Goal: Task Accomplishment & Management: Use online tool/utility

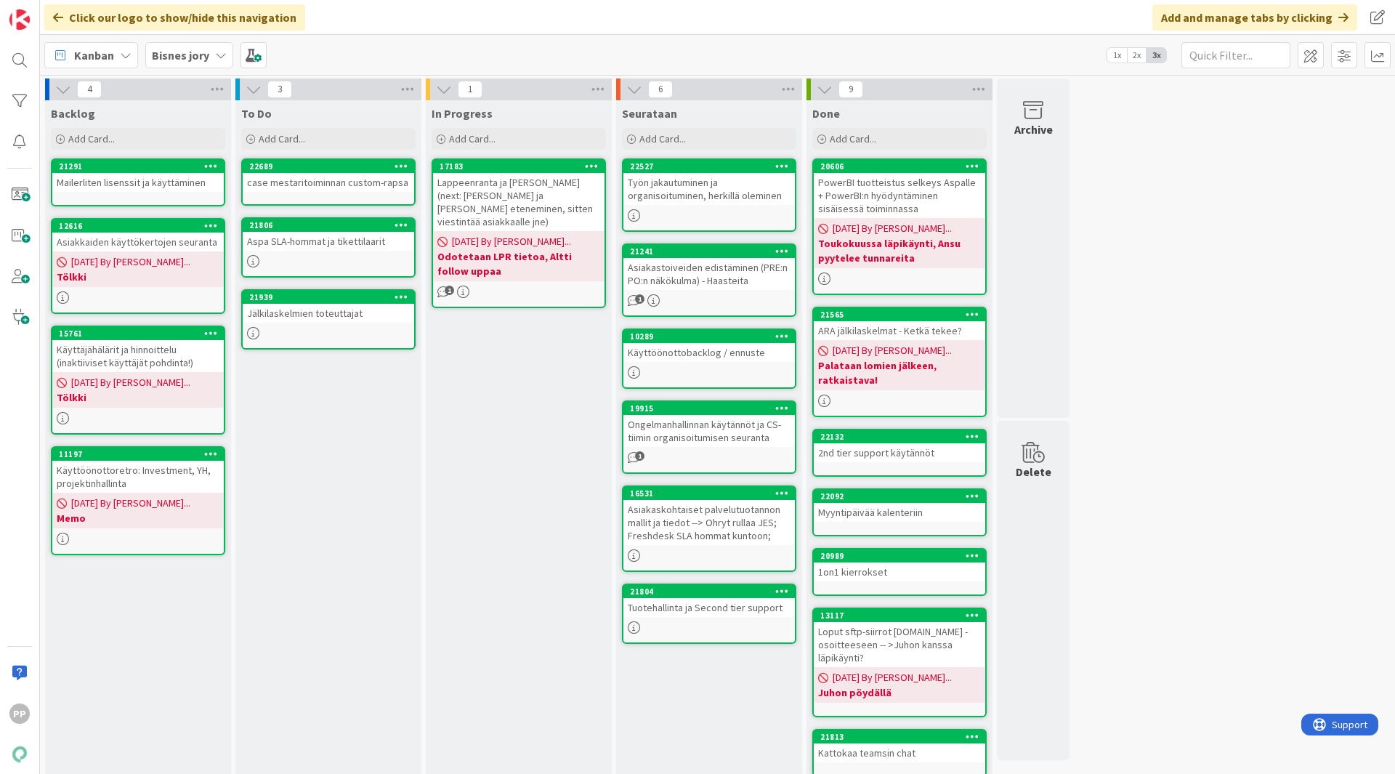
click at [1157, 304] on div "4 Backlog Add Card... 21291 Mailerliten lisenssit ja käyttäminen 12616 Asiakkai…" at bounding box center [717, 546] width 1349 height 936
click at [1192, 290] on div "4 Backlog Add Card... 21291 Mailerliten lisenssit ja käyttäminen 12616 Asiakkai…" at bounding box center [717, 546] width 1349 height 936
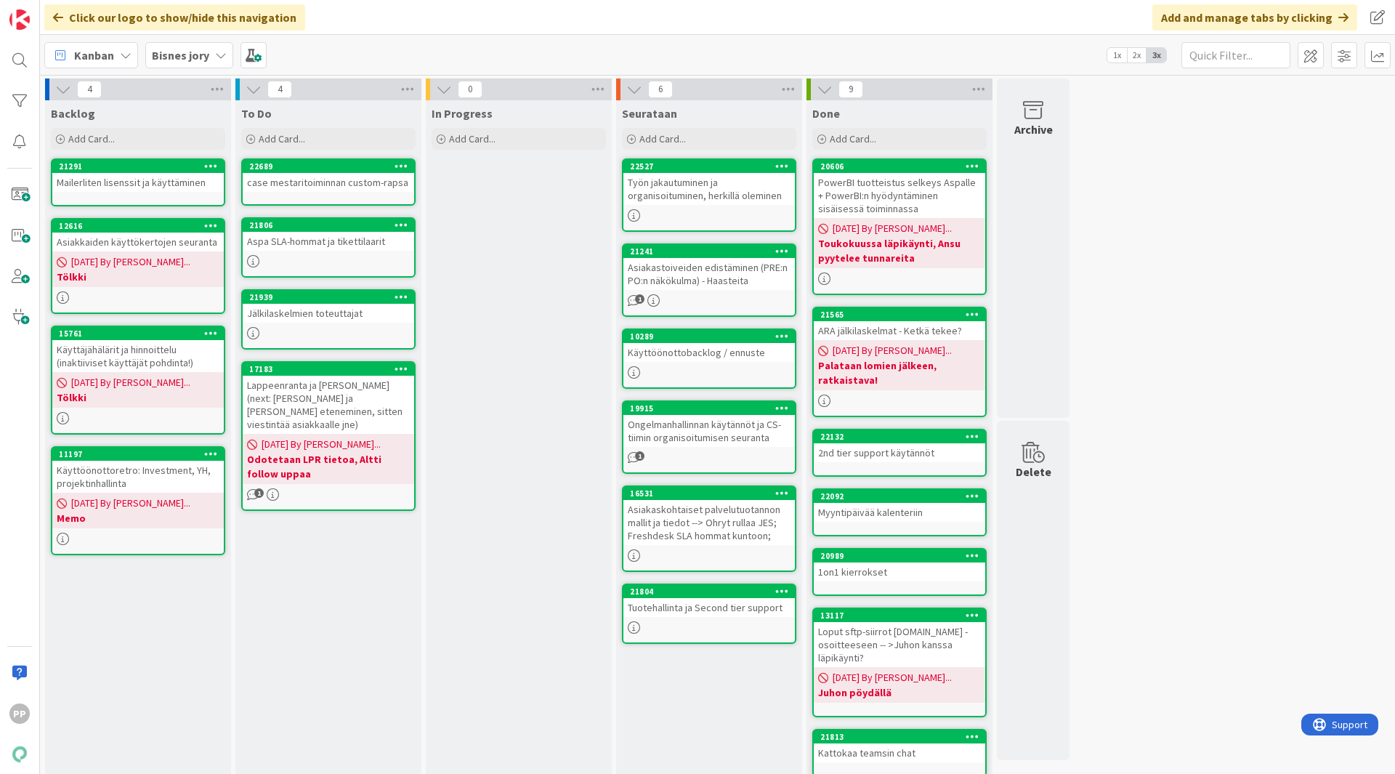
click at [460, 341] on div "In Progress Add Card..." at bounding box center [519, 553] width 186 height 907
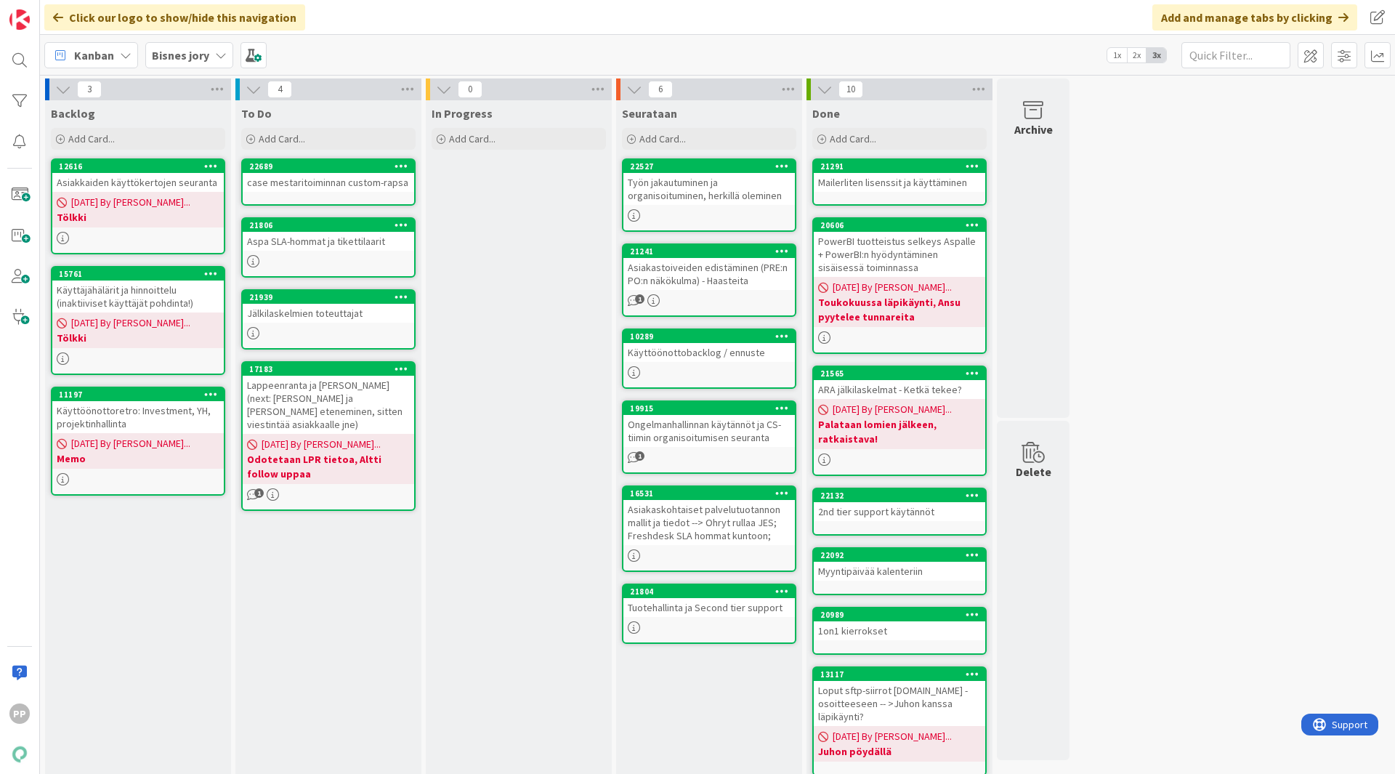
click at [1289, 269] on div "3 Backlog Add Card... 12616 Asiakkaiden käyttökertojen seuranta [DATE] By [PERS…" at bounding box center [717, 575] width 1349 height 995
click at [874, 173] on div "Mailerliten lisenssit ja käyttäminen" at bounding box center [899, 182] width 171 height 19
click at [493, 23] on div "Click our logo to show/hide this navigation Add and manage tabs by clicking" at bounding box center [717, 17] width 1355 height 35
click at [1225, 294] on div "3 Backlog Add Card... 12616 Asiakkaiden käyttökertojen seuranta [DATE] By [PERS…" at bounding box center [717, 575] width 1349 height 995
click at [572, 314] on div "In Progress Add Card..." at bounding box center [519, 582] width 186 height 965
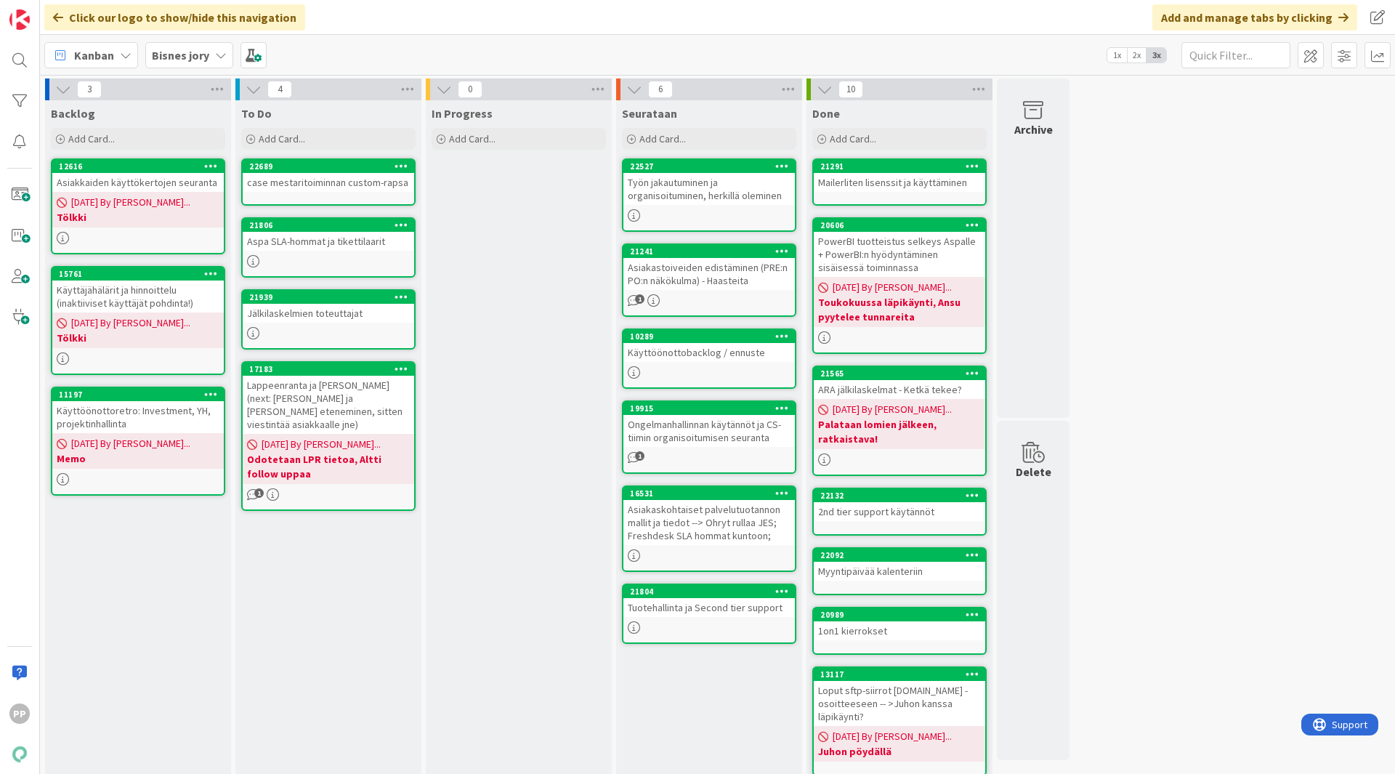
click at [512, 51] on div "Kanban Bisnes jory 1x 2x 3x" at bounding box center [717, 55] width 1355 height 40
click at [527, 277] on div "In Progress Add Card..." at bounding box center [519, 582] width 186 height 965
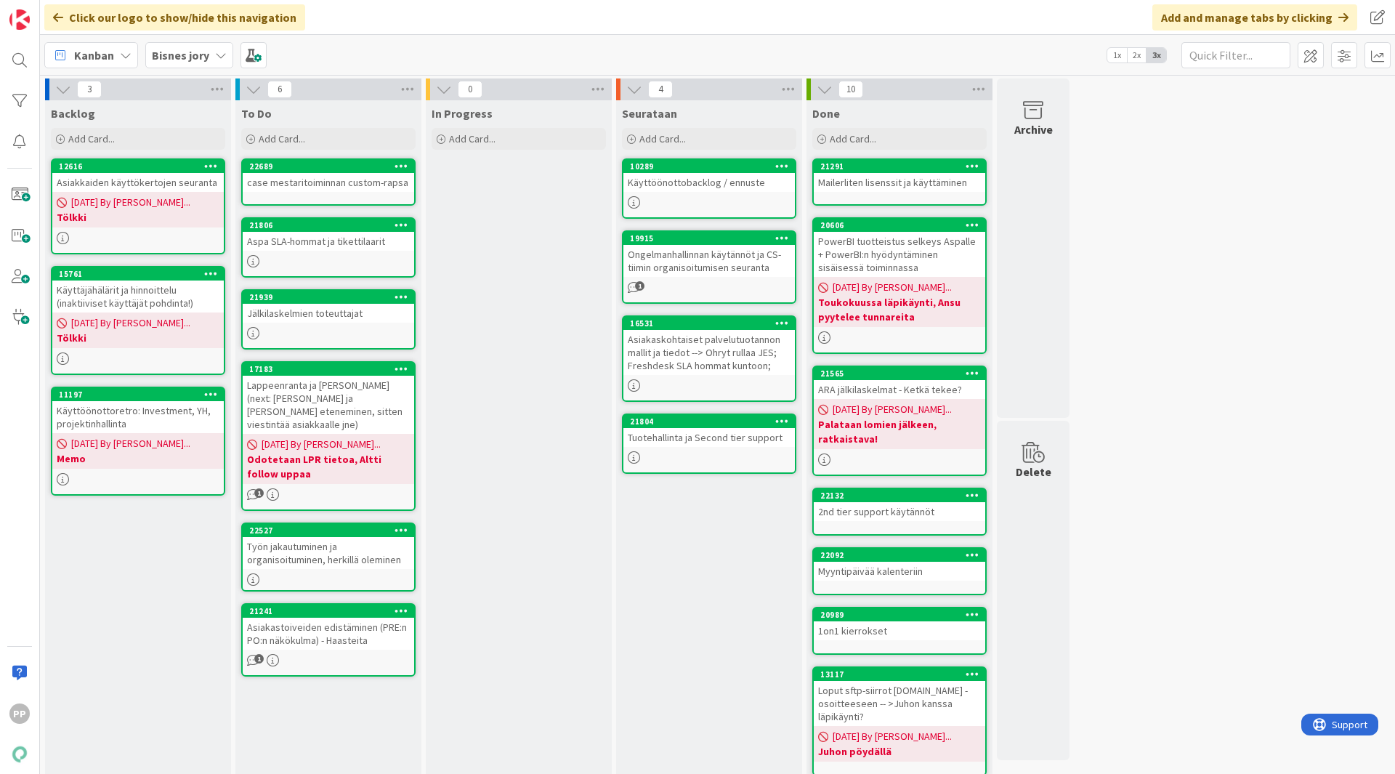
click at [740, 445] on div "Tuotehallinta ja Second tier support" at bounding box center [708, 437] width 171 height 19
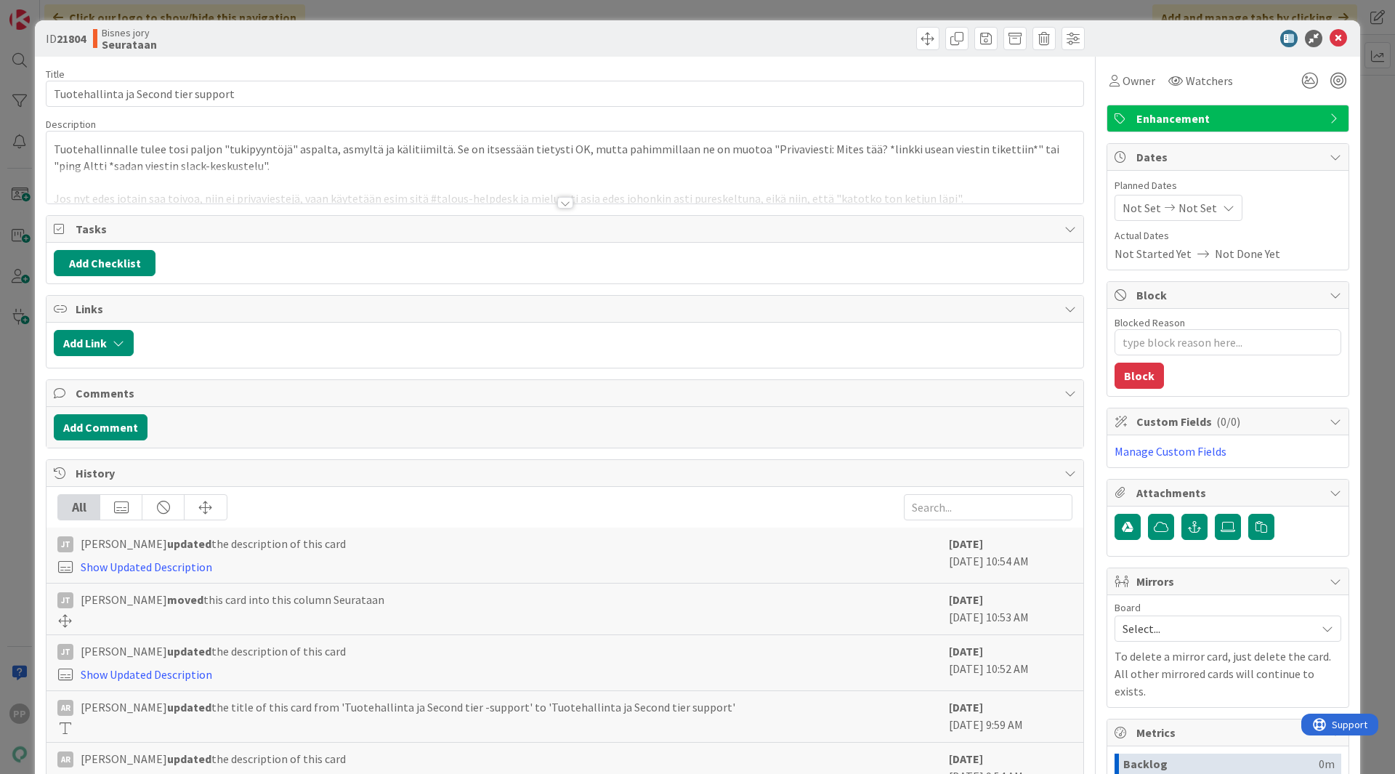
click at [413, 185] on div at bounding box center [564, 184] width 1037 height 37
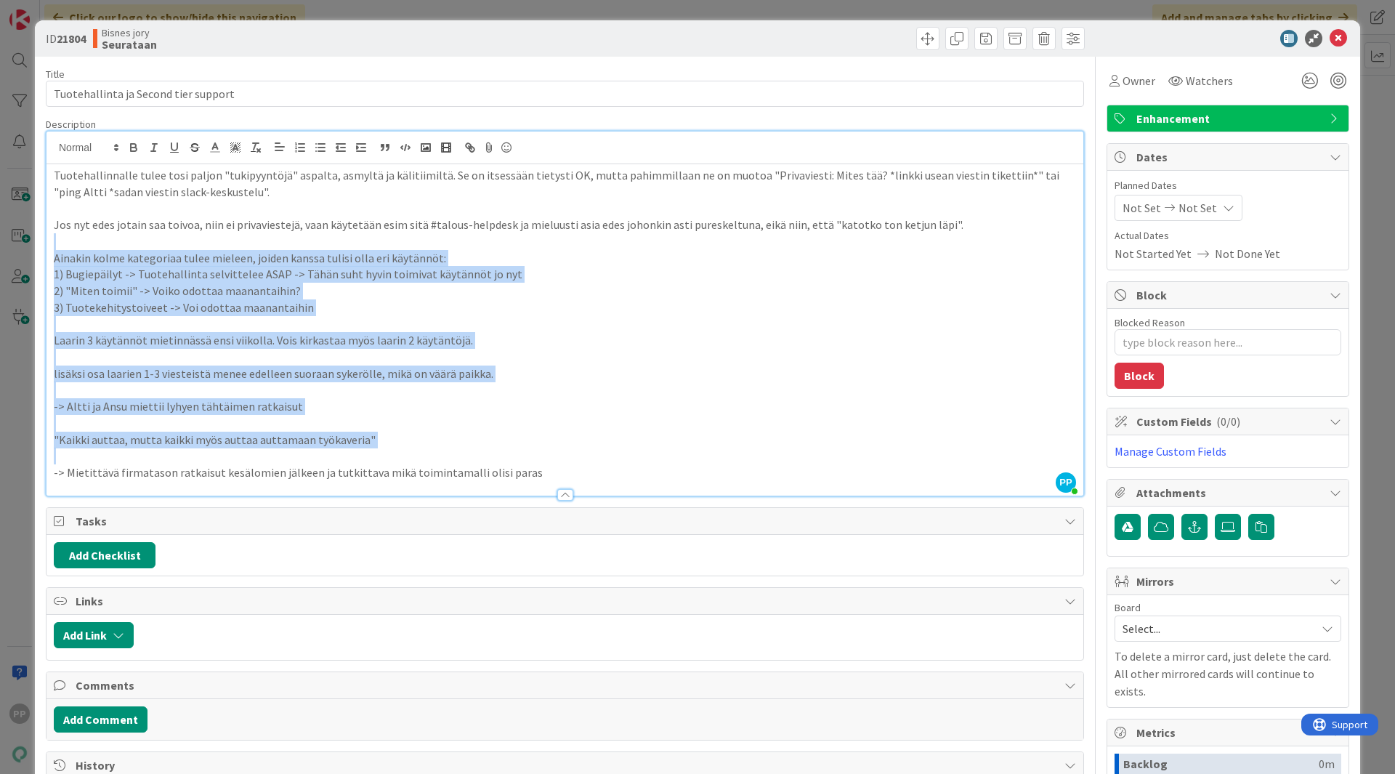
drag, startPoint x: 384, startPoint y: 242, endPoint x: 490, endPoint y: 451, distance: 234.2
click at [490, 451] on div "Tuotehallinnalle tulee tosi paljon "tukipyyntöjä" aspalta, asmyltä ja kälitiimi…" at bounding box center [564, 329] width 1037 height 331
click at [370, 405] on p "-> Altti ja Ansu miettii lyhyen tähtäimen ratkaisut" at bounding box center [565, 406] width 1022 height 17
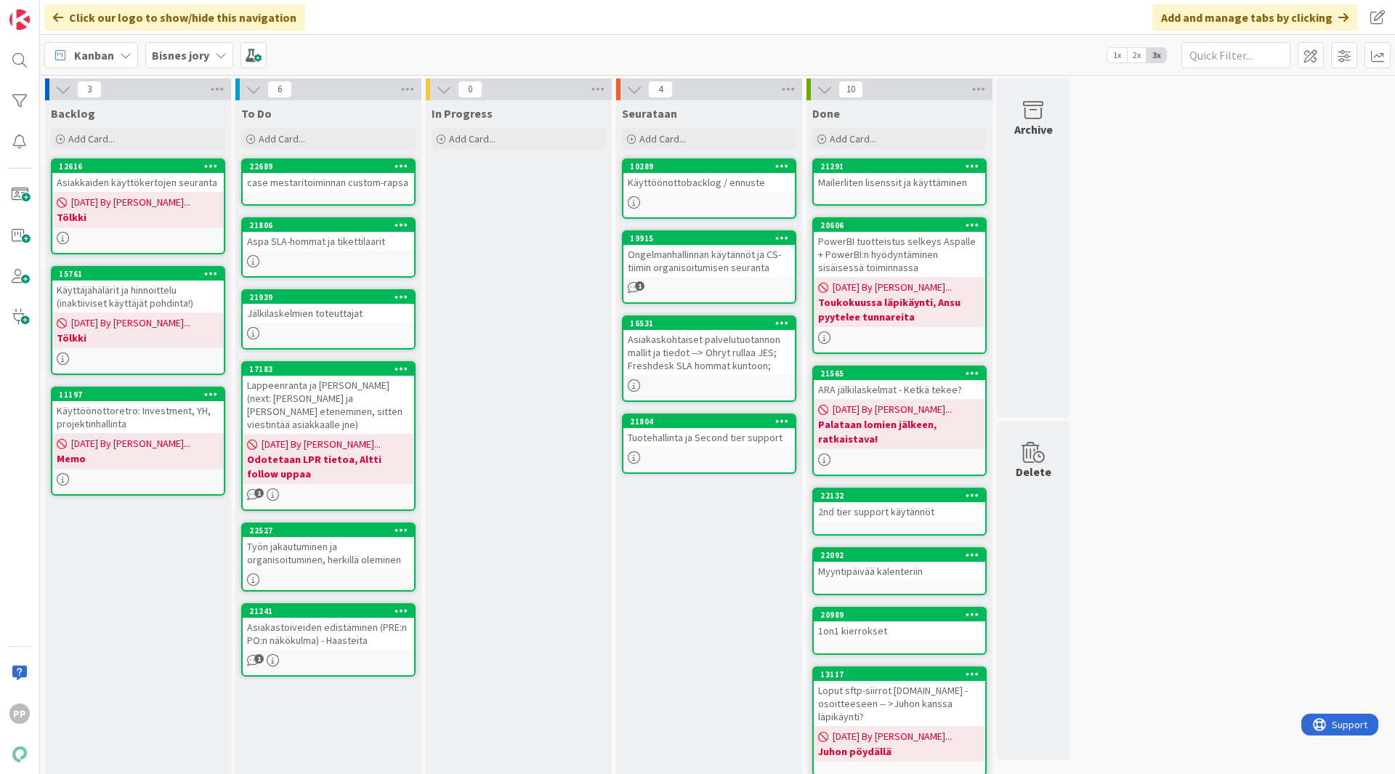
click at [565, 631] on div "In Progress Add Card..." at bounding box center [519, 582] width 186 height 965
click at [545, 514] on div "In Progress Add Card..." at bounding box center [519, 582] width 186 height 965
click at [369, 185] on div "case mestaritoiminnan custom-rapsa" at bounding box center [328, 182] width 171 height 19
click at [371, 12] on div "Click our logo to show/hide this navigation Add and manage tabs by clicking" at bounding box center [717, 17] width 1355 height 35
click at [867, 23] on div "Click our logo to show/hide this navigation Add and manage tabs by clicking" at bounding box center [717, 17] width 1355 height 35
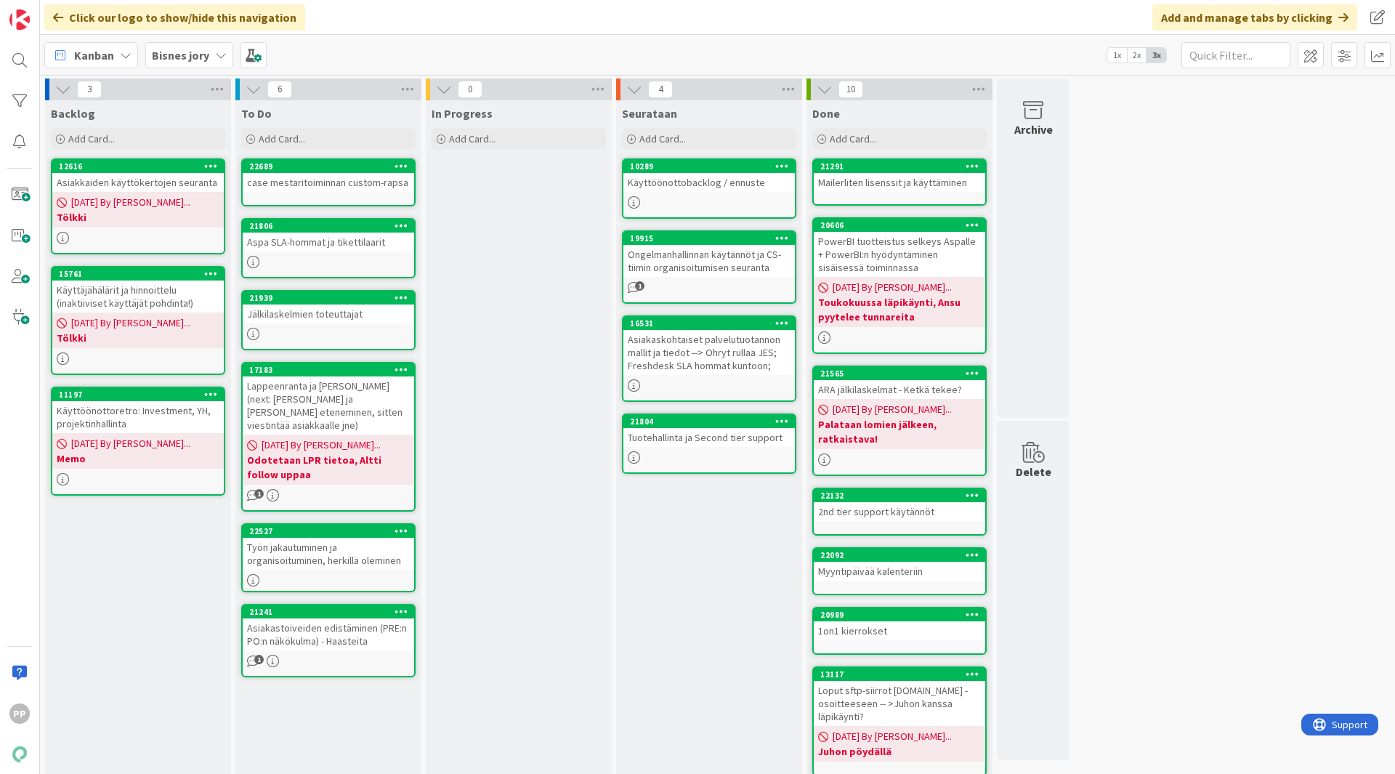
click at [598, 29] on div "Click our logo to show/hide this navigation Add and manage tabs by clicking" at bounding box center [717, 17] width 1355 height 35
click at [584, 17] on div "Click our logo to show/hide this navigation Add and manage tabs by clicking" at bounding box center [717, 17] width 1355 height 35
click at [445, 19] on div "Click our logo to show/hide this navigation Add and manage tabs by clicking" at bounding box center [717, 17] width 1355 height 35
click at [1154, 413] on div "3 Backlog Add Card... 12616 Asiakkaiden käyttökertojen seuranta [DATE] By [PERS…" at bounding box center [717, 575] width 1349 height 995
click at [1236, 389] on div "3 Backlog Add Card... 12616 Asiakkaiden käyttökertojen seuranta [DATE] By [PERS…" at bounding box center [717, 575] width 1349 height 995
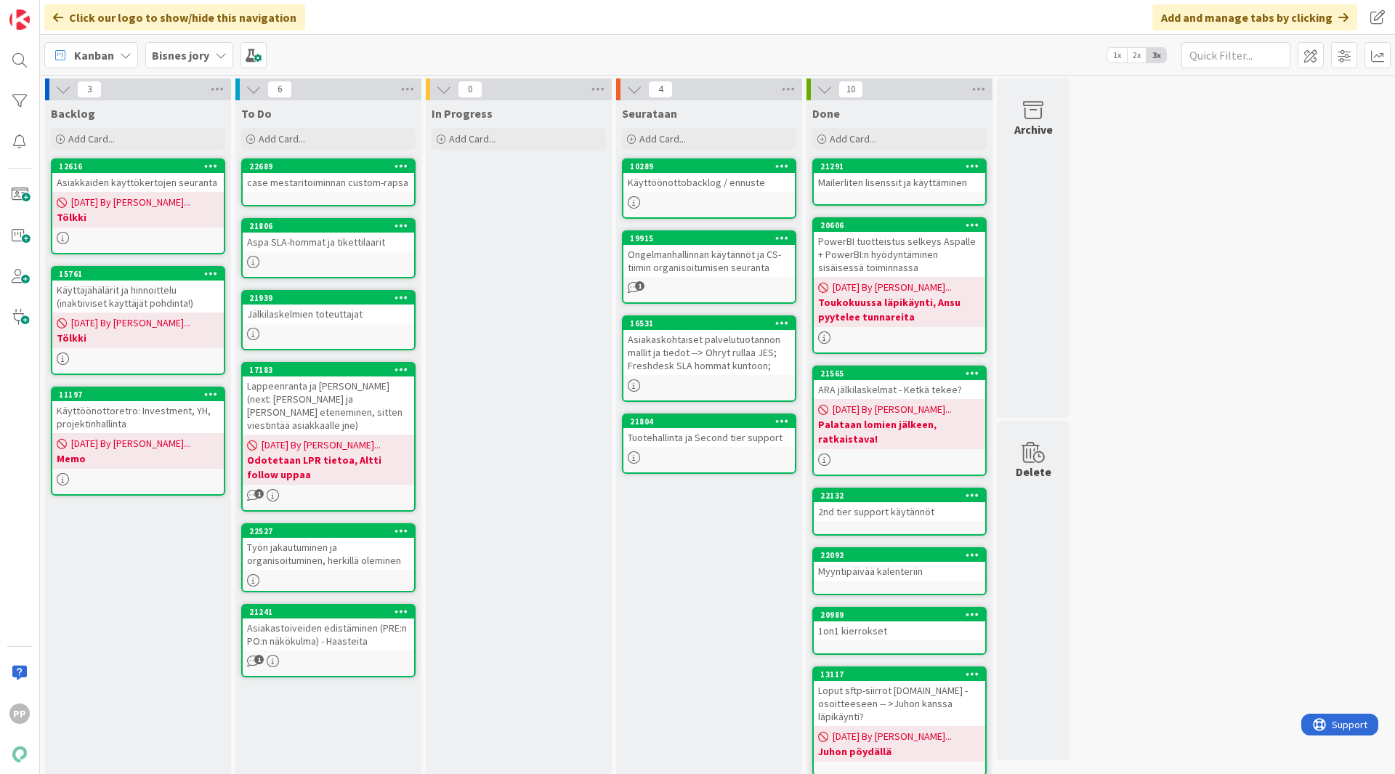
click at [1161, 408] on div "3 Backlog Add Card... 12616 Asiakkaiden käyttökertojen seuranta [DATE] By [PERS…" at bounding box center [717, 575] width 1349 height 995
click at [330, 246] on div "Aspa SLA-hommat ja tikettilaarit" at bounding box center [328, 241] width 171 height 19
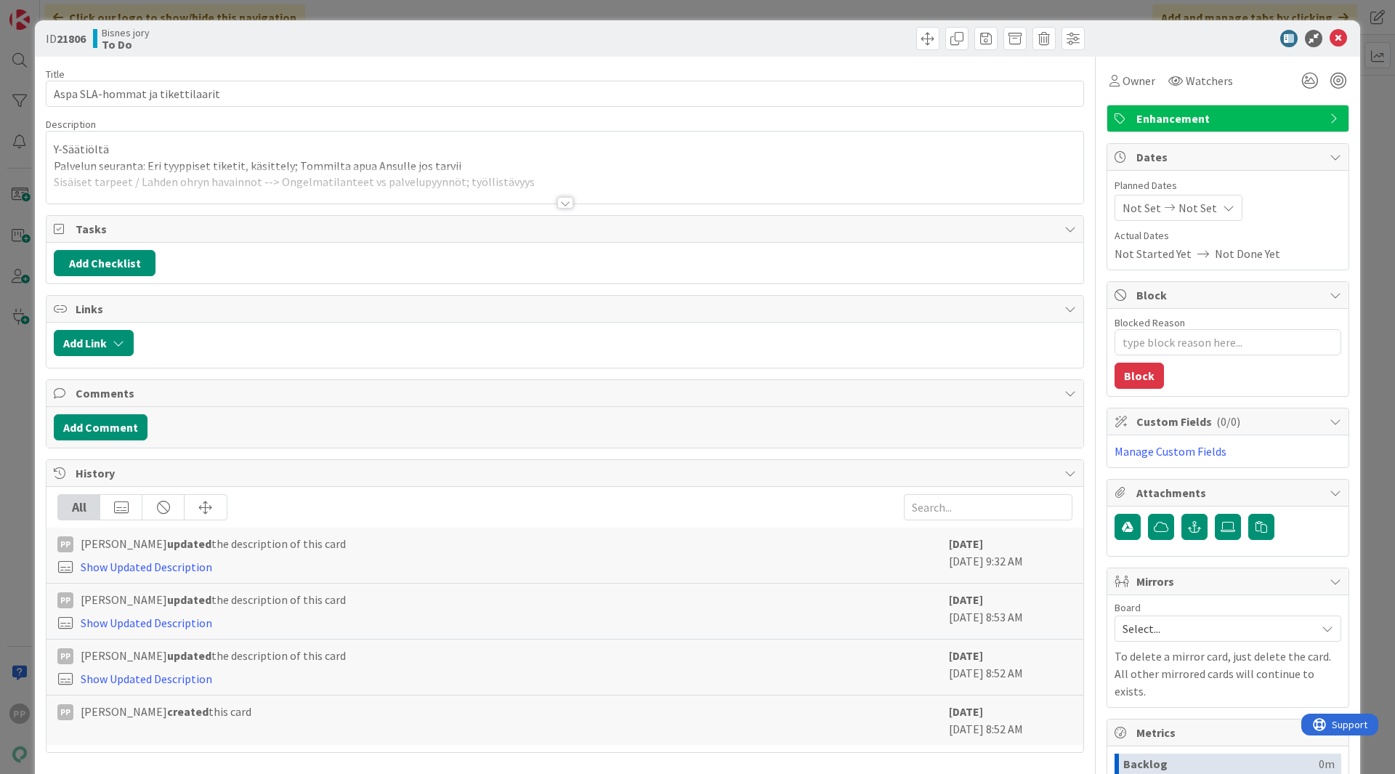
click at [292, 179] on div at bounding box center [564, 184] width 1037 height 37
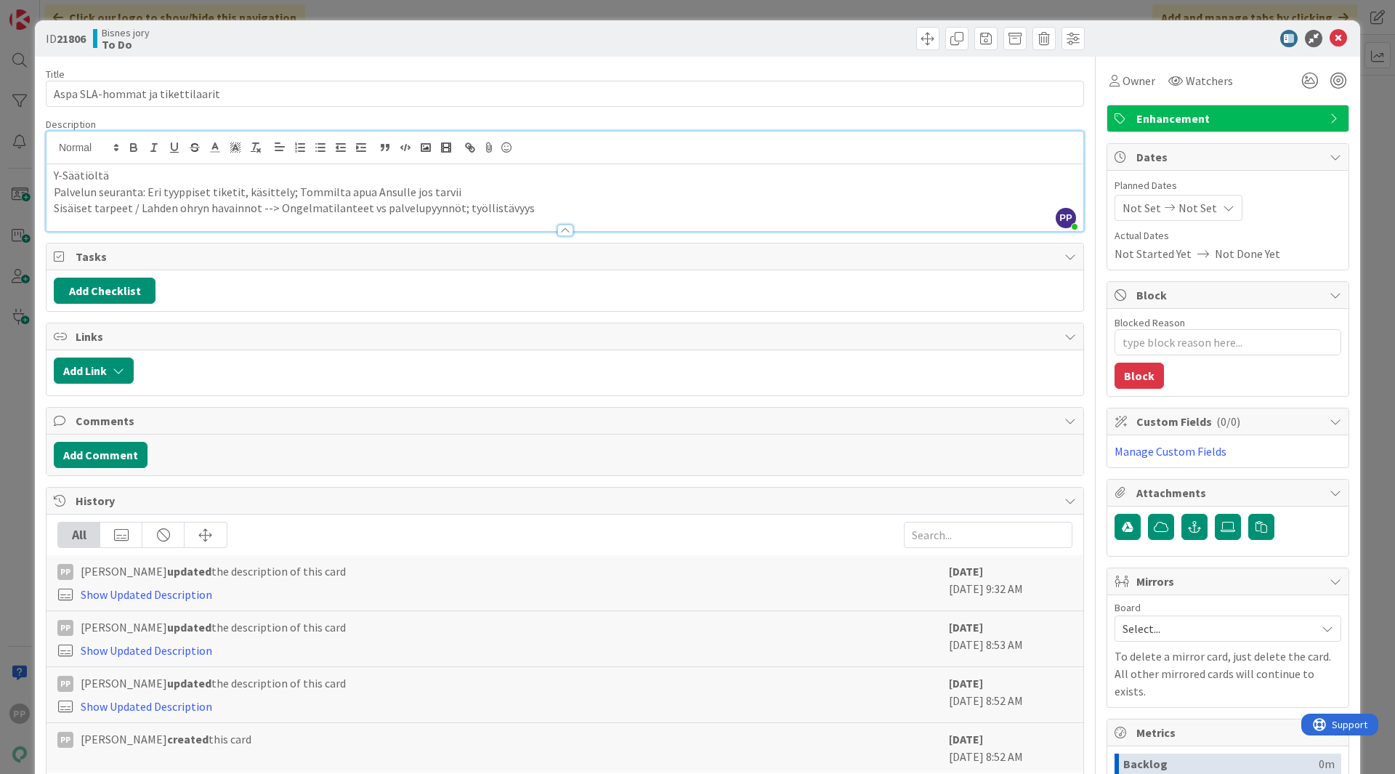
click at [264, 13] on div "ID 21806 Bisnes jory To Do Title 32 / 128 Aspa SLA-hommat ja tikettilaarit Desc…" at bounding box center [697, 387] width 1395 height 774
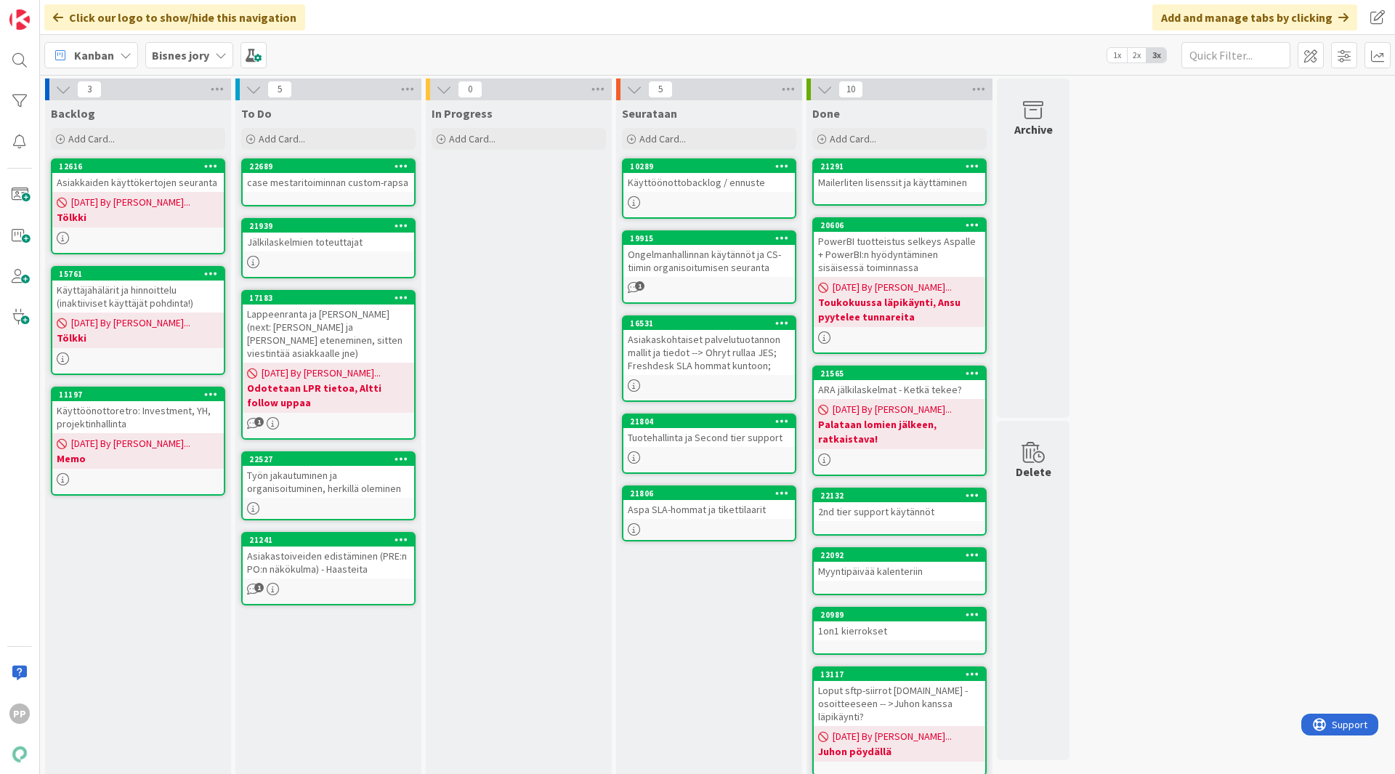
click at [517, 346] on div "In Progress Add Card..." at bounding box center [519, 582] width 186 height 965
click at [341, 249] on div "Jälkilaskelmien toteuttajat" at bounding box center [328, 241] width 171 height 19
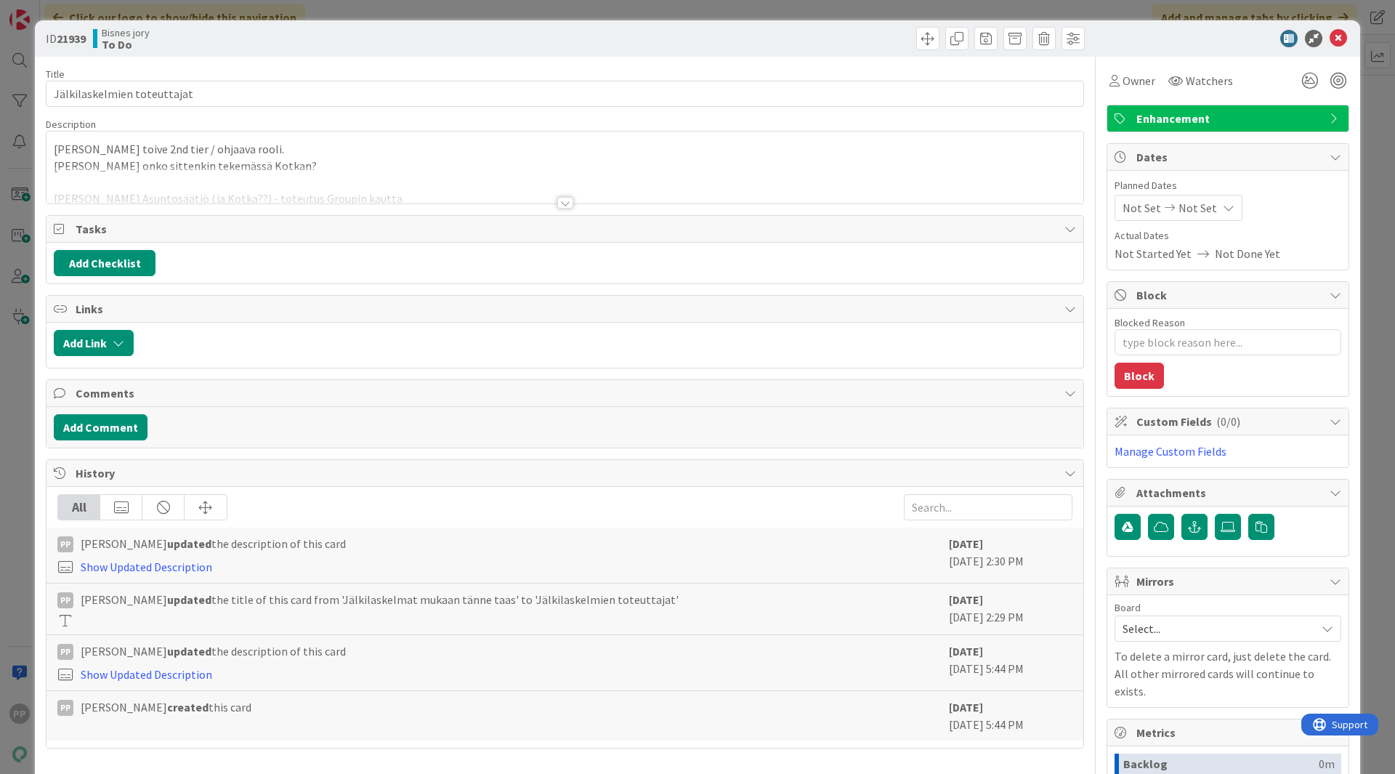
click at [328, 163] on div "[PERSON_NAME] toive 2nd tier / ohjaava rooli. Mutta onko sittenkin tekemässä Ko…" at bounding box center [564, 167] width 1037 height 72
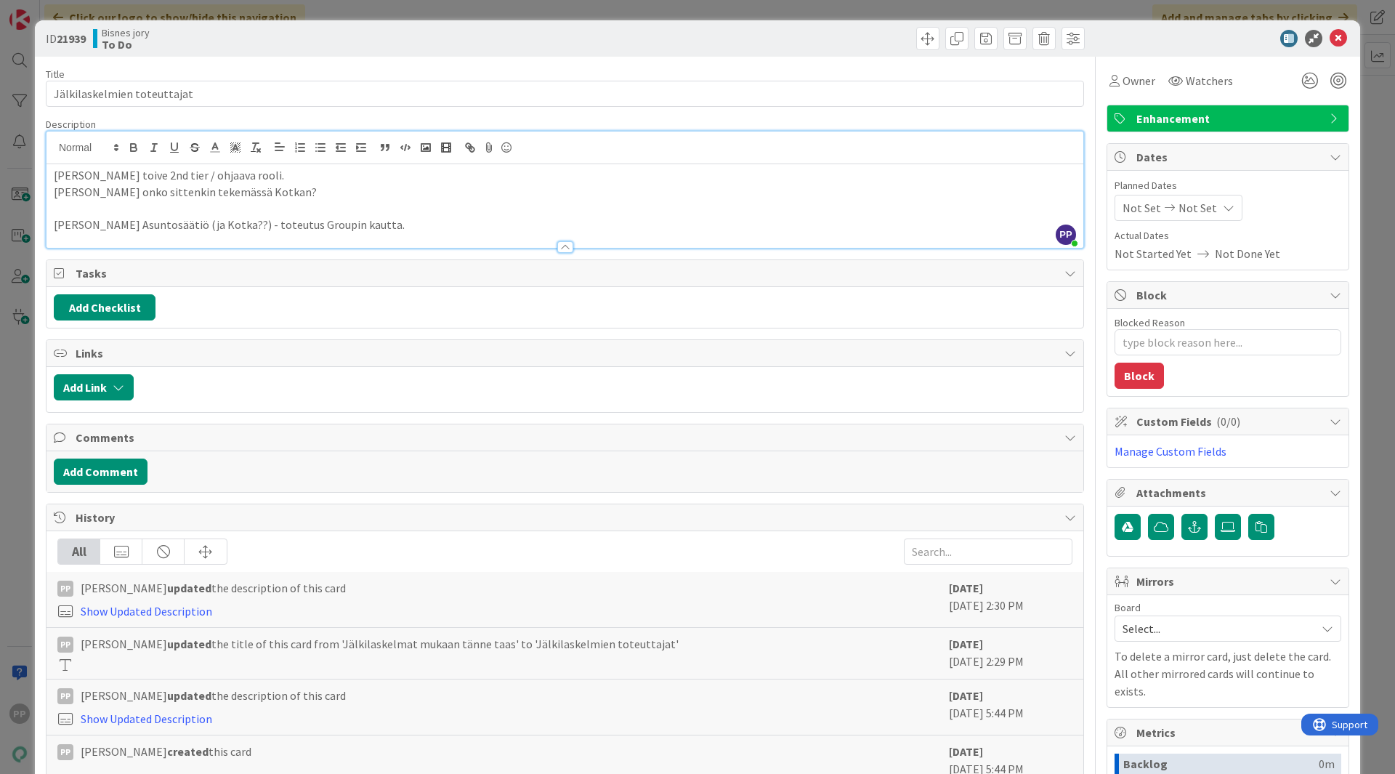
drag, startPoint x: 50, startPoint y: 227, endPoint x: 520, endPoint y: 299, distance: 475.5
click at [520, 299] on div "Title 27 / 128 Jälkilaskelmien toteuttajat Description PP [PERSON_NAME] just jo…" at bounding box center [565, 525] width 1038 height 937
click at [44, 261] on div "ID 21939 Bisnes jory To Do Title 27 / 128 Jälkilaskelmien toteuttajat Descripti…" at bounding box center [697, 512] width 1325 height 984
click at [40, 257] on div "ID 21939 Bisnes jory To Do Title 27 / 128 Jälkilaskelmien toteuttajat Descripti…" at bounding box center [697, 512] width 1325 height 984
click at [1, 270] on div "ID 21939 Bisnes jory To Do Title 27 / 128 Jälkilaskelmien toteuttajat Descripti…" at bounding box center [697, 387] width 1395 height 774
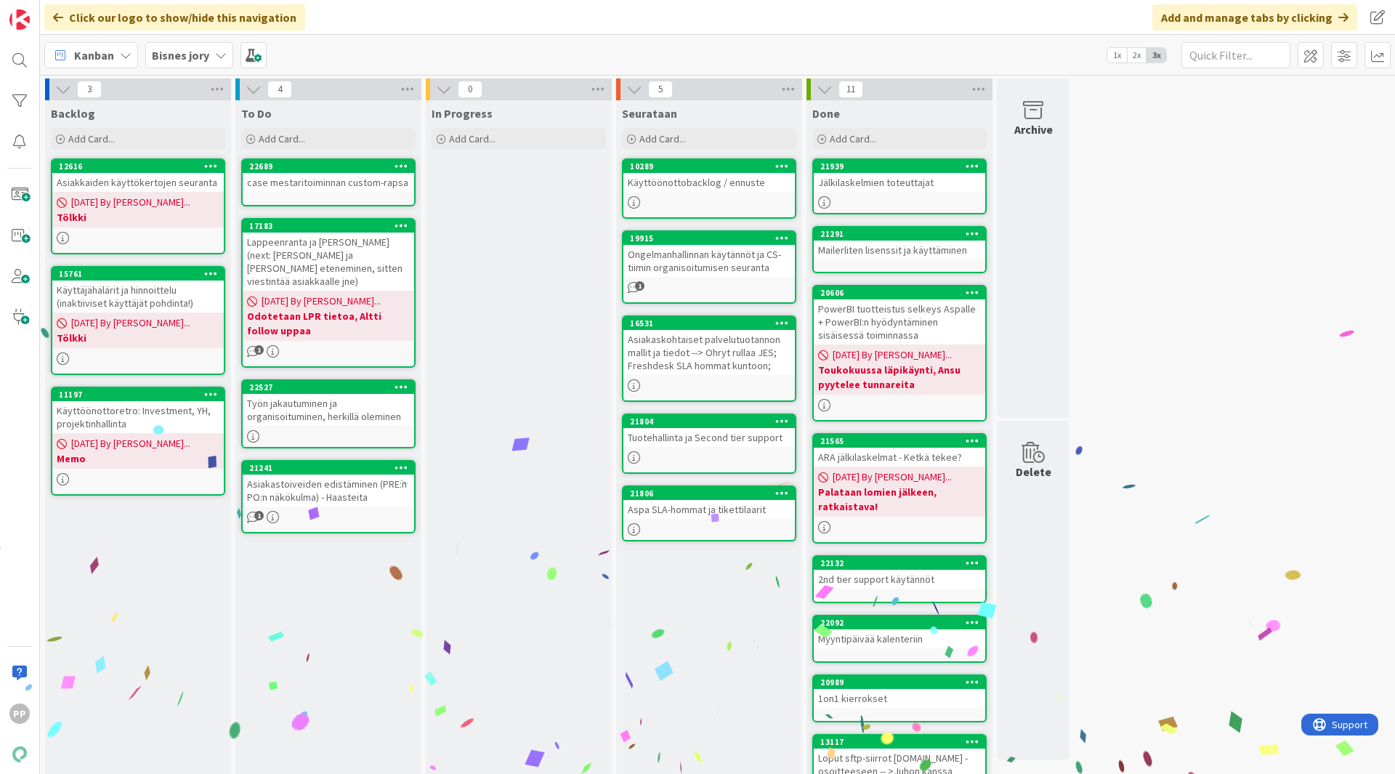
click at [333, 247] on div "Lappeenranta ja [PERSON_NAME] (next: [PERSON_NAME] ja [PERSON_NAME] eteneminen,…" at bounding box center [328, 261] width 171 height 58
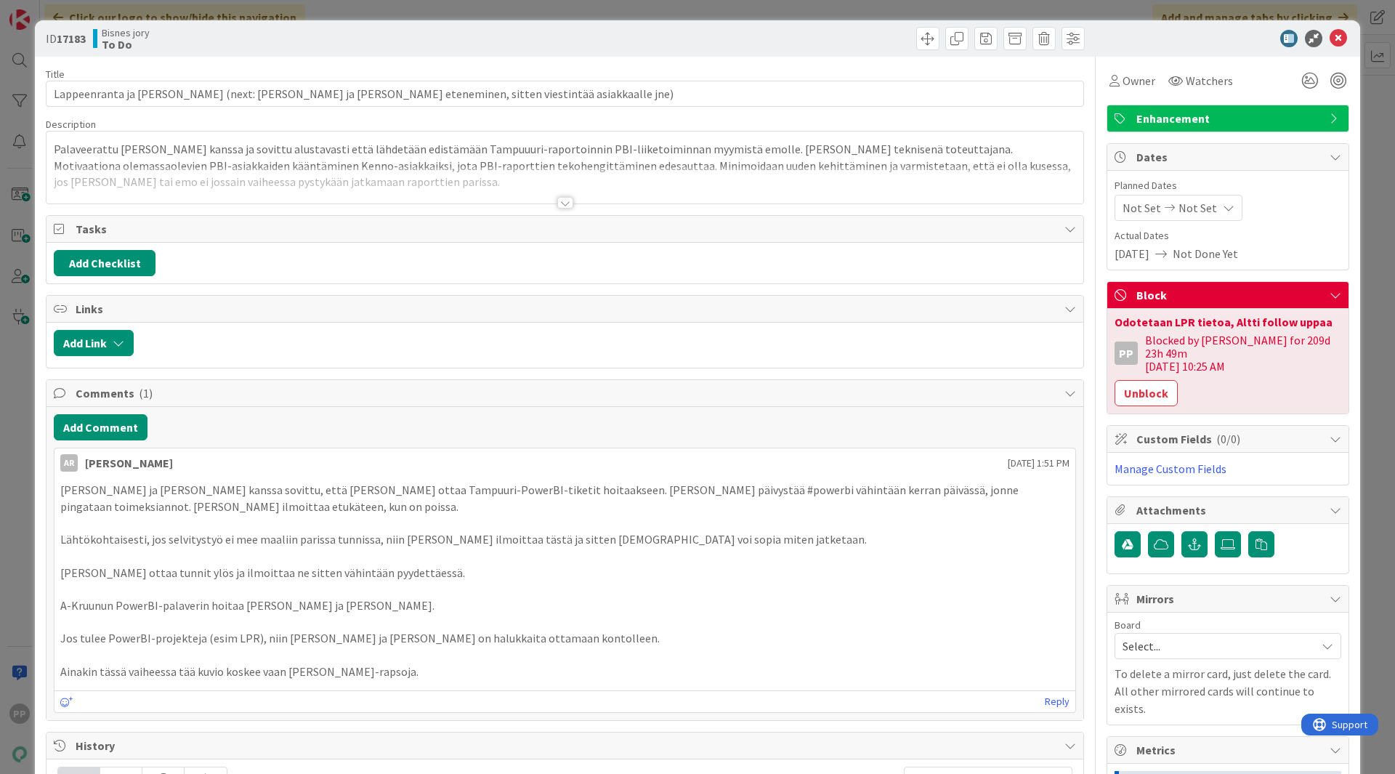
click at [288, 183] on div at bounding box center [564, 184] width 1037 height 37
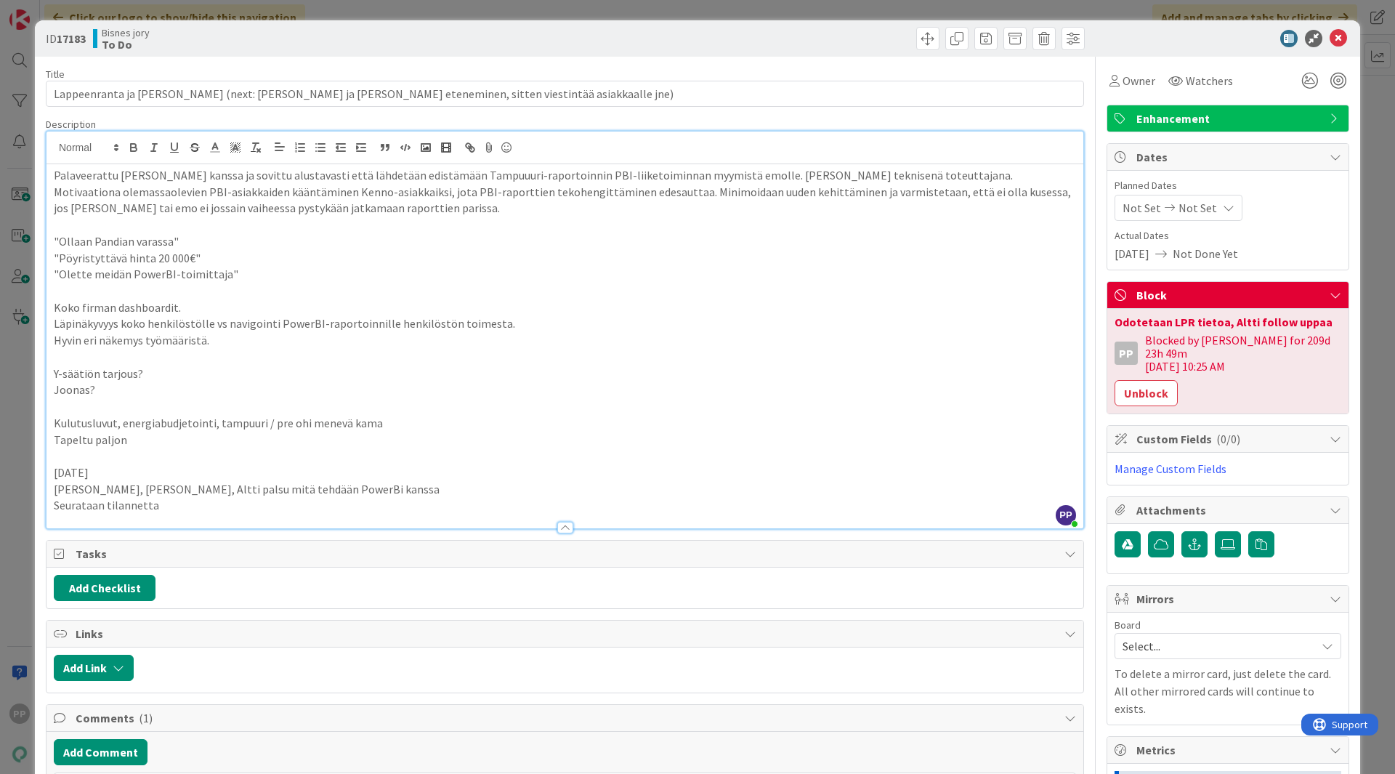
click at [288, 183] on p "Palaveerattu [PERSON_NAME] kanssa ja sovittu alustavasti että lähdetään edistäm…" at bounding box center [565, 191] width 1022 height 49
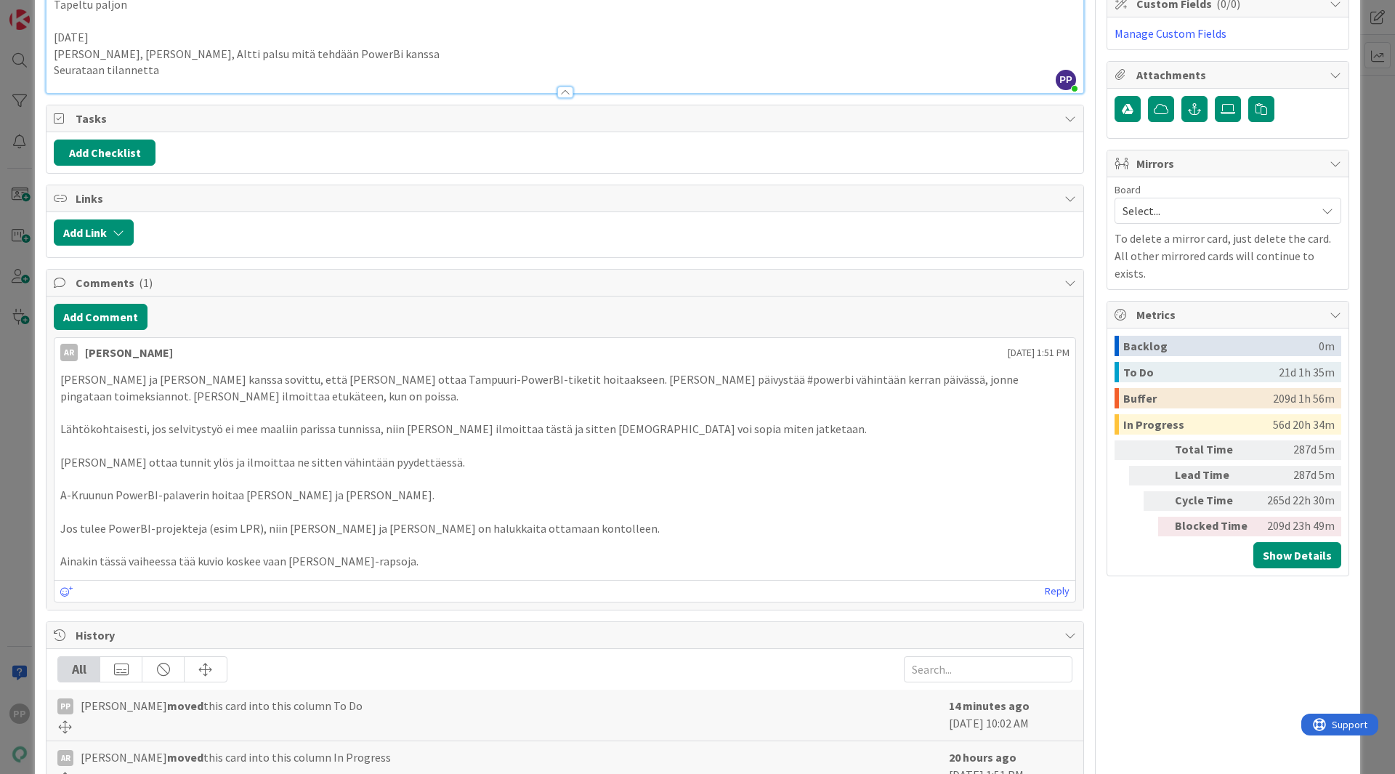
scroll to position [434, 0]
click at [9, 381] on div "ID 17183 Bisnes jory To Do Title 102 / 128 Lappeenranta ja [PERSON_NAME] (next:…" at bounding box center [697, 387] width 1395 height 774
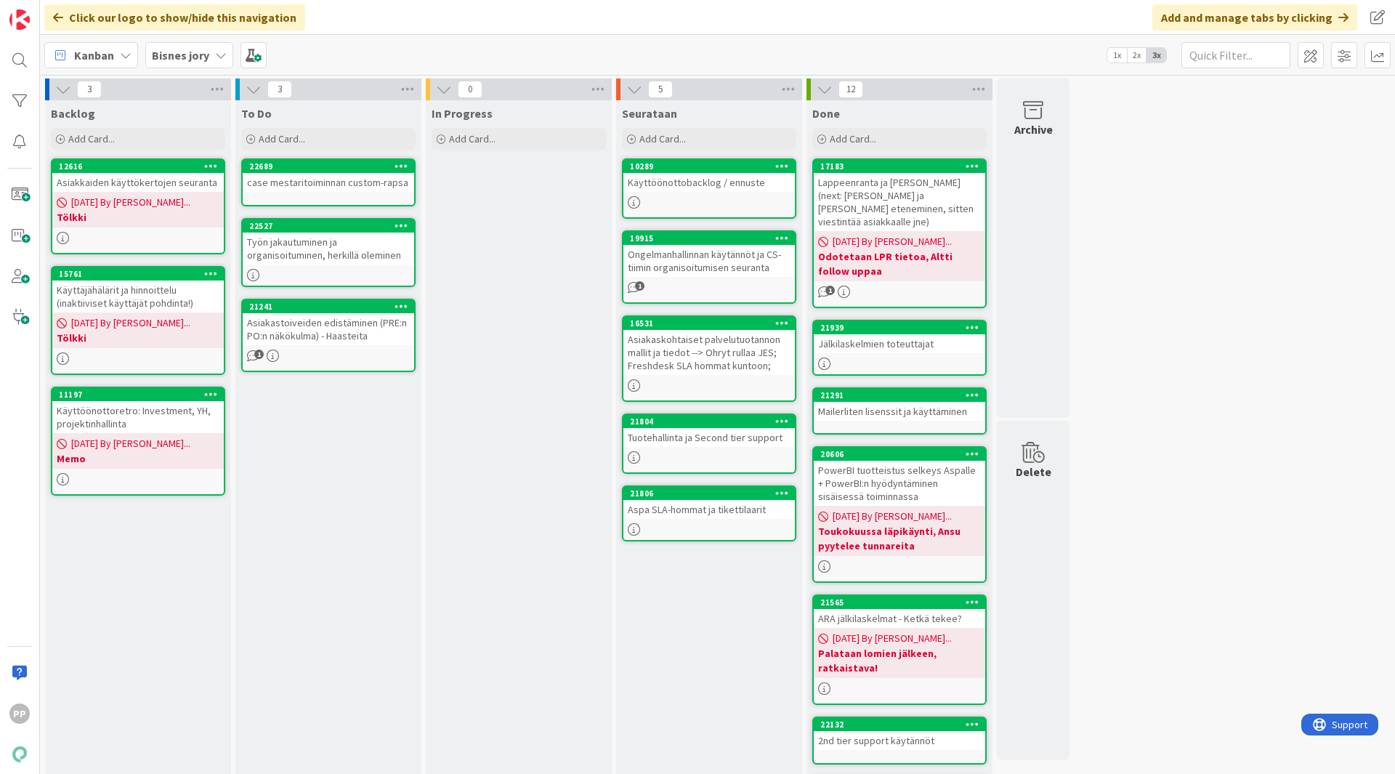
click at [481, 534] on div "In Progress Add Card..." at bounding box center [519, 605] width 186 height 1011
click at [1255, 363] on div "3 Backlog Add Card... 12616 Asiakkaiden käyttökertojen seuranta [DATE] By [PERS…" at bounding box center [717, 598] width 1349 height 1040
click at [1131, 252] on div "3 Backlog Add Card... 12616 Asiakkaiden käyttökertojen seuranta [DATE] By [PERS…" at bounding box center [717, 598] width 1349 height 1040
click at [495, 268] on div "In Progress Add Card..." at bounding box center [519, 605] width 186 height 1011
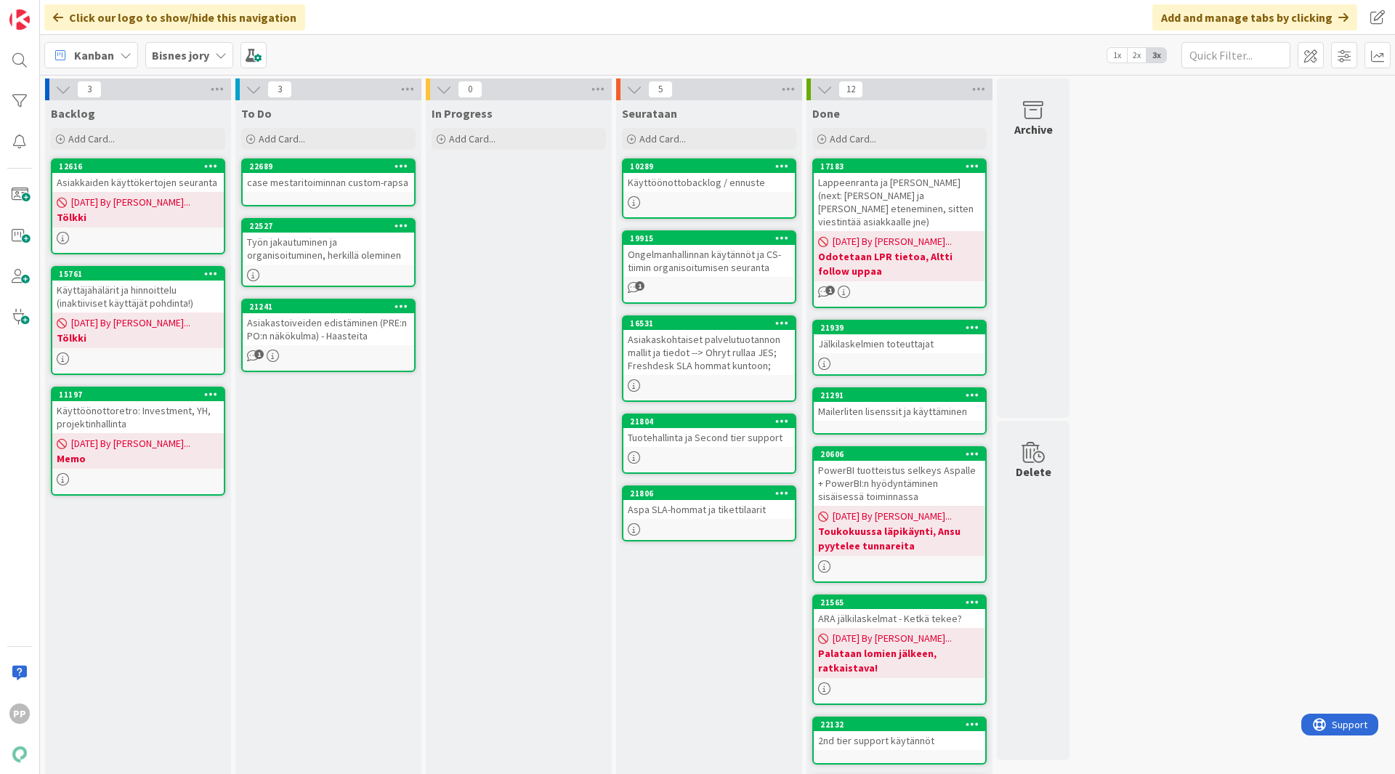
click at [527, 343] on div "In Progress Add Card..." at bounding box center [519, 605] width 186 height 1011
click at [373, 536] on div "To Do Add Card... 22689 case mestaritoiminnan custom-rapsa 22527 Työn jakautumi…" at bounding box center [328, 605] width 186 height 1011
click at [336, 432] on div "To Do Add Card... 22689 case mestaritoiminnan custom-rapsa 22527 Työn jakautumi…" at bounding box center [328, 605] width 186 height 1011
click at [357, 335] on div "Asiakastoiveiden edistäminen (PRE:n PO:n näkökulma) - Haasteita" at bounding box center [328, 329] width 171 height 32
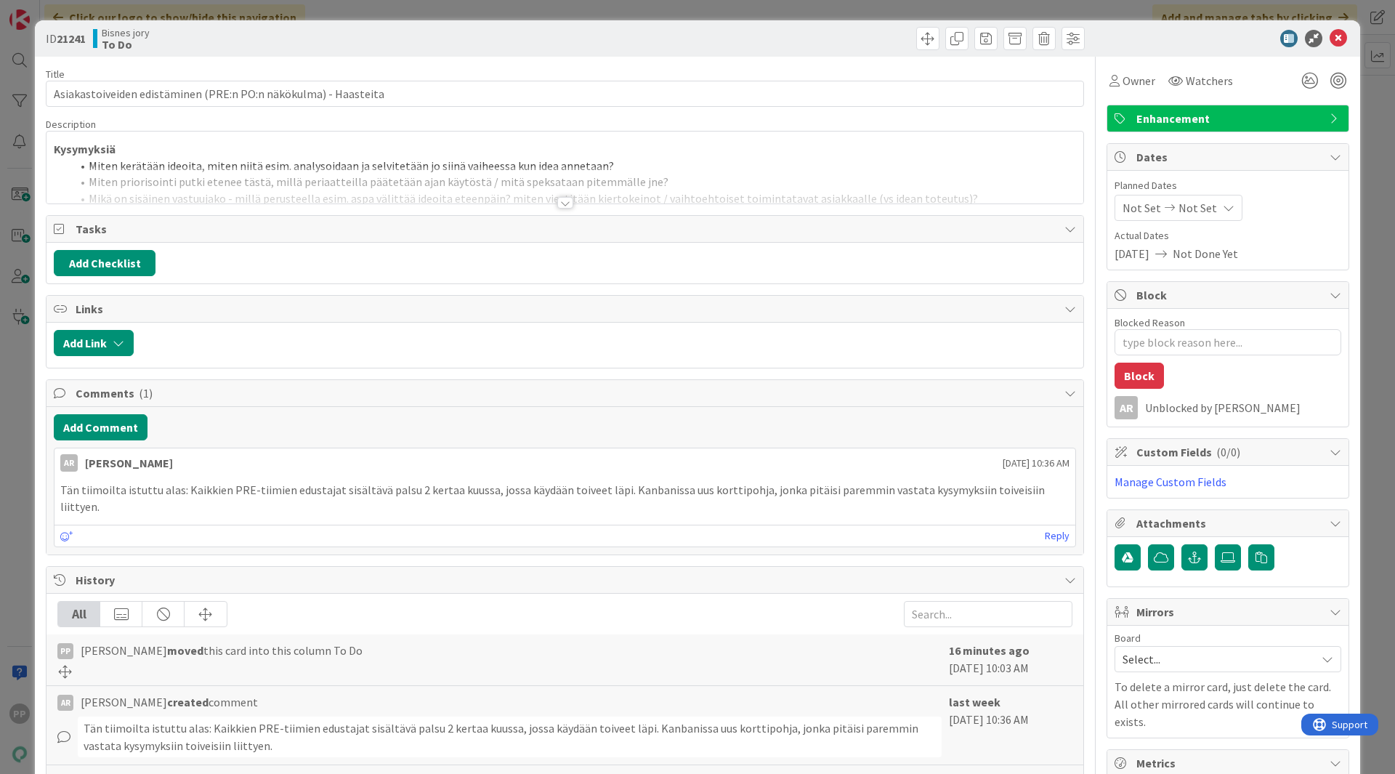
click at [453, 182] on div at bounding box center [564, 184] width 1037 height 37
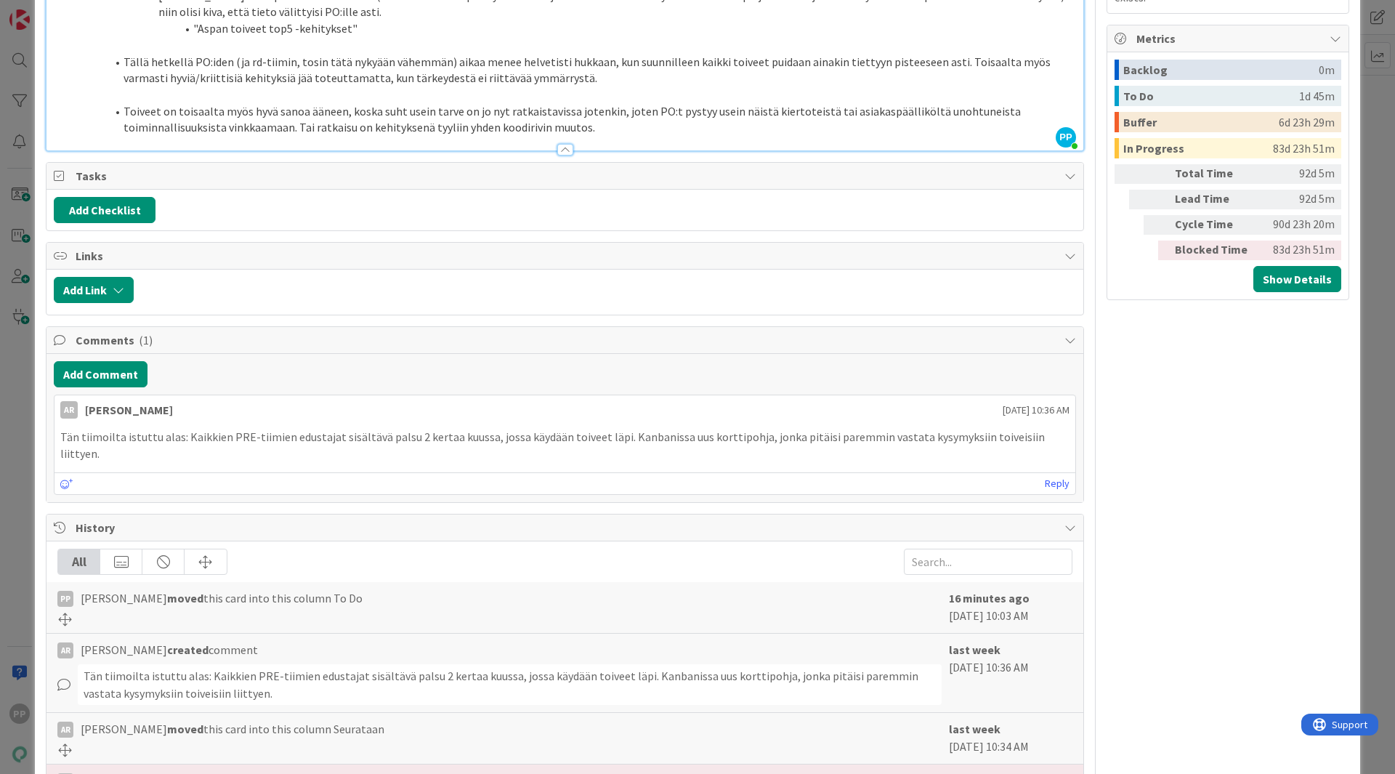
scroll to position [865, 0]
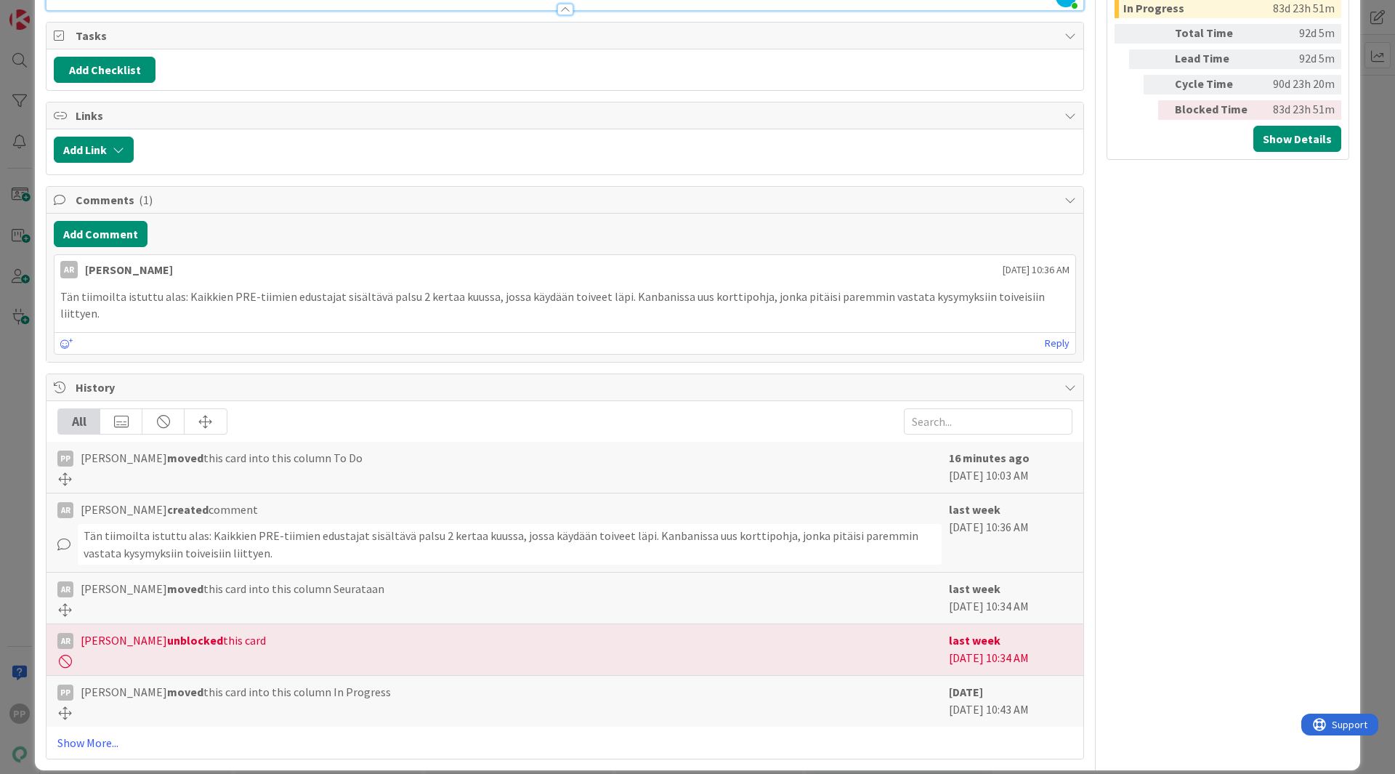
click at [495, 304] on p "Tän tiimoilta istuttu alas: Kaikkien PRE-tiimien edustajat sisältävä palsu 2 ke…" at bounding box center [564, 304] width 1009 height 33
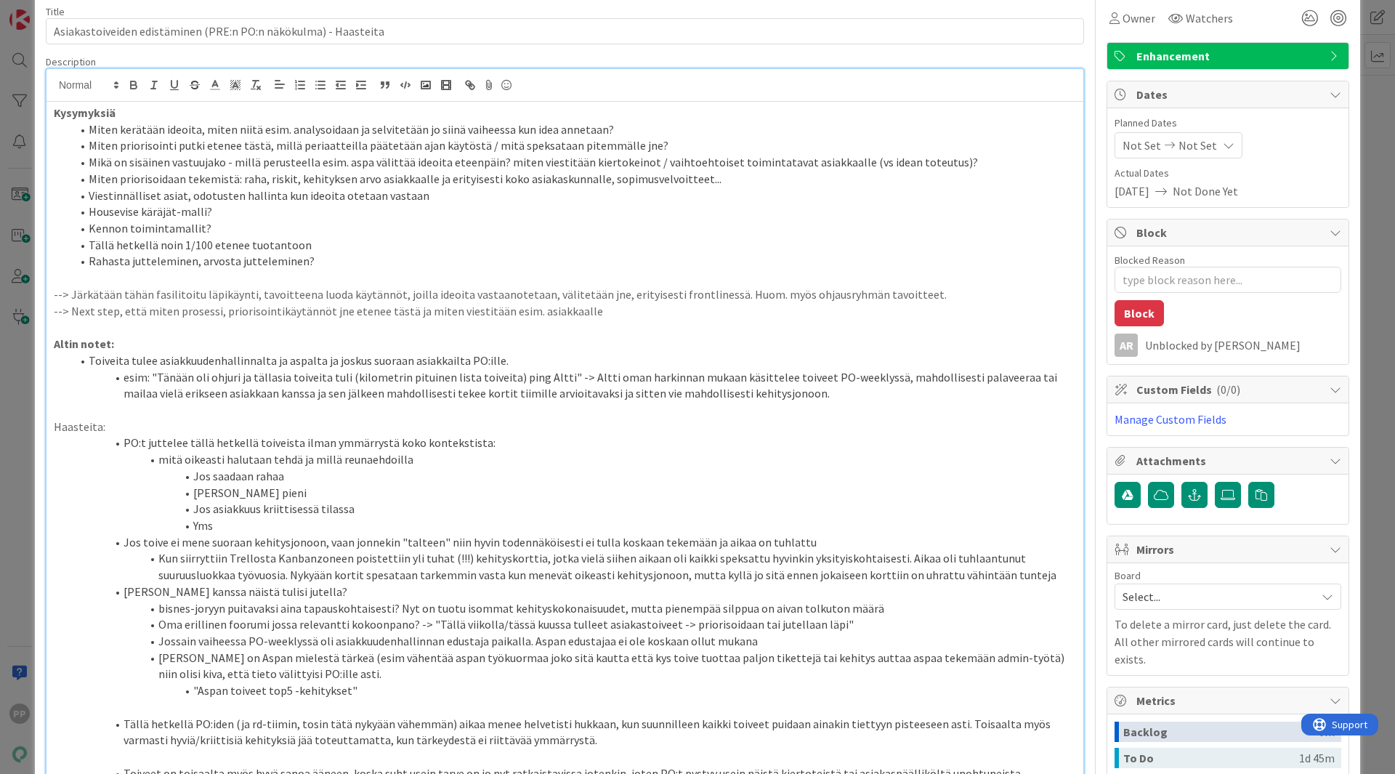
scroll to position [62, 0]
click at [475, 274] on p at bounding box center [565, 278] width 1022 height 17
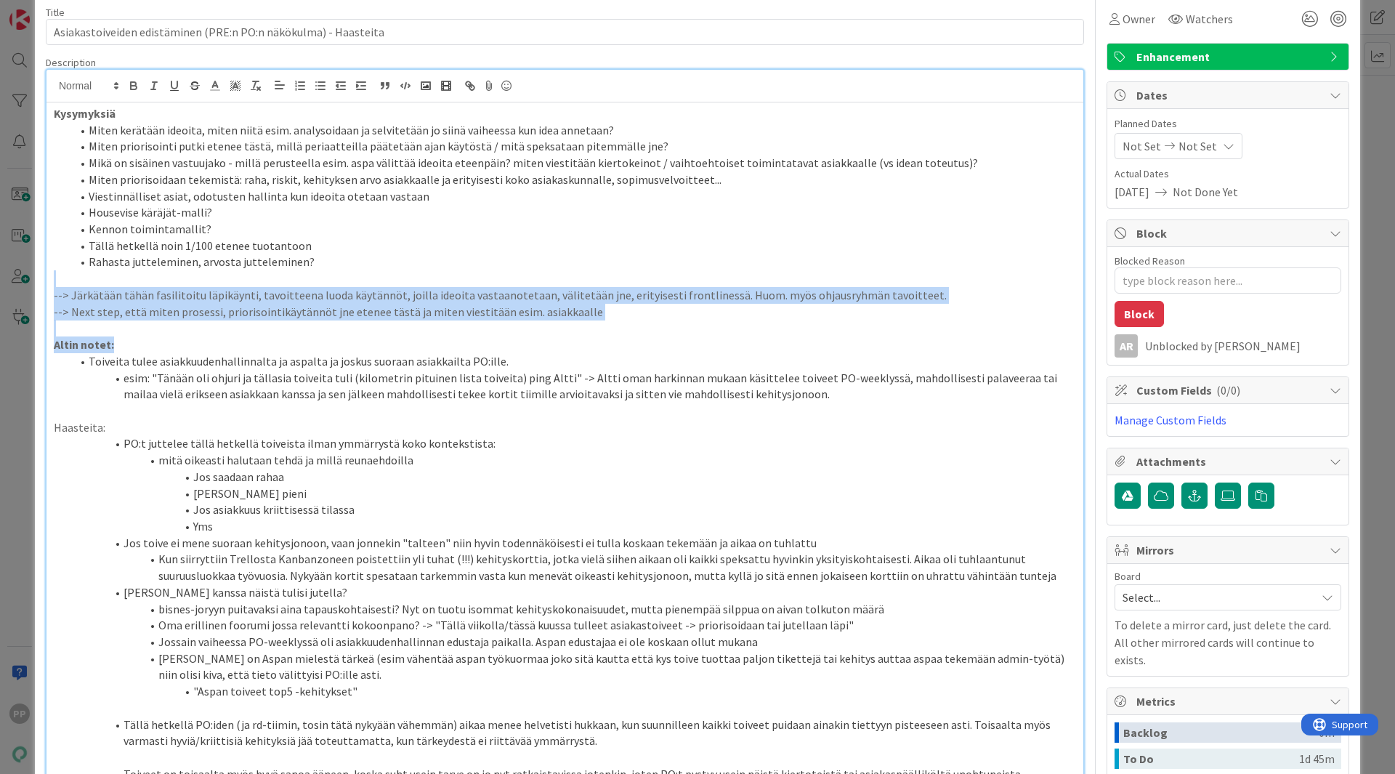
drag, startPoint x: 475, startPoint y: 274, endPoint x: 448, endPoint y: 341, distance: 72.3
click at [448, 341] on div "Kysymyksiä Miten kerätään ideoita, miten niitä esim. analysoidaan ja selvitetää…" at bounding box center [564, 457] width 1037 height 710
click at [448, 341] on p "Altin notet:" at bounding box center [565, 344] width 1022 height 17
drag, startPoint x: 363, startPoint y: 272, endPoint x: 201, endPoint y: 339, distance: 175.0
click at [201, 339] on div "Kysymyksiä Miten kerätään ideoita, miten niitä esim. analysoidaan ja selvitetää…" at bounding box center [564, 457] width 1037 height 710
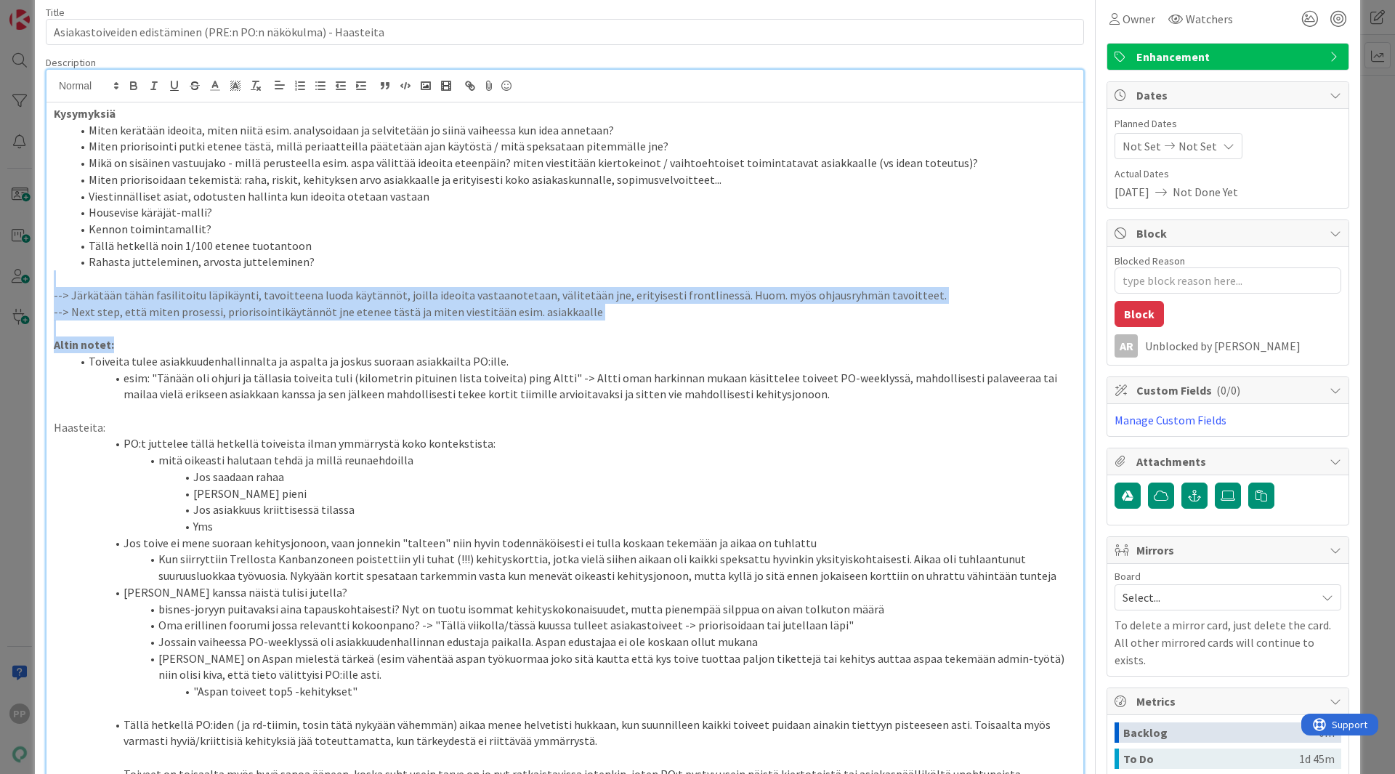
click at [201, 339] on p "Altin notet:" at bounding box center [565, 344] width 1022 height 17
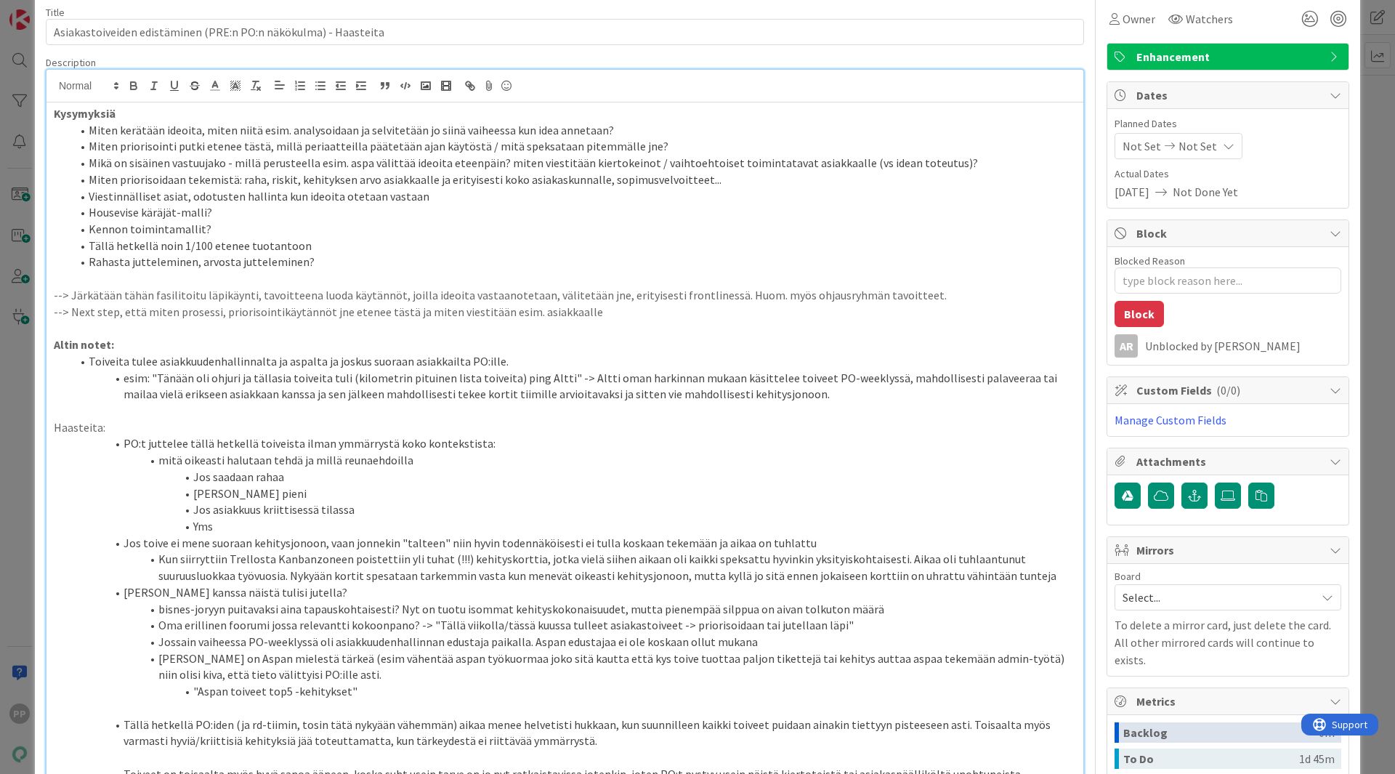
scroll to position [0, 0]
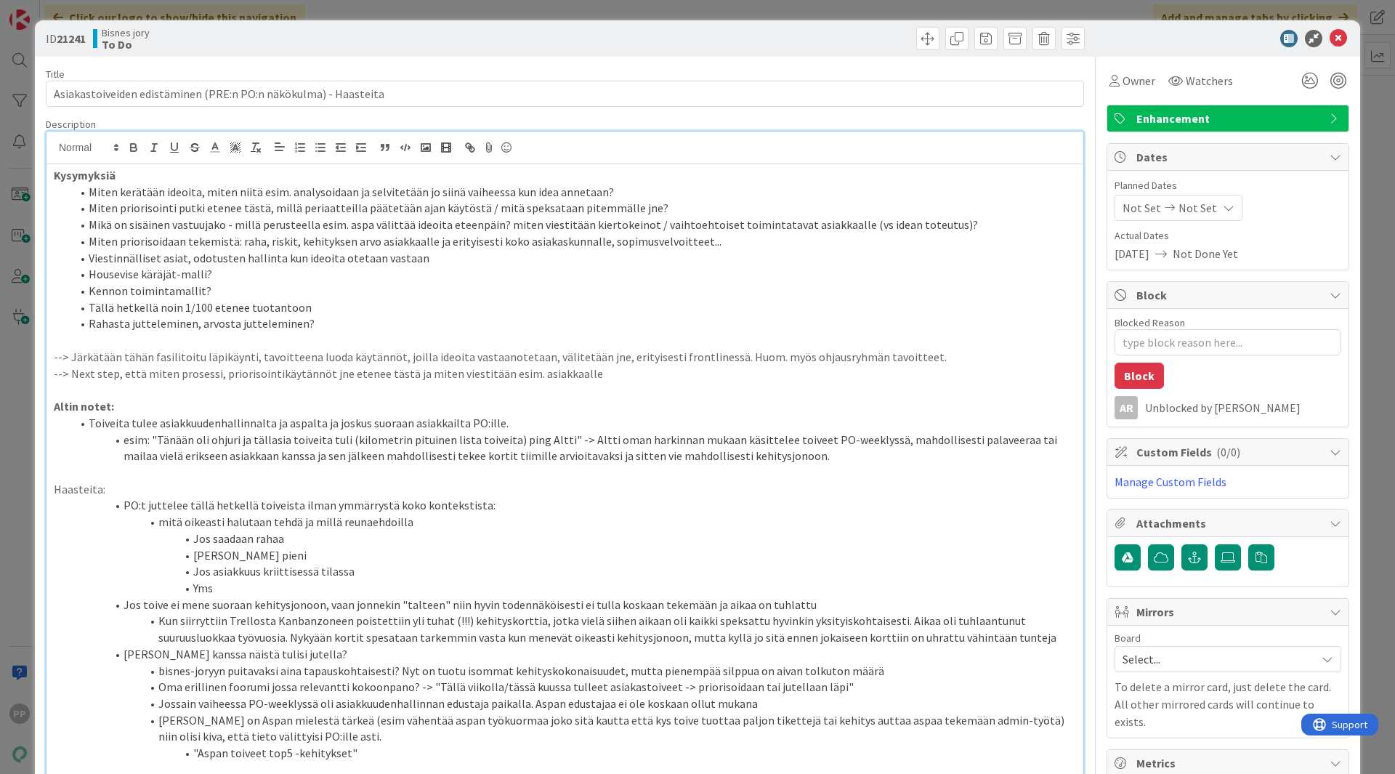
click at [301, 492] on p "Haasteita:" at bounding box center [565, 489] width 1022 height 17
click at [415, 389] on p at bounding box center [565, 389] width 1022 height 17
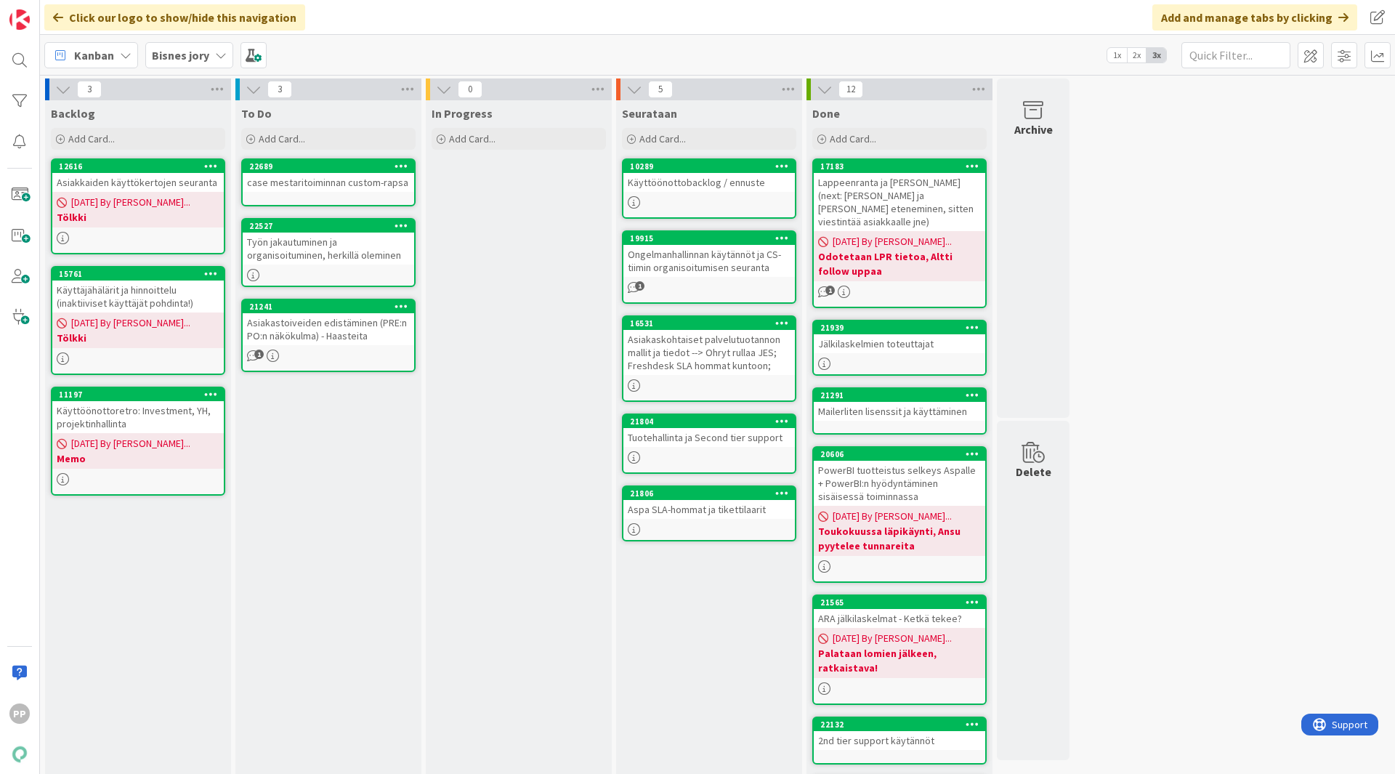
click at [344, 196] on link "22689 case mestaritoiminnan custom-rapsa" at bounding box center [328, 182] width 174 height 48
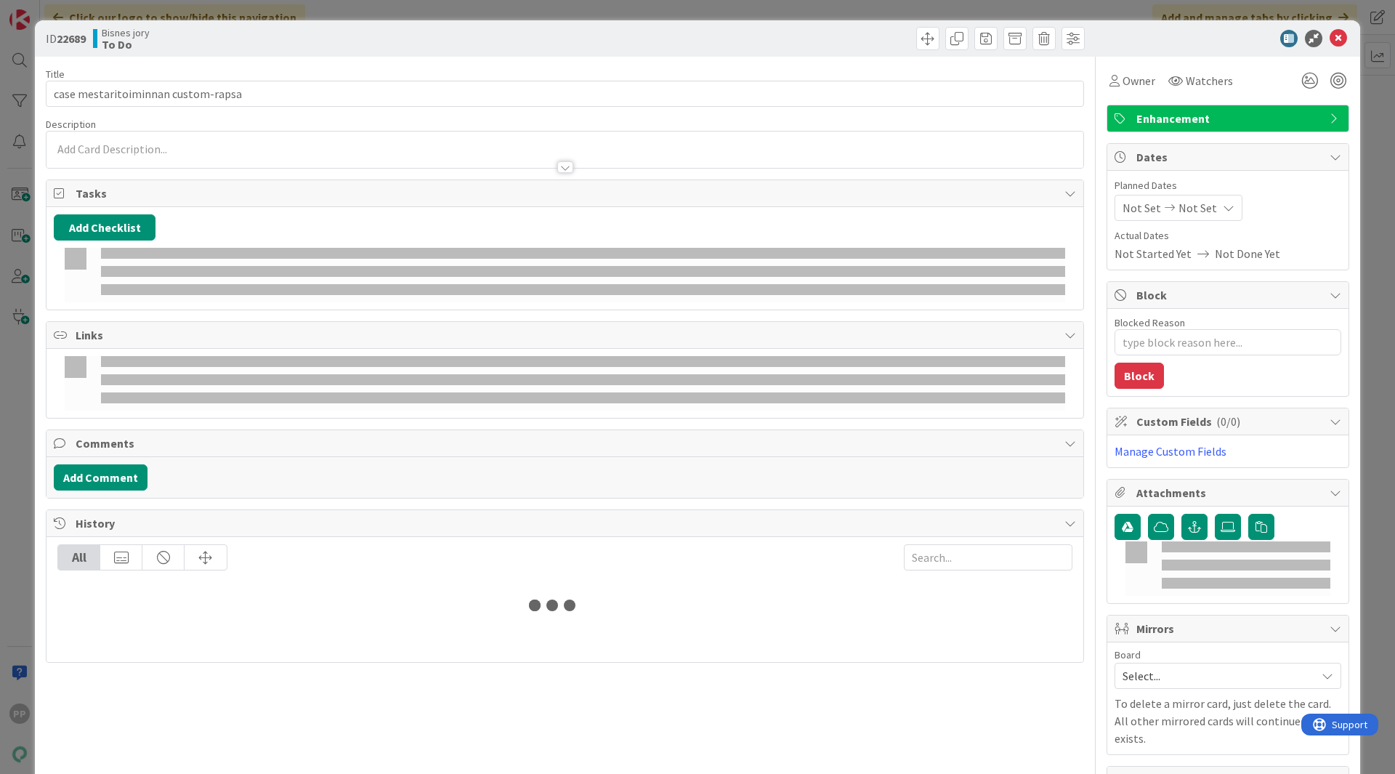
type textarea "x"
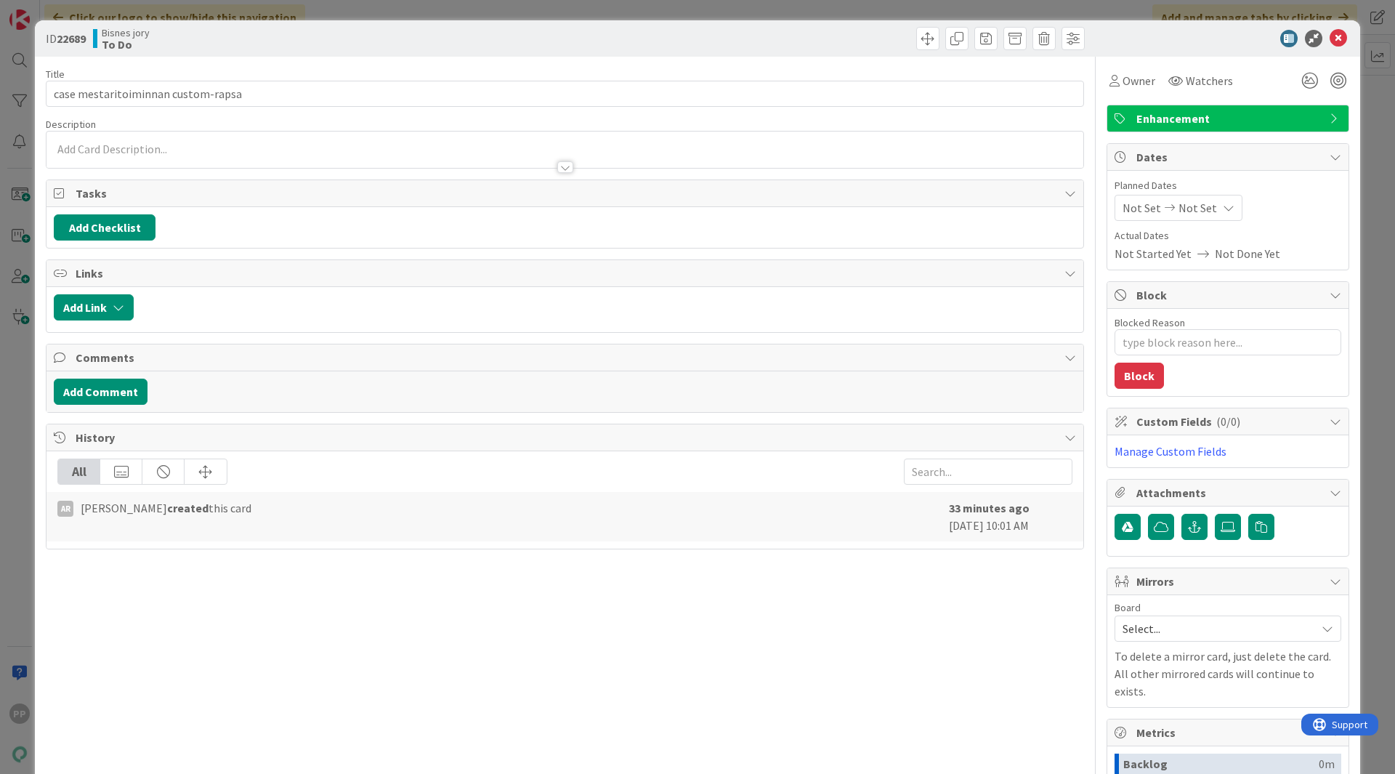
click at [150, 153] on div at bounding box center [564, 160] width 1037 height 15
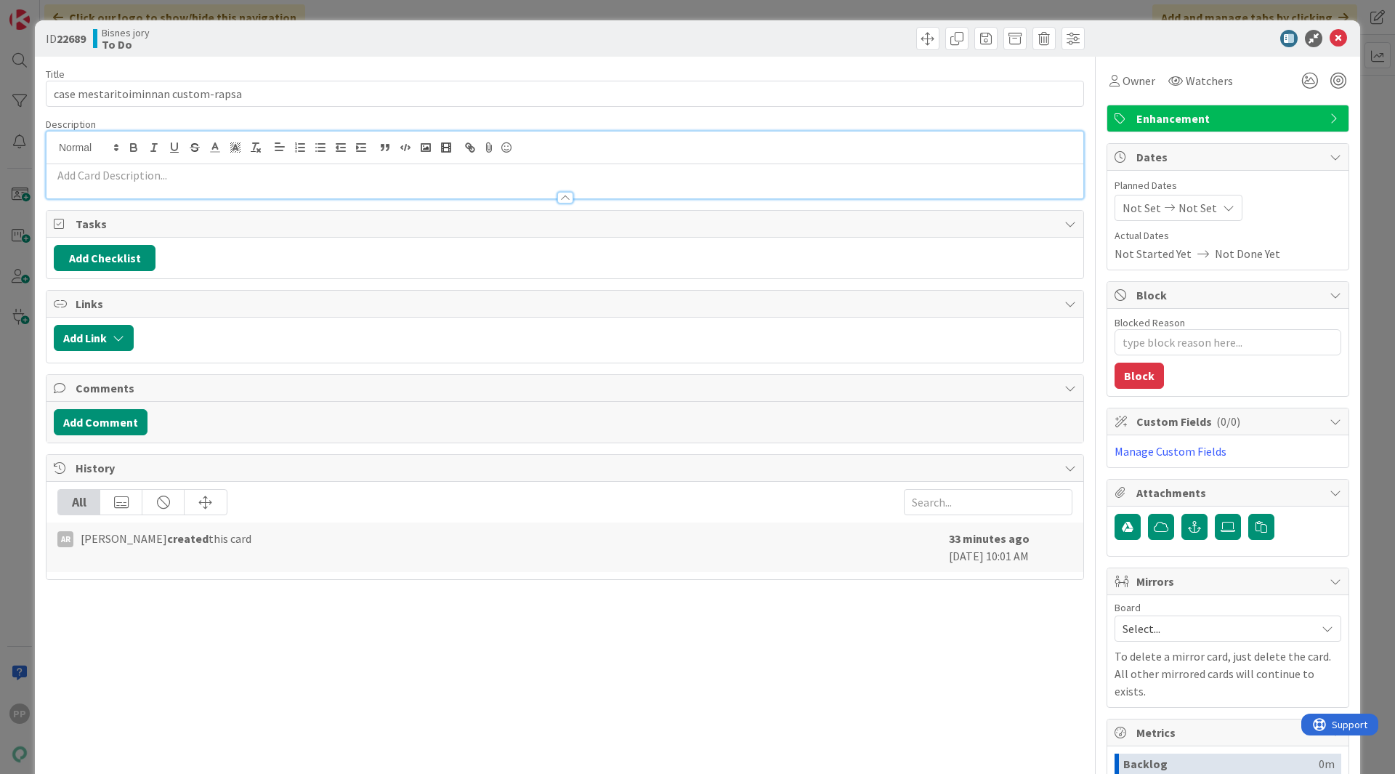
click at [102, 175] on p at bounding box center [565, 175] width 1022 height 17
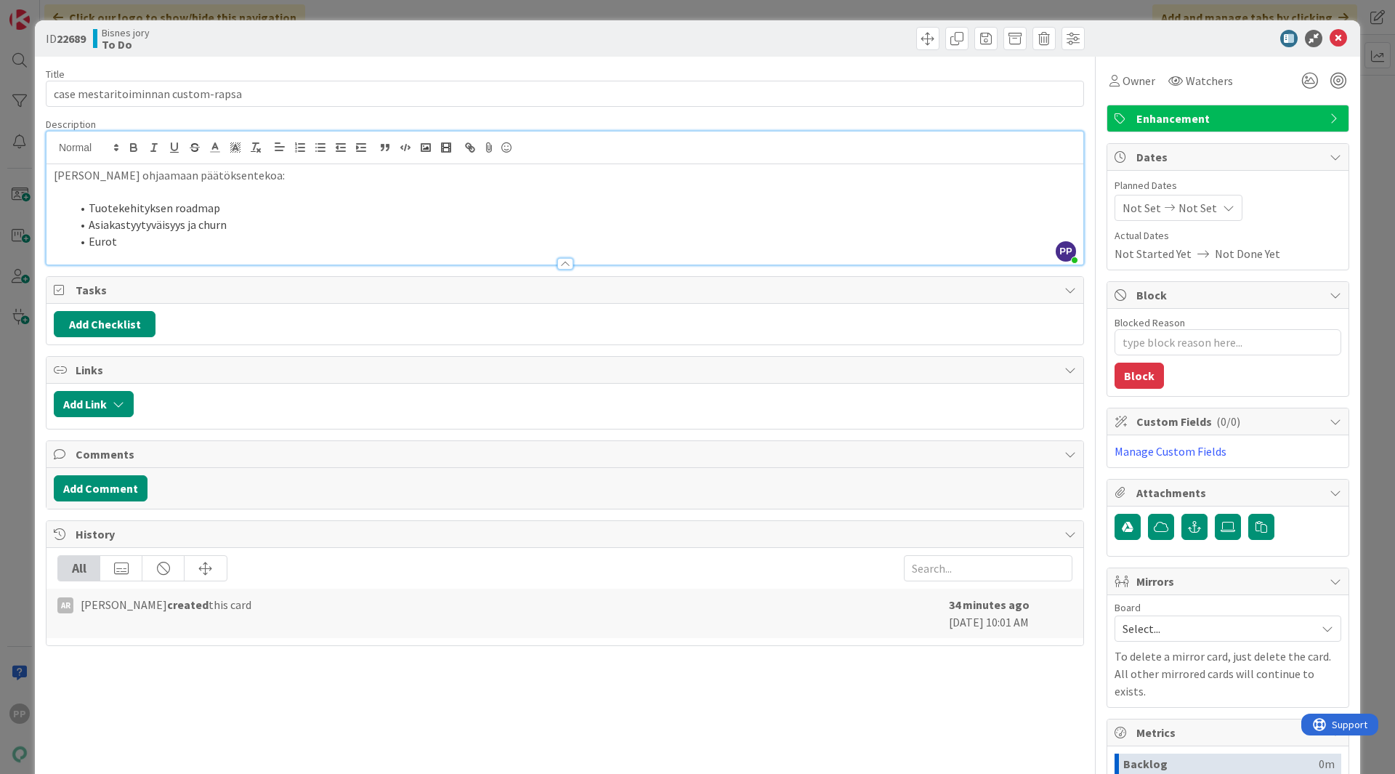
click at [227, 222] on li "Asiakastyytyväisyys ja churn" at bounding box center [573, 224] width 1005 height 17
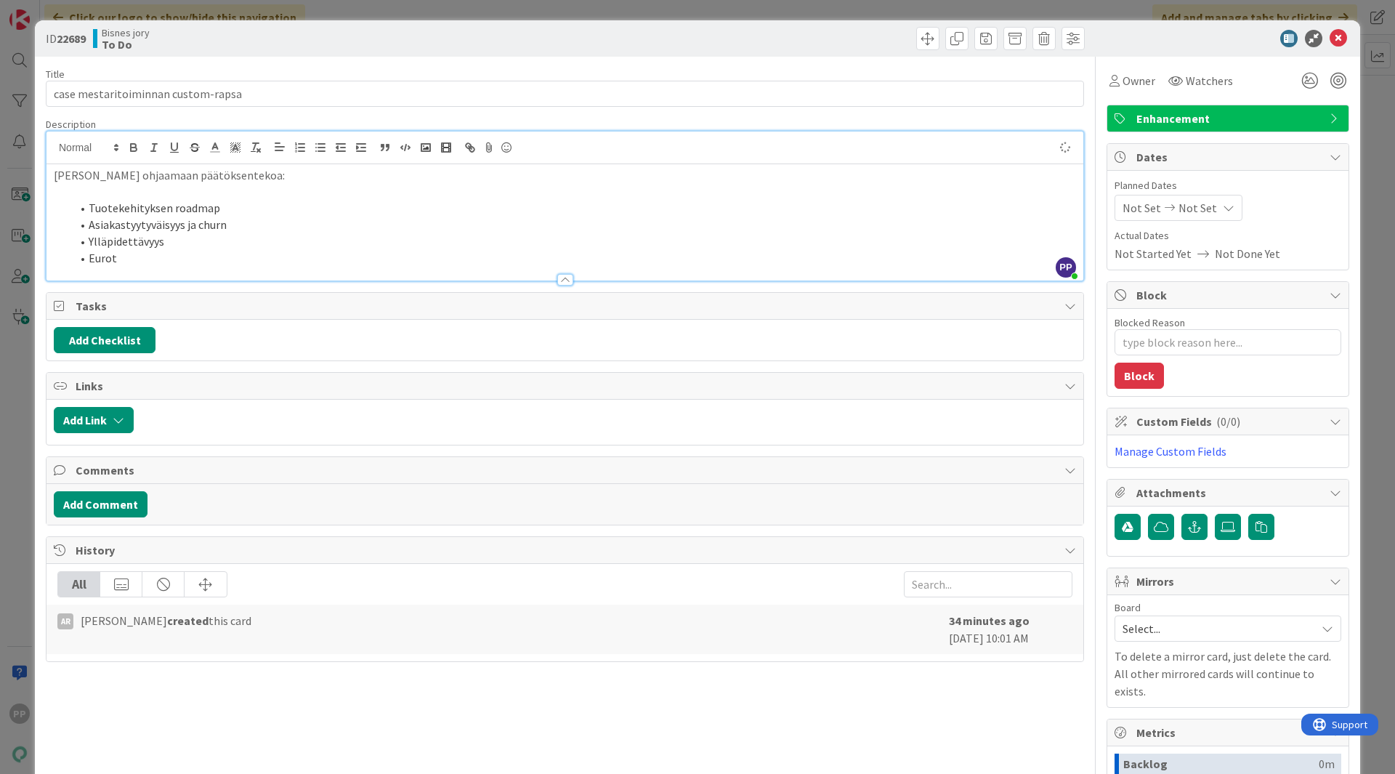
click at [248, 208] on li "Tuotekehityksen roadmap" at bounding box center [573, 208] width 1005 height 17
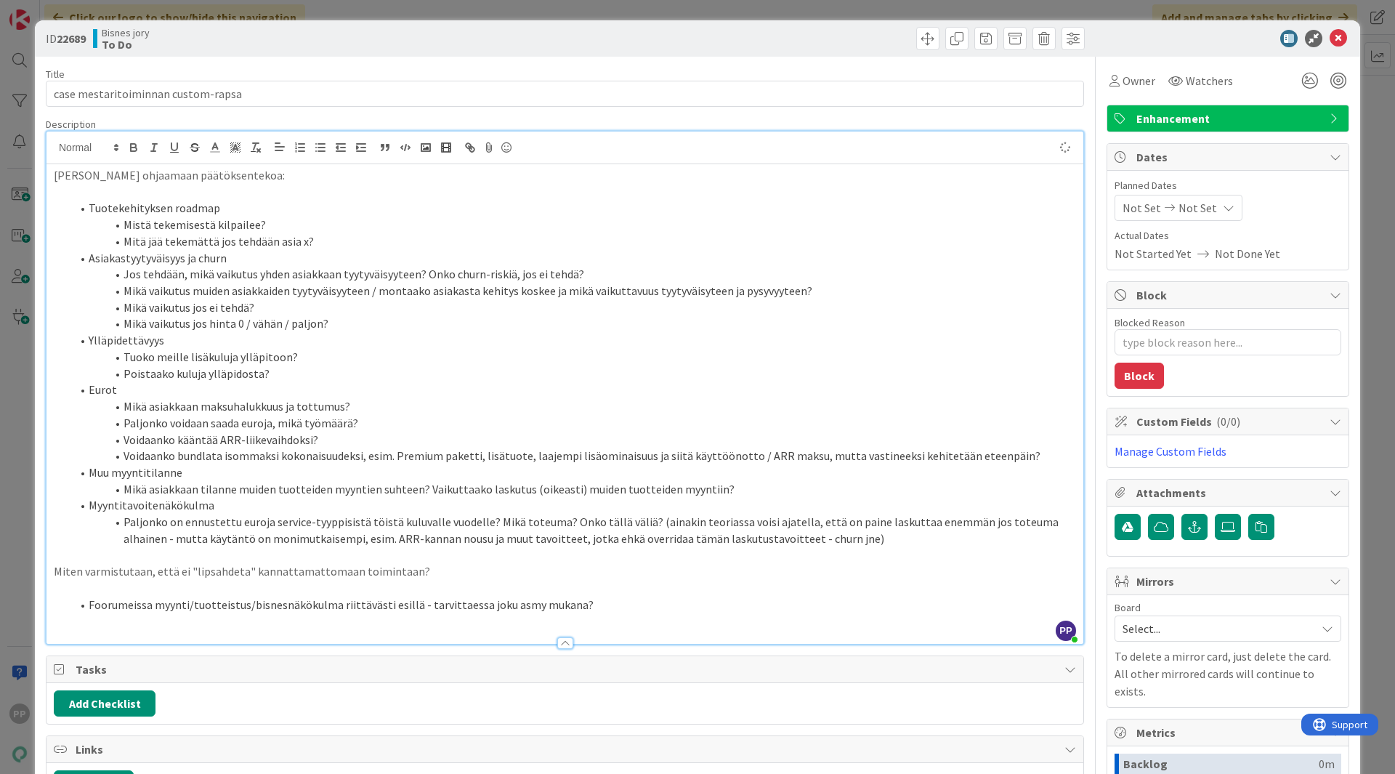
type textarea "x"
click at [479, 112] on div "Title 34 / 128 case mestaritoiminnan custom-rapsa Description PP [PERSON_NAME] …" at bounding box center [565, 541] width 1038 height 968
click at [360, 52] on div "ID 22689 Bisnes jory To Do" at bounding box center [697, 38] width 1325 height 36
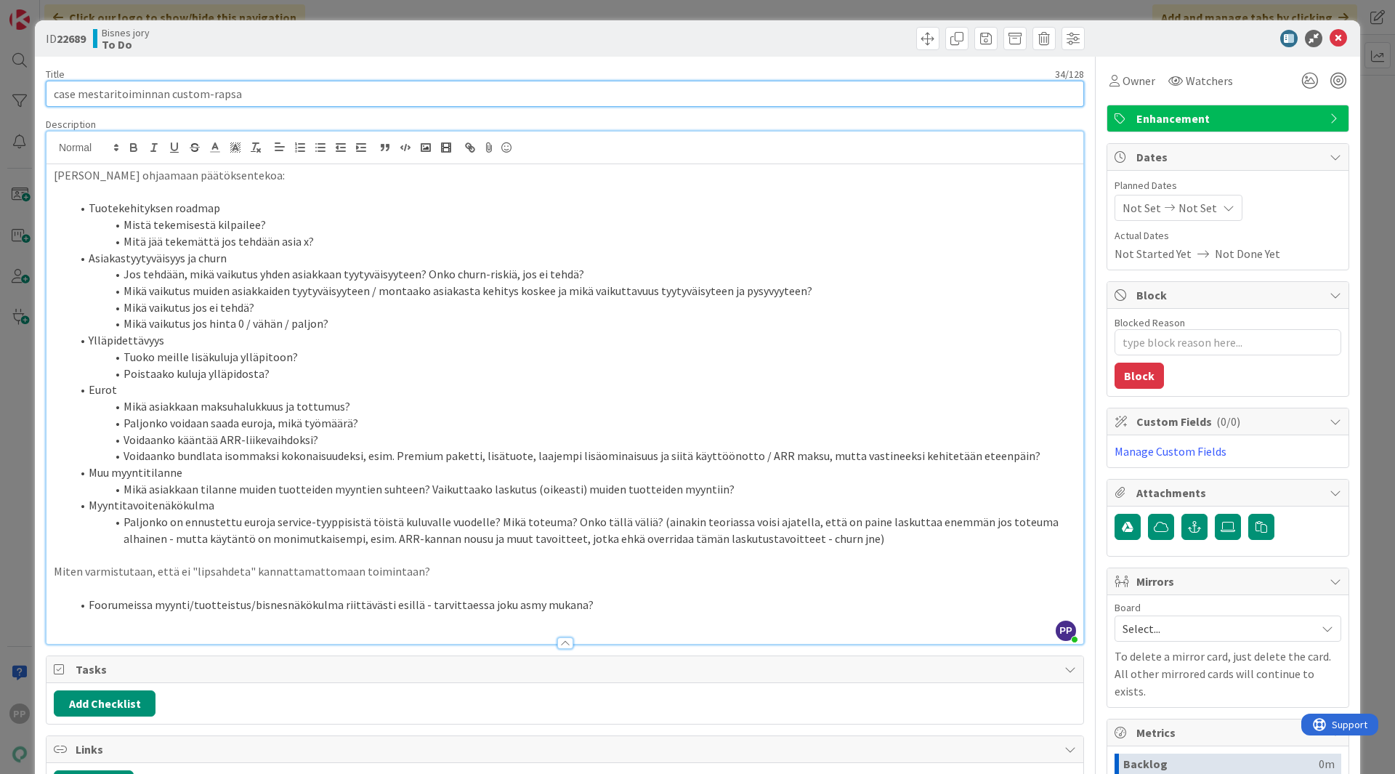
click at [55, 94] on input "case mestaritoiminnan custom-rapsa" at bounding box center [565, 94] width 1038 height 26
type input "Case mestaritoiminnan custom-rapsa"
type textarea "x"
type input "Case Mestaritoiminnan custom-rapsa"
type textarea "x"
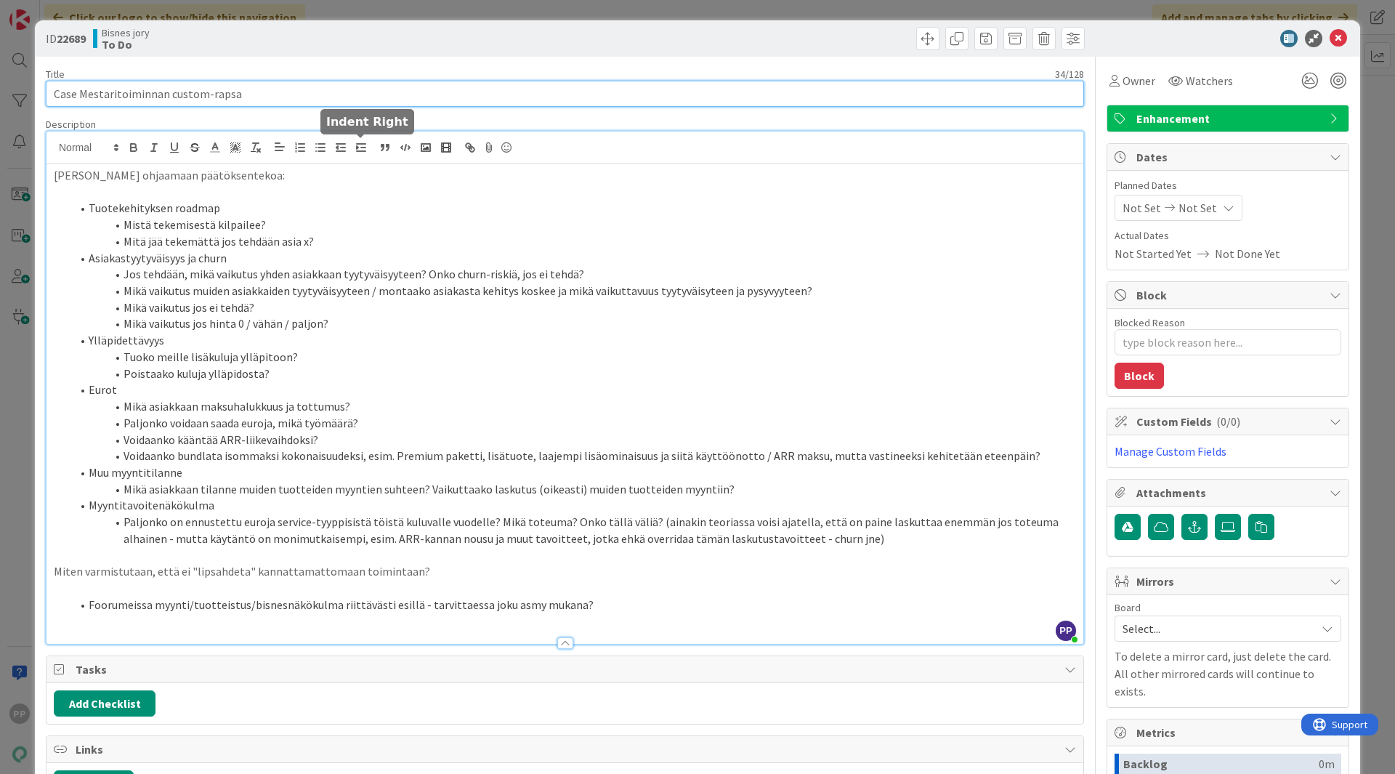
type input "Case Mestaritoiminnan custom-rapsa"
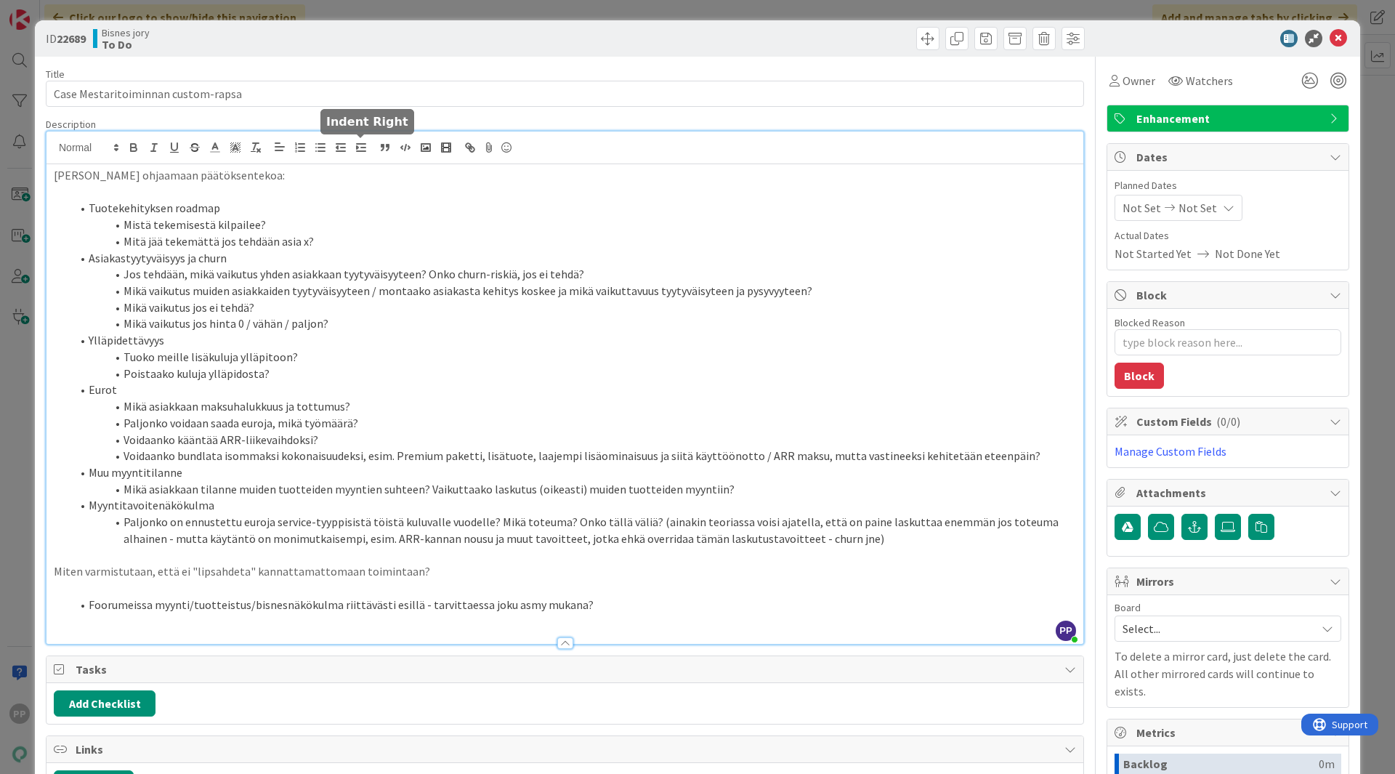
click at [347, 224] on li "Mistä tekemisestä kilpailee?" at bounding box center [573, 224] width 1005 height 17
click at [391, 116] on div "Title 34 / 128 Case Mestaritoiminnan custom-rapsa Description PP [PERSON_NAME] …" at bounding box center [565, 541] width 1038 height 968
click at [400, 62] on div "Title 34 / 128 Case Mestaritoiminnan custom-rapsa Description PP [PERSON_NAME] …" at bounding box center [565, 541] width 1038 height 968
click at [407, 10] on div "ID 22689 Bisnes jory To Do Title 34 / 128 Case Mestaritoiminnan custom-rapsa De…" at bounding box center [697, 387] width 1395 height 774
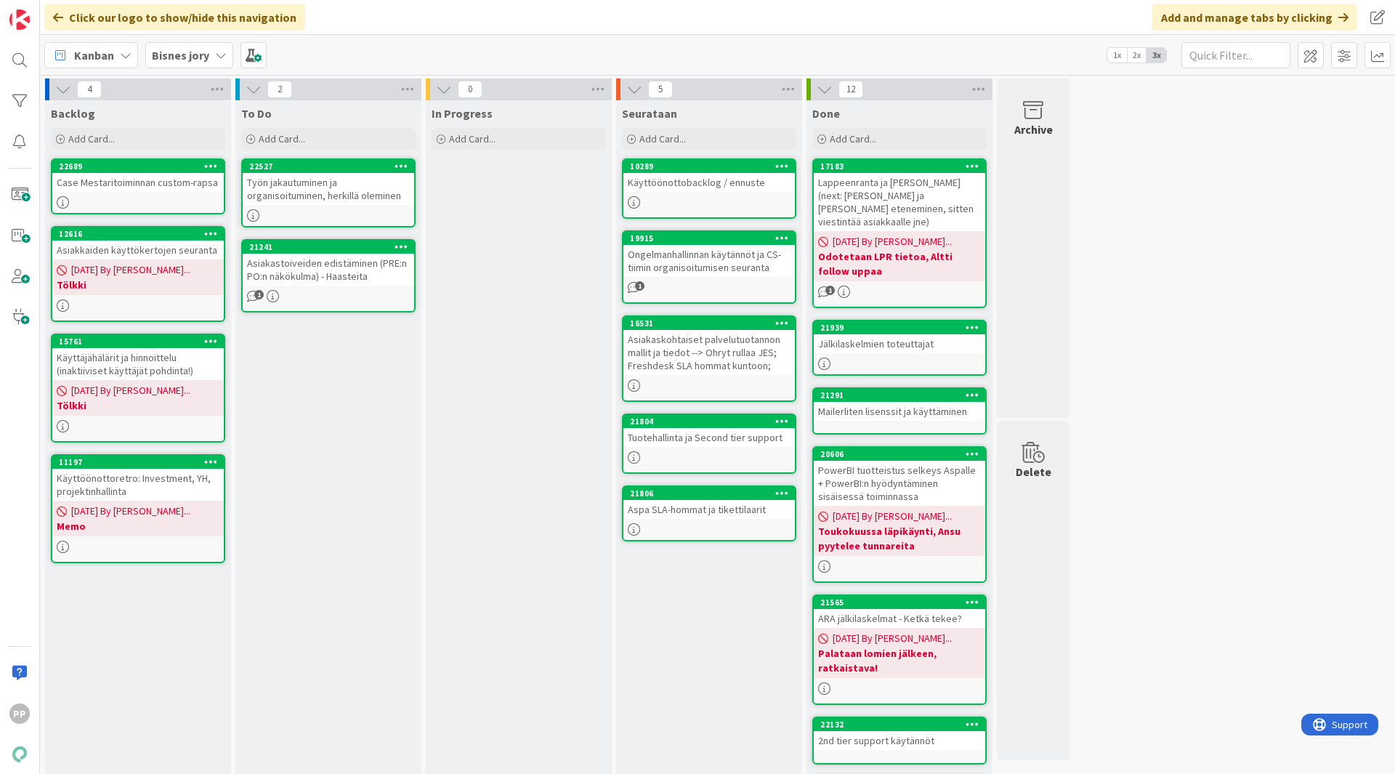
click at [121, 188] on div "Case Mestaritoiminnan custom-rapsa" at bounding box center [137, 182] width 171 height 19
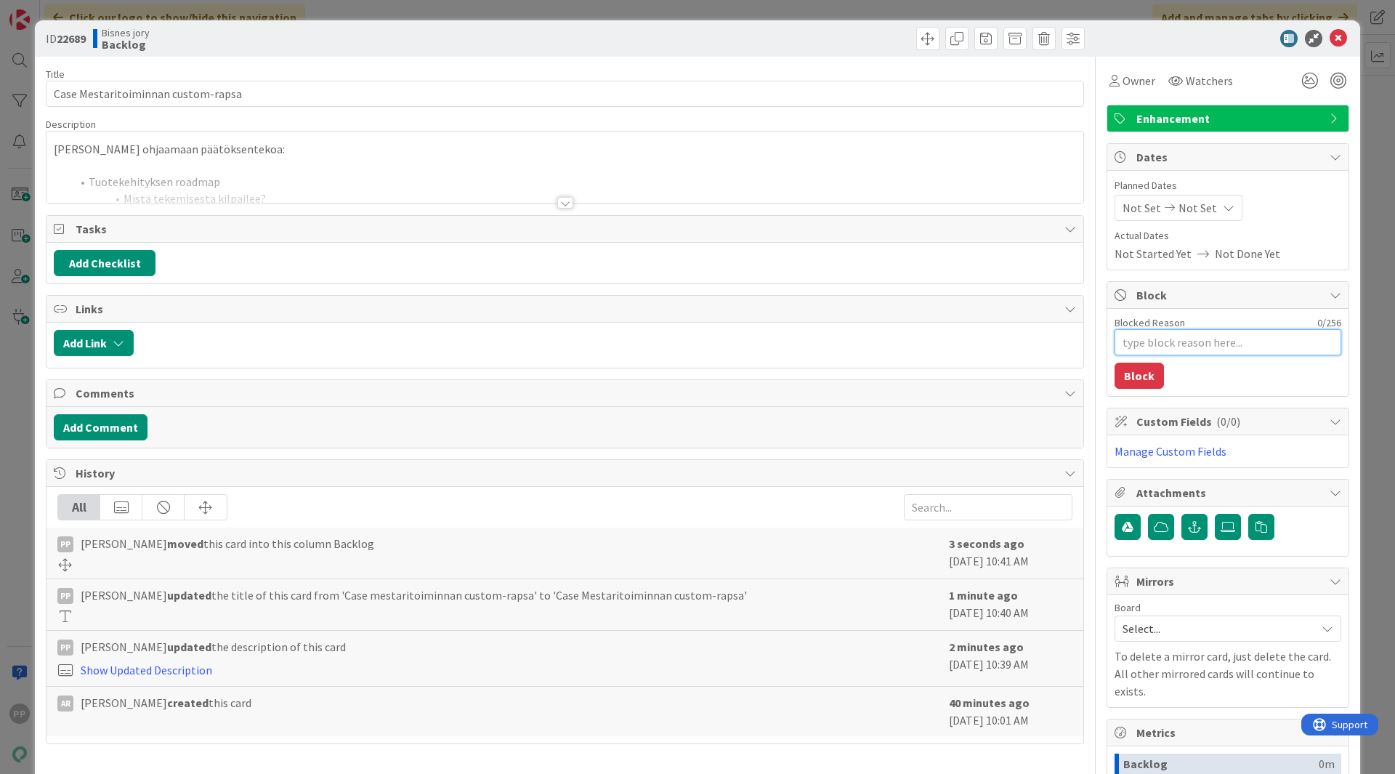
click at [1271, 352] on textarea "Blocked Reason" at bounding box center [1227, 342] width 227 height 26
type textarea "x"
type textarea "M"
type textarea "x"
type textarea "Me"
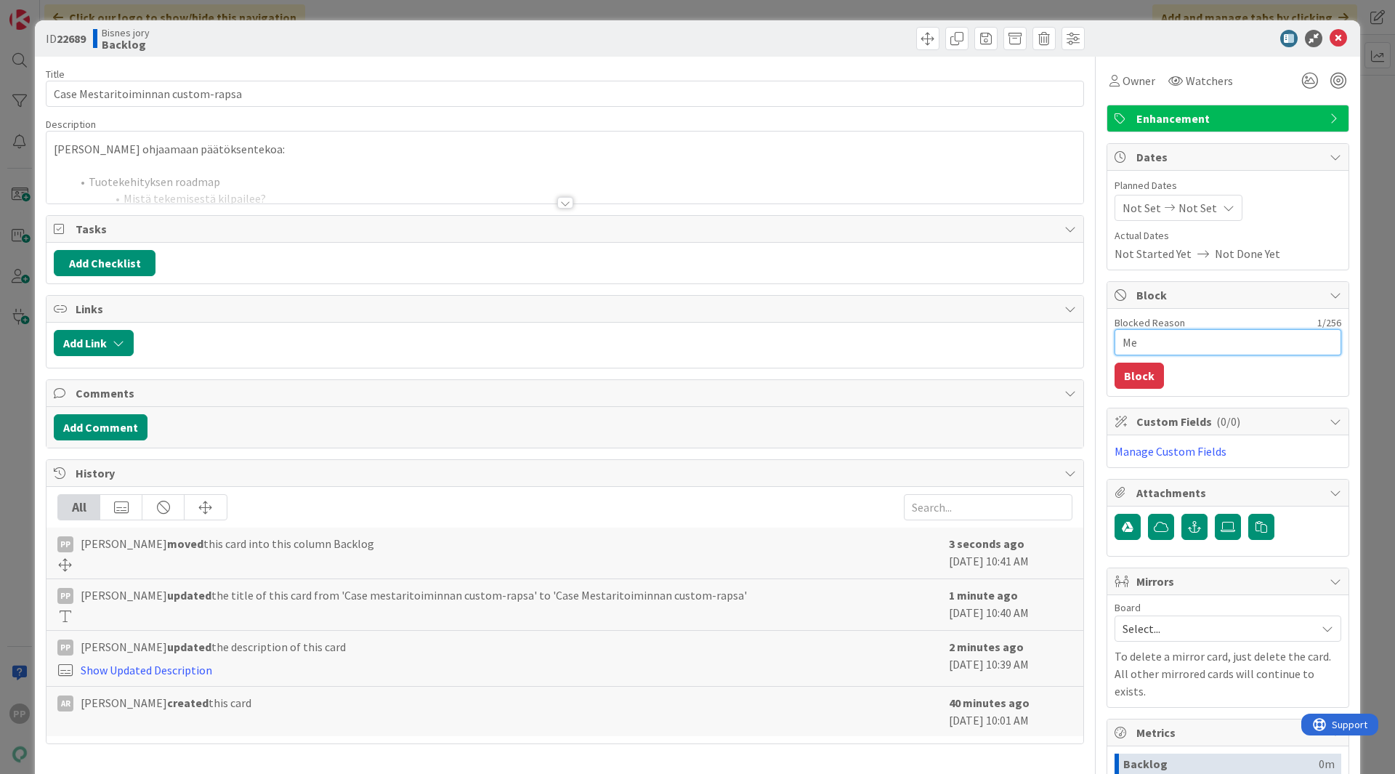
type textarea "x"
type textarea "Memo"
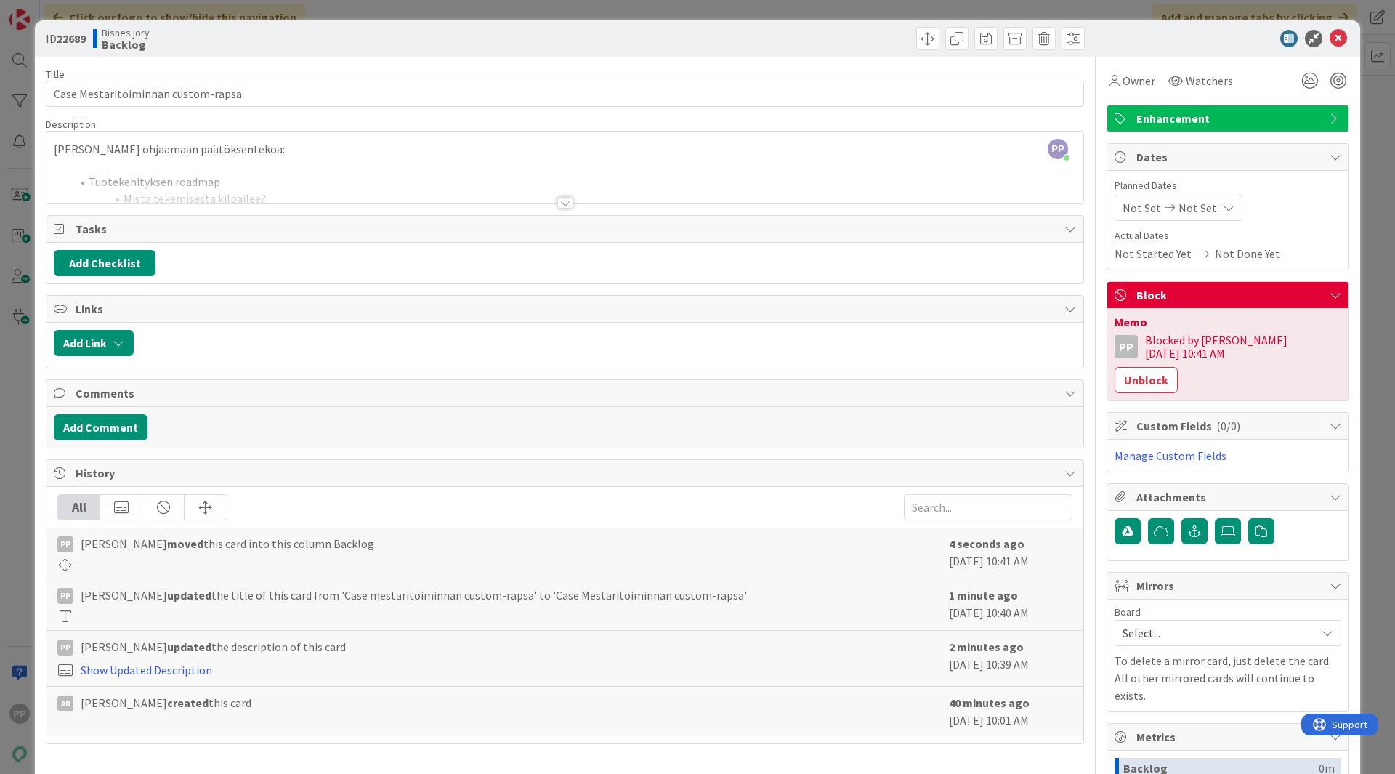
click at [753, 8] on div "ID 22689 Bisnes jory Backlog Title 34 / 128 Case Mestaritoiminnan custom-rapsa …" at bounding box center [697, 387] width 1395 height 774
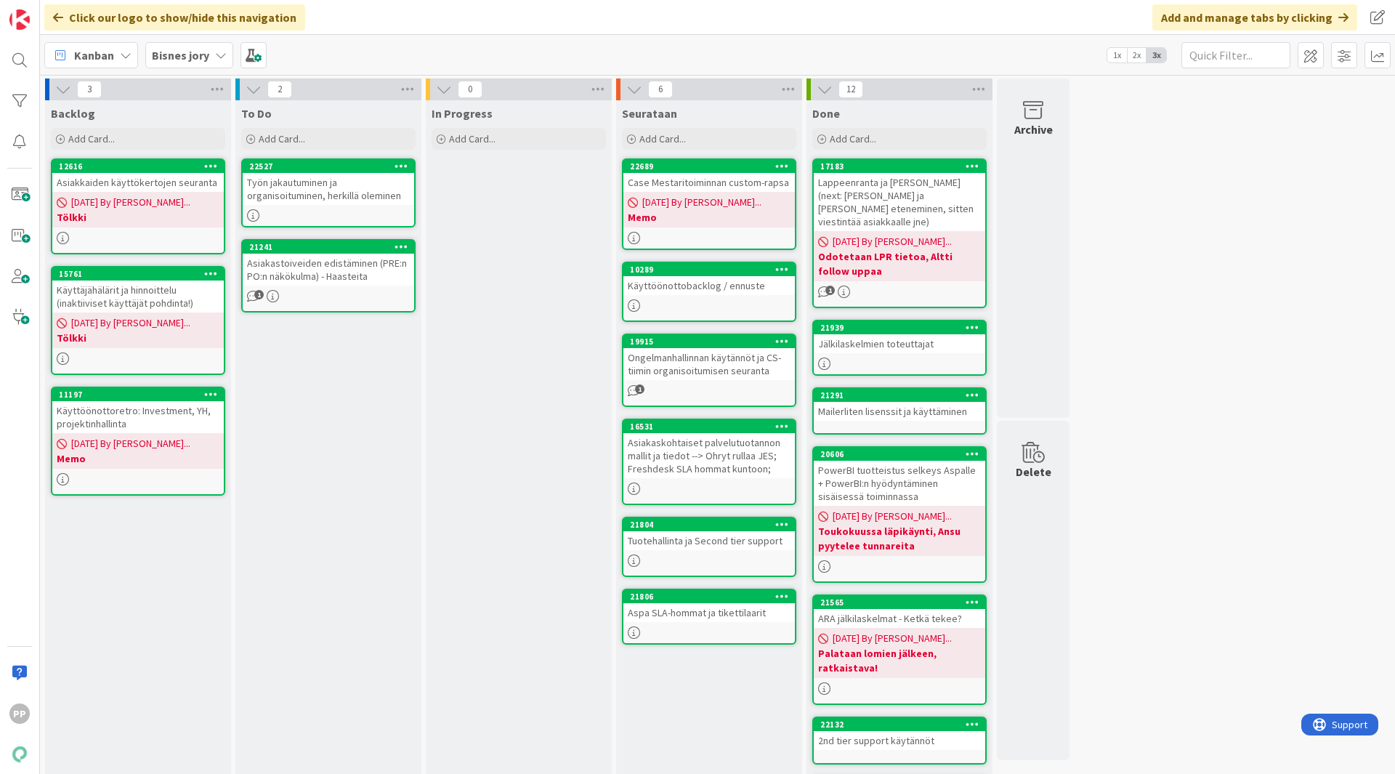
click at [478, 282] on div "In Progress Add Card..." at bounding box center [519, 605] width 186 height 1011
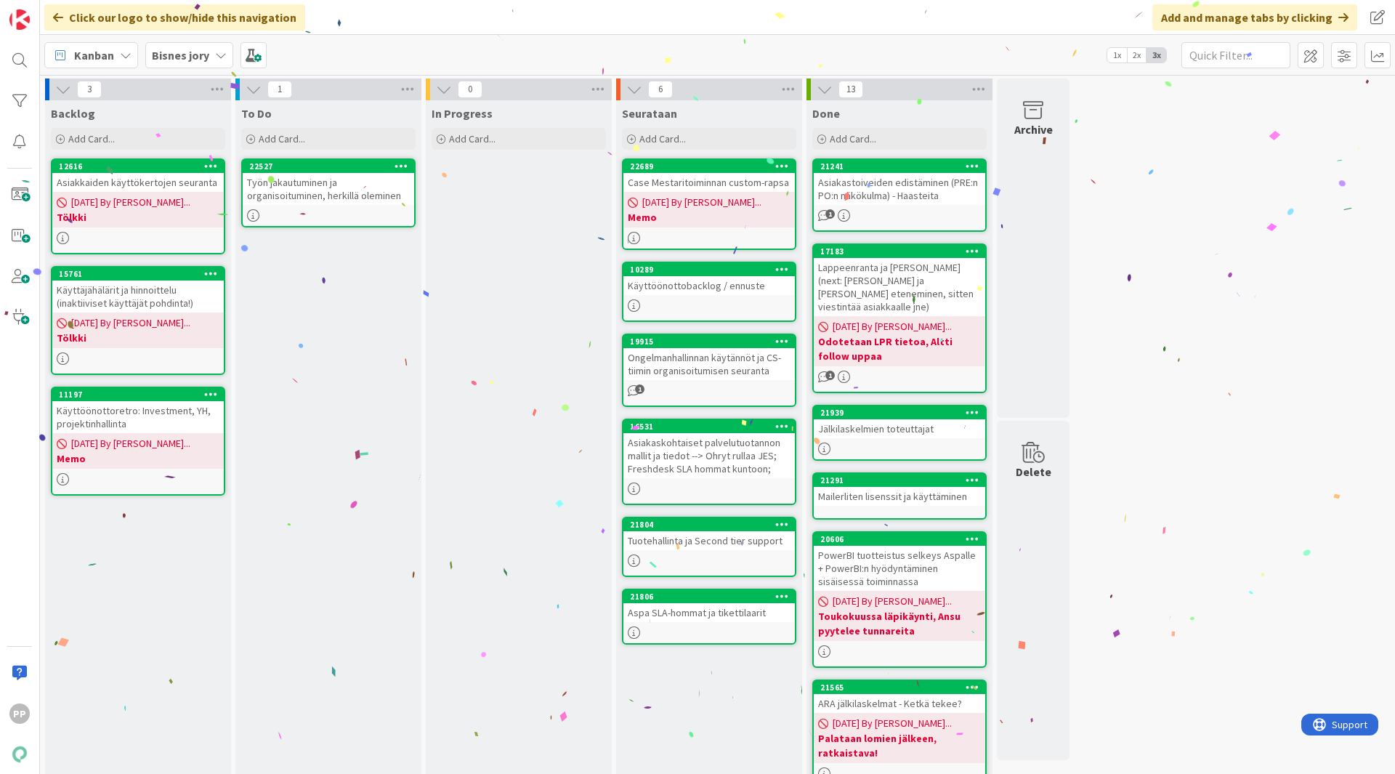
click at [1282, 360] on div "3 Backlog Add Card... 12616 Asiakkaiden käyttökertojen seuranta [DATE] By [PERS…" at bounding box center [717, 610] width 1349 height 1065
click at [325, 197] on div "Työn jakautuminen ja organisoituminen, herkillä oleminen" at bounding box center [328, 189] width 171 height 32
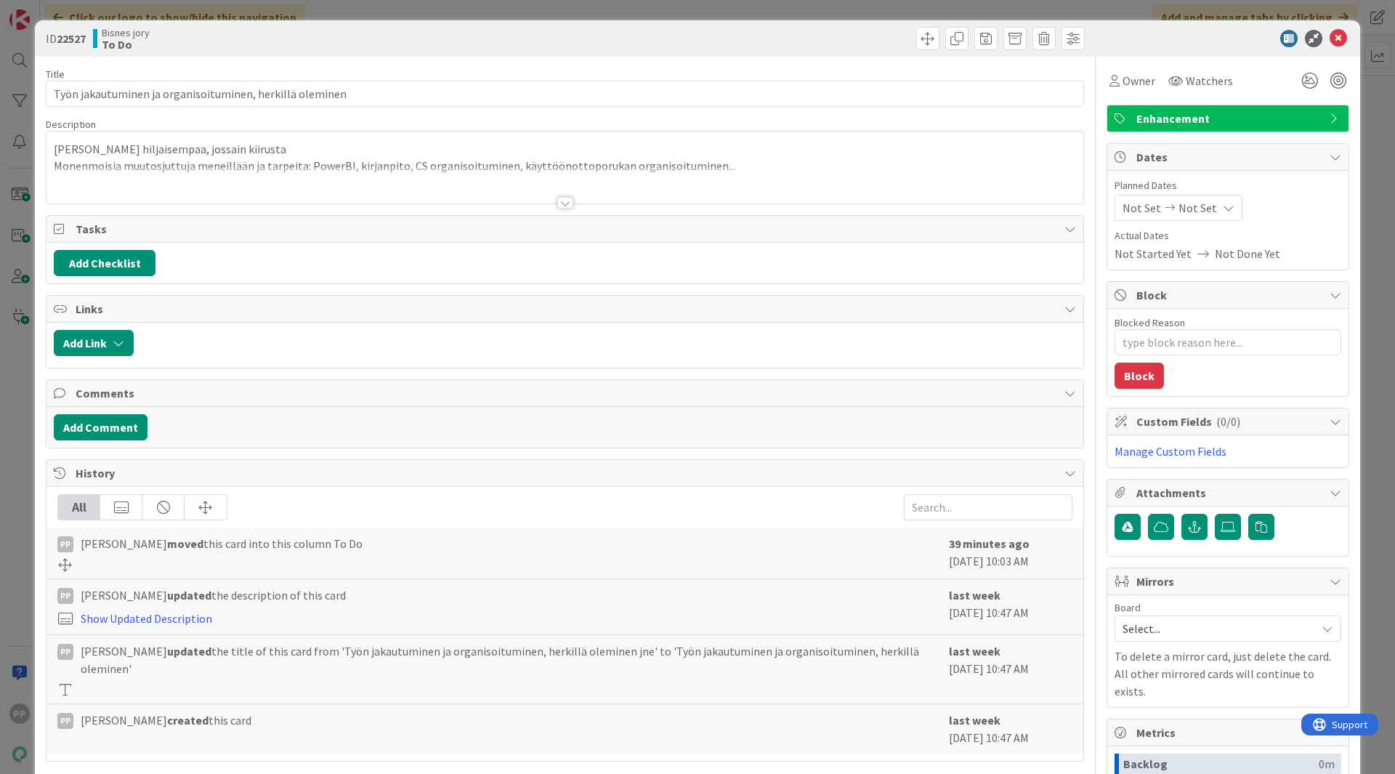
click at [375, 187] on div at bounding box center [564, 184] width 1037 height 37
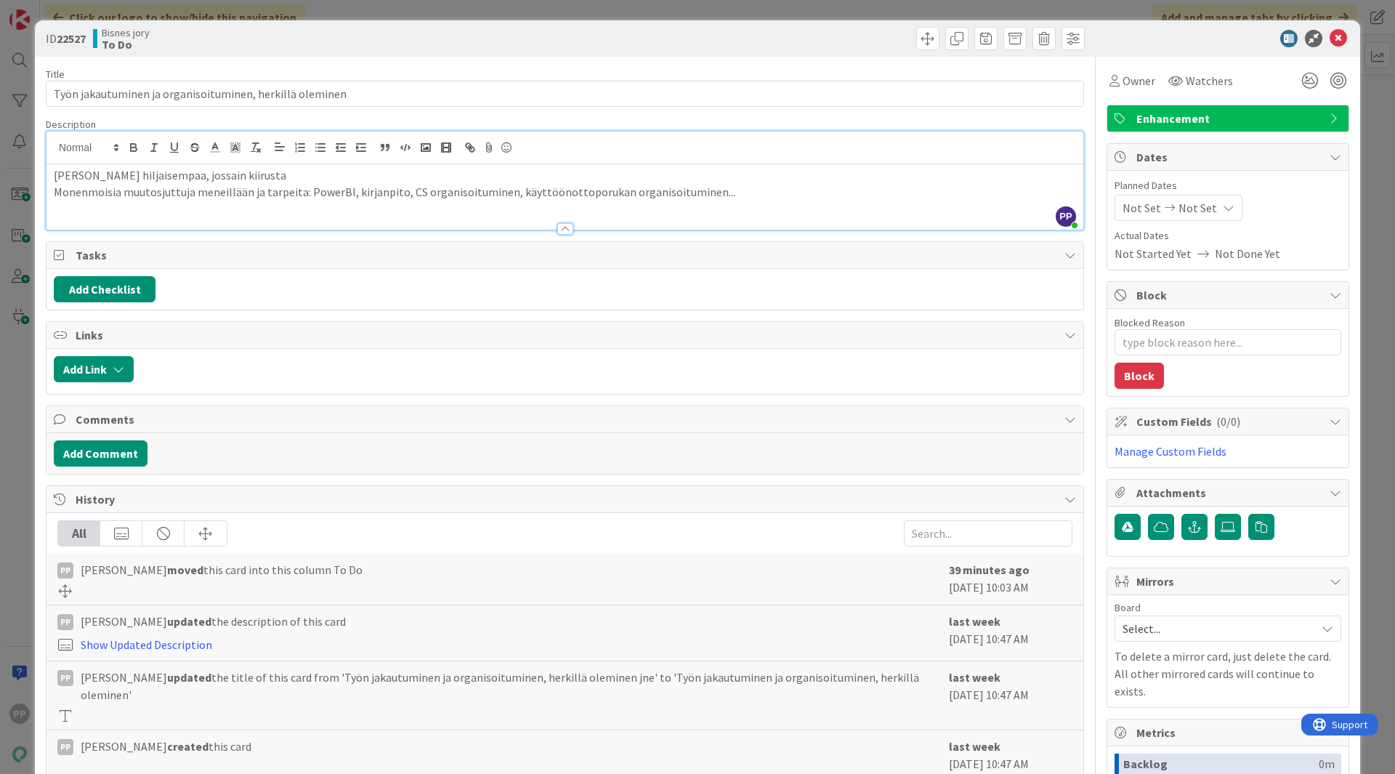
click at [375, 187] on p "Monenmoisia muutosjuttuja meneillään ja tarpeita: PowerBI, kirjanpito, CS organ…" at bounding box center [565, 192] width 1022 height 17
click at [311, 193] on p "Monenmoisia muutosjuttuja meneillään ja tarpeita: PowerBI, kirjanpito, CS organ…" at bounding box center [565, 192] width 1022 height 17
click at [341, 68] on div "Title 56 / 128" at bounding box center [565, 74] width 1038 height 13
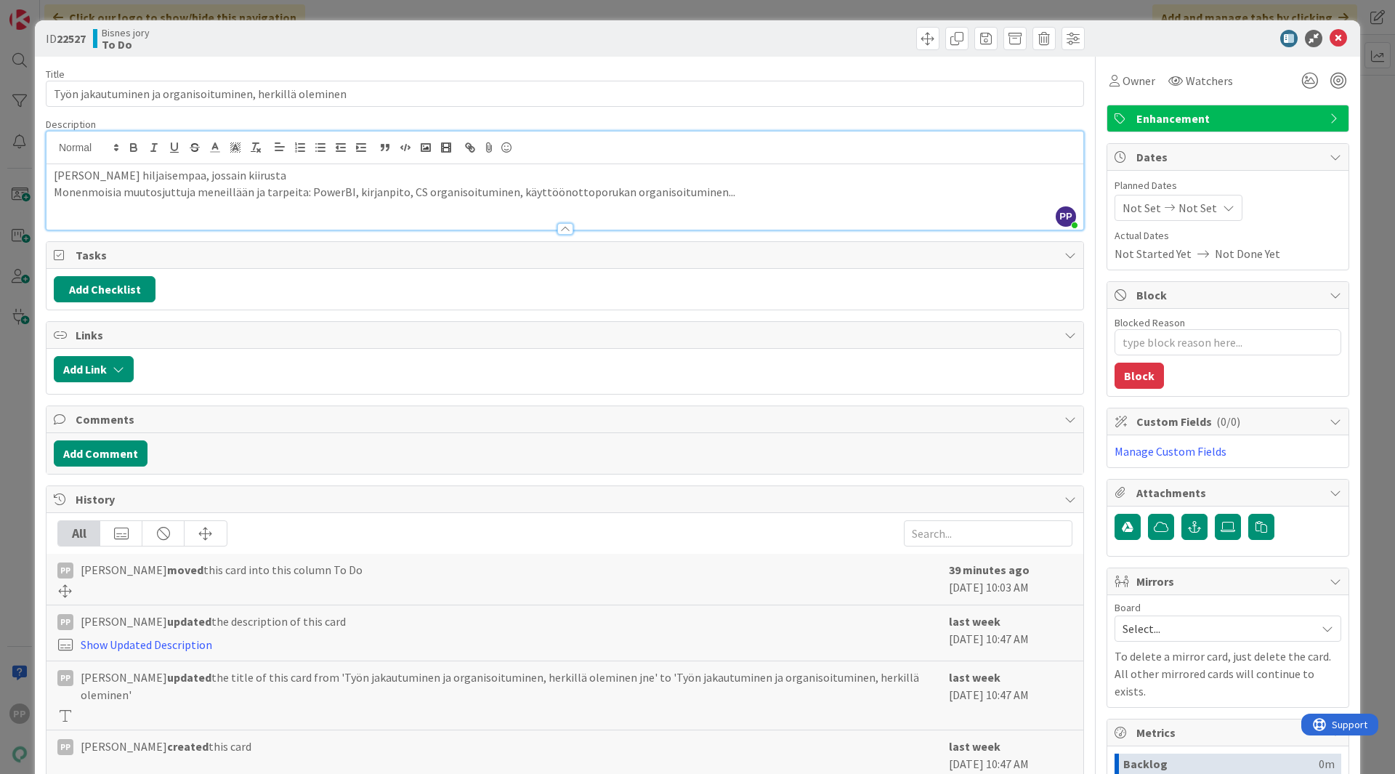
click at [413, 55] on div "ID 22527 Bisnes jory To Do" at bounding box center [697, 38] width 1325 height 36
click at [429, 14] on div "ID 22527 Bisnes jory To Do Title 56 / 128 Työn jakautuminen ja organisoituminen…" at bounding box center [697, 387] width 1395 height 774
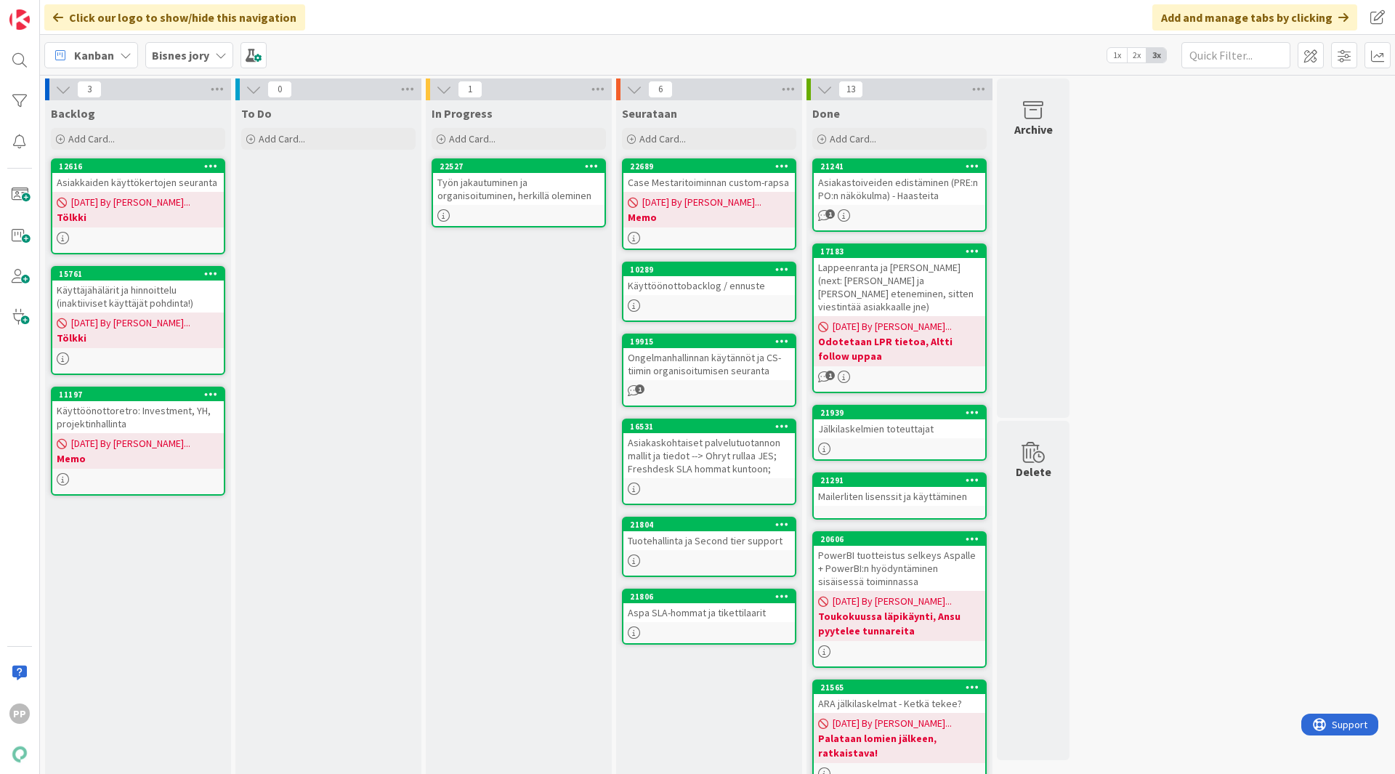
click at [516, 285] on div "In Progress Add Card... 22527 Työn jakautuminen ja organisoituminen, herkillä o…" at bounding box center [519, 618] width 186 height 1036
click at [524, 331] on div "In Progress Add Card... 22527 Työn jakautuminen ja organisoituminen, herkillä o…" at bounding box center [519, 618] width 186 height 1036
click at [488, 35] on div "Kanban Bisnes jory 1x 2x 3x" at bounding box center [717, 55] width 1355 height 40
click at [503, 20] on div "Click our logo to show/hide this navigation Add and manage tabs by clicking" at bounding box center [717, 17] width 1355 height 35
click at [584, 14] on div "Click our logo to show/hide this navigation Add and manage tabs by clicking" at bounding box center [717, 17] width 1355 height 35
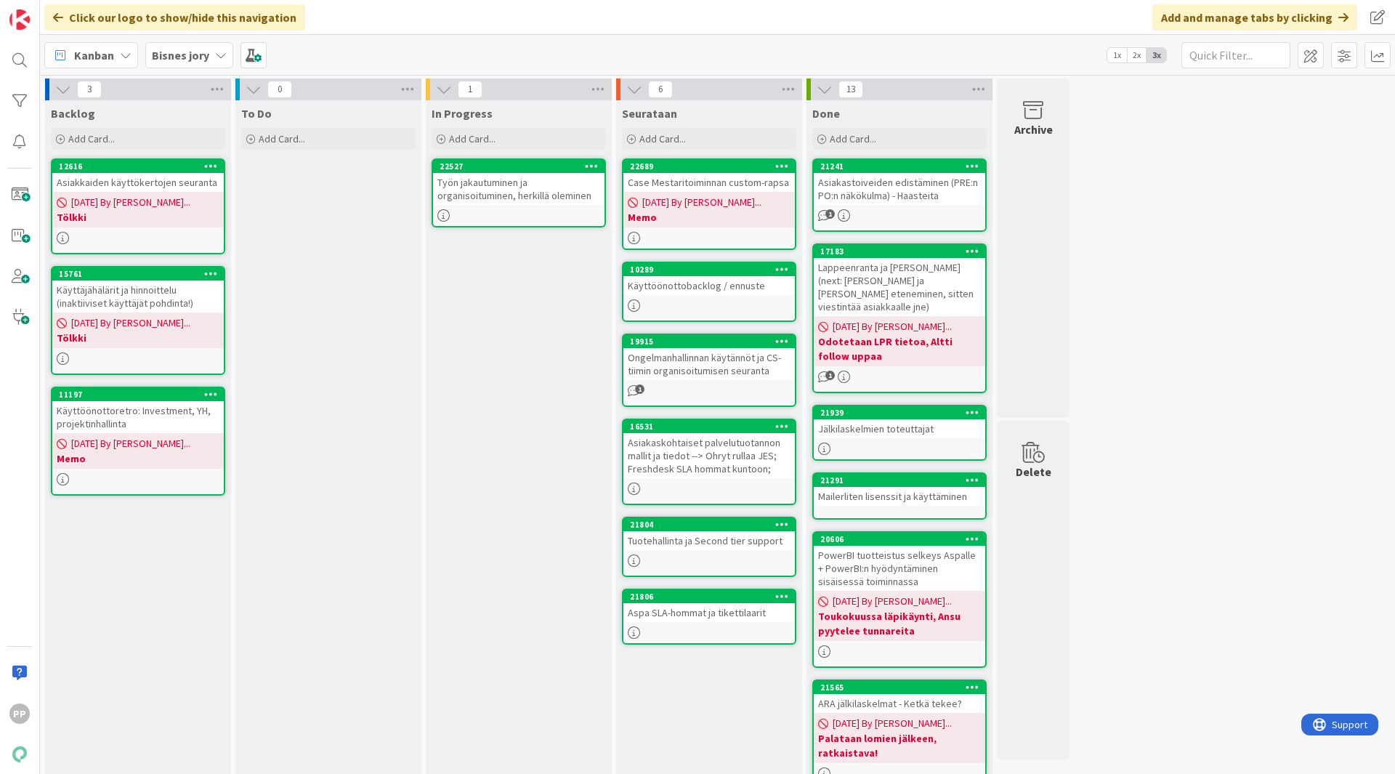
click at [1197, 215] on div "3 Backlog Add Card... 12616 Asiakkaiden käyttökertojen seuranta [DATE] By [PERS…" at bounding box center [717, 610] width 1349 height 1065
click at [612, 56] on div "Kanban Bisnes jory 1x 2x 3x" at bounding box center [717, 55] width 1355 height 40
click at [1192, 273] on div "3 Backlog Add Card... 12616 Asiakkaiden käyttökertojen seuranta [DATE] By [PERS…" at bounding box center [717, 610] width 1349 height 1065
click at [374, 20] on div "Click our logo to show/hide this navigation Add and manage tabs by clicking" at bounding box center [717, 17] width 1355 height 35
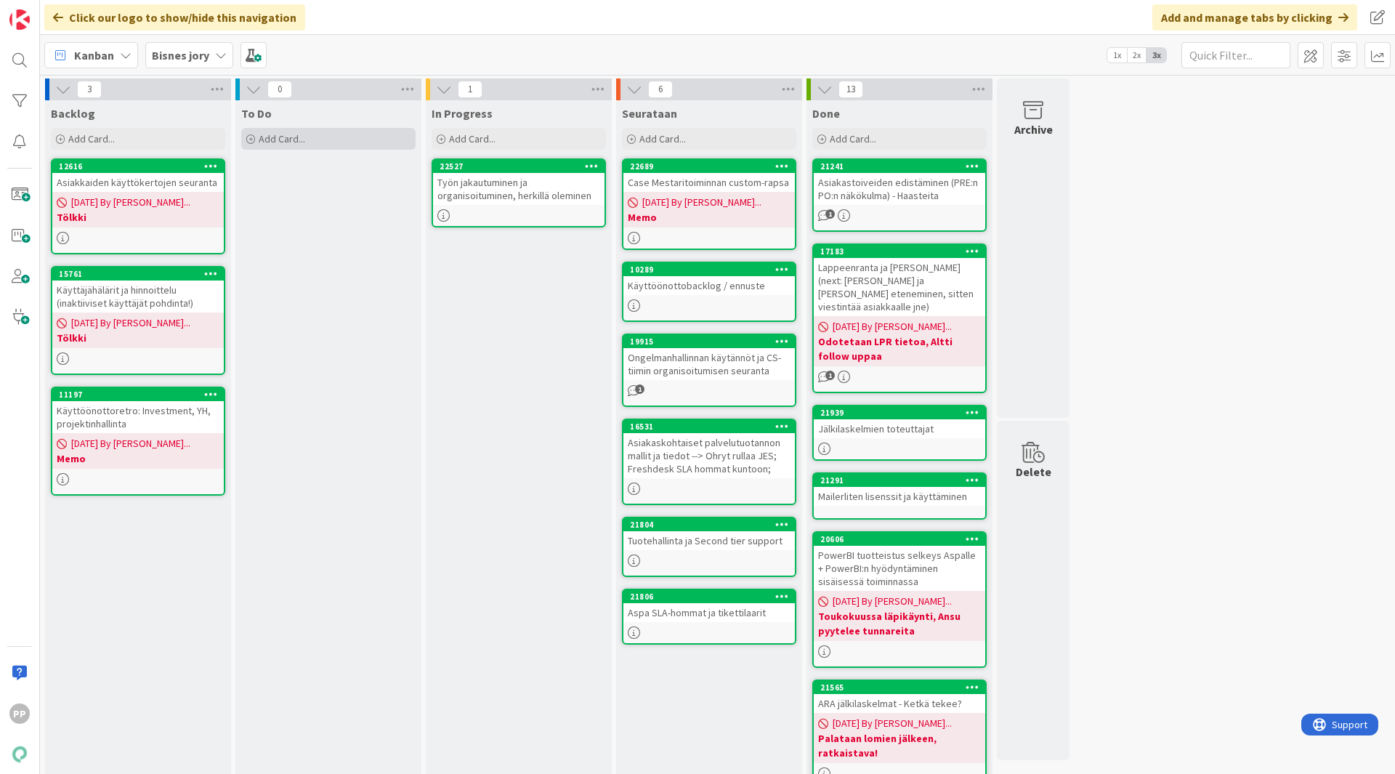
click at [291, 134] on span "Add Card..." at bounding box center [282, 138] width 46 height 13
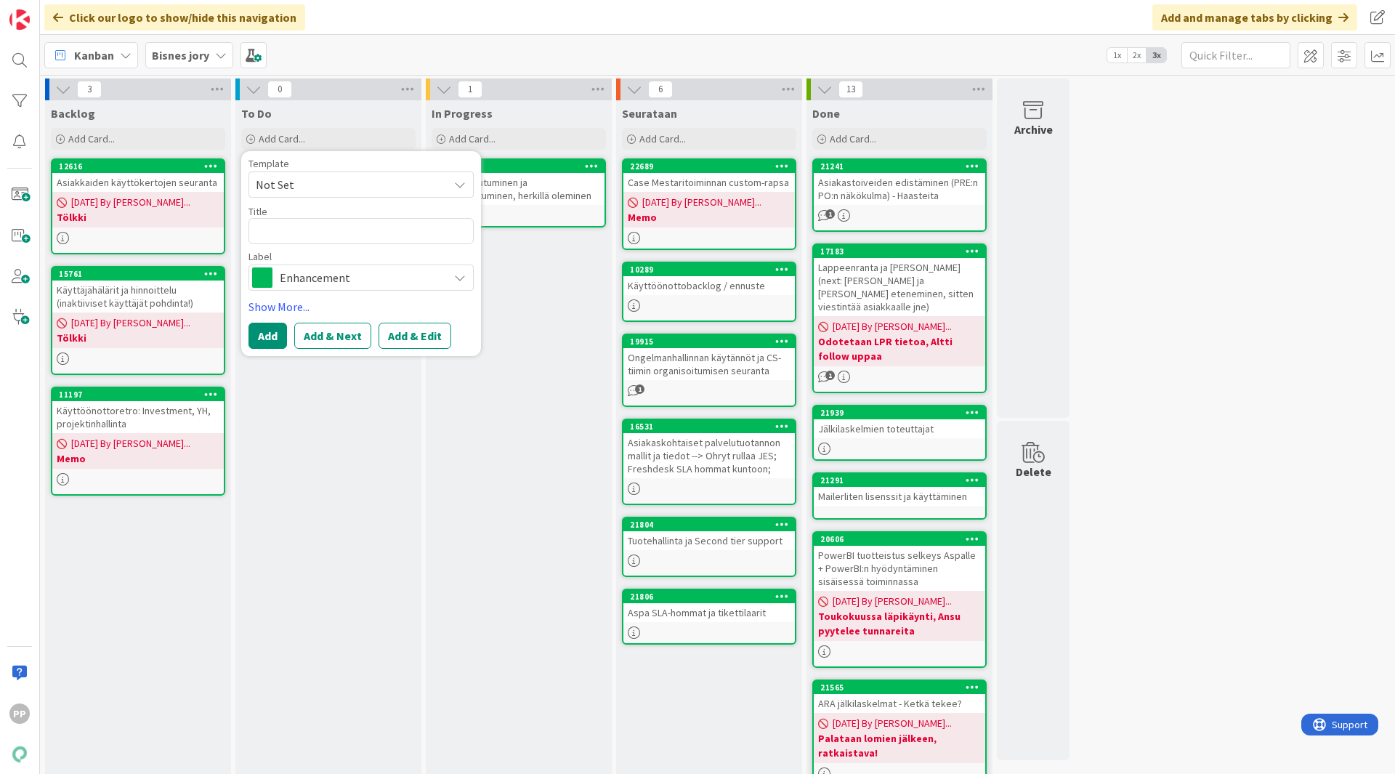
click at [324, 240] on textarea at bounding box center [360, 231] width 225 height 26
type textarea "x"
type textarea "M"
type textarea "x"
type textarea "Mu"
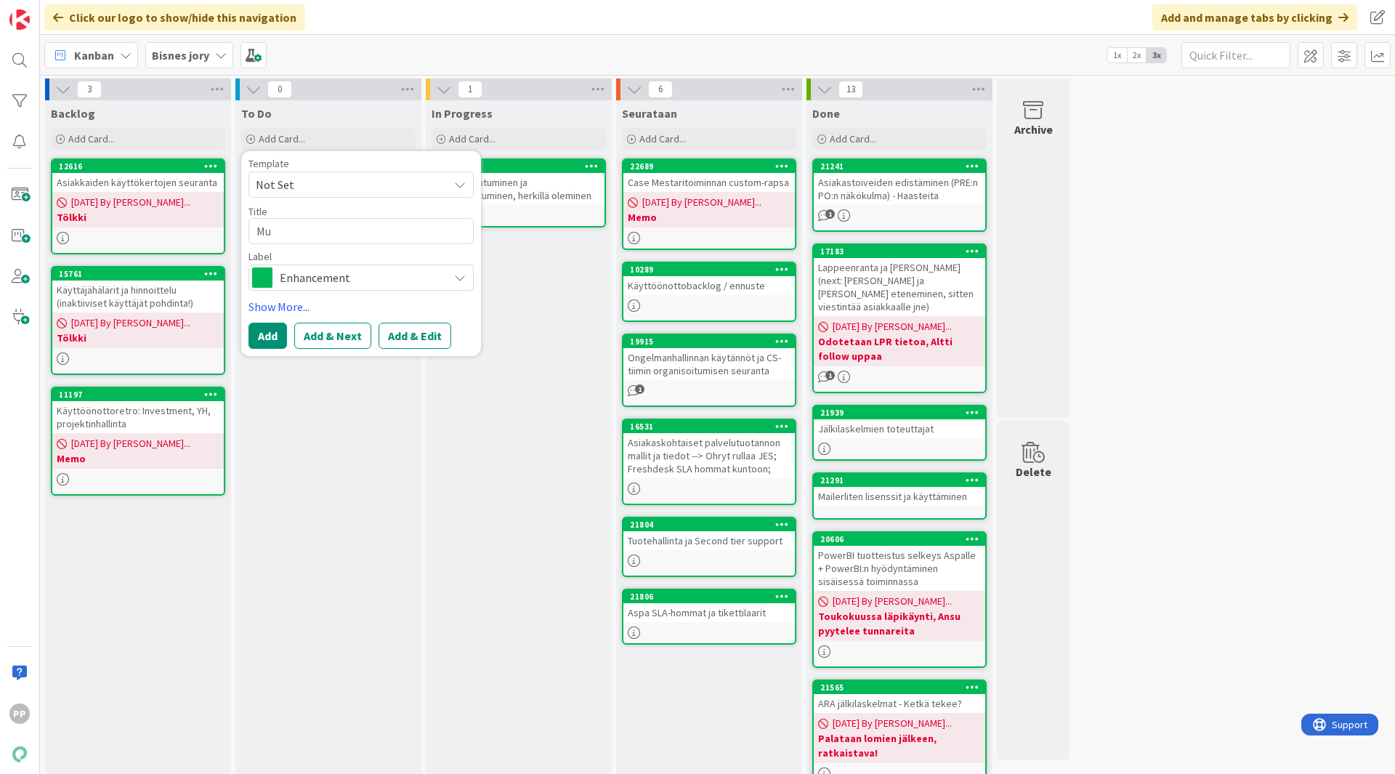
type textarea "x"
type textarea "Mui"
type textarea "x"
type textarea "Muis"
type textarea "x"
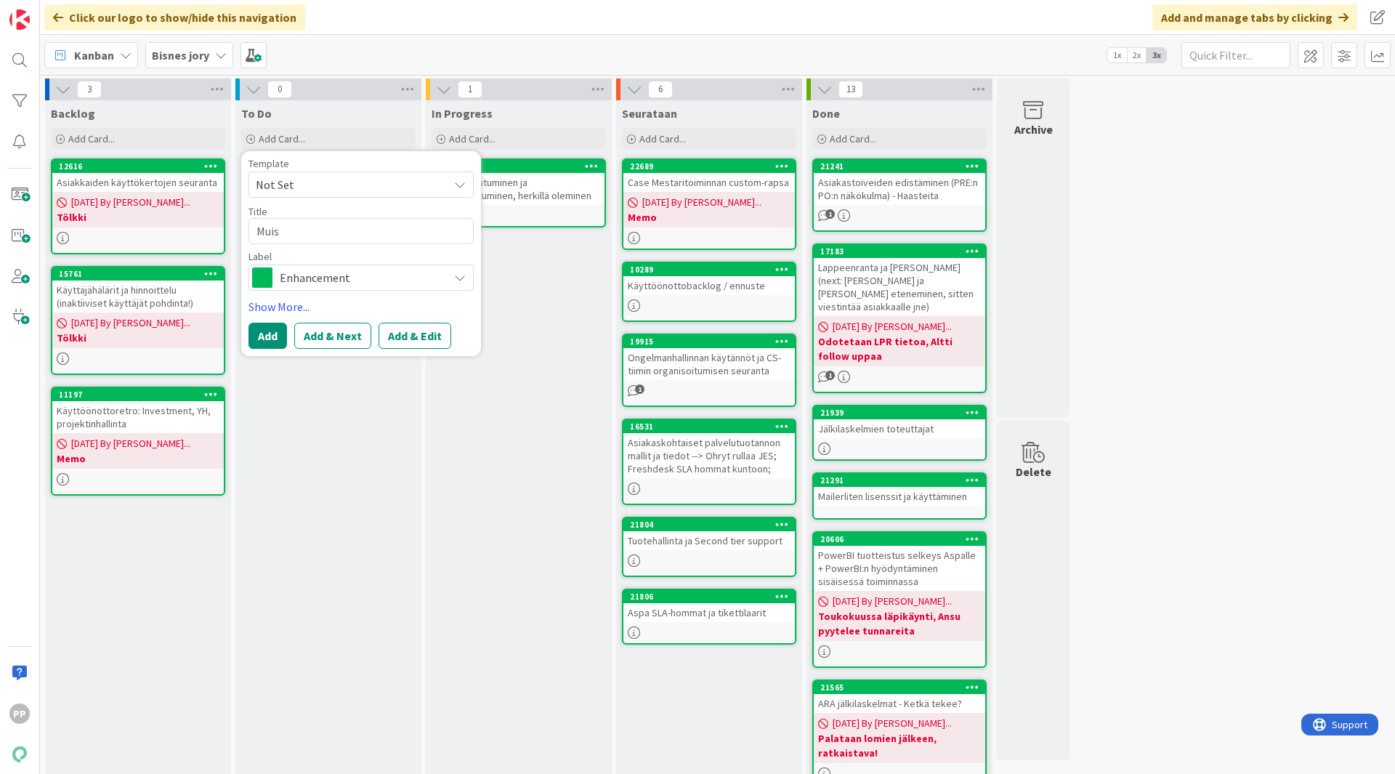
type textarea "Muist"
type textarea "x"
type textarea "Muisti"
type textarea "x"
type textarea "Muistii"
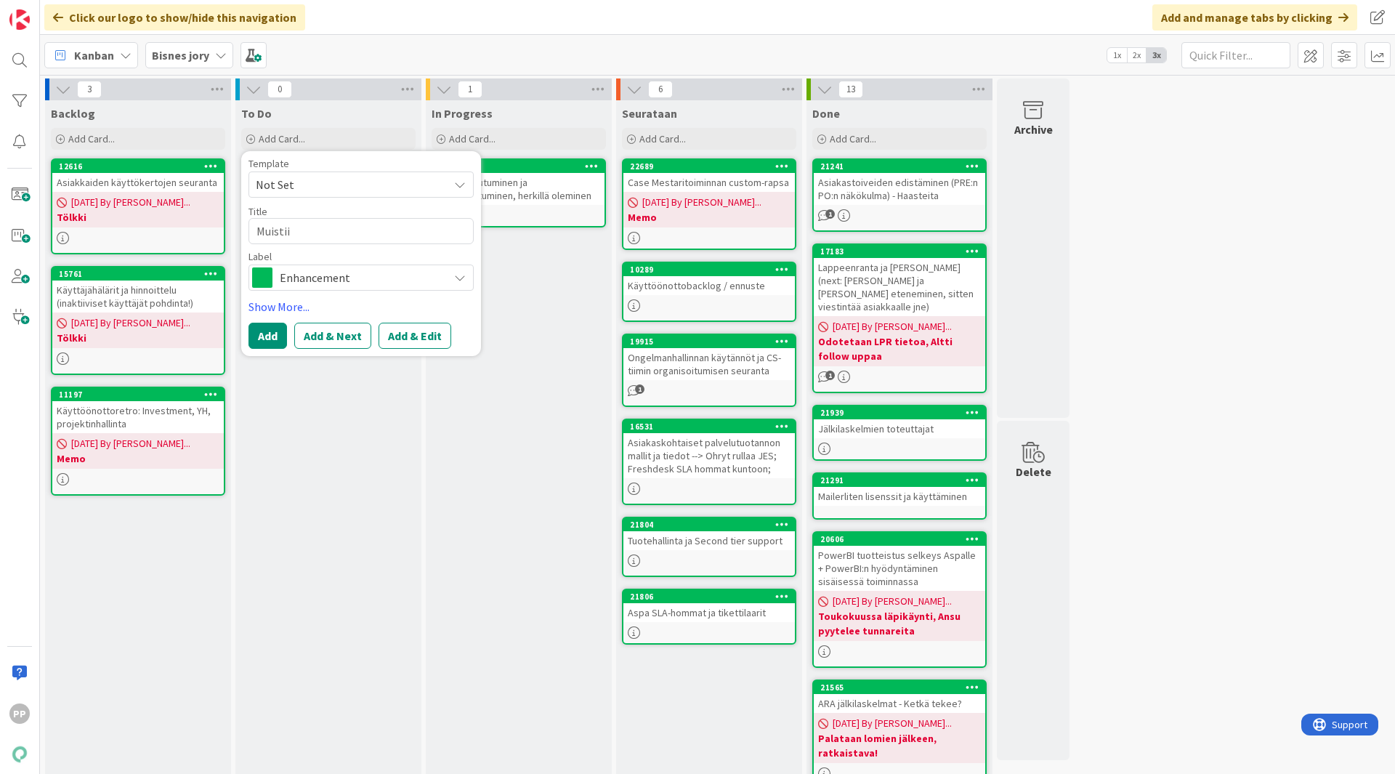
type textarea "x"
type textarea "Muistiin"
type textarea "x"
type textarea "Muistiin:"
type textarea "x"
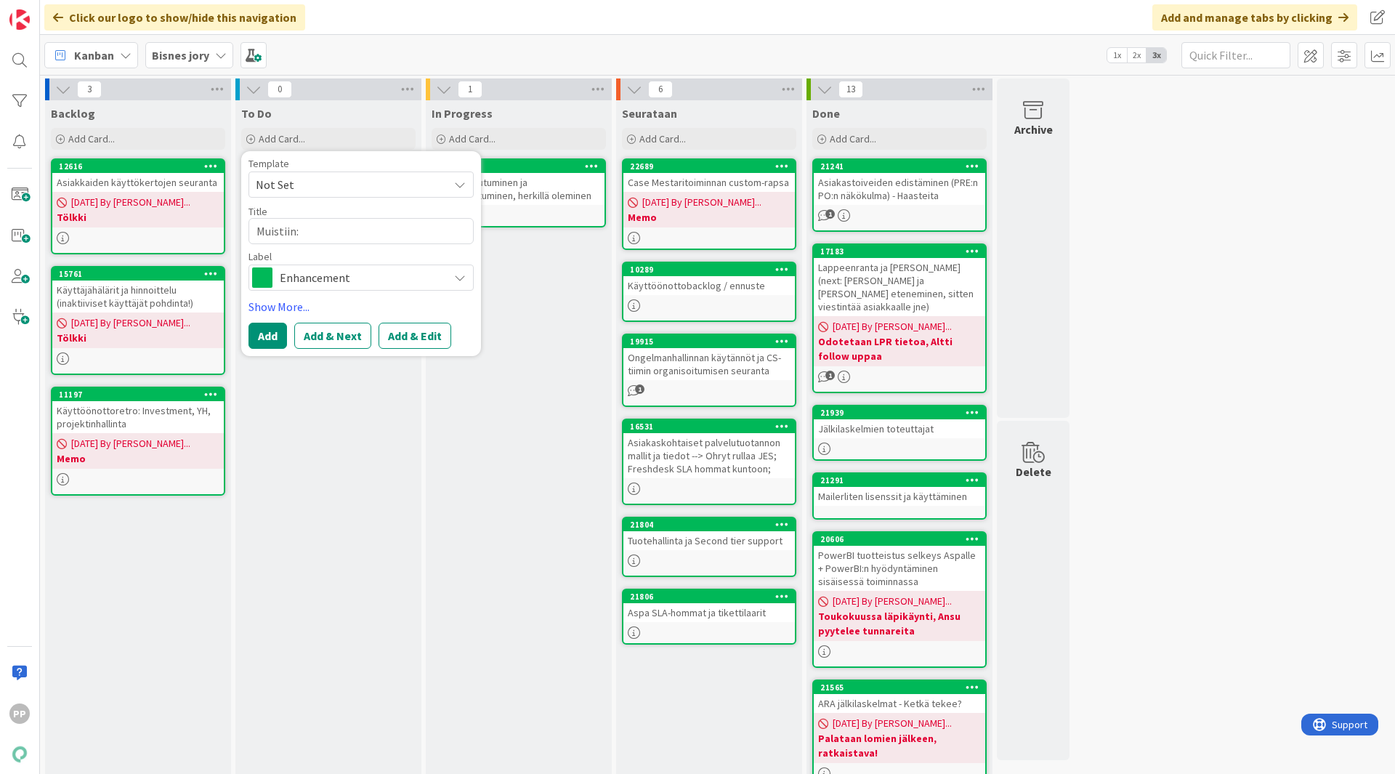
type textarea "Muistiin:"
type textarea "x"
type textarea "Muistiin: A"
type textarea "x"
type textarea "Muistiin: Al"
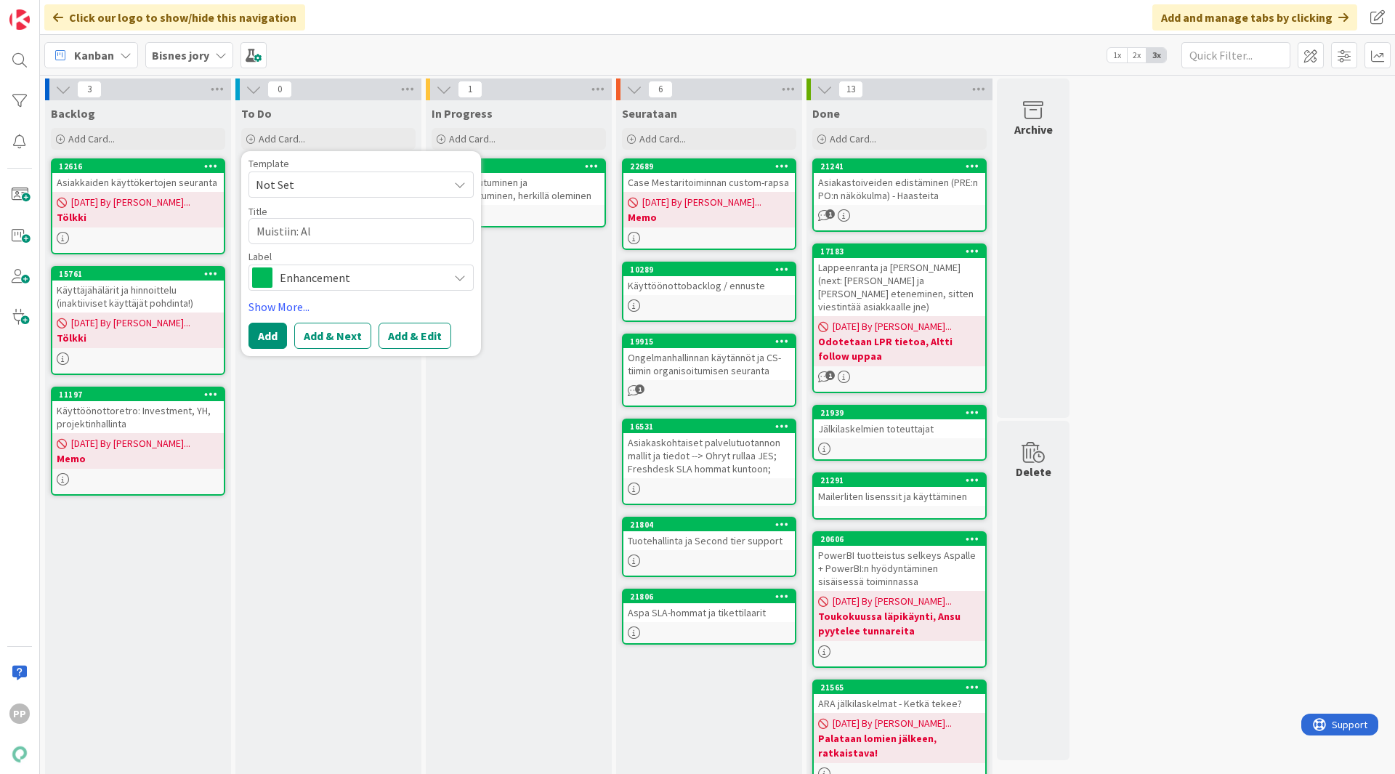
type textarea "x"
type textarea "Muistiin: Alt"
type textarea "x"
type textarea "Muistiin: Altin"
type textarea "x"
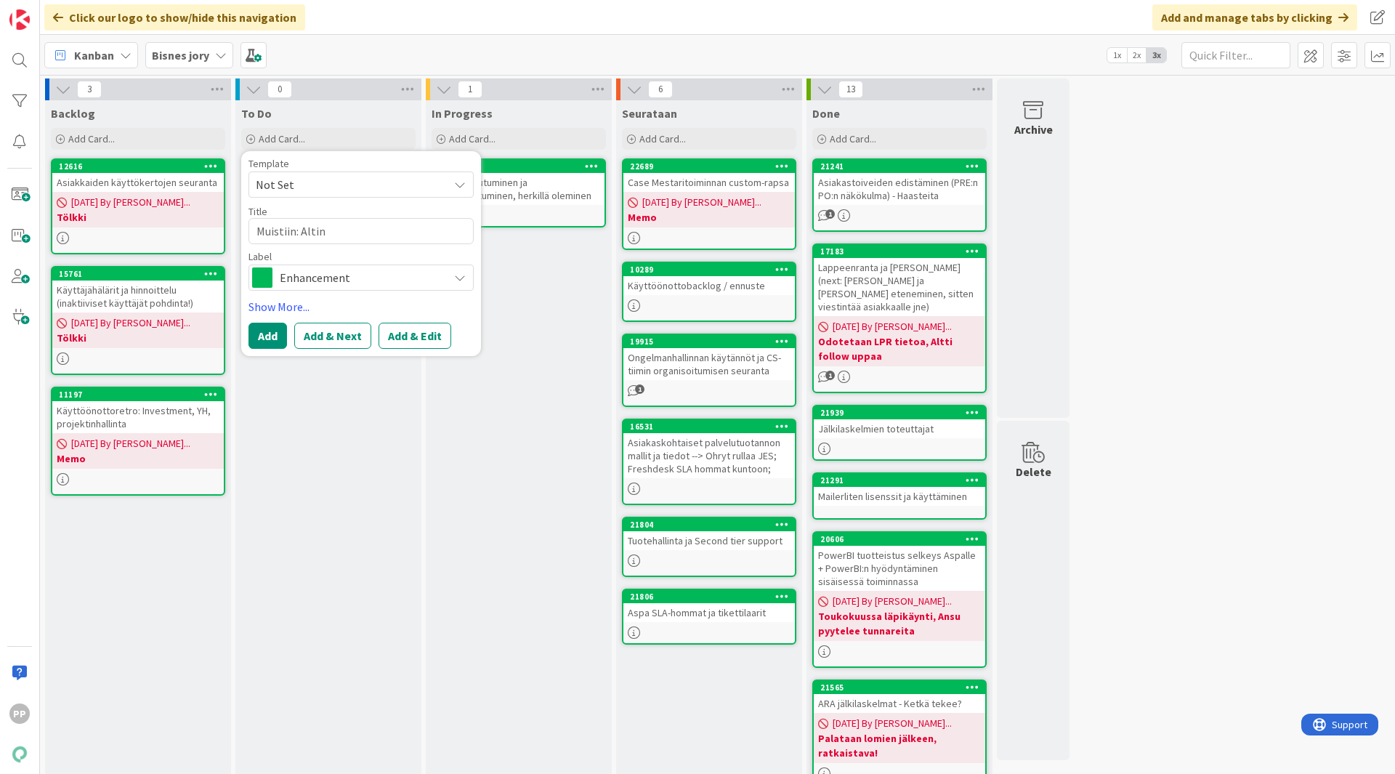
type textarea "Muistiin: Altin"
type textarea "x"
type textarea "Muistiin: Altin r"
type textarea "x"
type textarea "Muistiin: Altin ro"
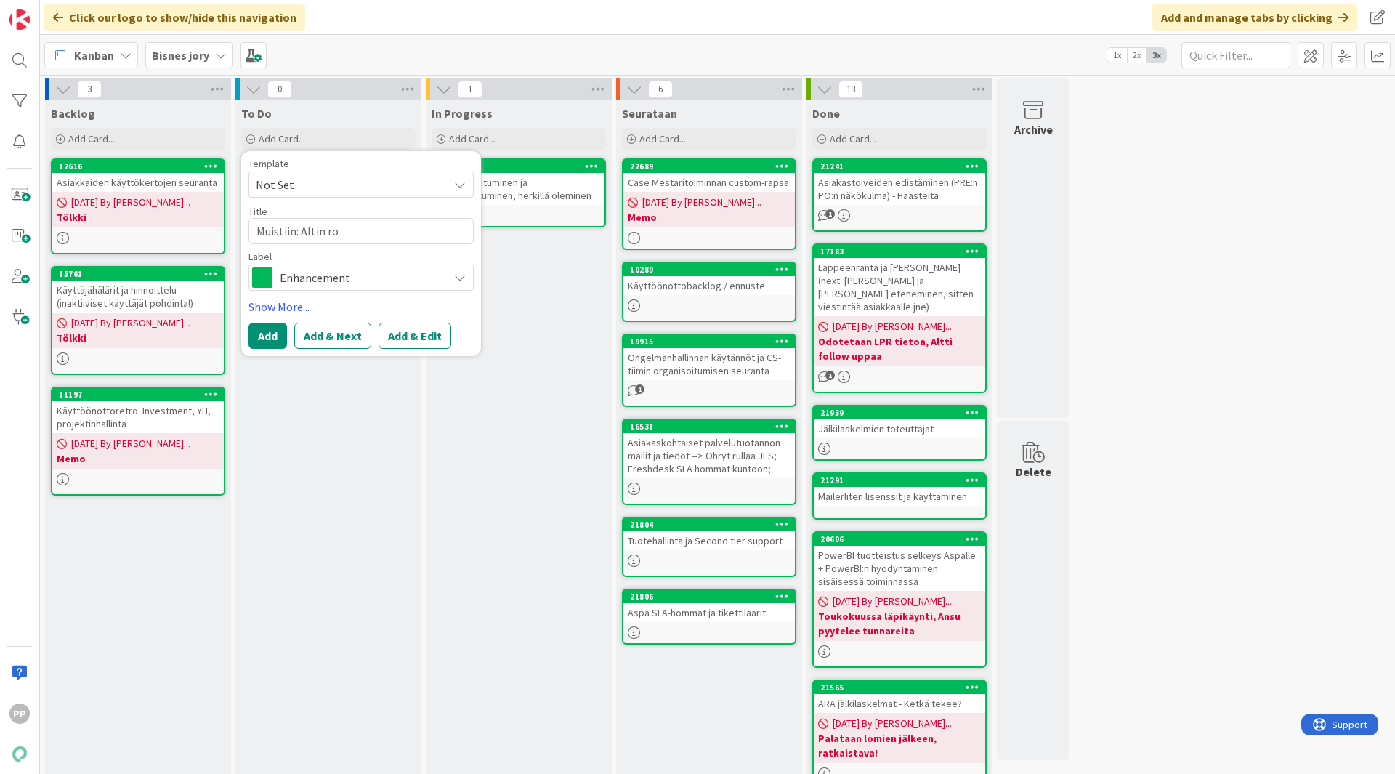
type textarea "x"
type textarea "Muistiin: Altin roo"
type textarea "x"
type textarea "Muistiin: Altin rool"
type textarea "x"
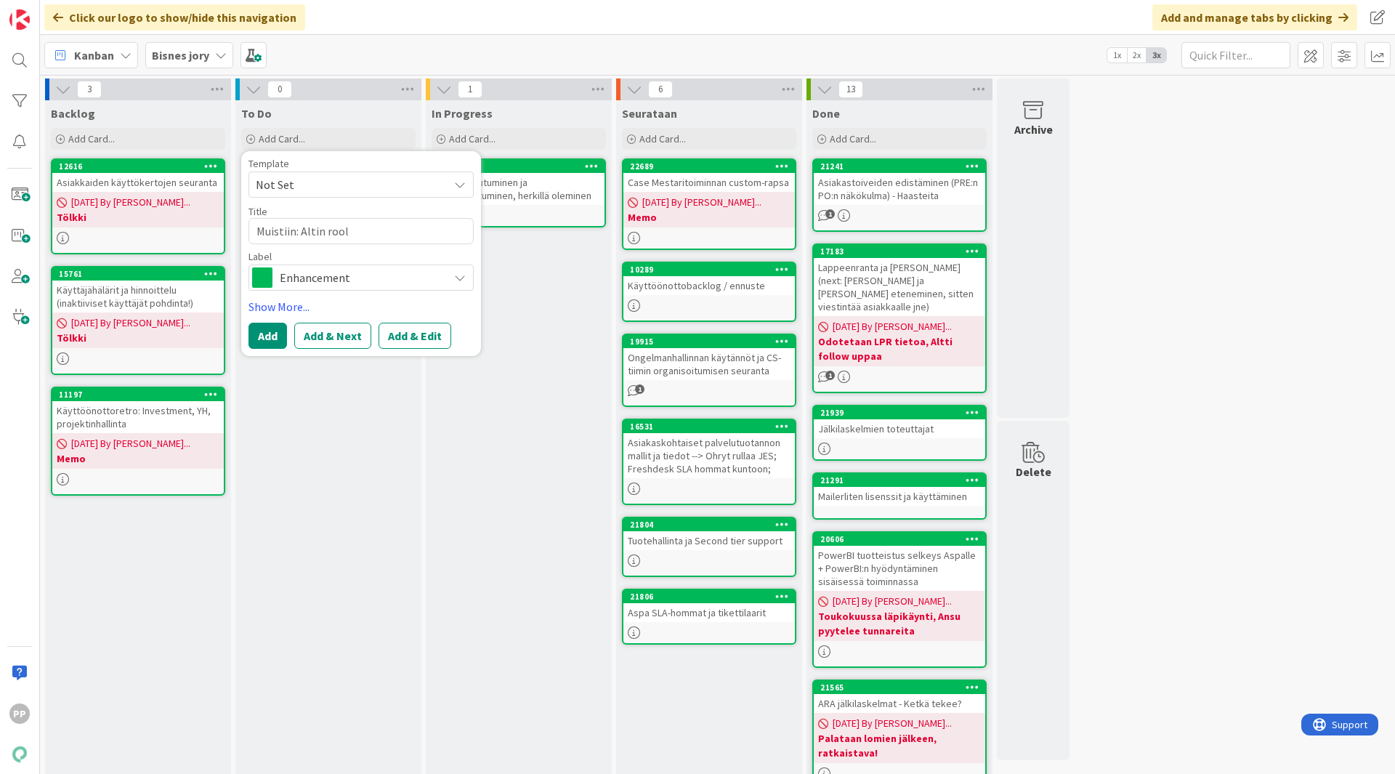
type textarea "Muistiin: [PERSON_NAME] rooli"
type textarea "x"
type textarea "Muistiin: [PERSON_NAME] roolin"
type textarea "x"
type textarea "Muistiin: [PERSON_NAME] roolin"
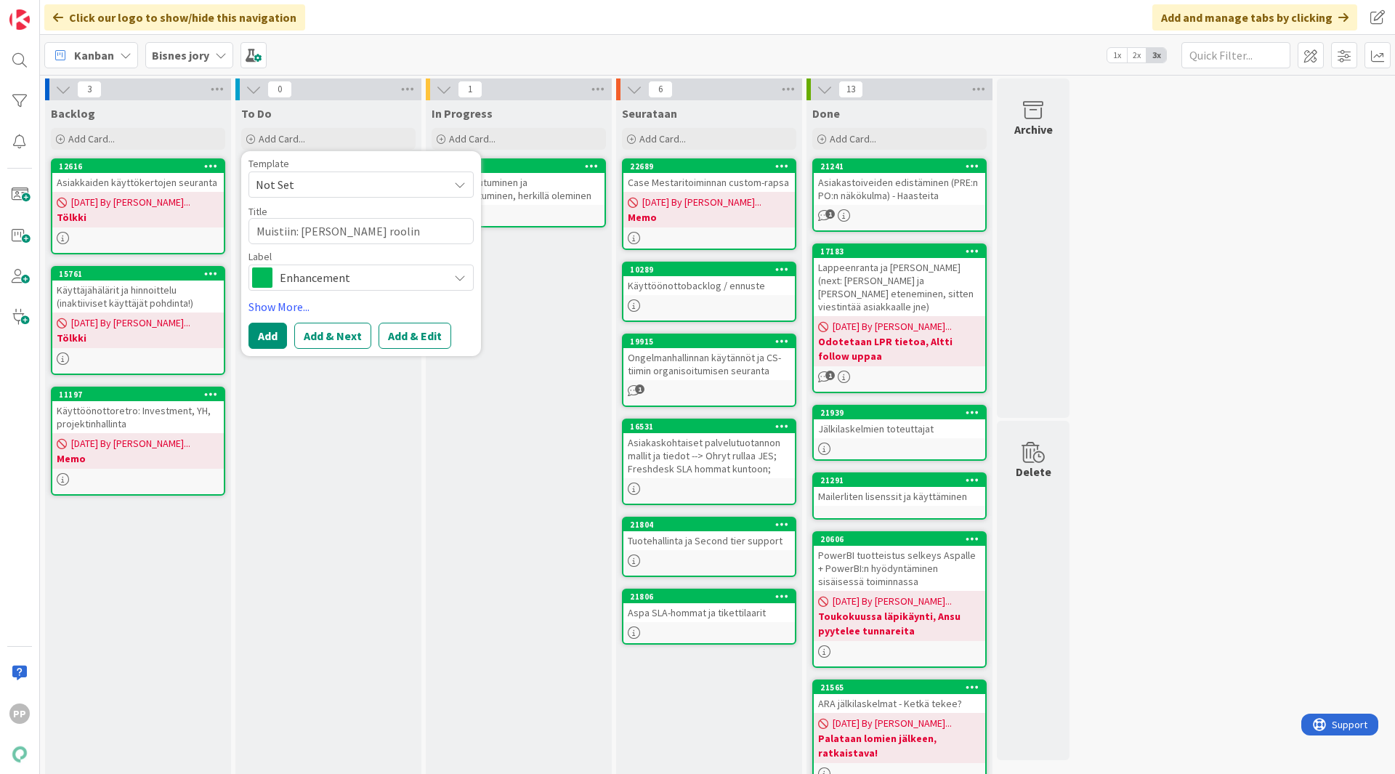
type textarea "x"
type textarea "Muistiin: [PERSON_NAME] roolin p"
type textarea "x"
type textarea "Muistiin: [PERSON_NAME] roolin pi"
type textarea "x"
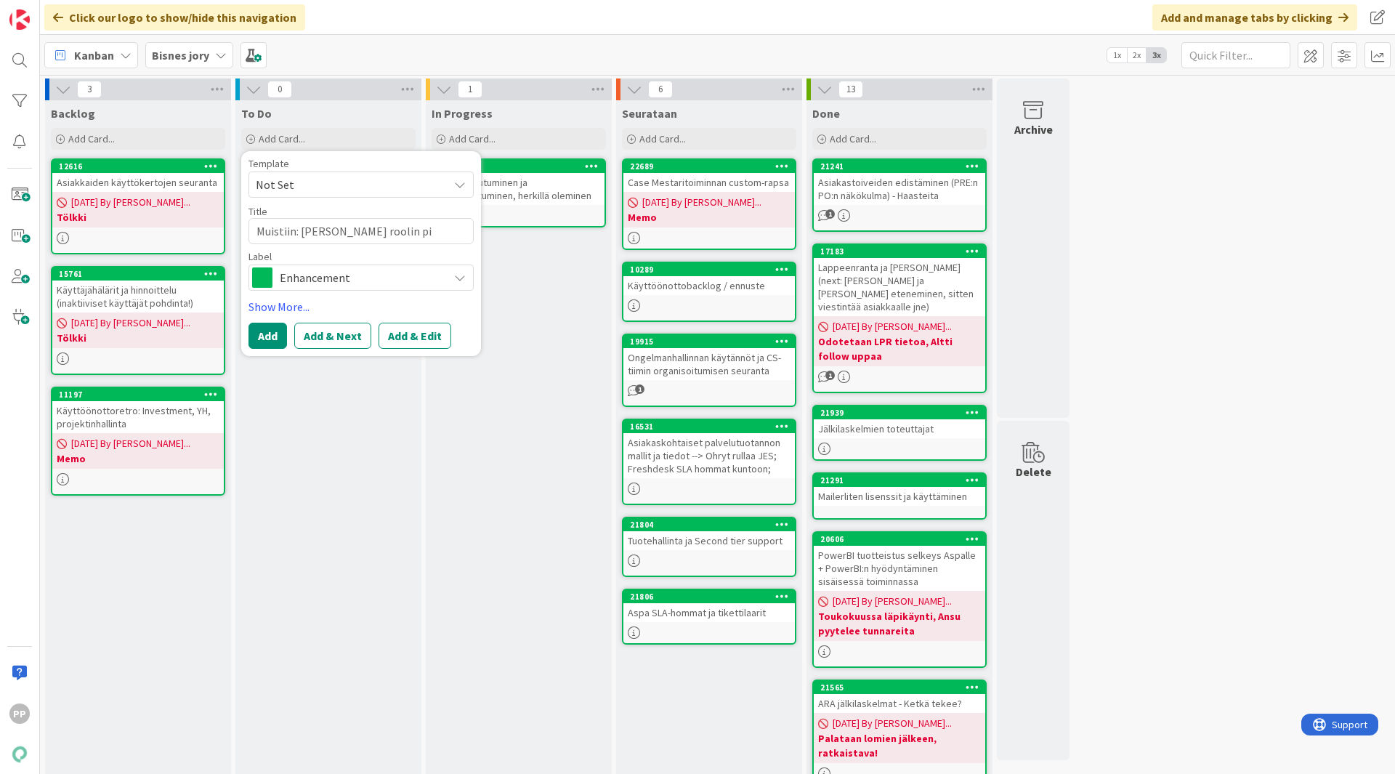
type textarea "Muistiin: [PERSON_NAME] roolin pir"
type textarea "x"
type textarea "Muistiin: [PERSON_NAME] roolin pirs"
type textarea "x"
type textarea "Muistiin: [PERSON_NAME] roolin pirsto"
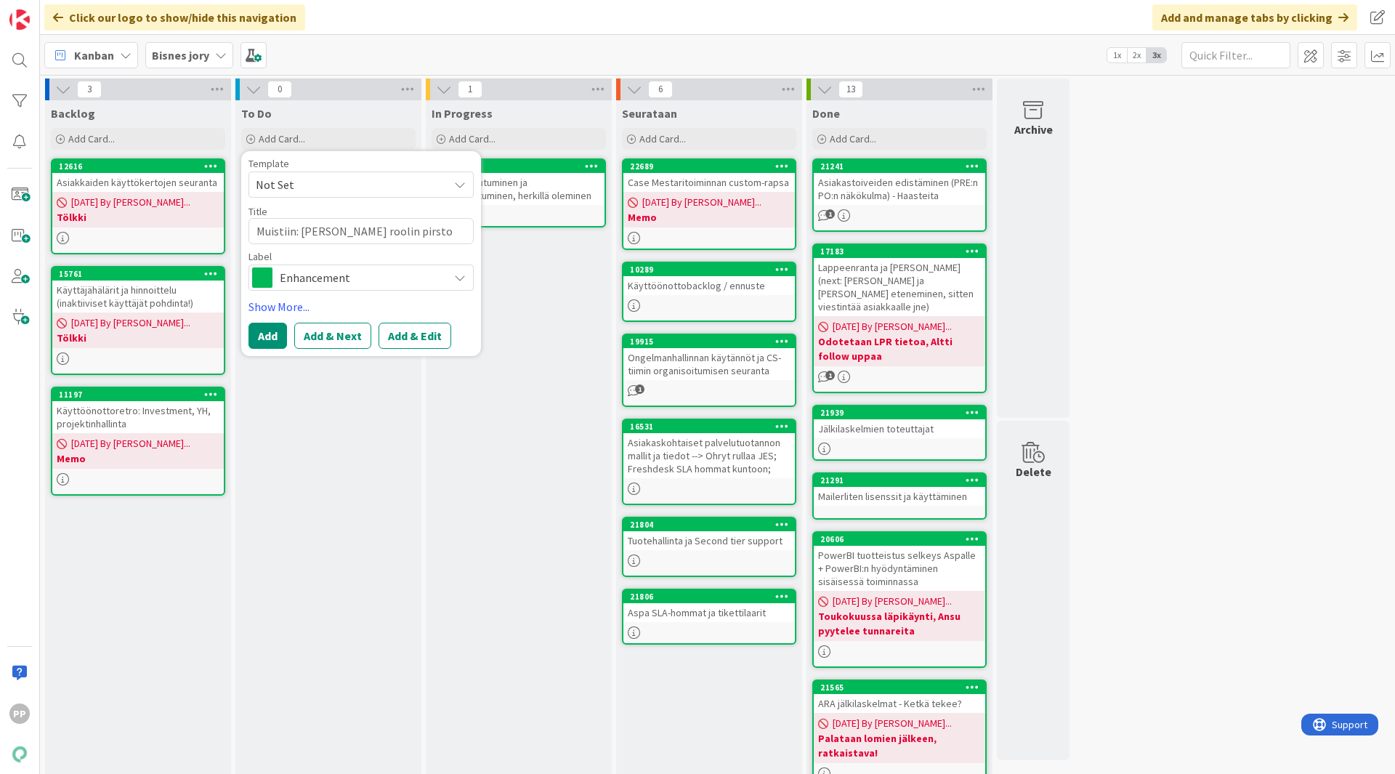
type textarea "x"
type textarea "Muistiin: [PERSON_NAME] roolin pirstom"
type textarea "x"
type textarea "Muistiin: [PERSON_NAME] roolin pirstomi"
type textarea "x"
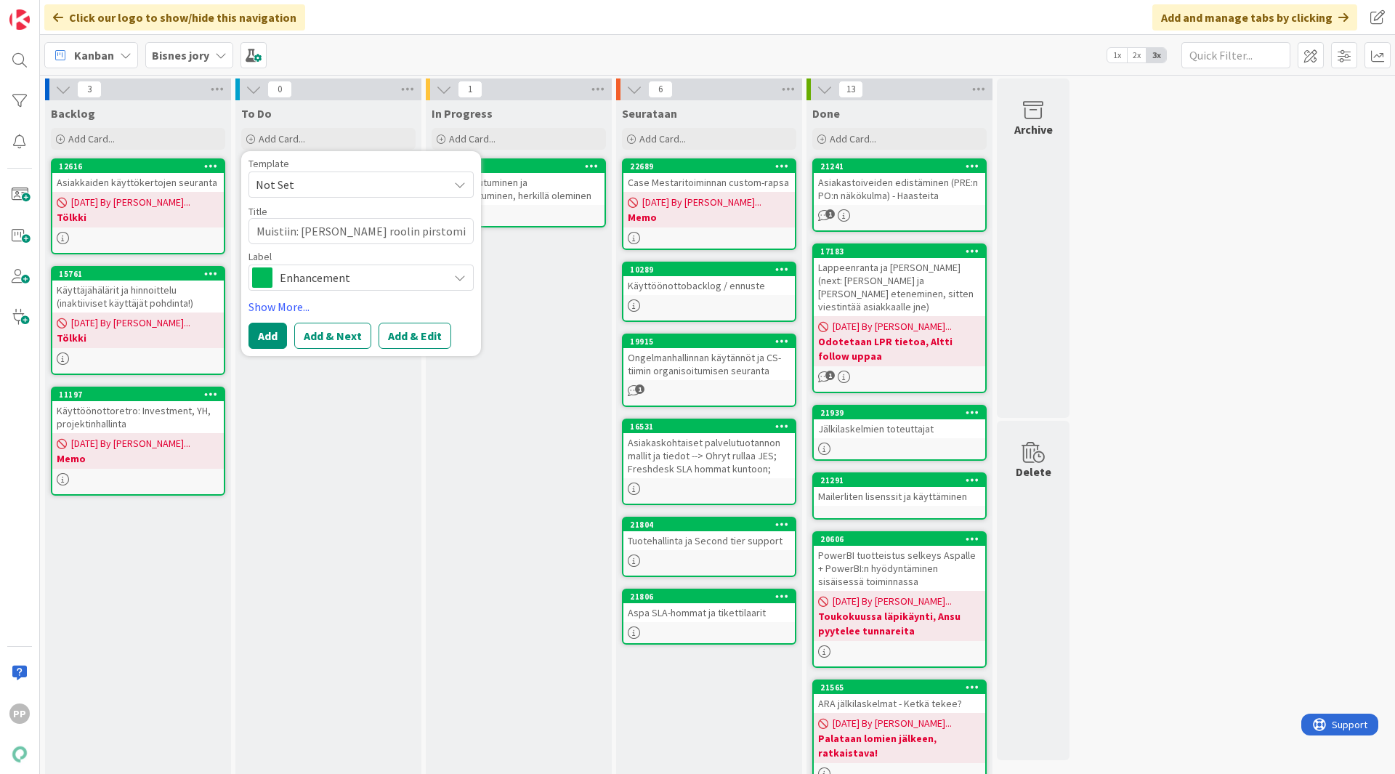
type textarea "Muistiin: [PERSON_NAME] roolin pirstomin"
type textarea "x"
type textarea "Muistiin: [PERSON_NAME] roolin pirstomine"
type textarea "x"
type textarea "Muistiin: [PERSON_NAME] roolin pirstominen"
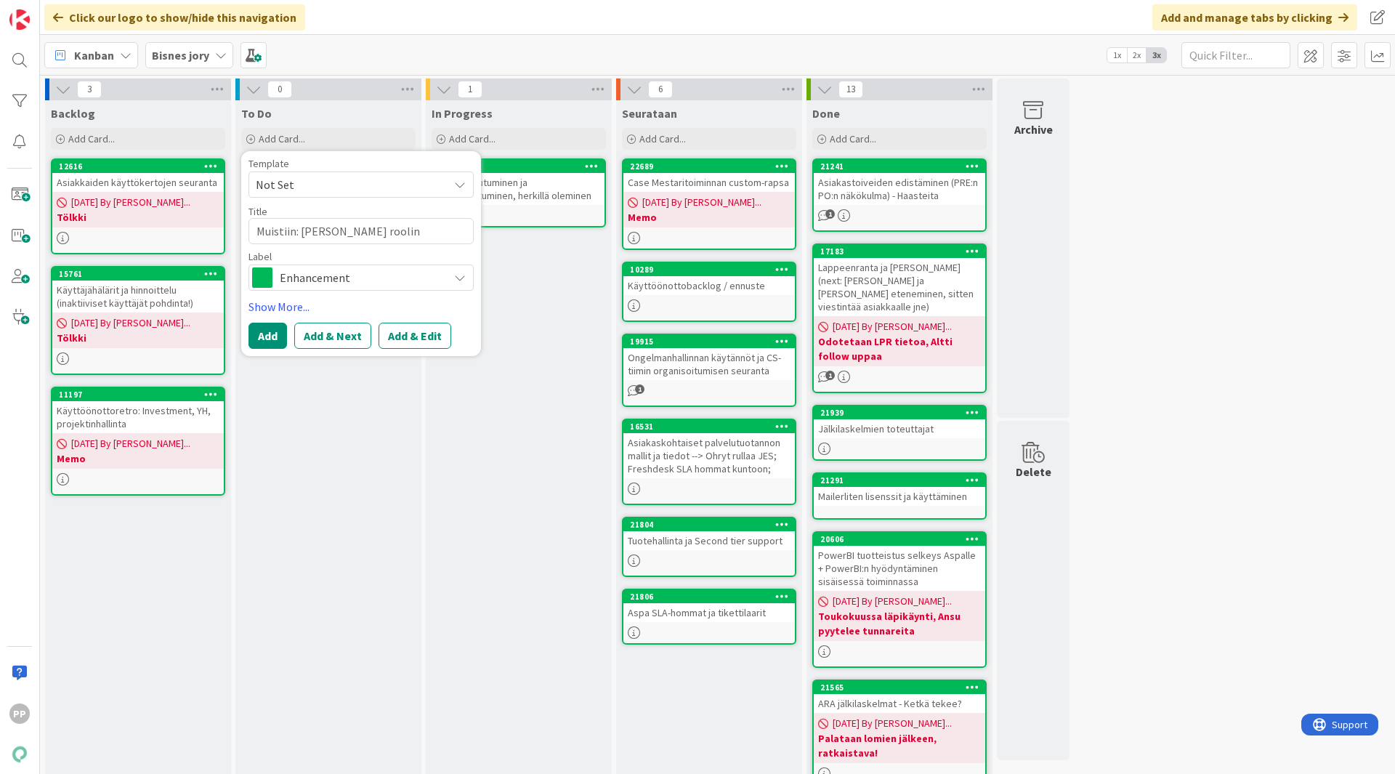
type textarea "x"
type textarea "Muistiin: [PERSON_NAME] roolin pirstominen?"
type textarea "x"
type textarea "Muistiin: [PERSON_NAME] roolin pirstominen?"
type textarea "x"
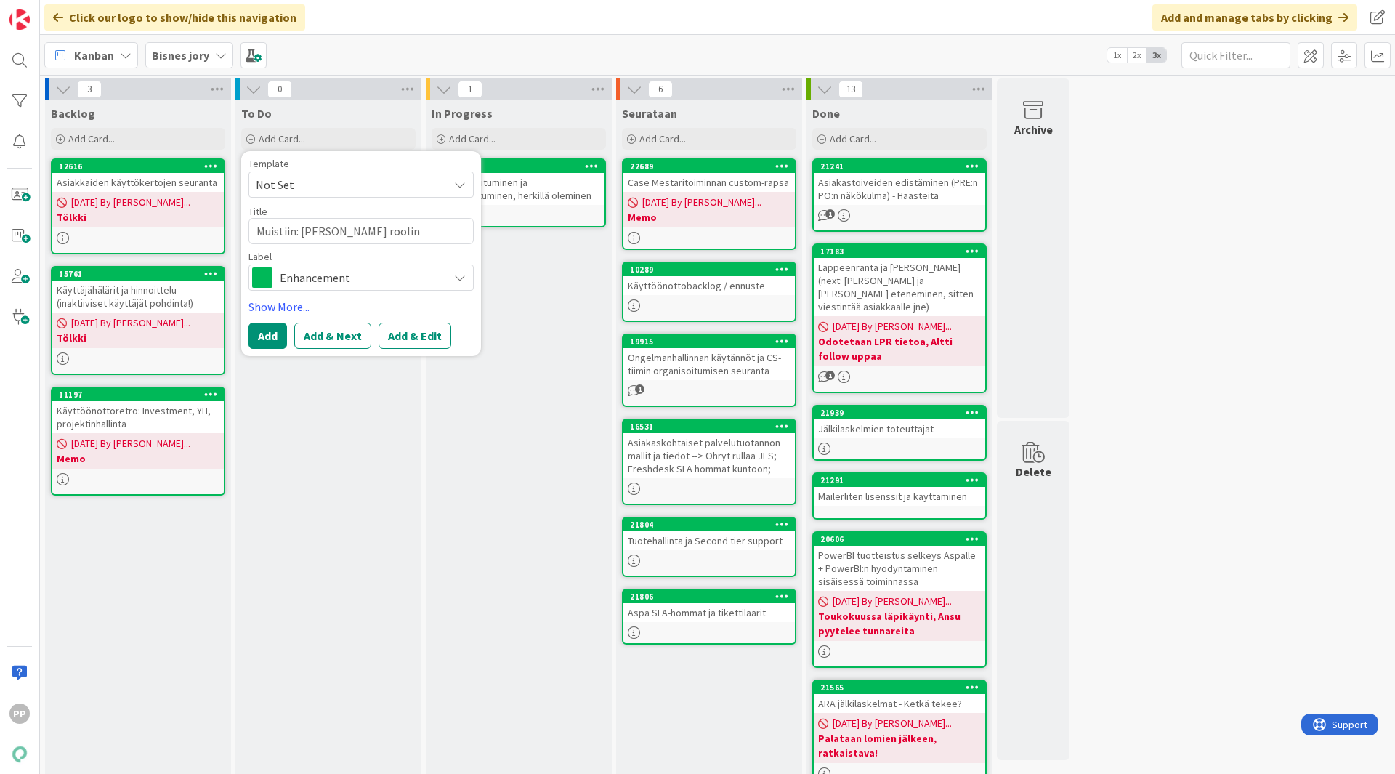
type textarea "Muistiin: [PERSON_NAME] roolin pirstominen? D"
type textarea "x"
type textarea "Muistiin: [PERSON_NAME] roolin pirstominen? De"
type textarea "x"
type textarea "Muistiin: [PERSON_NAME] roolin pirstominen? Des"
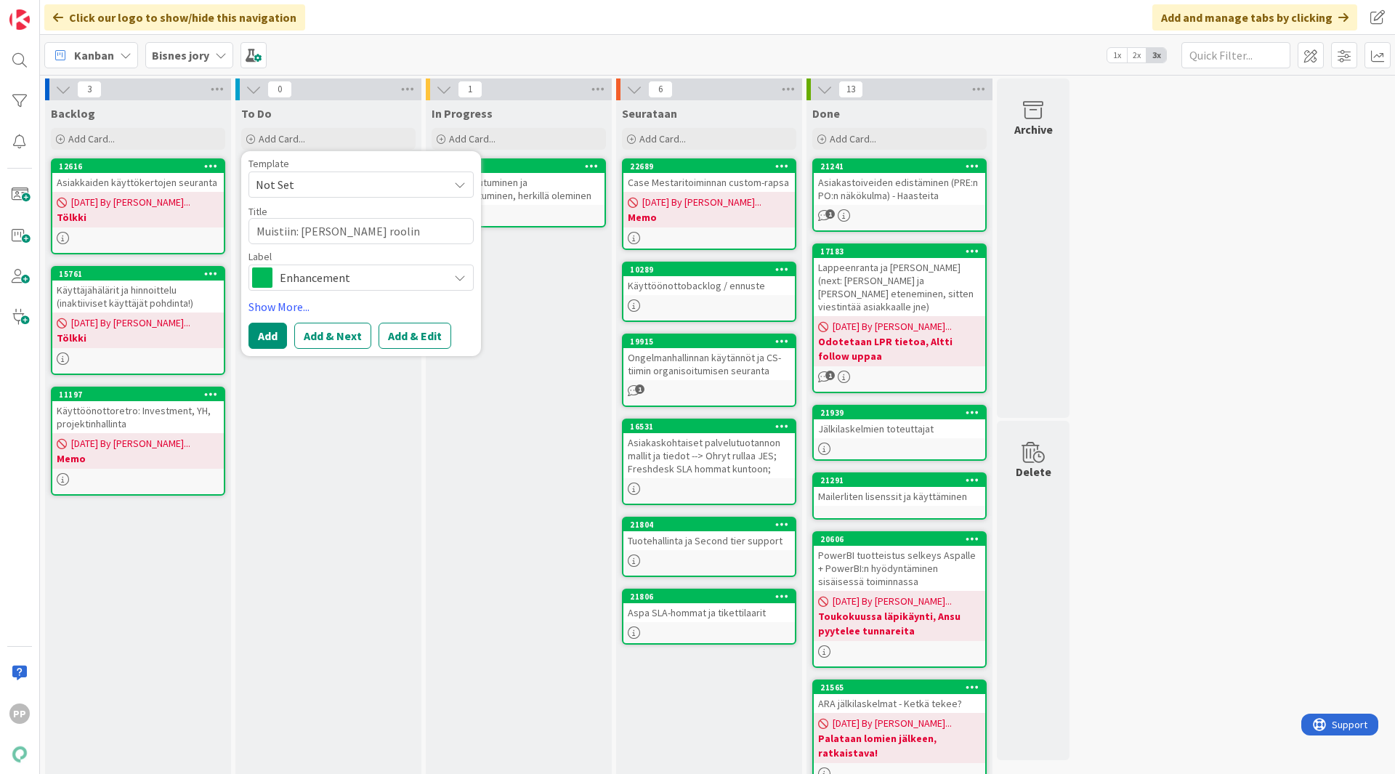
type textarea "x"
type textarea "Muistiin: [PERSON_NAME] roolin pirstominen? Desi"
type textarea "x"
type textarea "Muistiin: [PERSON_NAME] roolin pirstominen? Desig"
type textarea "x"
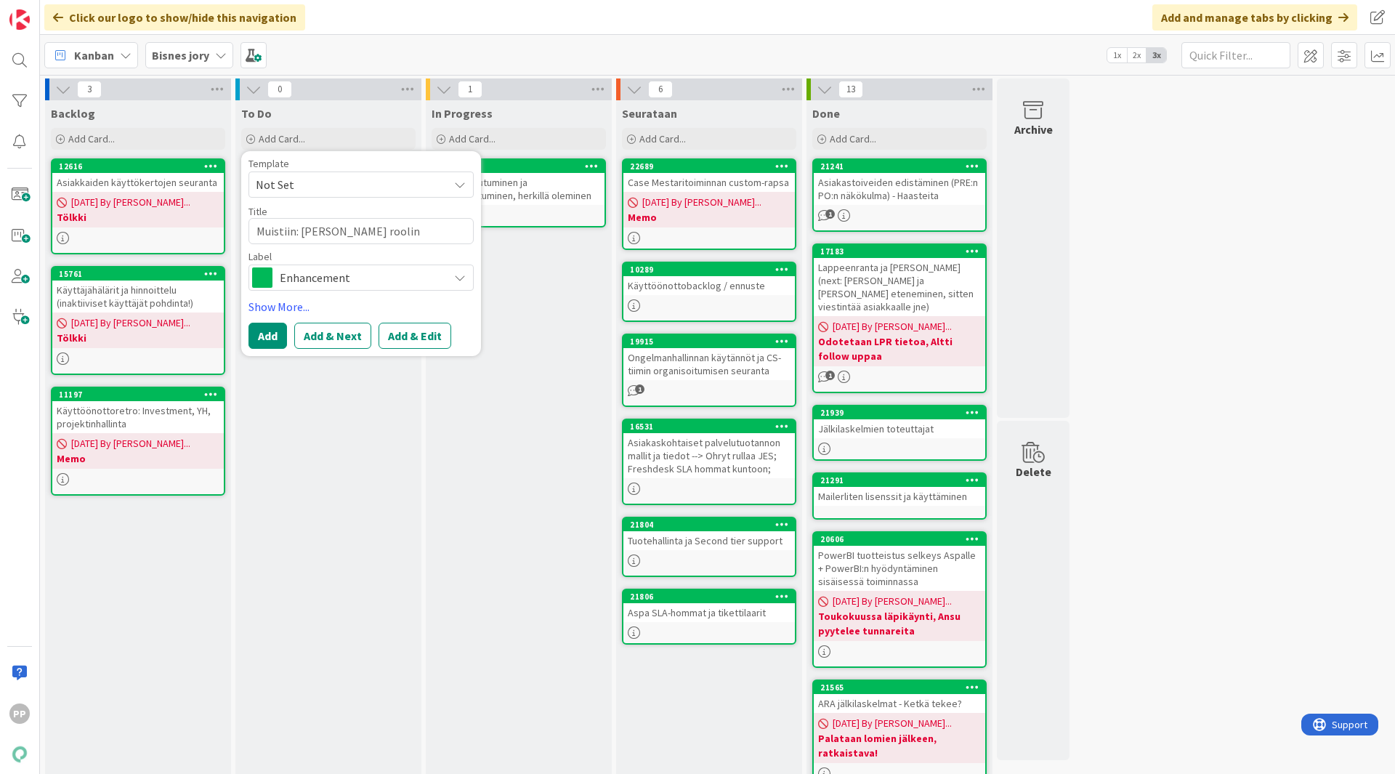
type textarea "Muistiin: [PERSON_NAME] roolin pirstominen? Design"
type textarea "x"
type textarea "Muistiin: [PERSON_NAME] roolin pirstominen? Designe"
type textarea "x"
type textarea "Muistiin: [PERSON_NAME] roolin pirstominen? Designer"
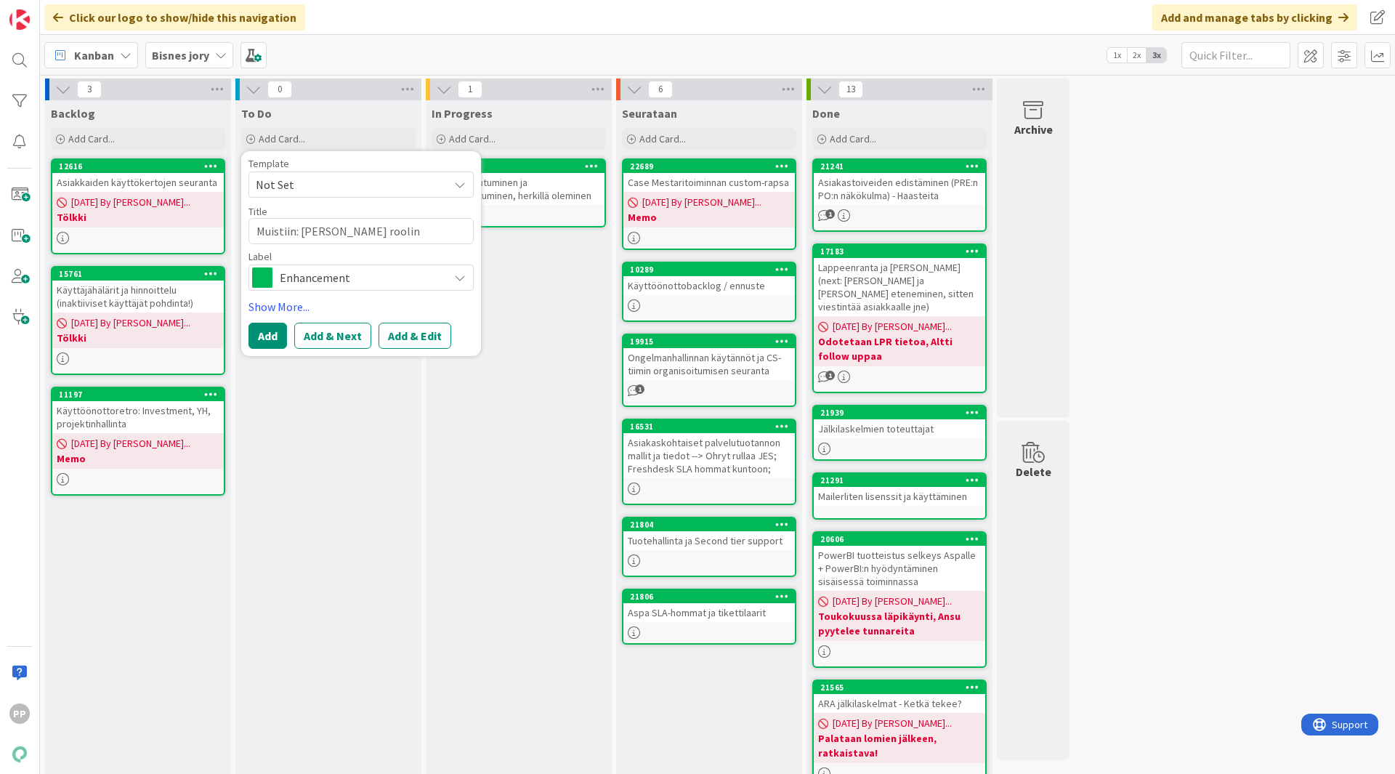
type textarea "x"
type textarea "Muistiin: [PERSON_NAME] roolin pirstominen? Designer t"
type textarea "x"
type textarea "Muistiin: [PERSON_NAME] roolin pirstominen? Designer tal"
type textarea "x"
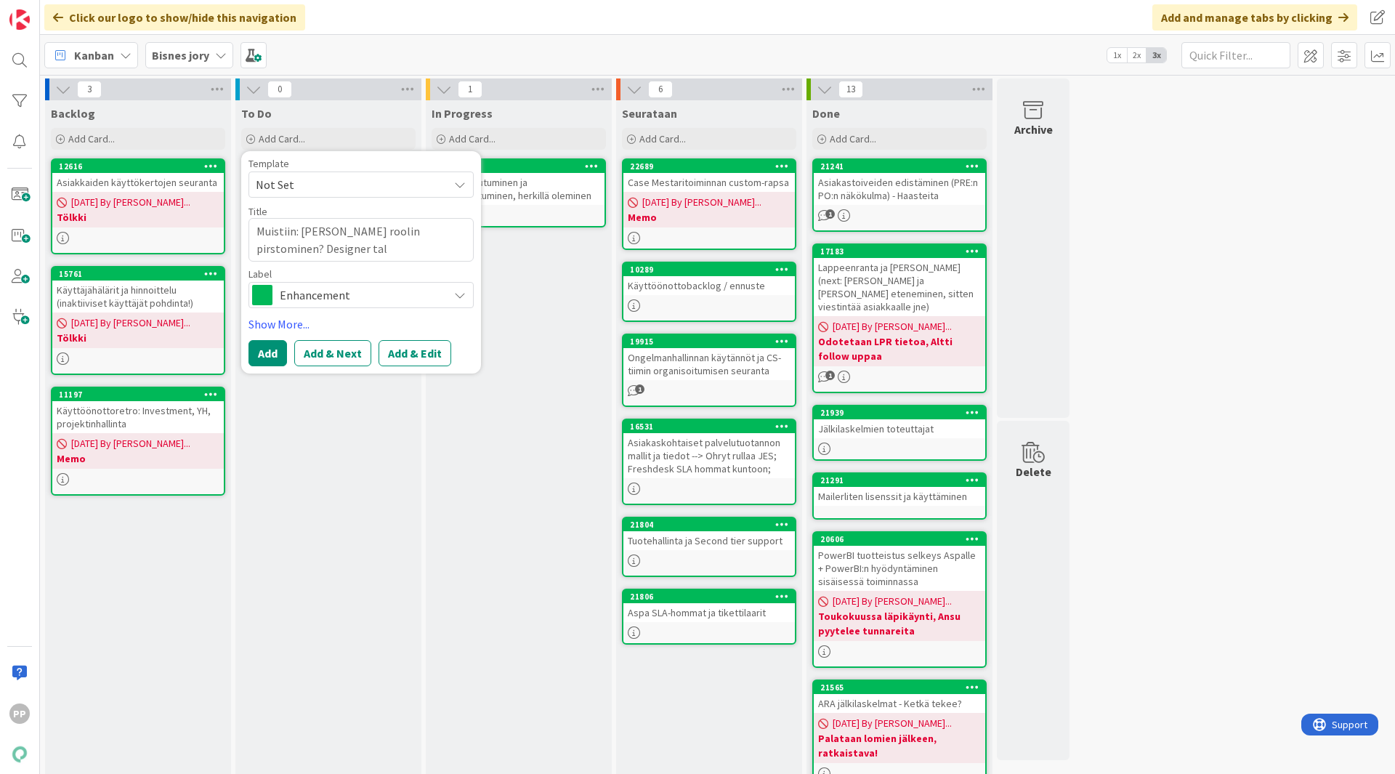
type textarea "Muistiin: [PERSON_NAME] roolin pirstominen? Designer talo"
type textarea "x"
type textarea "Muistiin: [PERSON_NAME] roolin pirstominen? Designer talou"
type textarea "x"
type textarea "Muistiin: [PERSON_NAME] roolin pirstominen? Designer talous"
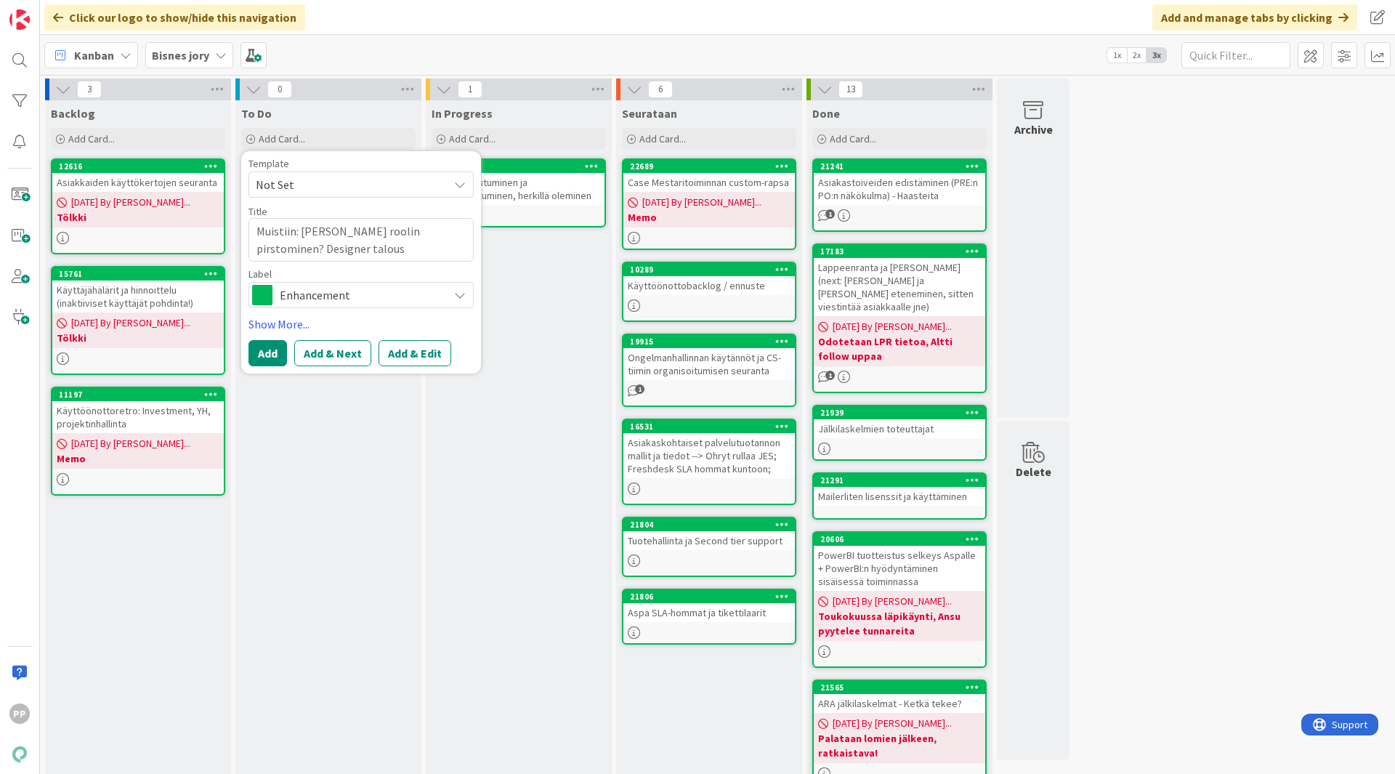
type textarea "x"
type textarea "Muistiin: [PERSON_NAME] roolin pirstominen? Designer taloust"
type textarea "x"
type textarea "Muistiin: [PERSON_NAME] roolin pirstominen? Designer taloustu"
type textarea "x"
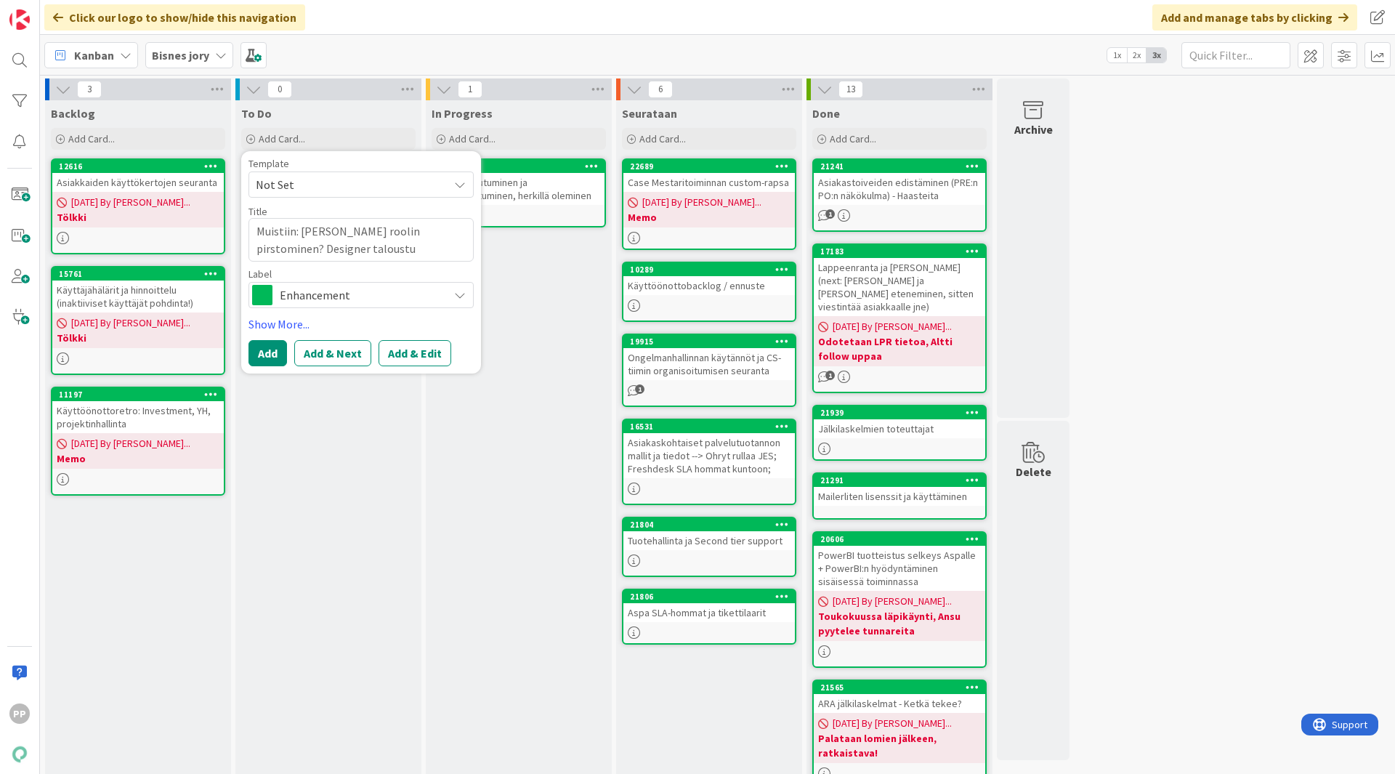
type textarea "Muistiin: [PERSON_NAME] roolin pirstominen? Designer taloustuo"
type textarea "x"
type textarea "Muistiin: [PERSON_NAME] roolin pirstominen? Designer taloustuot"
type textarea "x"
type textarea "Muistiin: [PERSON_NAME] roolin pirstominen? Designer taloustuott"
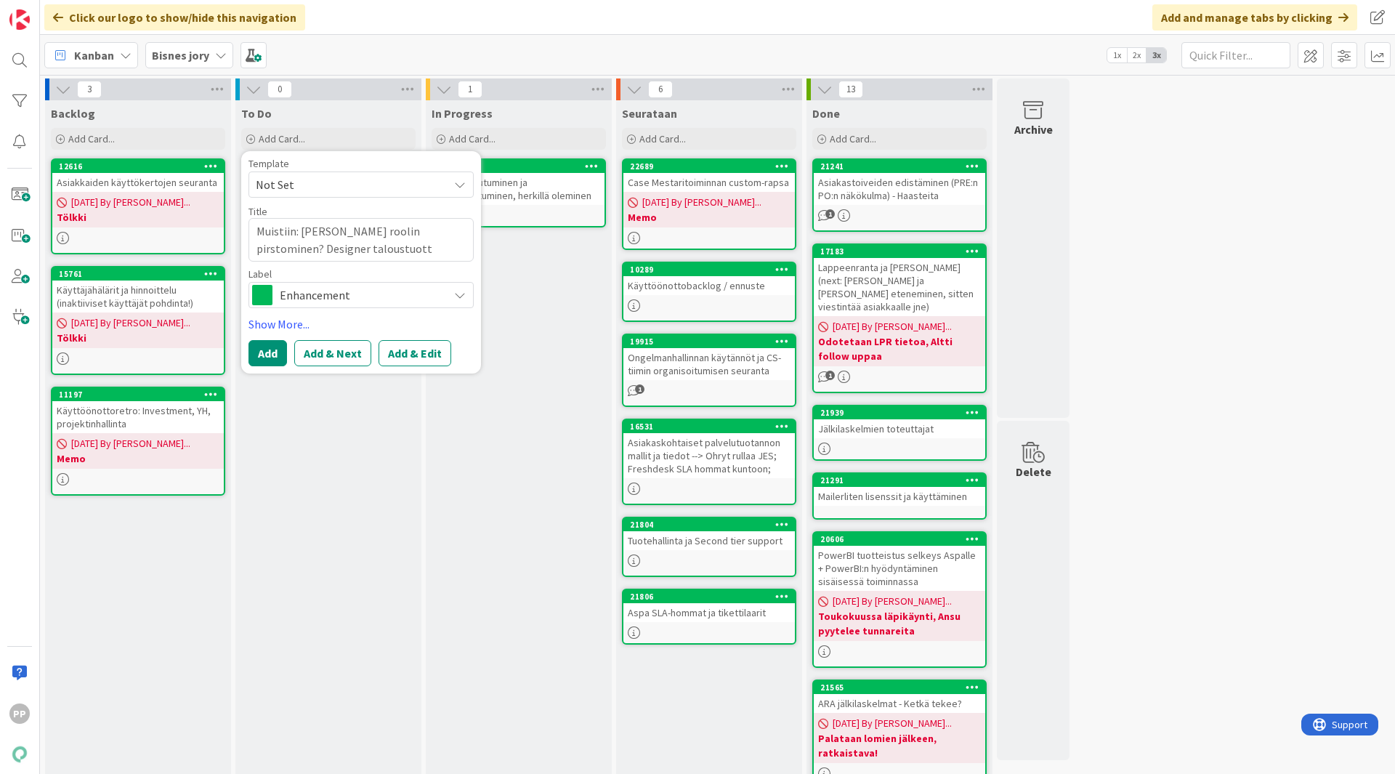
type textarea "x"
type textarea "Muistiin: [PERSON_NAME] roolin pirstominen? Designer taloustuottei"
type textarea "x"
type textarea "Muistiin: [PERSON_NAME] roolin pirstominen? Designer taloustuotteis"
type textarea "x"
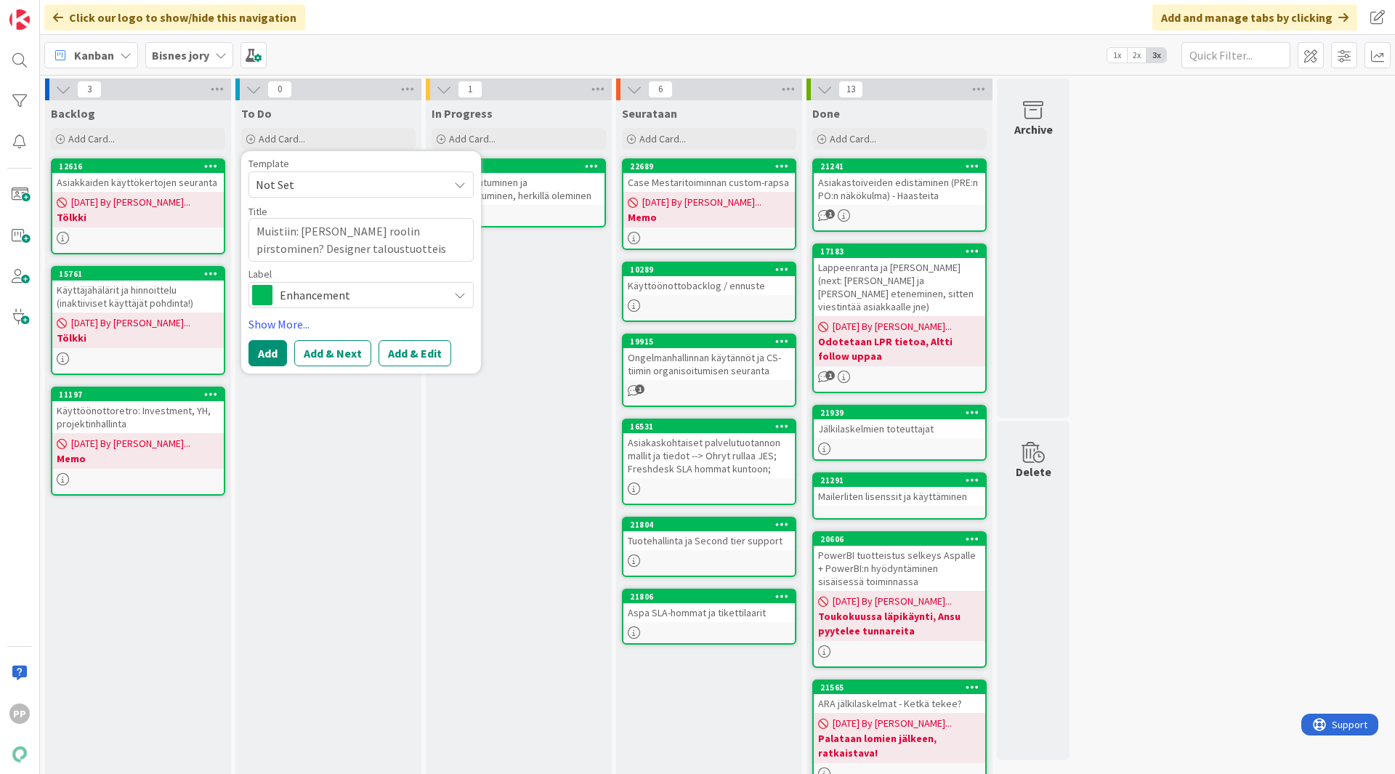
type textarea "Muistiin: [PERSON_NAME] roolin pirstominen? Designer taloustuotteisi"
type textarea "x"
type textarea "Muistiin: [PERSON_NAME] roolin pirstominen? Designer taloustuotteisii"
type textarea "x"
type textarea "Muistiin: [PERSON_NAME] roolin pirstominen? Designer taloustuotteisiin"
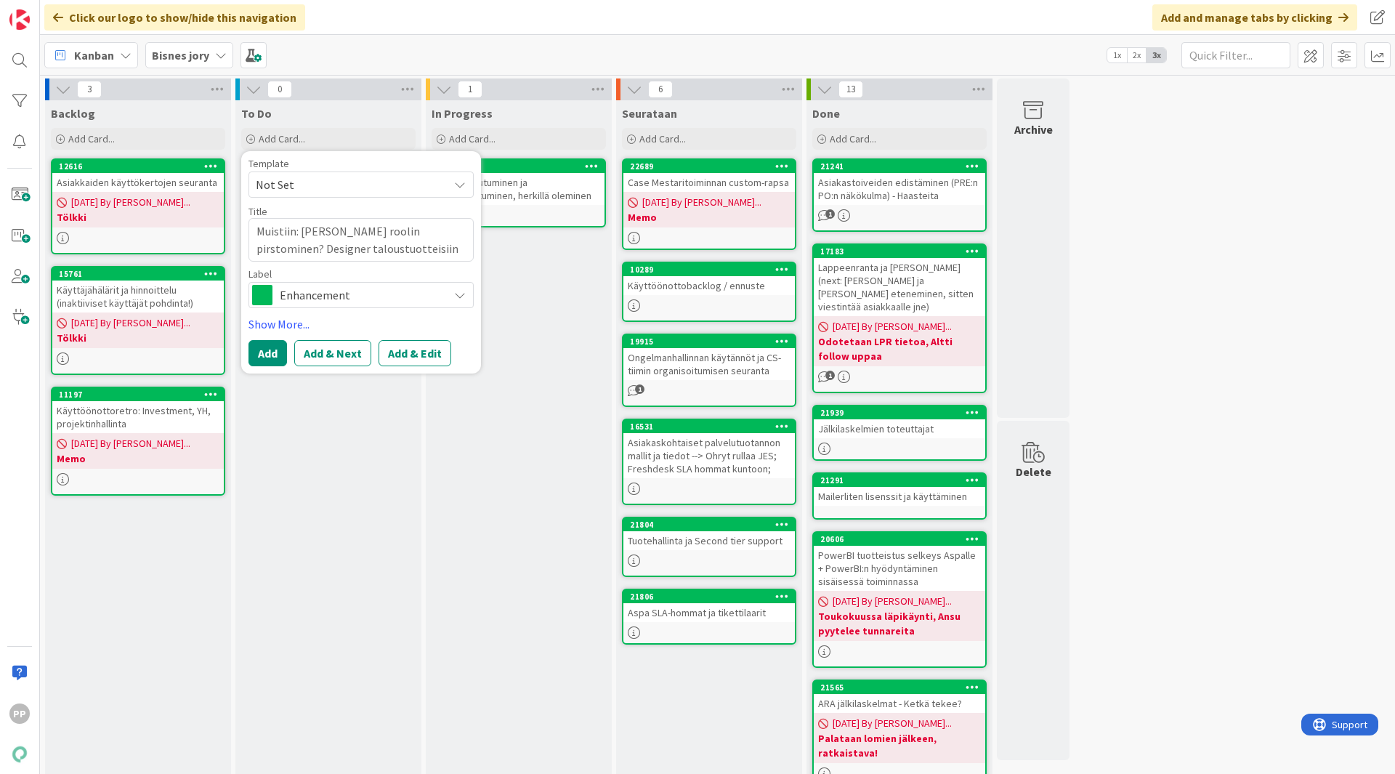
type textarea "x"
type textarea "Muistiin: [PERSON_NAME] roolin pirstominen? Designer taloustuotteisiin?"
type textarea "x"
type textarea "Muistiin: [PERSON_NAME] roolin pirstominen? Designer taloustuotteisiin? Mi"
type textarea "x"
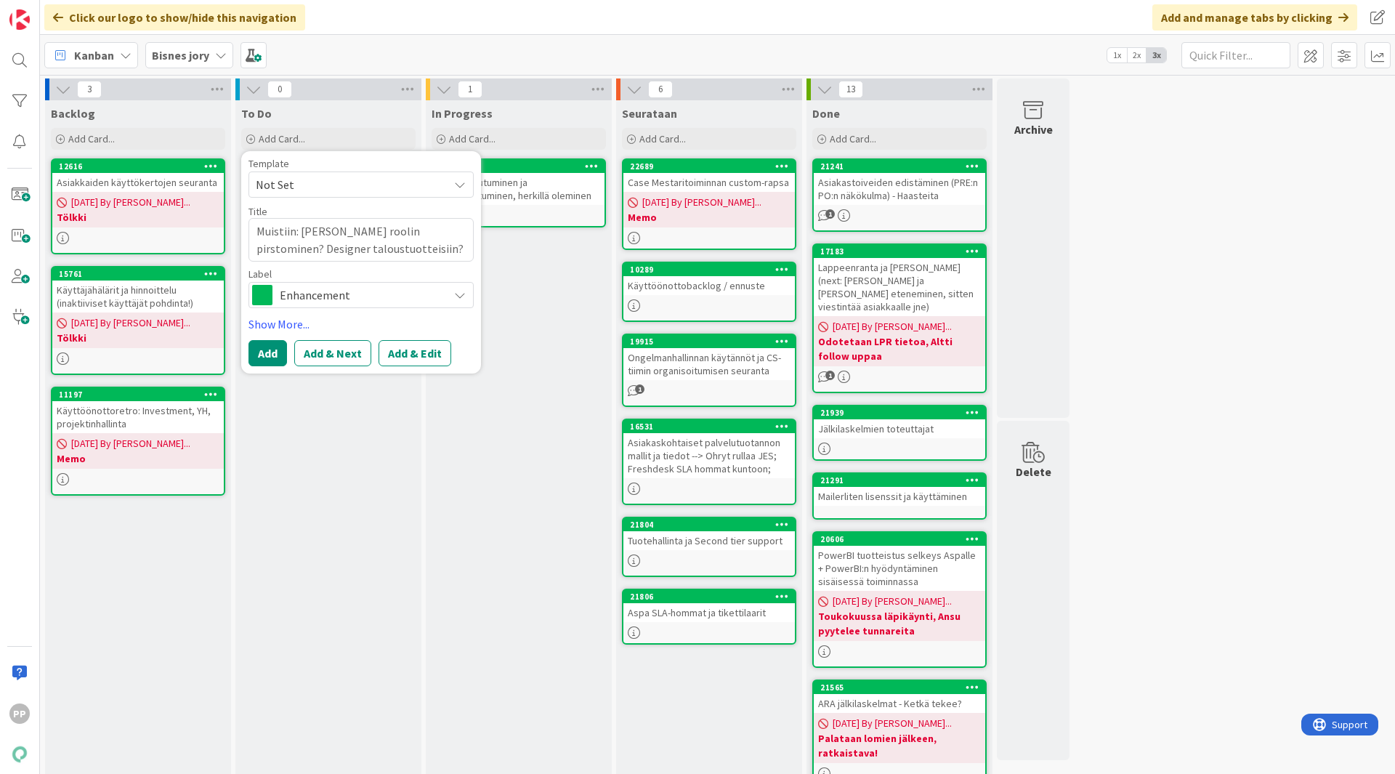
type textarea "Muistiin: [PERSON_NAME] roolin pirstominen? Designer taloustuotteisiin? Mil"
type textarea "x"
type textarea "Muistiin: [PERSON_NAME] roolin pirstominen? Designer taloustuotteisiin? Mill"
type textarea "x"
type textarea "Muistiin: [PERSON_NAME] roolin pirstominen? Designer taloustuotteisiin? [GEOGRA…"
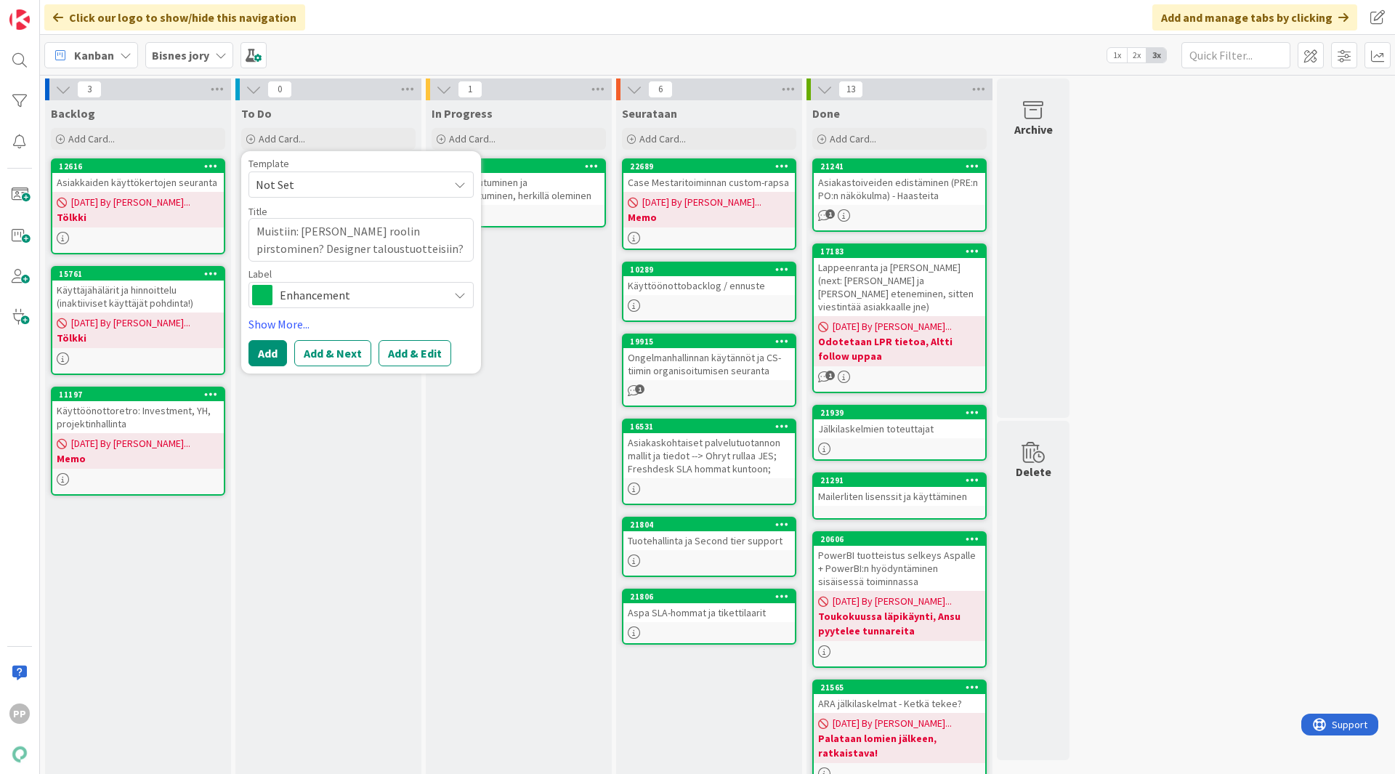
type textarea "x"
type textarea "Muistiin: [PERSON_NAME] roolin pirstominen? Designer taloustuotteisiin? [GEOGRA…"
type textarea "x"
type textarea "Muistiin: [PERSON_NAME] roolin pirstominen? Designer taloustuotteisiin? [GEOGRA…"
type textarea "x"
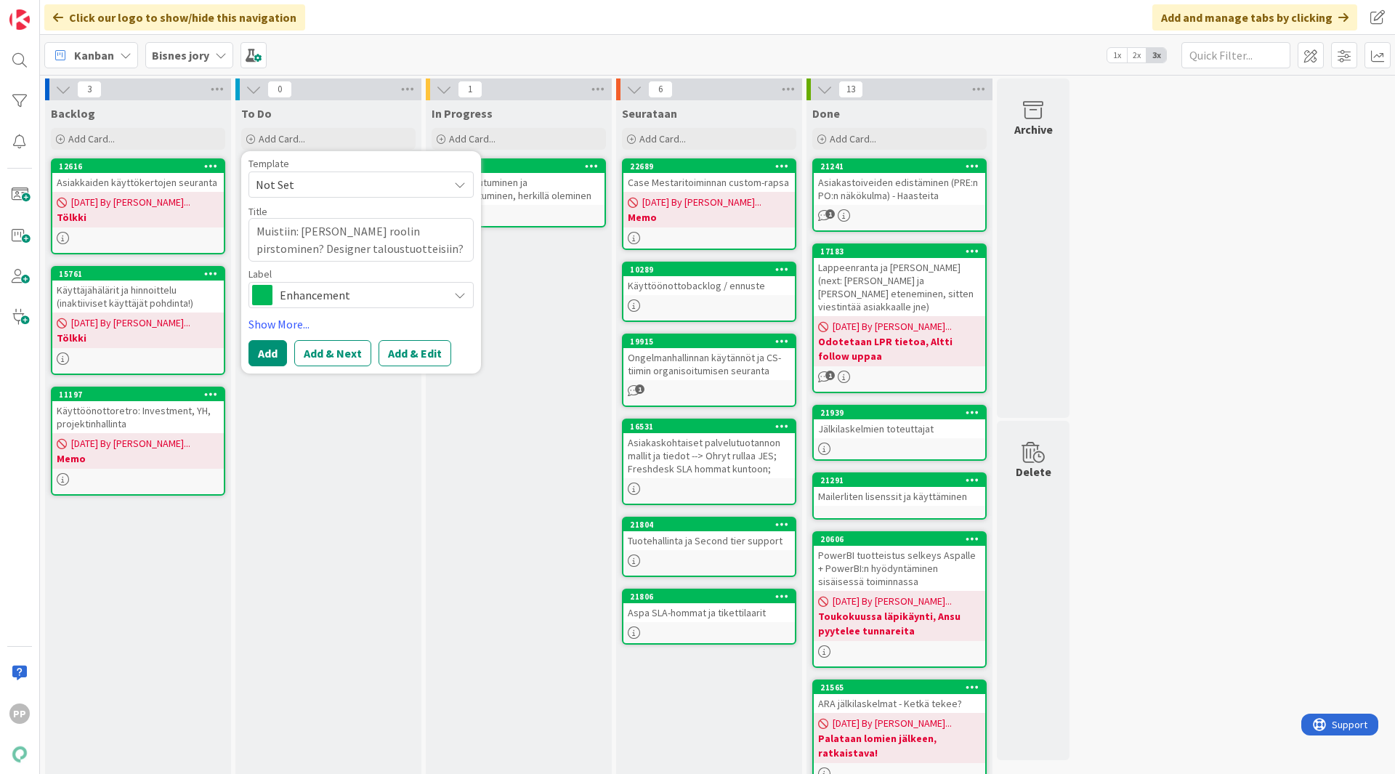
type textarea "Muistiin: [PERSON_NAME] roolin pirstominen? Designer taloustuotteisiin? Milloin…"
type textarea "x"
type textarea "Muistiin: [PERSON_NAME] roolin pirstominen? Designer taloustuotteisiin? Milloin…"
type textarea "x"
type textarea "Muistiin: [PERSON_NAME] roolin pirstominen? Designer taloustuotteisiin? Milloin…"
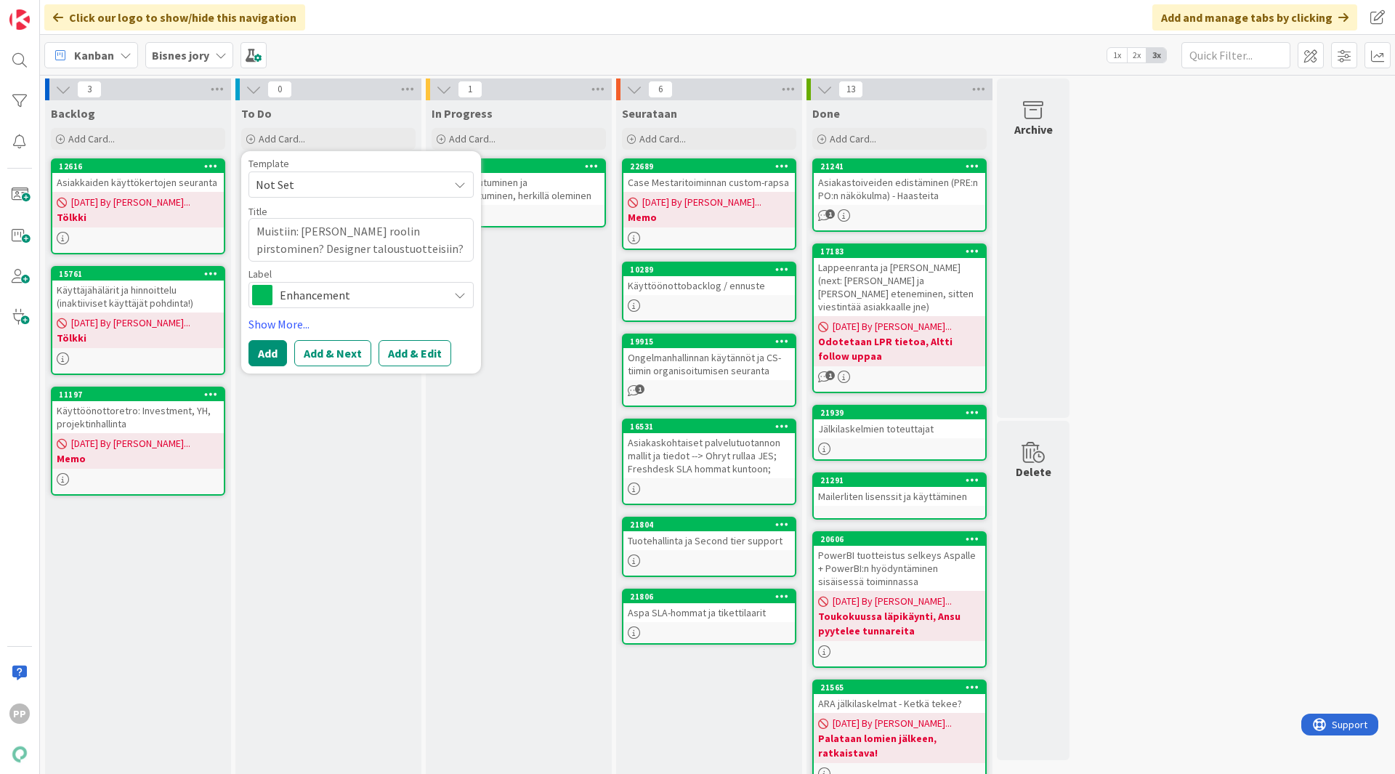
type textarea "x"
type textarea "Muistiin: [PERSON_NAME] roolin pirstominen? Designer taloustuotteisiin? Milloin…"
type textarea "x"
type textarea "Muistiin: [PERSON_NAME] roolin pirstominen? Designer taloustuotteisiin? Milloin…"
type textarea "x"
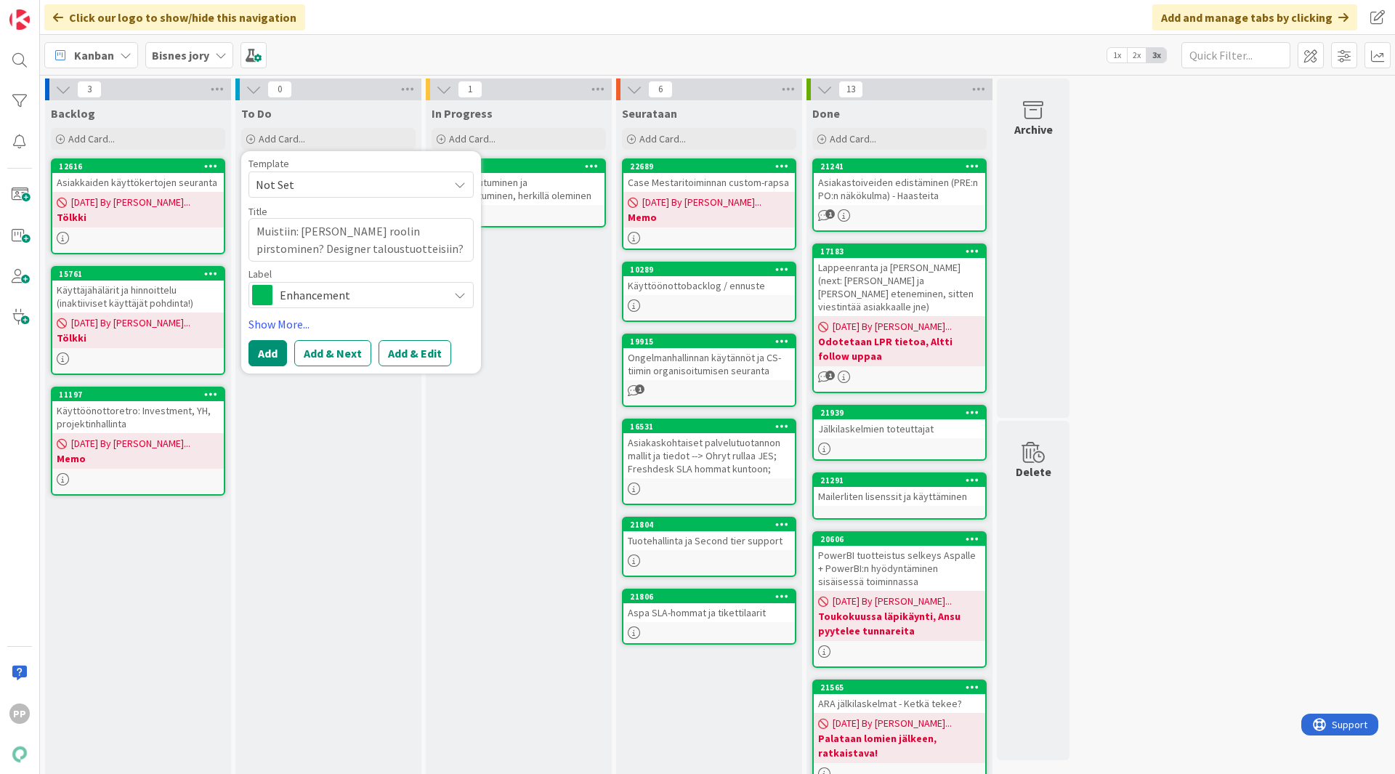
type textarea "Muistiin: [PERSON_NAME] roolin pirstominen? Designer taloustuotteisiin? Milloin…"
type textarea "x"
type textarea "Muistiin: [PERSON_NAME] roolin pirstominen? Designer taloustuotteisiin? Milloin…"
type textarea "x"
type textarea "Muistiin: [PERSON_NAME] roolin pirstominen? Designer taloustuotteisiin? Milloin…"
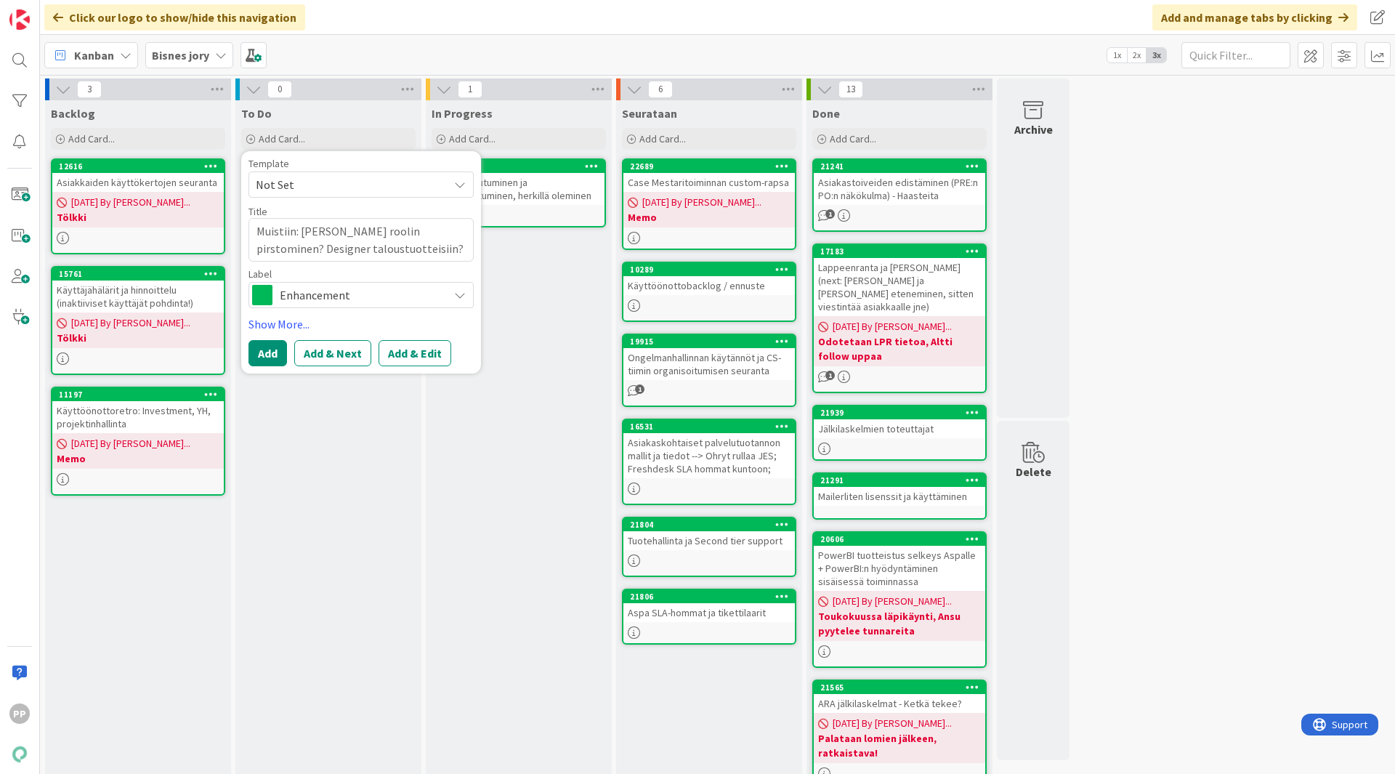
type textarea "x"
type textarea "Muistiin: [PERSON_NAME] roolin pirstominen? Designer taloustuotteisiin? Milloin…"
type textarea "x"
type textarea "Muistiin: [PERSON_NAME] roolin pirstominen? Designer taloustuotteisiin? Milloin…"
type textarea "x"
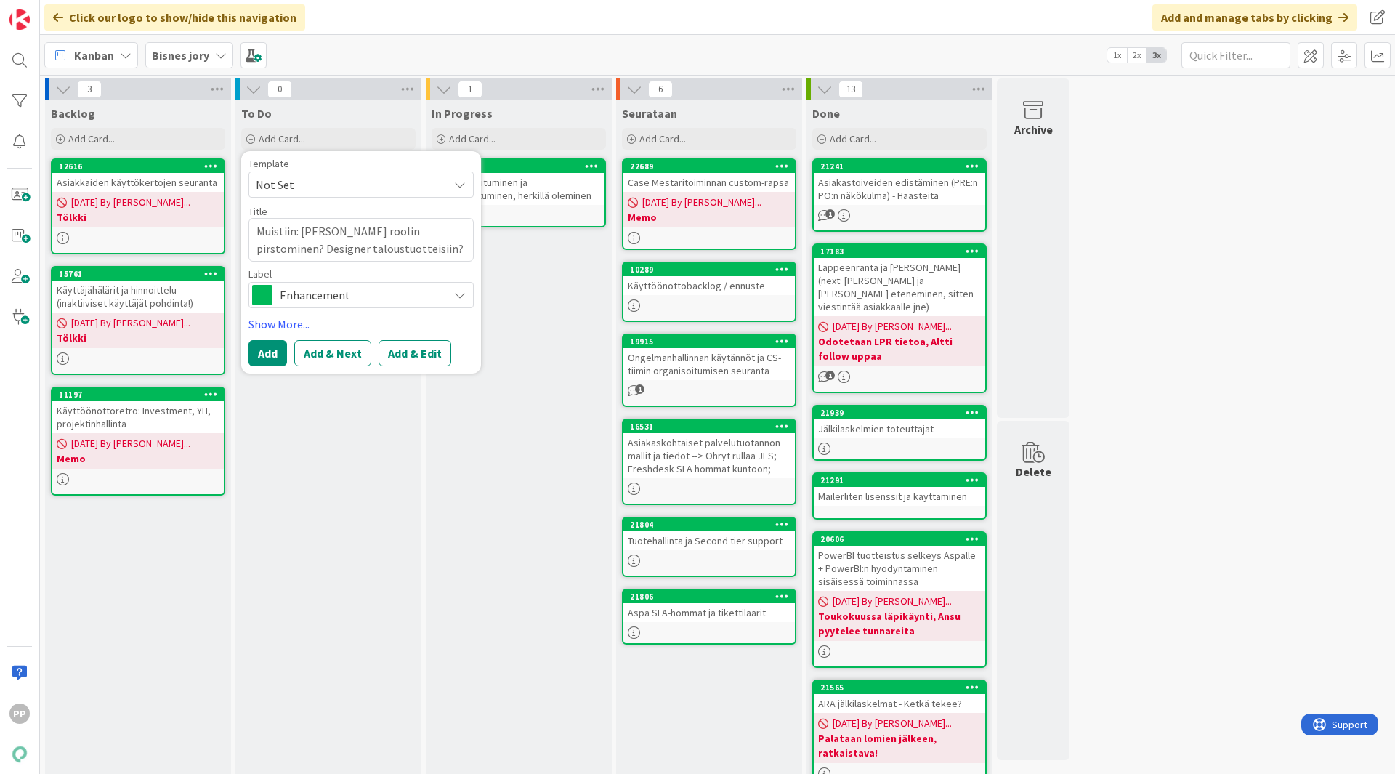
type textarea "Muistiin: [PERSON_NAME] roolin pirstominen? Designer taloustuotteisiin? Milloin…"
type textarea "x"
type textarea "Muistiin: [PERSON_NAME] roolin pirstominen? Designer taloustuotteisiin? Milloin…"
type textarea "x"
type textarea "Muistiin: [PERSON_NAME] roolin pirstominen? Designer taloustuotteisiin? Milloin…"
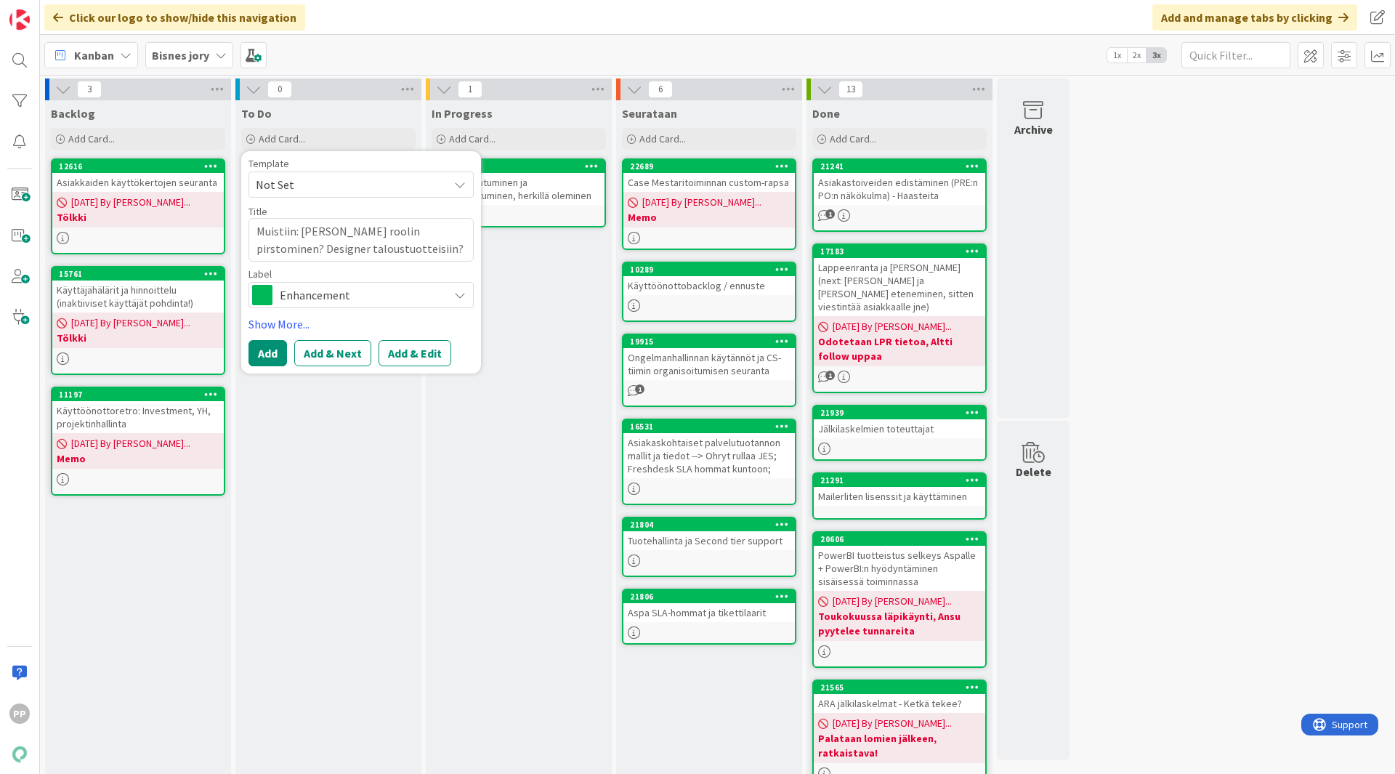
type textarea "x"
type textarea "Muistiin: [PERSON_NAME] roolin pirstominen? Designer taloustuotteisiin? Milloin…"
type textarea "x"
type textarea "Muistiin: [PERSON_NAME] roolin pirstominen? Designer taloustuotteisiin? Milloin…"
type textarea "x"
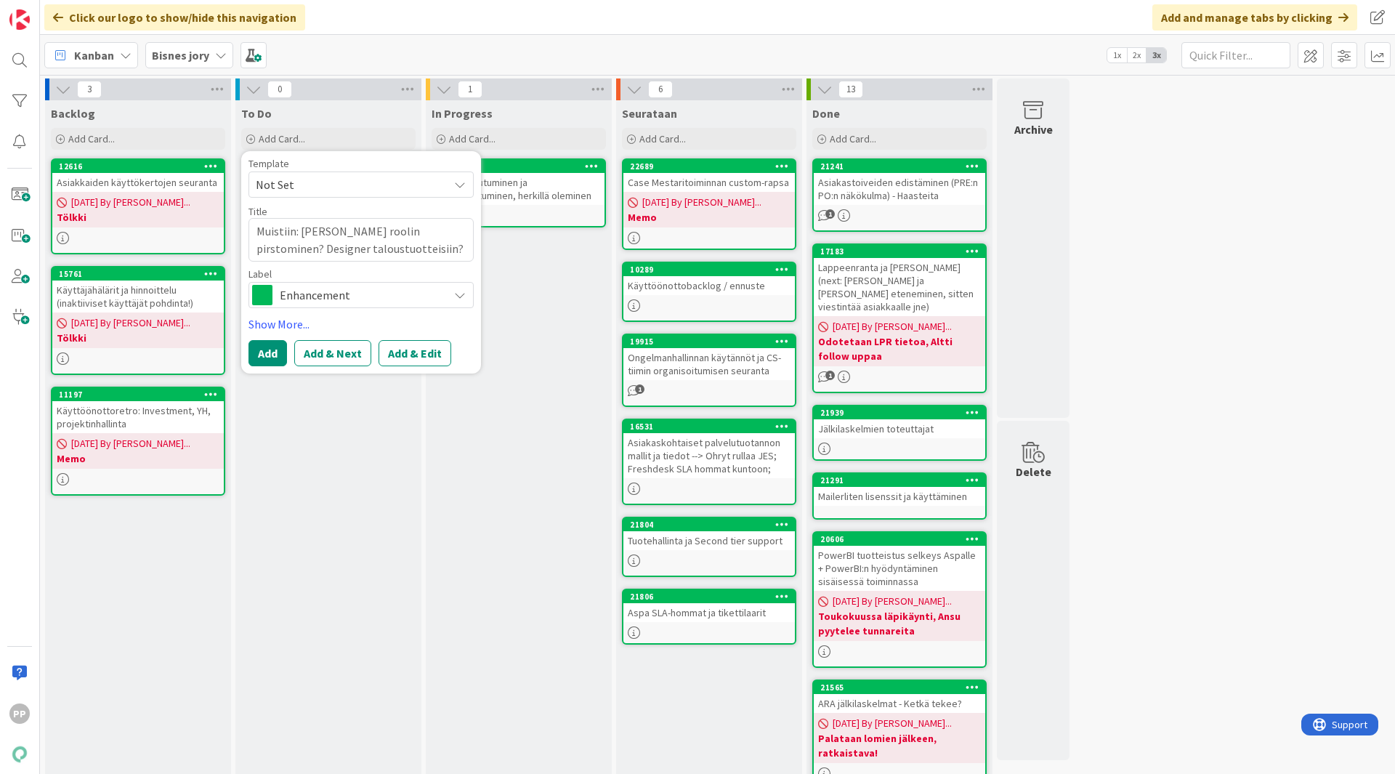
type textarea "Muistiin: [PERSON_NAME] roolin pirstominen? Designer taloustuotteisiin? Milloin…"
type textarea "x"
type textarea "Muistiin: [PERSON_NAME] roolin pirstominen? Designer taloustuotteisiin? Milloin…"
type textarea "x"
type textarea "Muistiin: [PERSON_NAME] roolin pirstominen? Designer taloustuotteisiin? Milloin…"
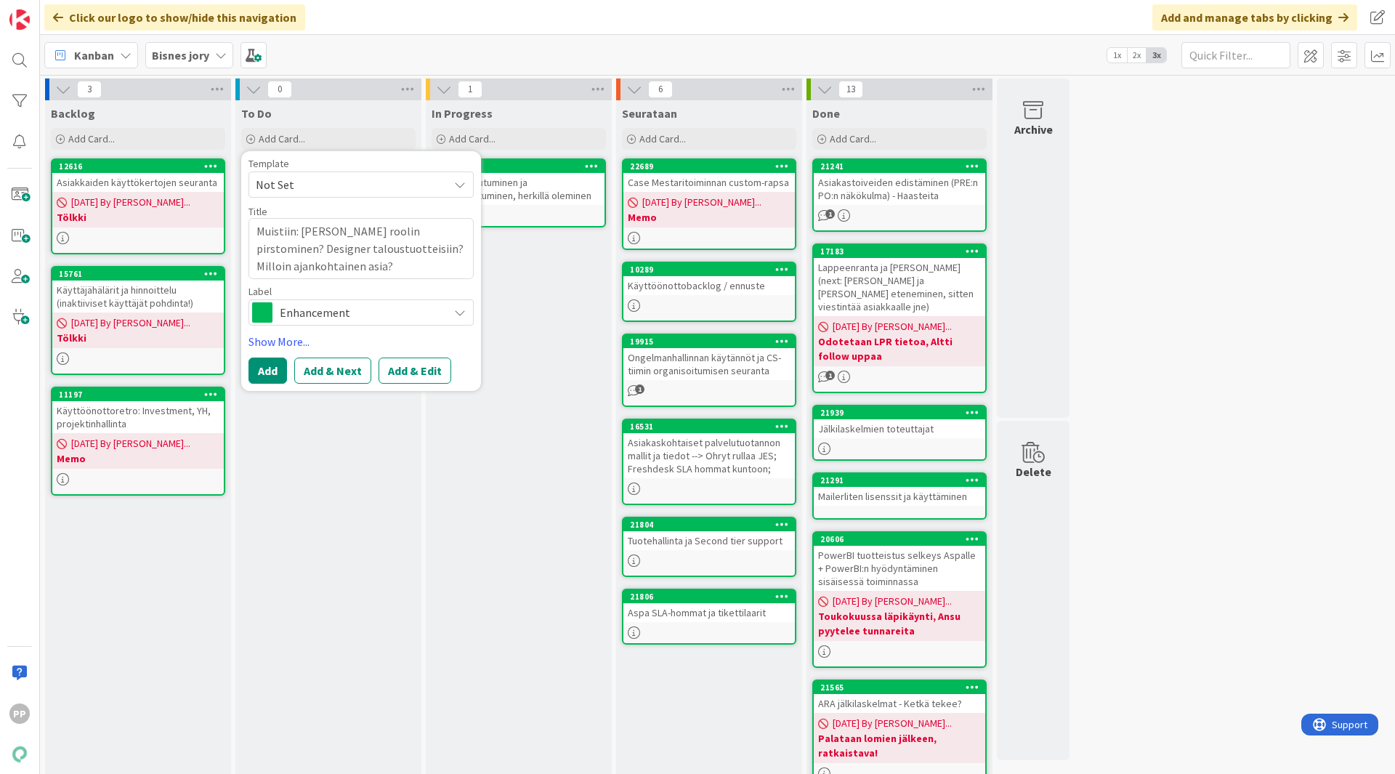
type textarea "x"
type textarea "Muistiin: [PERSON_NAME] roolin pirstominen? Designer taloustuotteisiin? Milloin…"
click at [345, 250] on textarea "Muistiin: [PERSON_NAME] roolin pirstominen? Designer taloustuotteisiin? Milloin…" at bounding box center [360, 248] width 225 height 61
type textarea "x"
type textarea "Muistiin: [PERSON_NAME] roolin pirstominen? Designer taloustuotteisiin? TMilloi…"
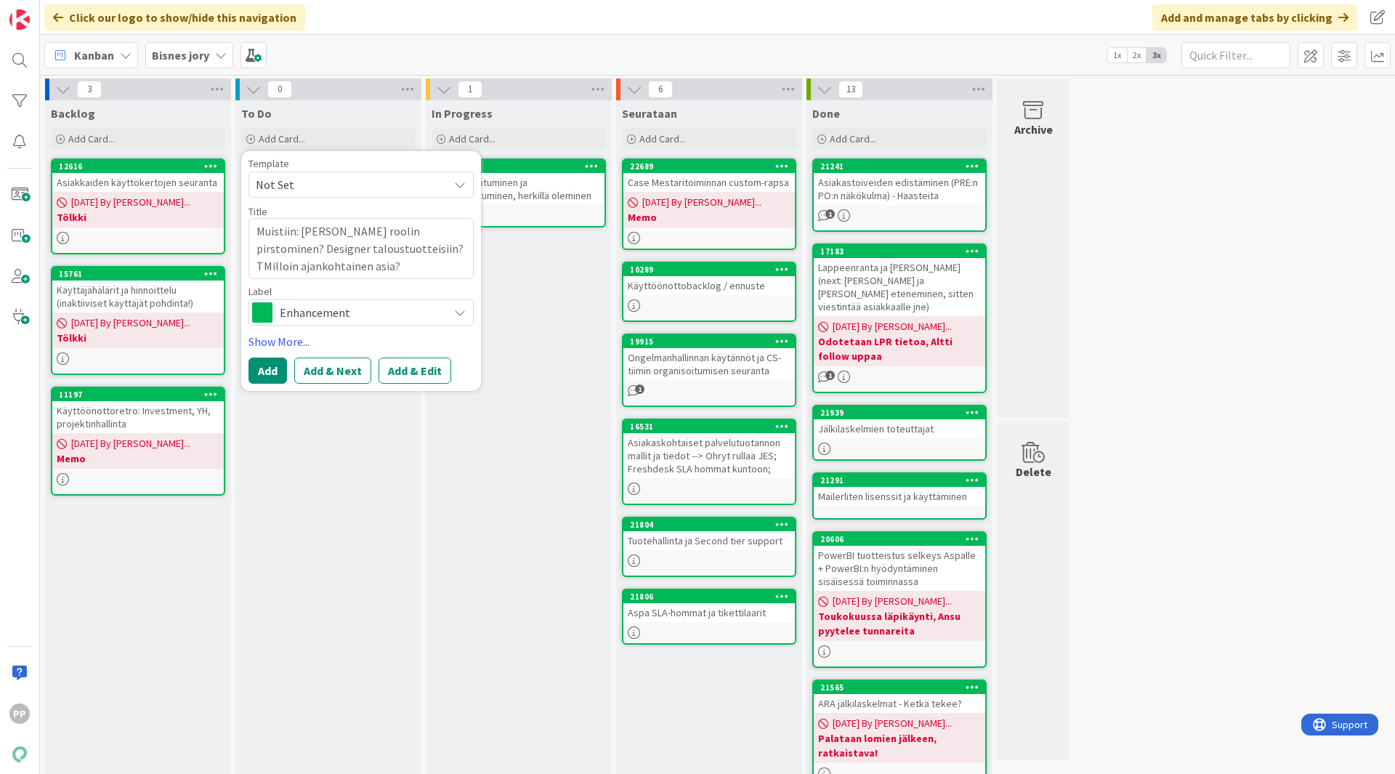
type textarea "x"
type textarea "Muistiin: [PERSON_NAME] roolin pirstominen? Designer taloustuotteisiin? TeMillo…"
type textarea "x"
type textarea "Muistiin: [PERSON_NAME] roolin pirstominen? Designer taloustuotteisiin? TesMill…"
type textarea "x"
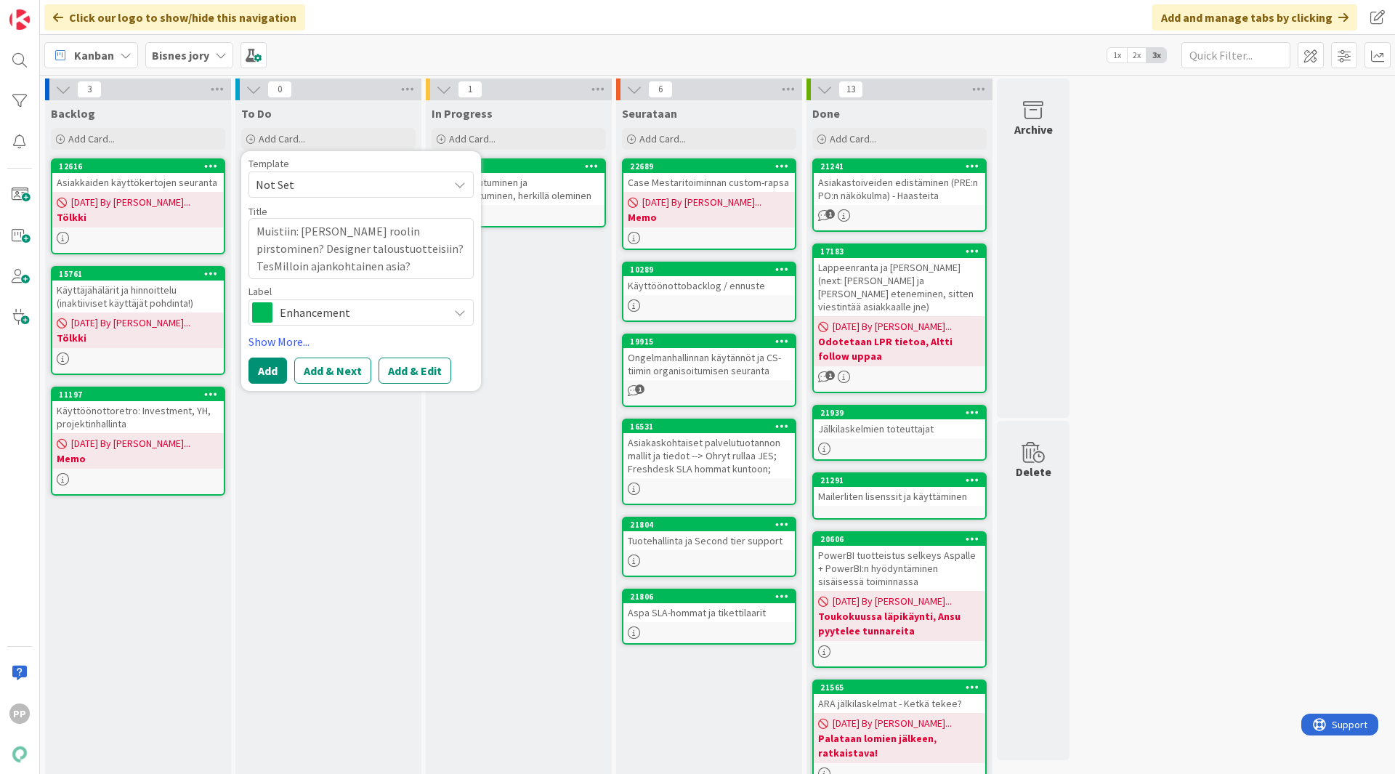
type textarea "Muistiin: [PERSON_NAME] roolin pirstominen? Designer taloustuotteisiin? TestMil…"
type textarea "x"
type textarea "Muistiin: [PERSON_NAME] roolin pirstominen? Designer taloustuotteisiin? TestauM…"
type textarea "x"
type textarea "Muistiin: [PERSON_NAME] roolin pirstominen? Designer taloustuotteisiin? Testaus…"
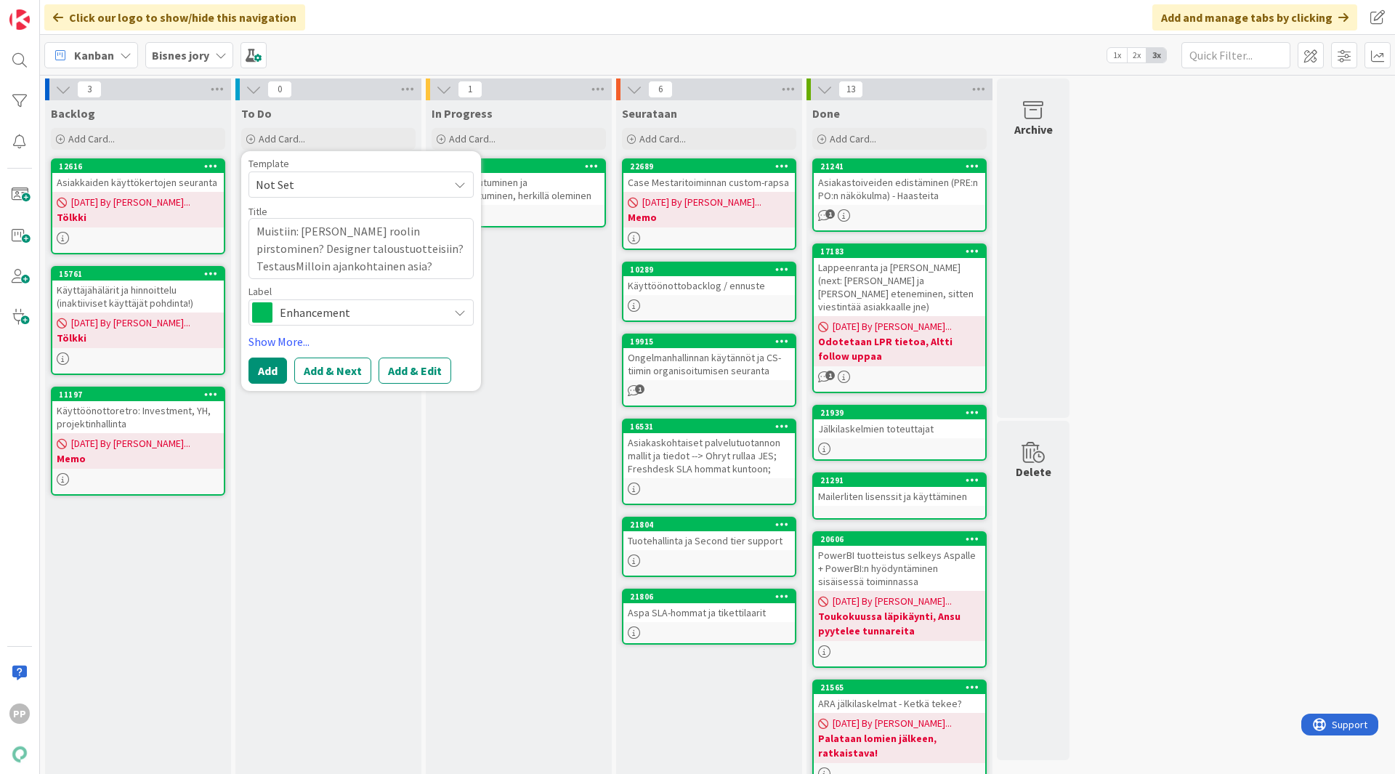
type textarea "x"
type textarea "Muistiin: [PERSON_NAME] roolin pirstominen? Designer taloustuotteisiin? Testaus…"
type textarea "x"
type textarea "Muistiin: [PERSON_NAME] roolin pirstominen? Designer taloustuotteisiin? Testaus…"
type textarea "x"
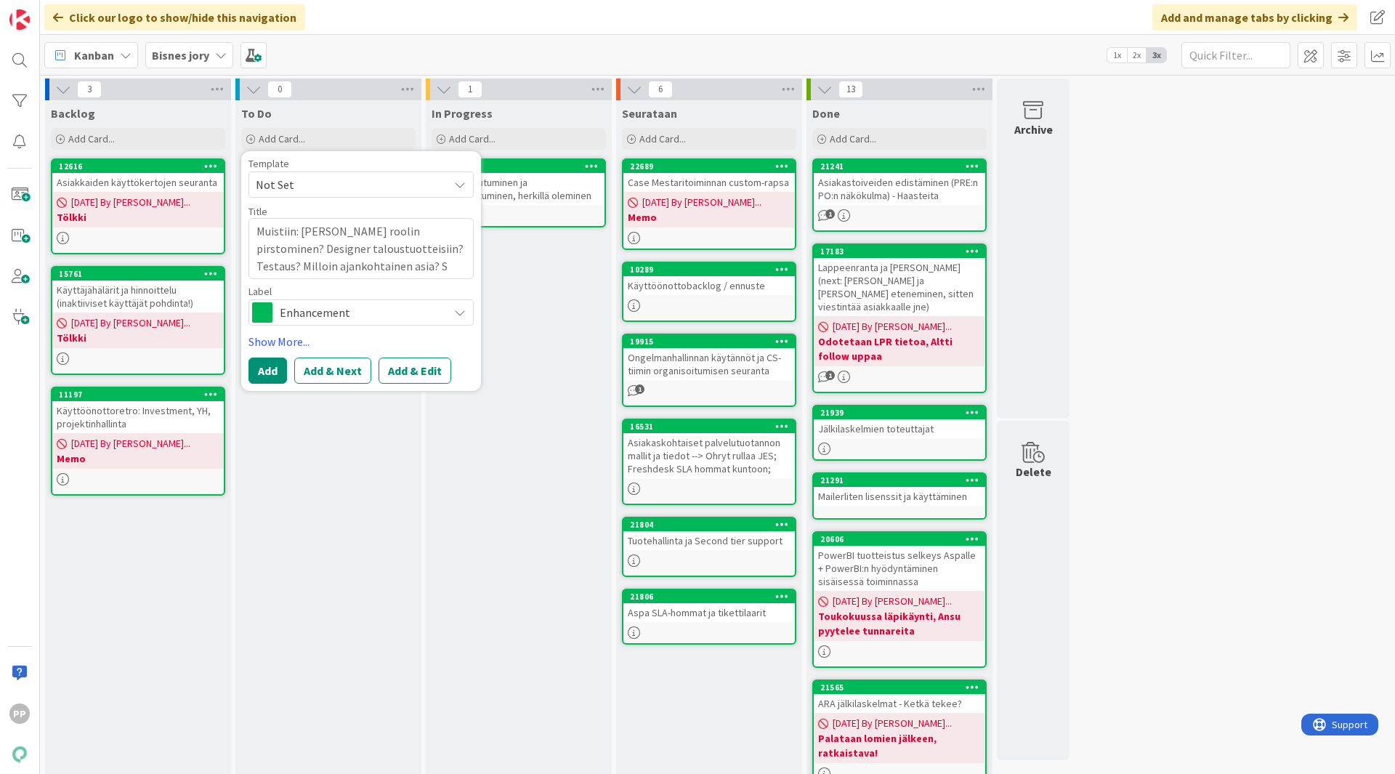
type textarea "Muistiin: [PERSON_NAME] roolin pirstominen? Designer taloustuotteisiin? Testaus…"
type textarea "x"
type textarea "Muistiin: [PERSON_NAME] roolin pirstominen? Designer taloustuotteisiin? Testaus…"
click at [408, 270] on textarea "Muistiin: [PERSON_NAME] roolin pirstominen? Designer taloustuotteisiin? Testaus…" at bounding box center [360, 248] width 225 height 61
click at [278, 359] on button "Add" at bounding box center [267, 370] width 39 height 26
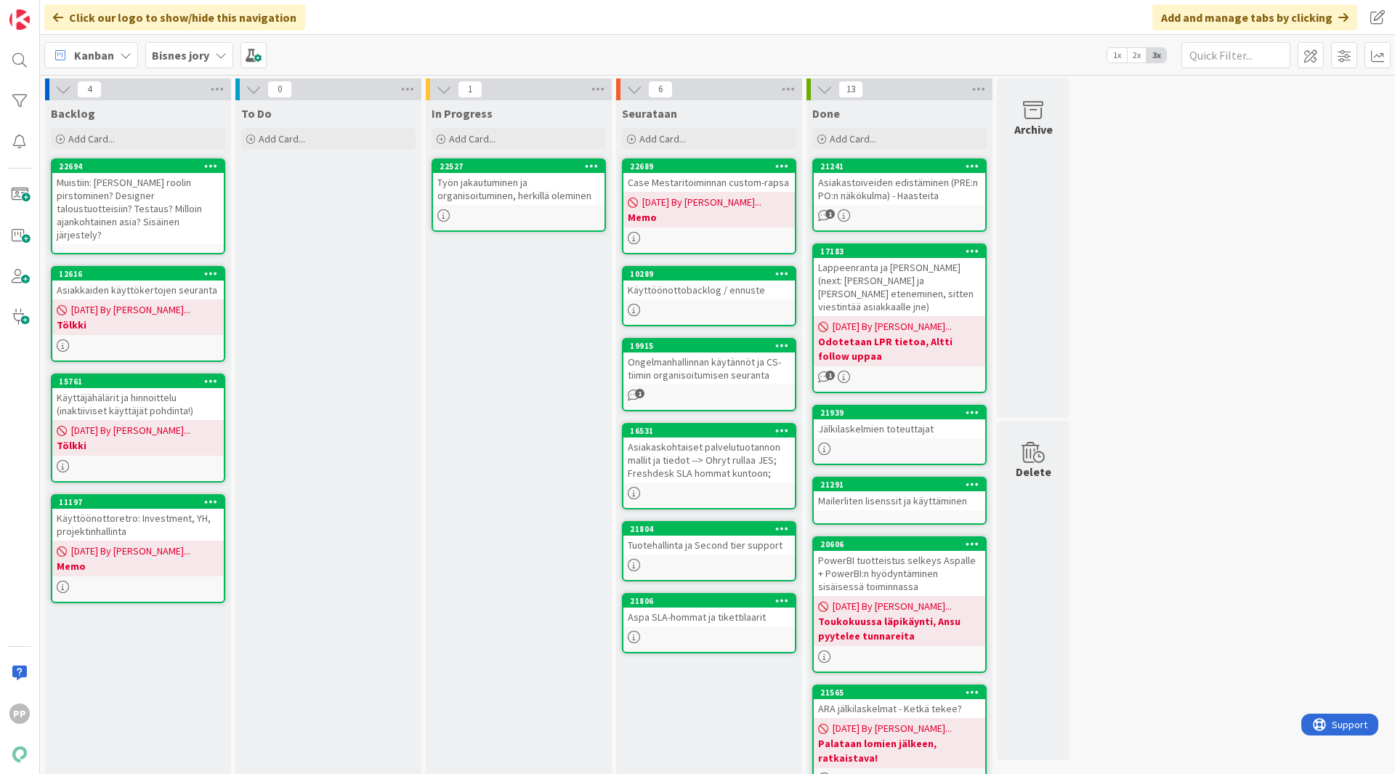
click at [308, 219] on div "To Do Add Card... Template Not Set Title 0 / 128 Label Enhancement Show More...…" at bounding box center [328, 620] width 186 height 1041
click at [176, 211] on div "Muistiin: [PERSON_NAME] roolin pirstominen? Designer taloustuotteisiin? Testaus…" at bounding box center [137, 208] width 171 height 71
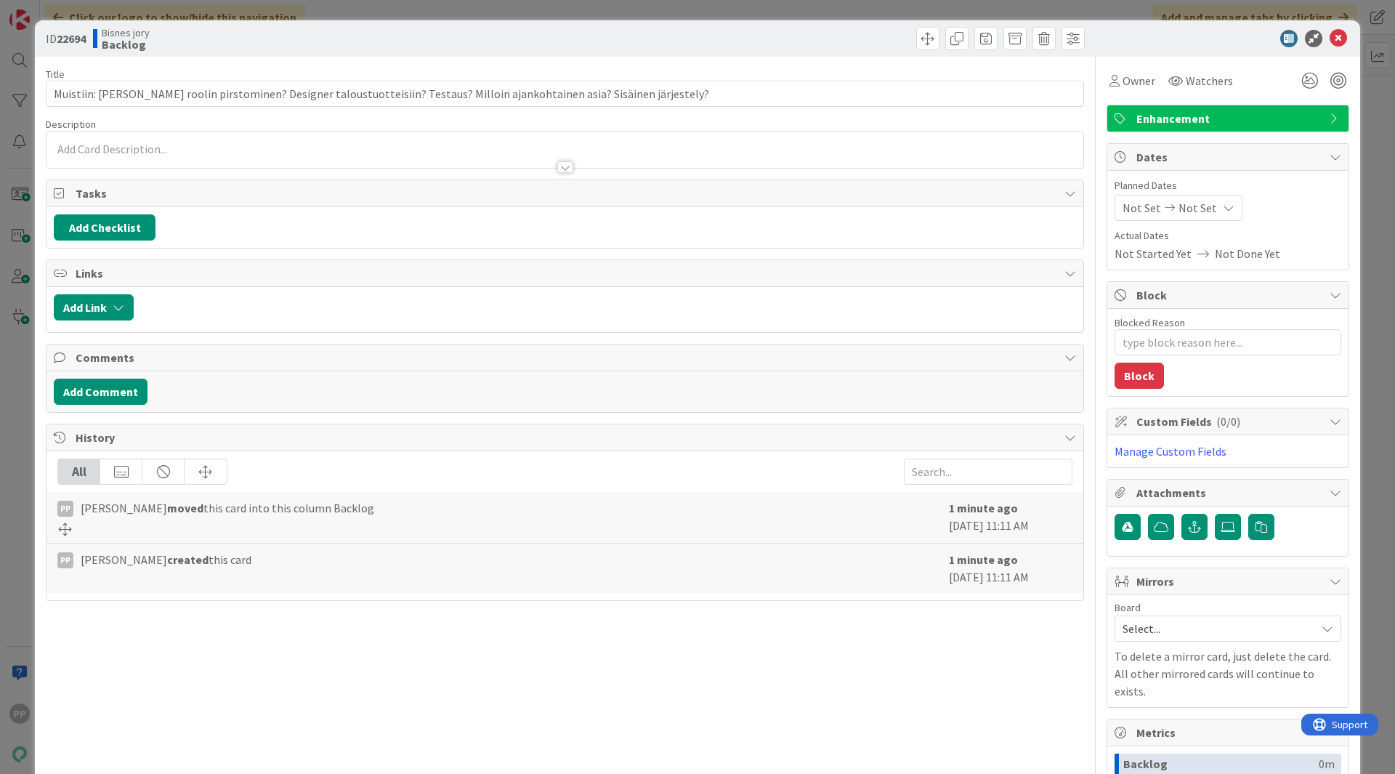
click at [304, 150] on p at bounding box center [565, 149] width 1022 height 17
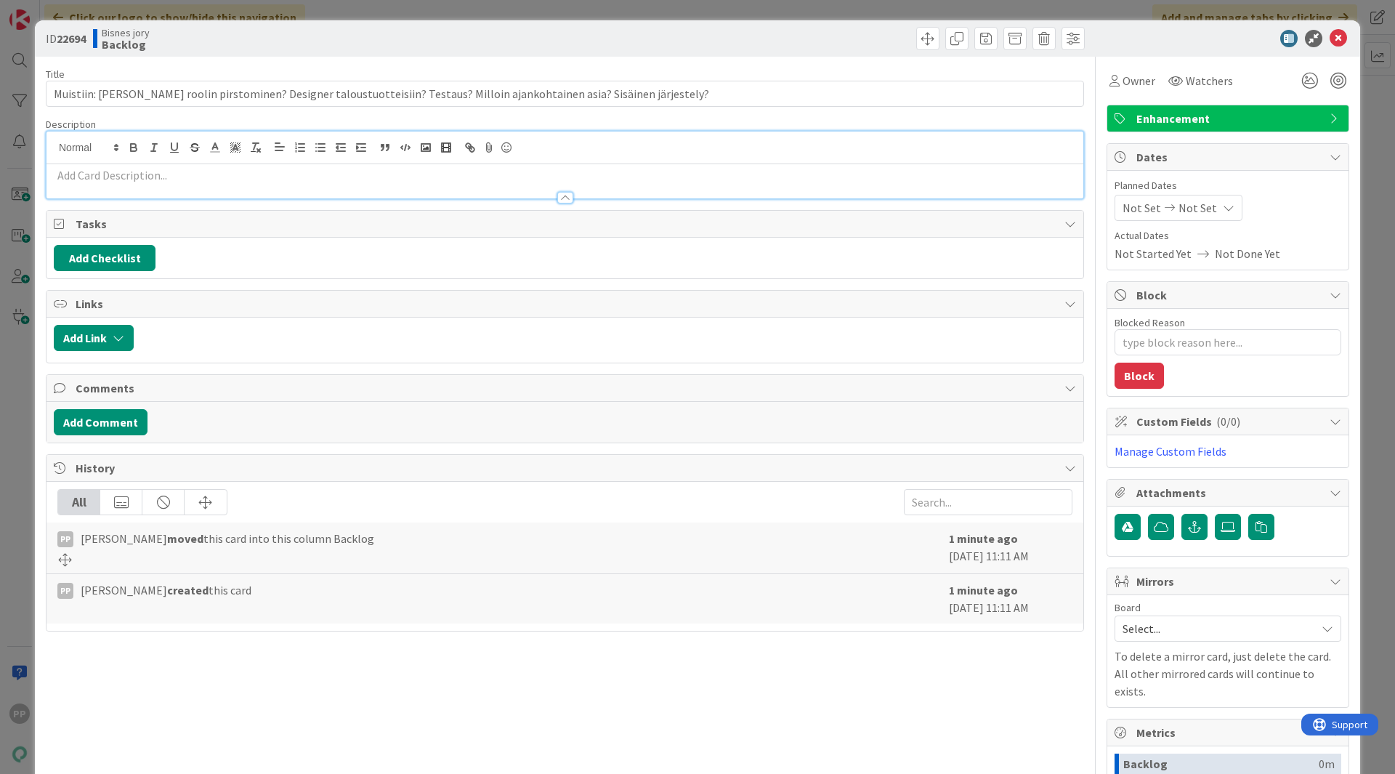
click at [307, 183] on div at bounding box center [564, 190] width 1037 height 15
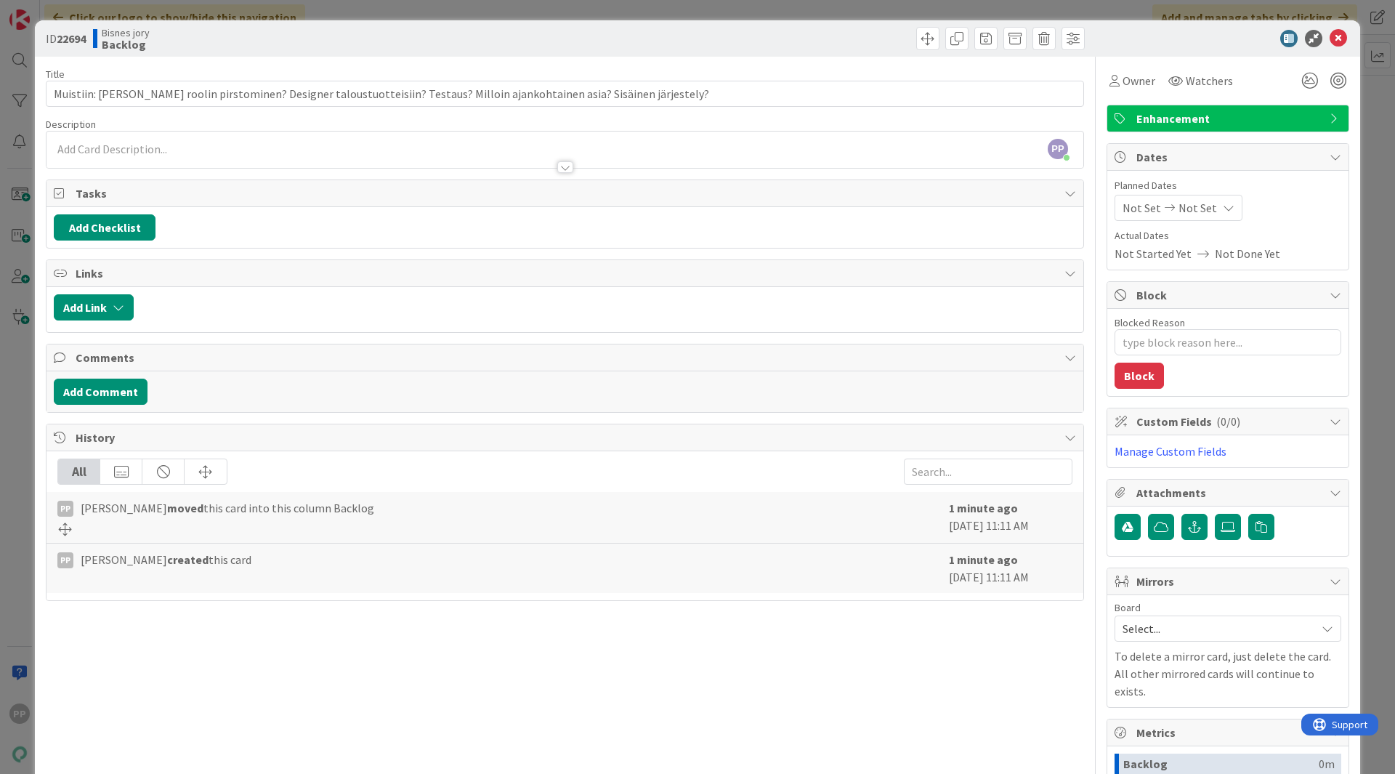
click at [313, 155] on div at bounding box center [564, 160] width 1037 height 15
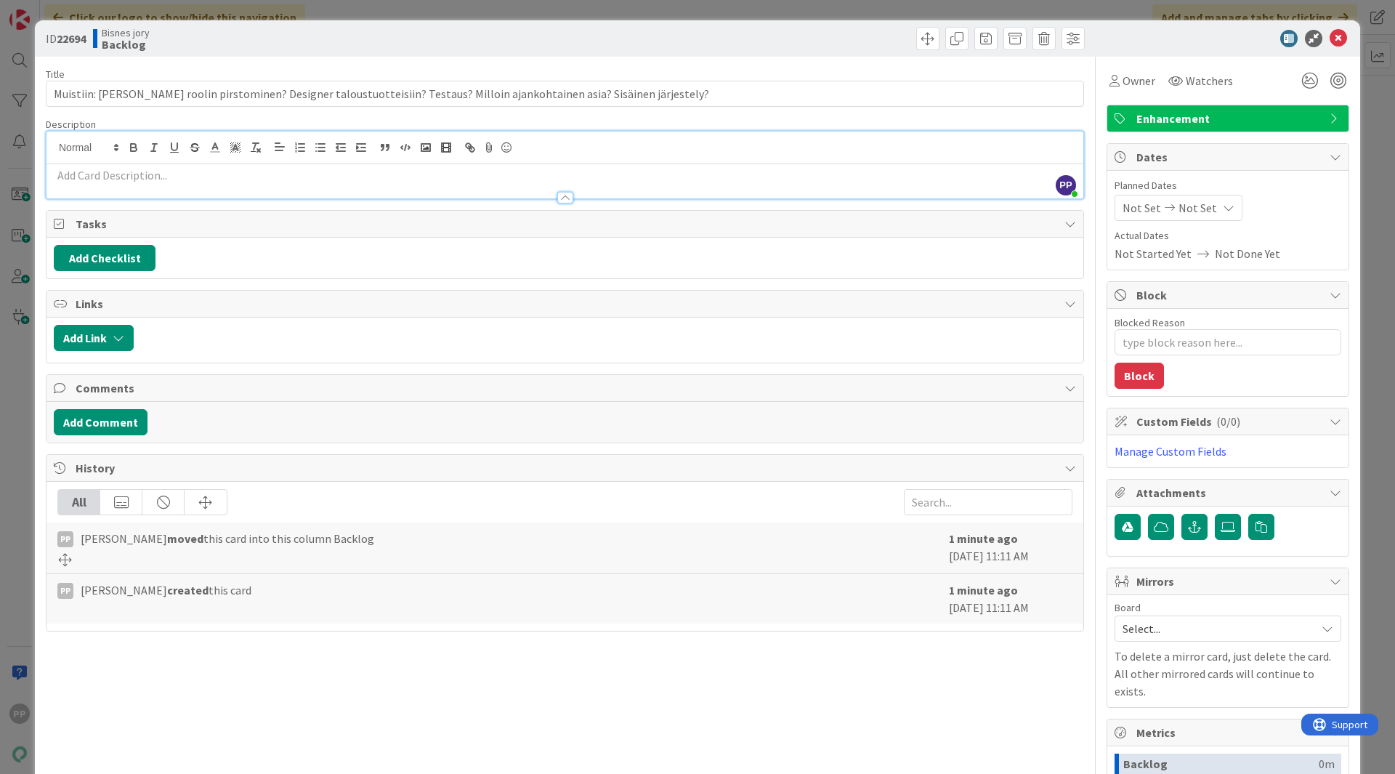
click at [238, 179] on p at bounding box center [565, 175] width 1022 height 17
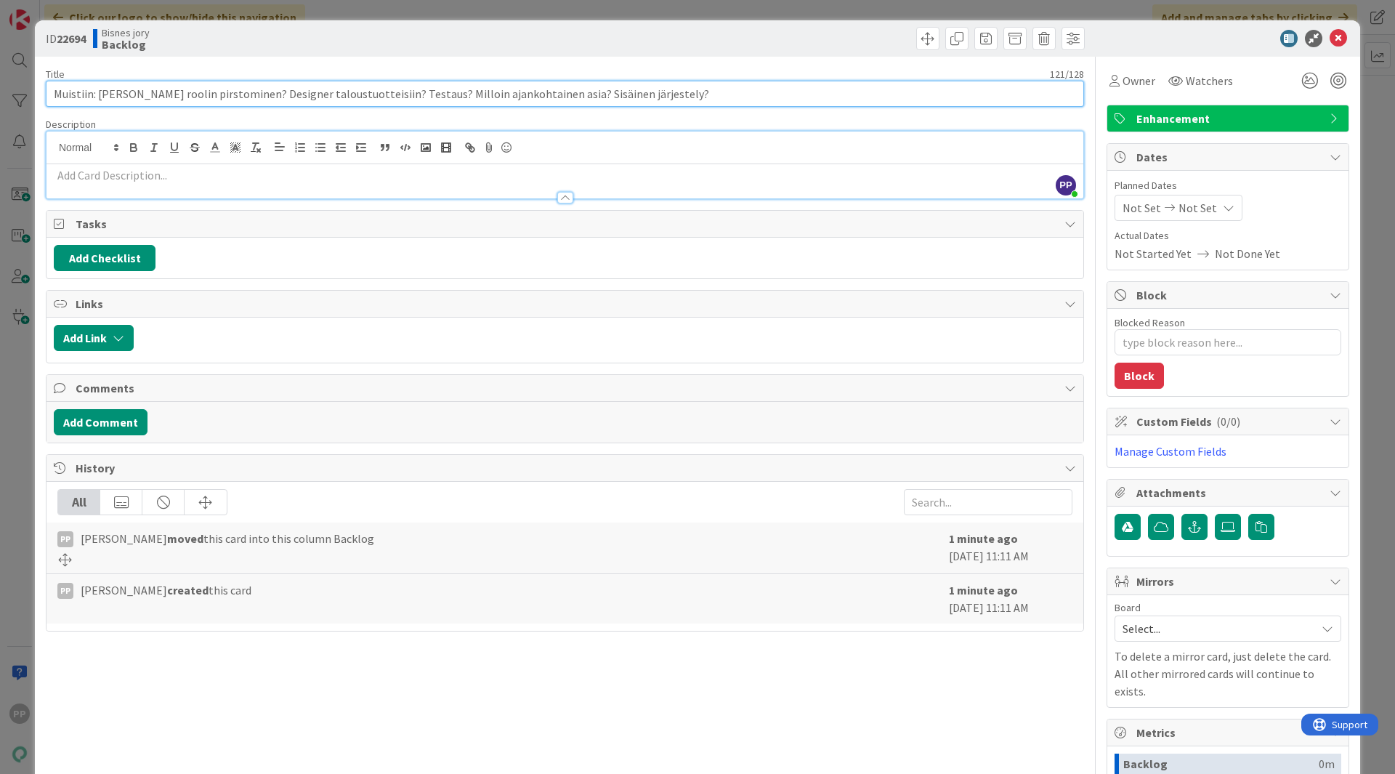
drag, startPoint x: 97, startPoint y: 95, endPoint x: 41, endPoint y: 86, distance: 56.7
click at [41, 86] on div "ID 22694 Bisnes jory Backlog Title 121 / 128 Muistiin: [PERSON_NAME] roolin pir…" at bounding box center [697, 512] width 1325 height 984
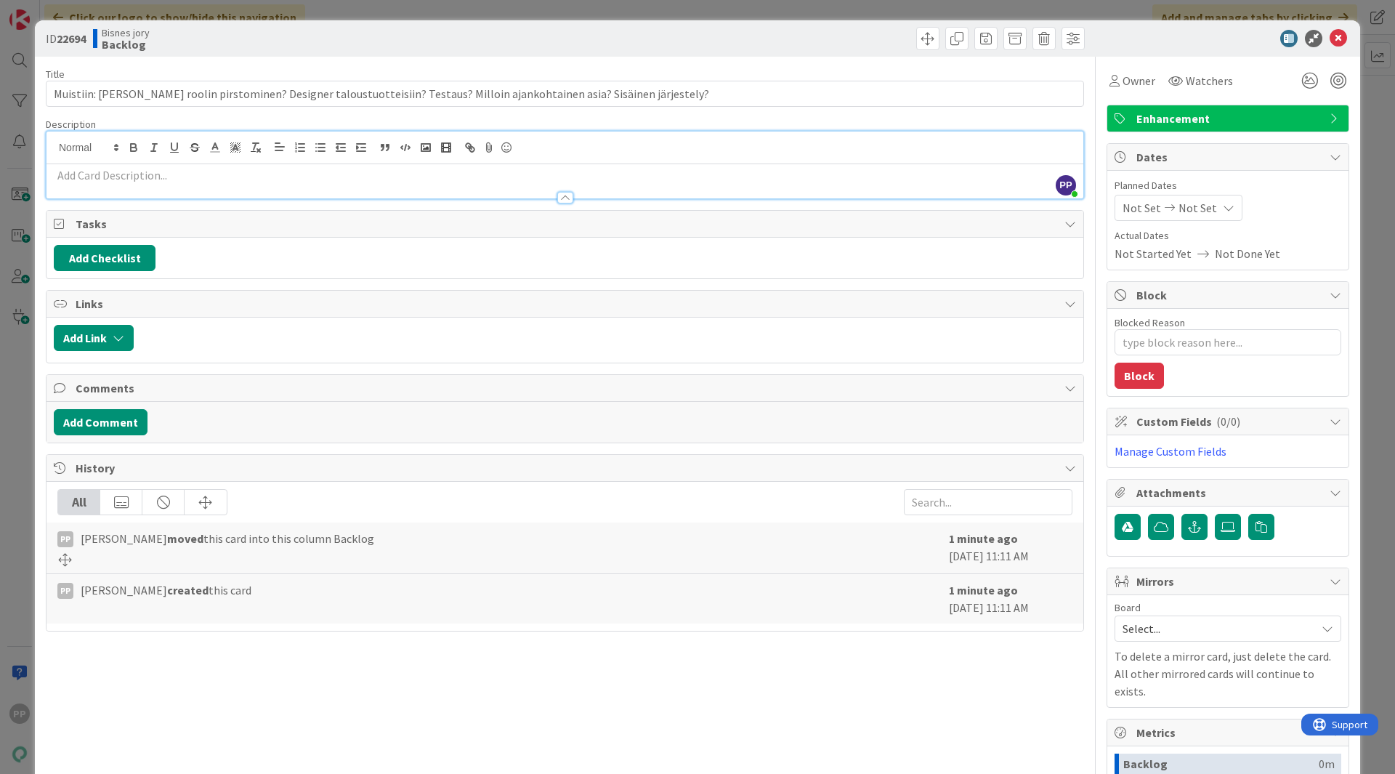
click at [173, 117] on div "Title 121 / 128 Muistiin: [PERSON_NAME] roolin pirstominen? Designer taloustuot…" at bounding box center [565, 525] width 1038 height 937
click at [152, 68] on div "Title 121 / 128" at bounding box center [565, 74] width 1038 height 13
click at [157, 183] on div at bounding box center [564, 190] width 1037 height 15
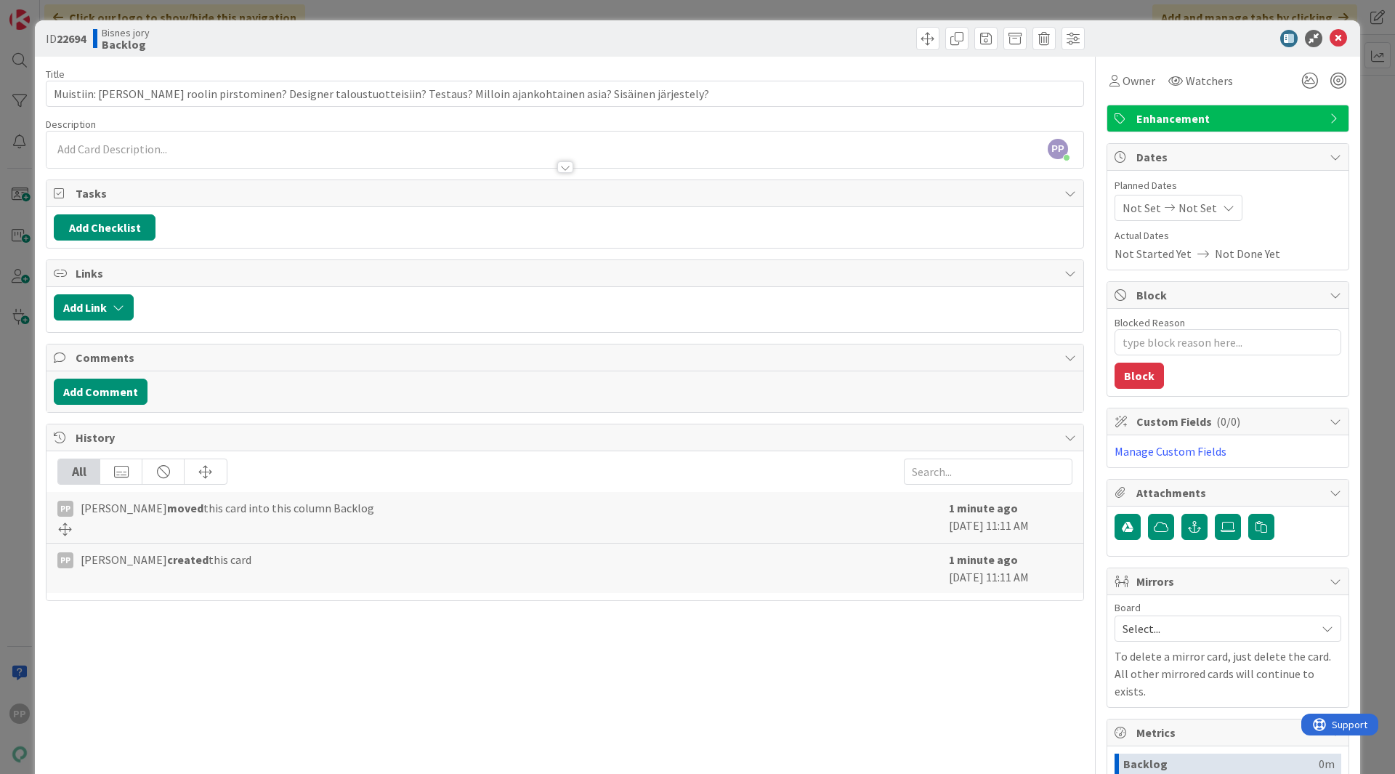
click at [117, 159] on div at bounding box center [564, 160] width 1037 height 15
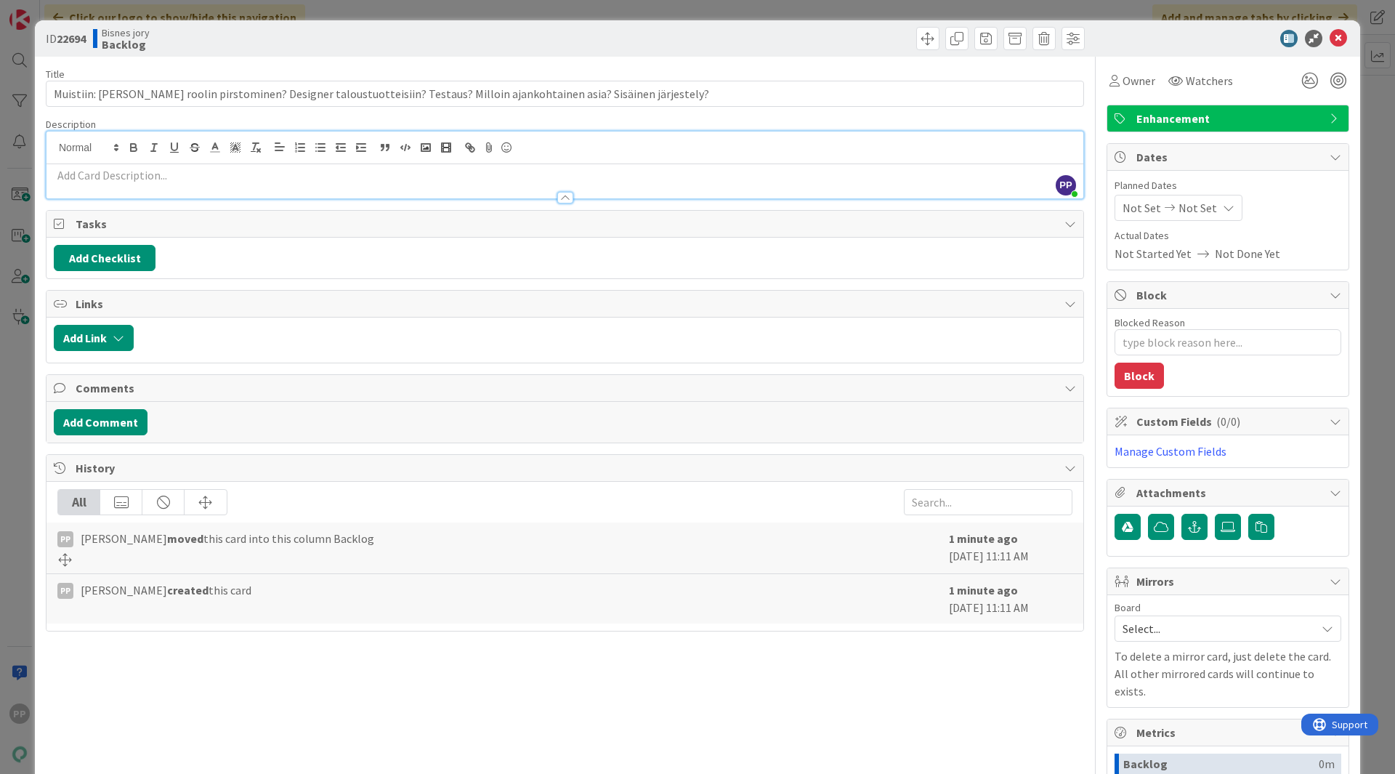
click at [117, 181] on p at bounding box center [565, 175] width 1022 height 17
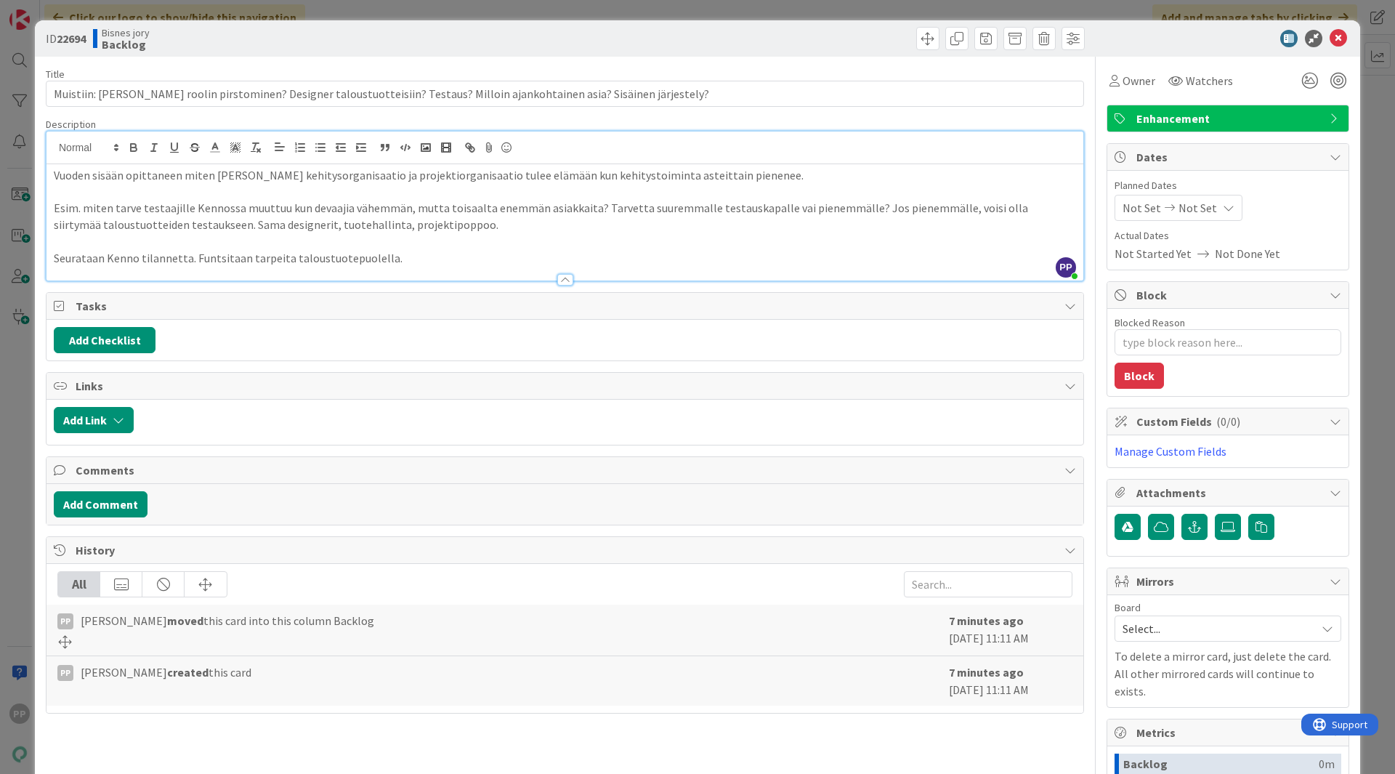
click at [55, 259] on p "Seurataan Kenno tilannetta. Funtsitaan tarpeita taloustuotepuolella." at bounding box center [565, 258] width 1022 height 17
click at [52, 258] on div "Vuoden sisään opittaneen miten [PERSON_NAME] kehitysorganisaatio ja projektiorg…" at bounding box center [564, 222] width 1037 height 116
click at [58, 259] on strong "->" at bounding box center [59, 258] width 11 height 15
click at [110, 233] on p at bounding box center [565, 241] width 1022 height 17
click at [322, 60] on div "Title 121 / 128 Muistiin: [PERSON_NAME] roolin pirstominen? Designer taloustuot…" at bounding box center [565, 525] width 1038 height 937
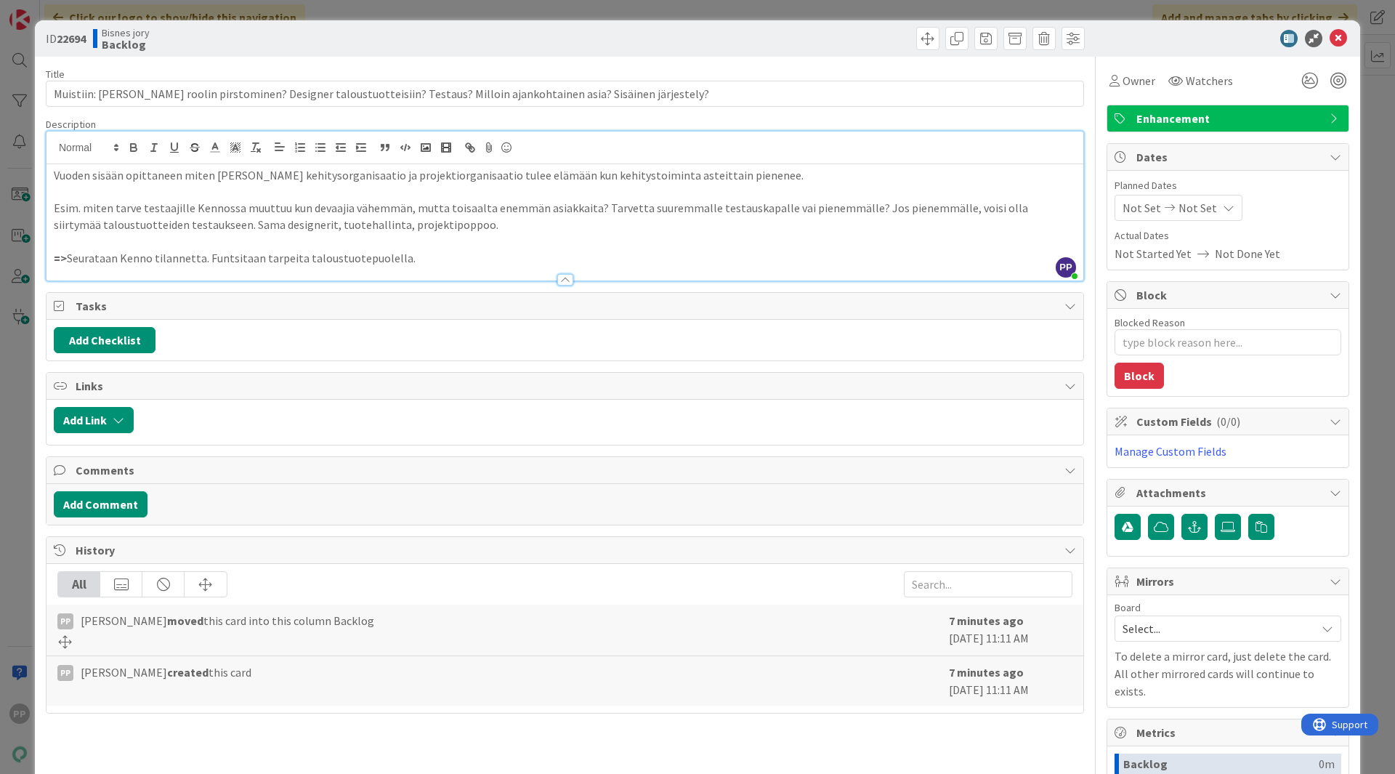
click at [342, 12] on div "ID 22694 Bisnes jory Backlog Title 121 / 128 Muistiin: [PERSON_NAME] roolin pir…" at bounding box center [697, 387] width 1395 height 774
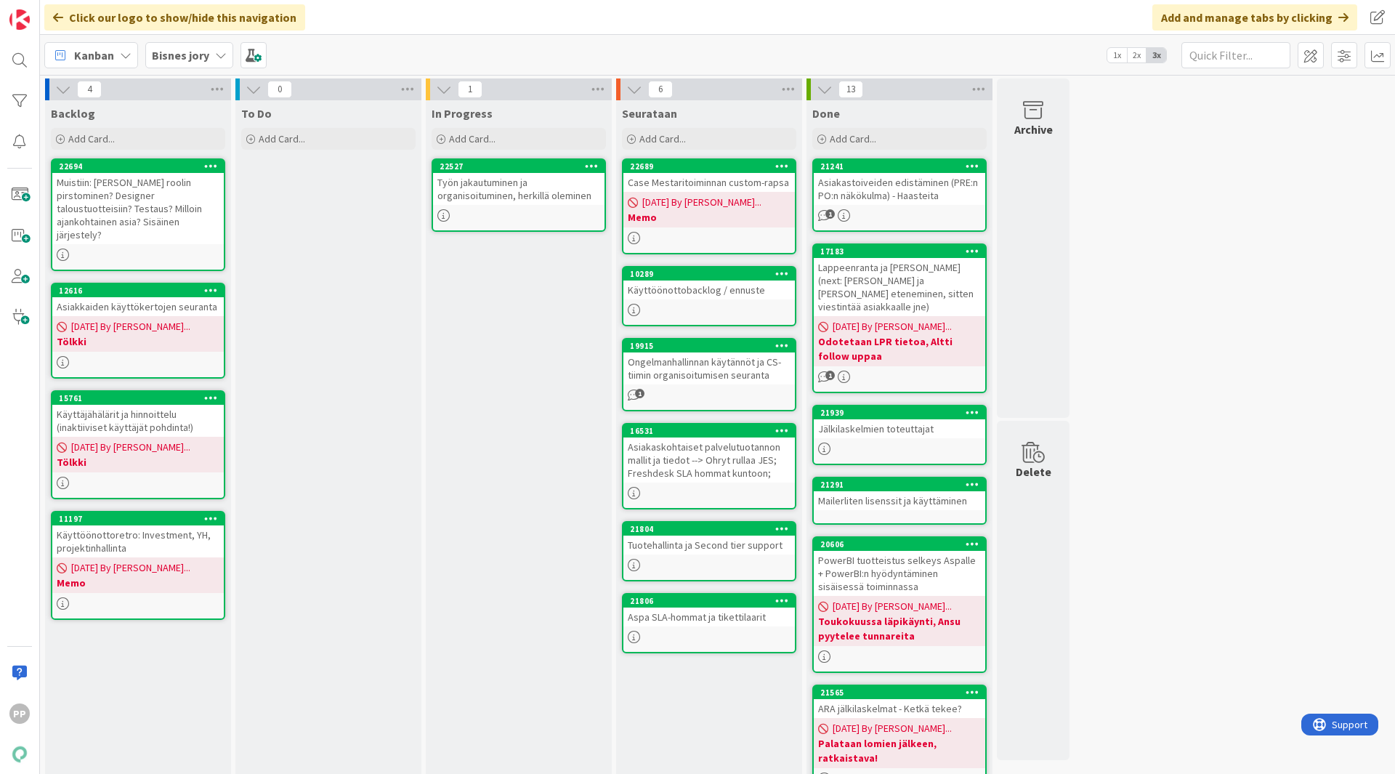
click at [336, 15] on div "Click our logo to show/hide this navigation Add and manage tabs by clicking" at bounding box center [717, 17] width 1355 height 35
click at [547, 12] on div "Click our logo to show/hide this navigation Add and manage tabs by clicking" at bounding box center [717, 17] width 1355 height 35
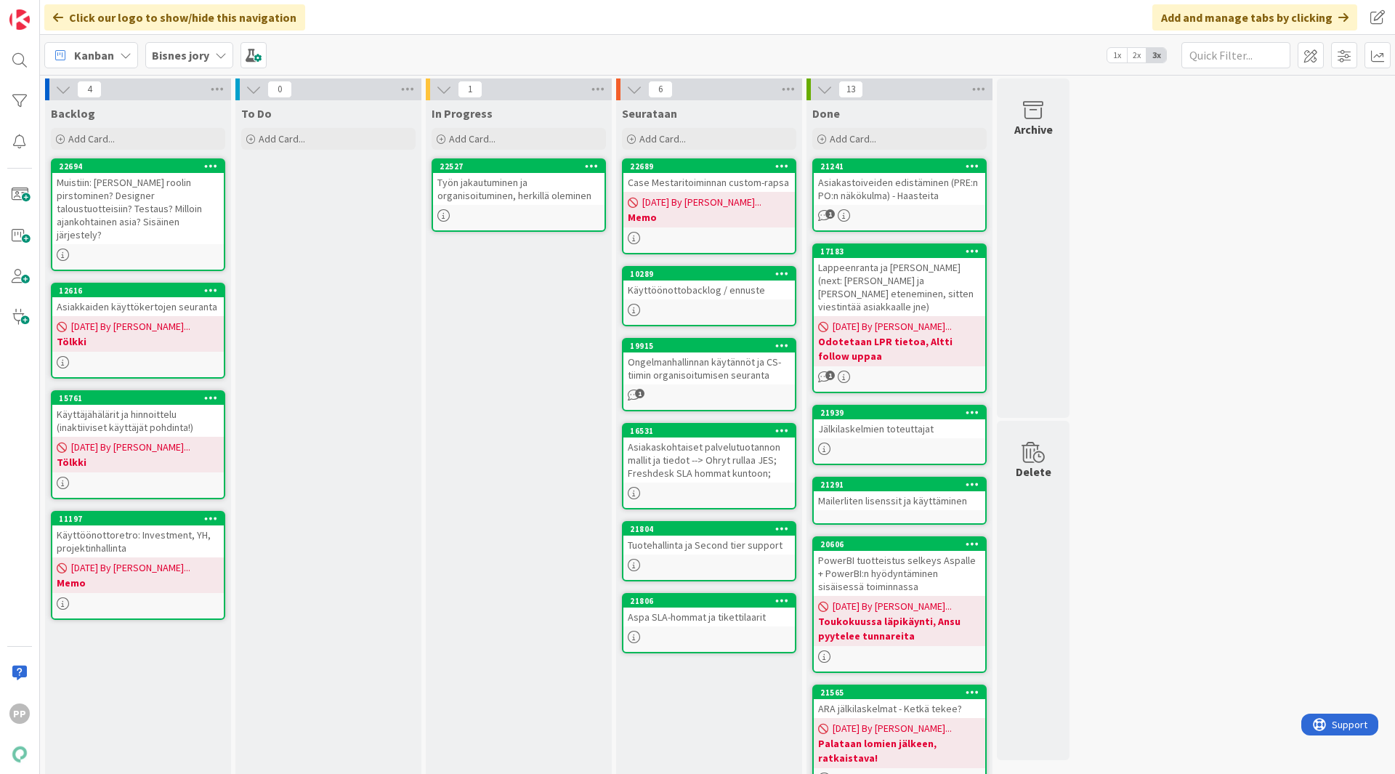
click at [1216, 180] on div "4 Backlog Add Card... 22694 Muistiin: [PERSON_NAME] roolin pirstominen? Designe…" at bounding box center [717, 613] width 1349 height 1070
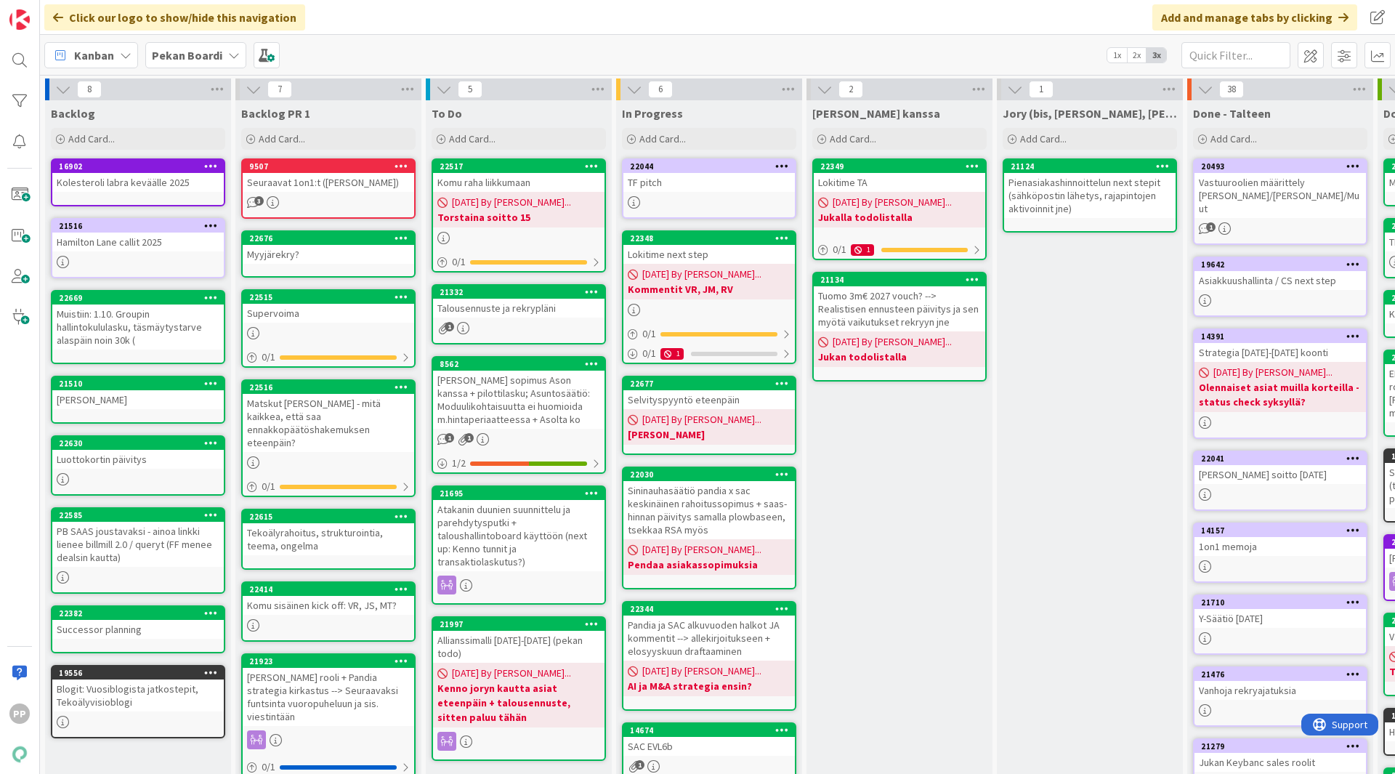
click at [535, 204] on span "08/13/2025 By Pekka..." at bounding box center [511, 202] width 119 height 15
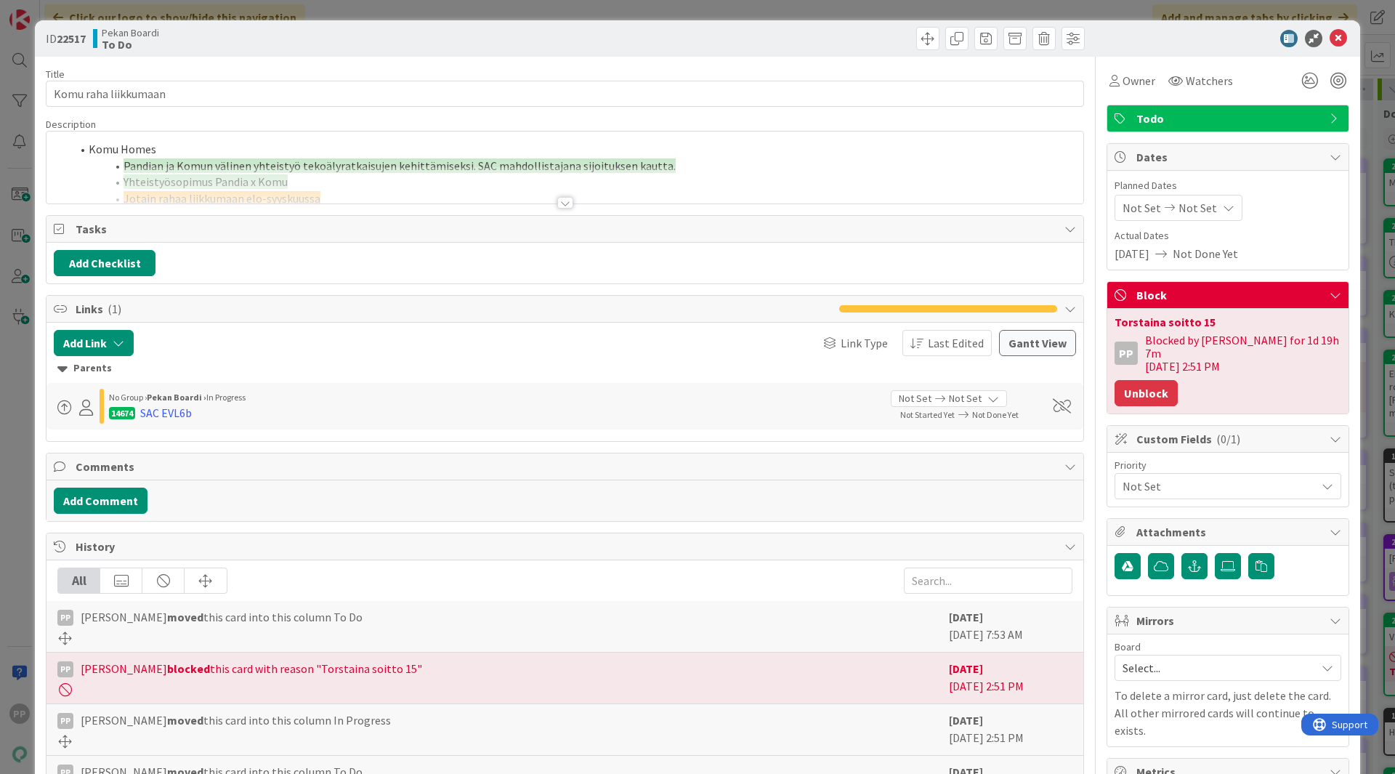
click at [1150, 386] on button "Unblock" at bounding box center [1145, 393] width 63 height 26
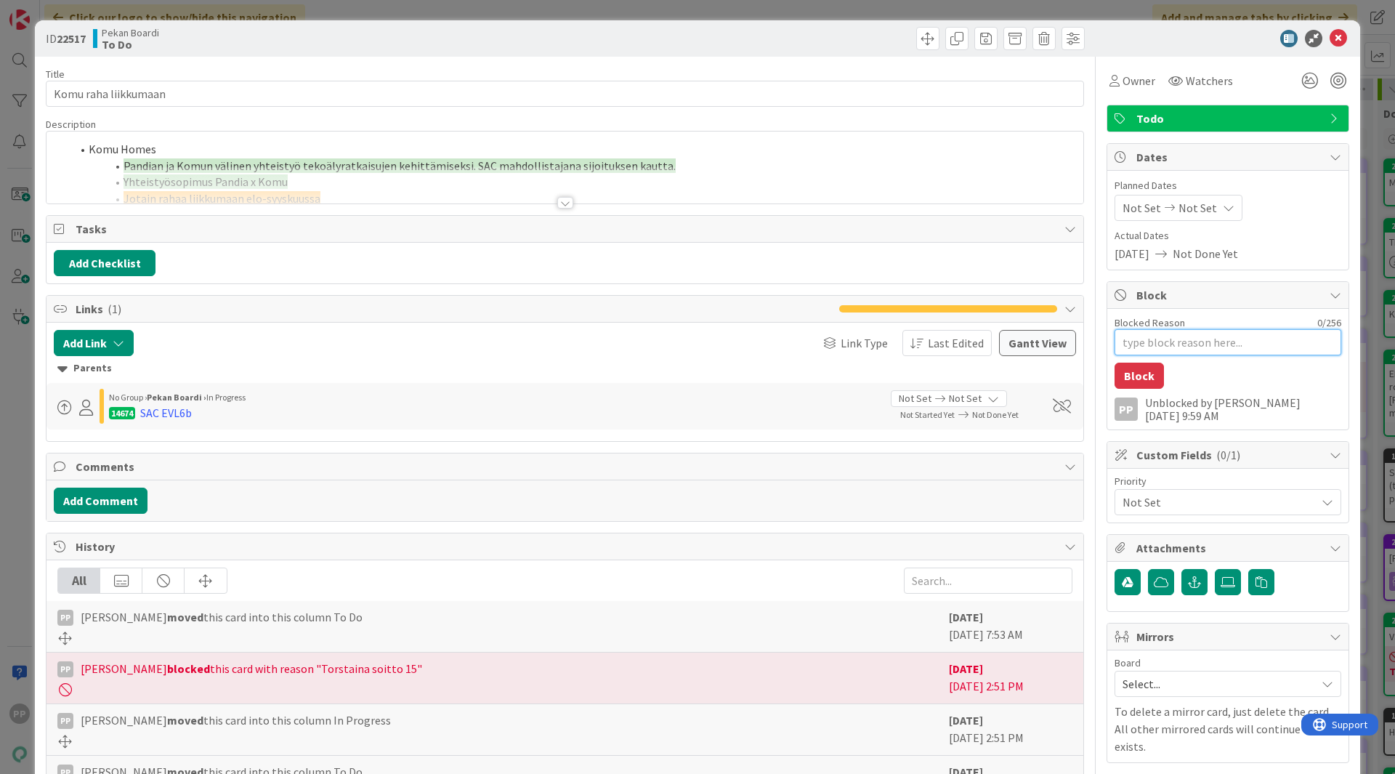
click at [1190, 348] on textarea "Blocked Reason" at bounding box center [1227, 342] width 227 height 26
type textarea "x"
type textarea "H"
type textarea "x"
type textarea "He"
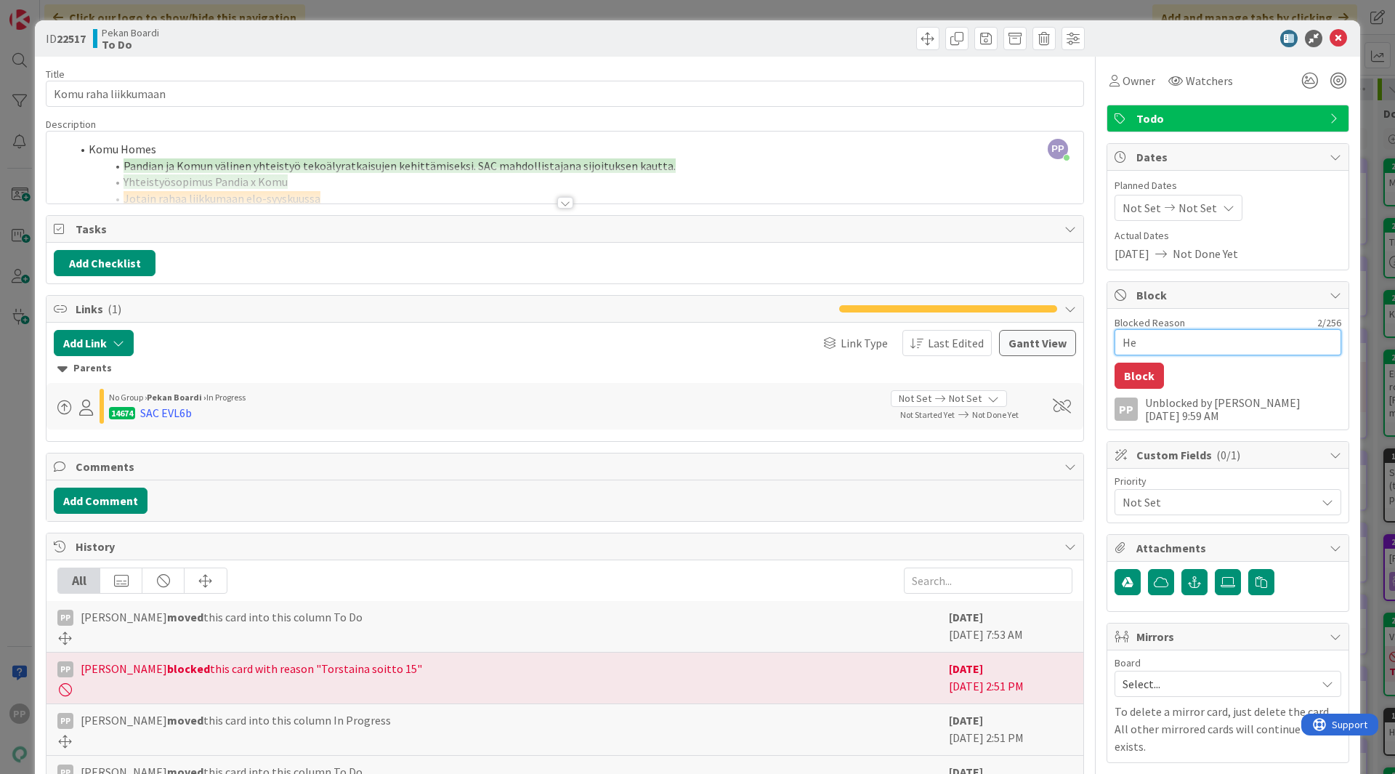
type textarea "x"
type textarea "Henr"
type textarea "x"
type textarea "Henri"
type textarea "x"
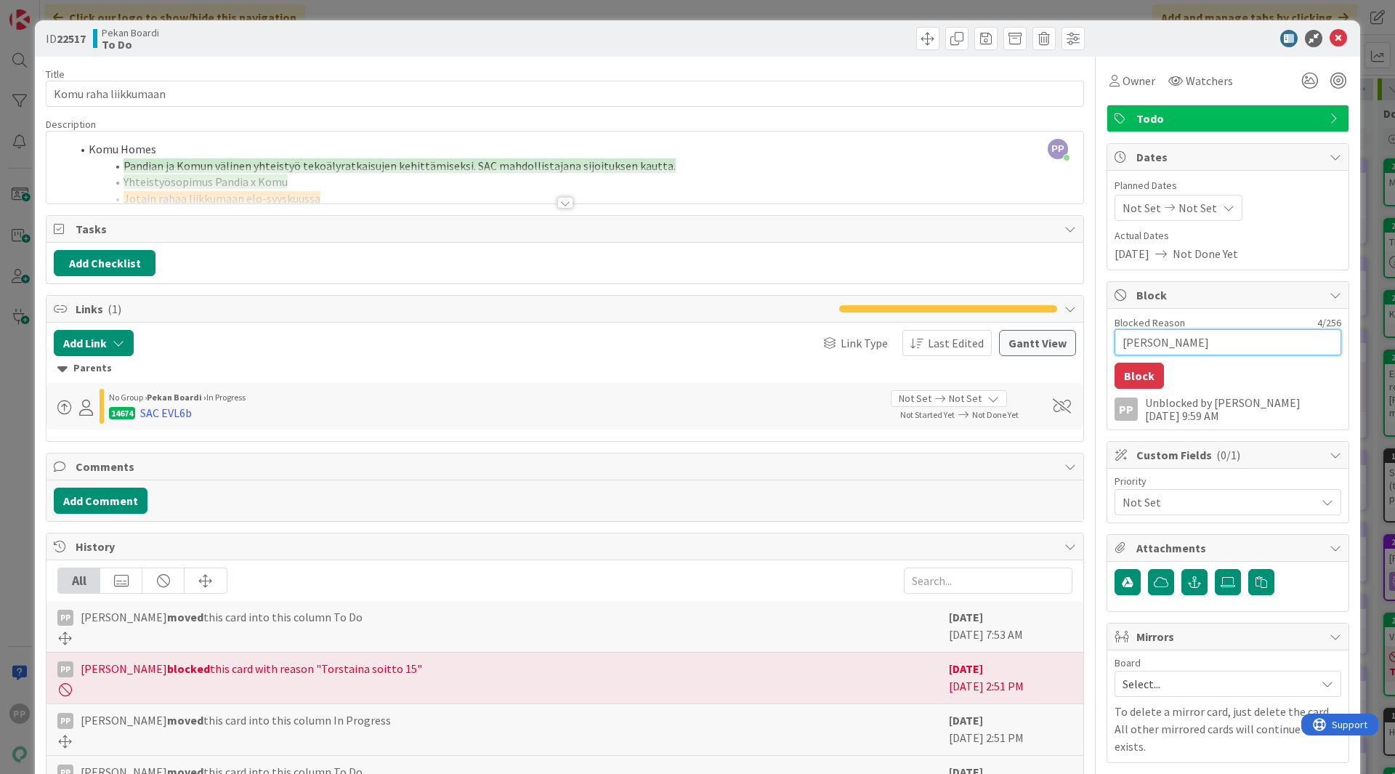
type textarea "Henri"
type textarea "x"
type textarea "Henri k"
type textarea "x"
type textarea "Henri ku"
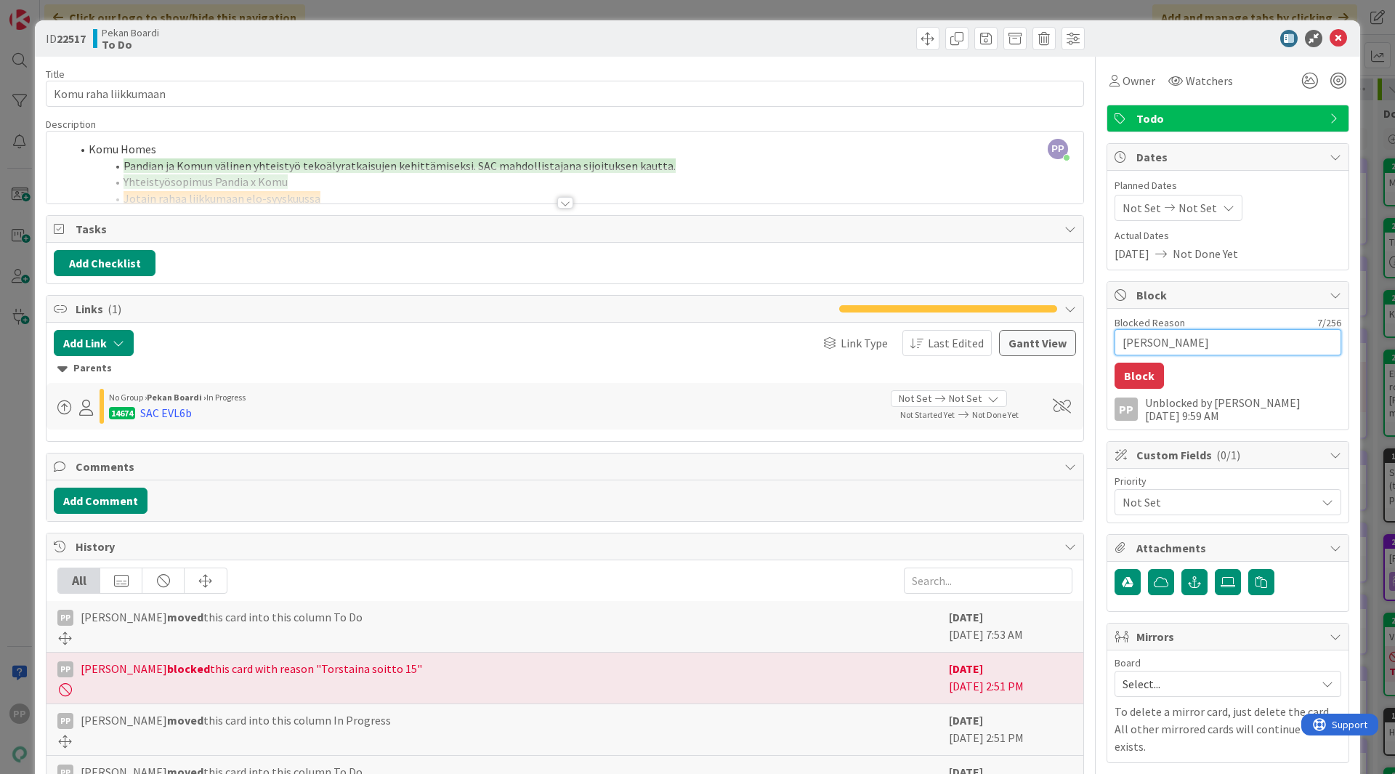
type textarea "x"
type textarea "Henri kui"
type textarea "x"
type textarea "Henri ku"
type textarea "x"
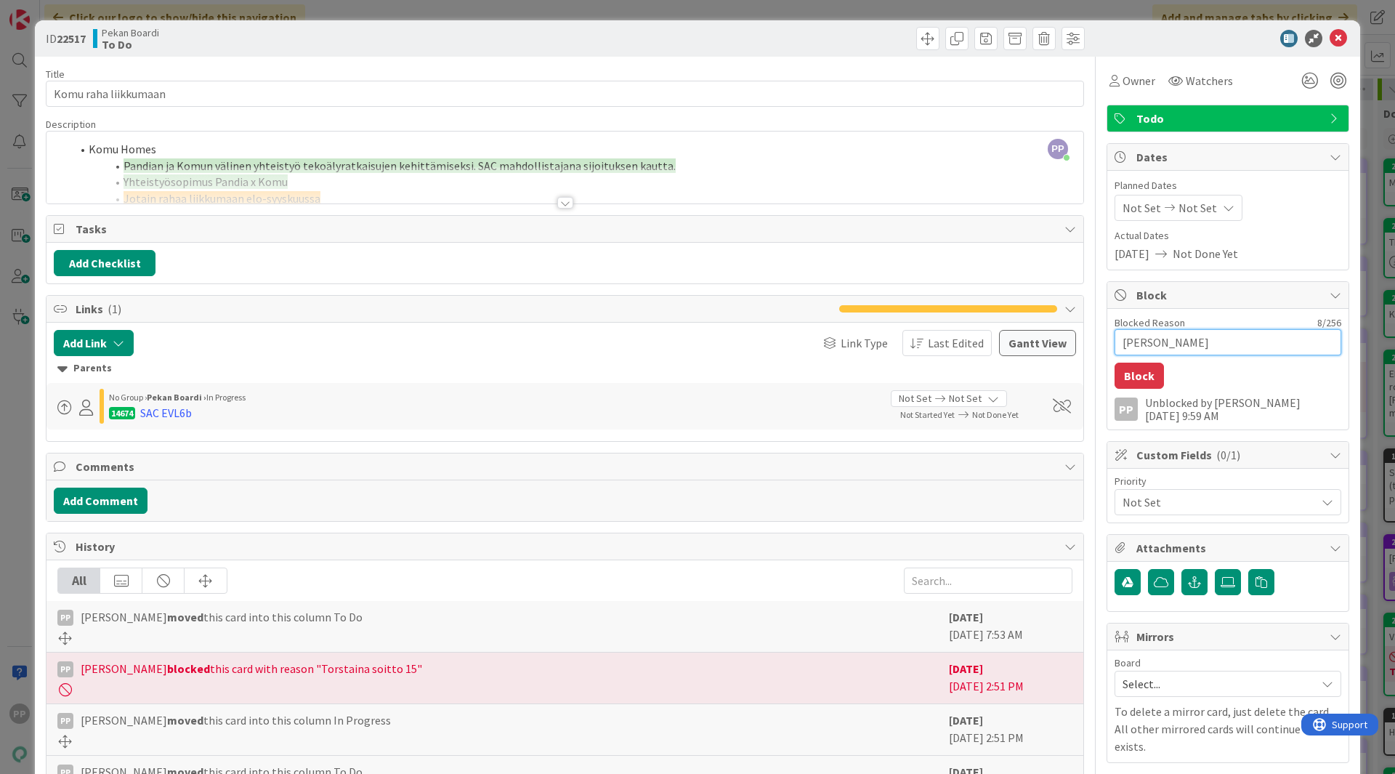
type textarea "Henri k"
type textarea "x"
type textarea "Henri"
type textarea "x"
type textarea "Henri"
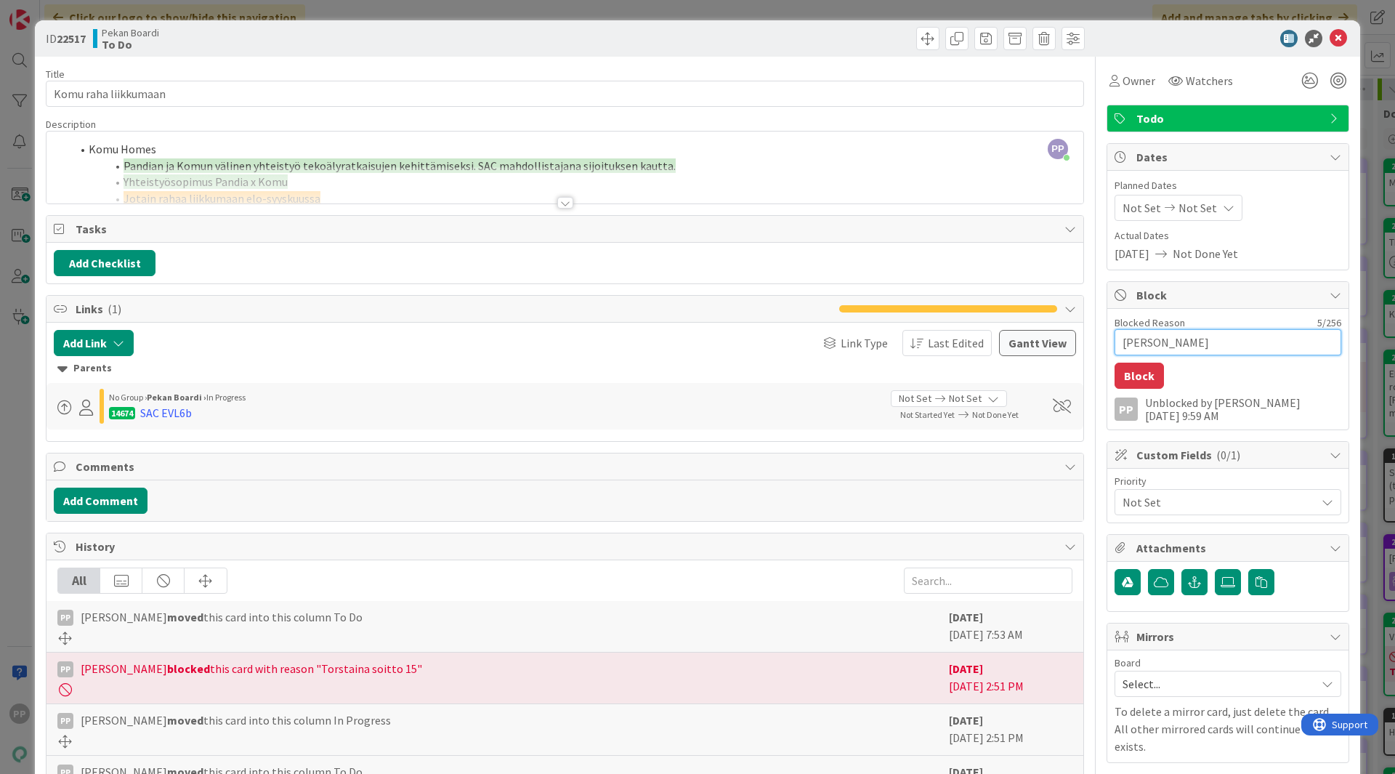
type textarea "x"
type textarea "Henri,"
type textarea "x"
type textarea "Henri,"
type textarea "x"
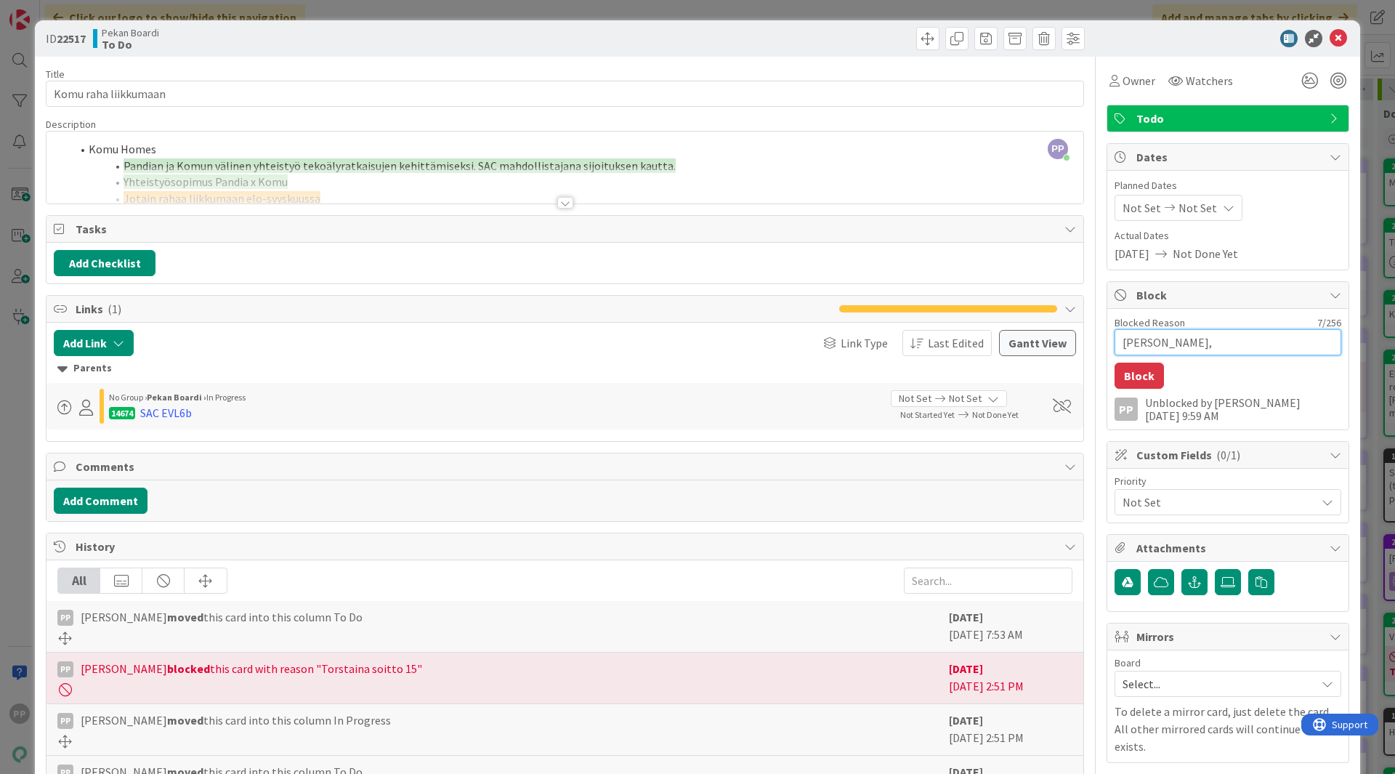
type textarea "Henri, m"
type textarea "x"
type textarea "Henri, mi"
type textarea "x"
type textarea "Henri, mik"
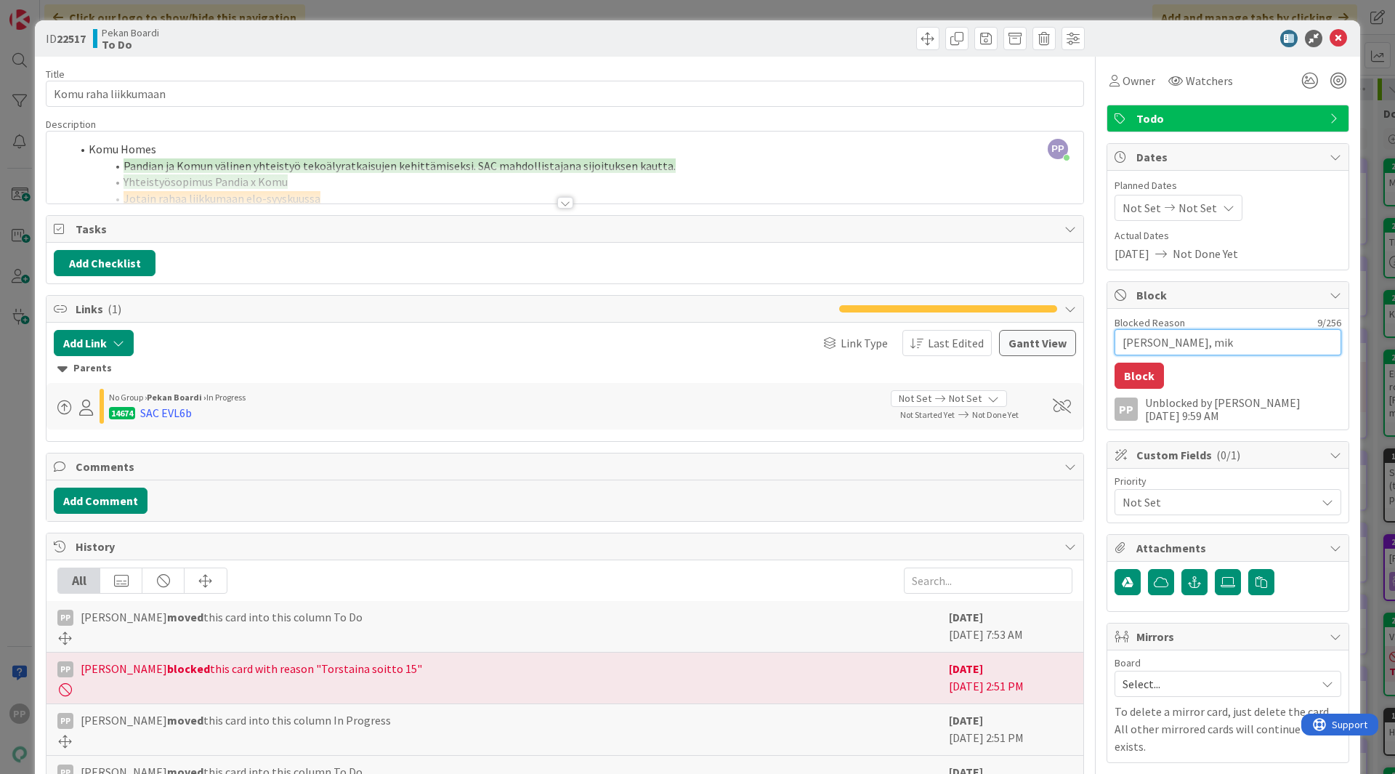
type textarea "x"
type textarea "Henri, mikä"
type textarea "x"
type textarea "Henri, mikä m"
type textarea "x"
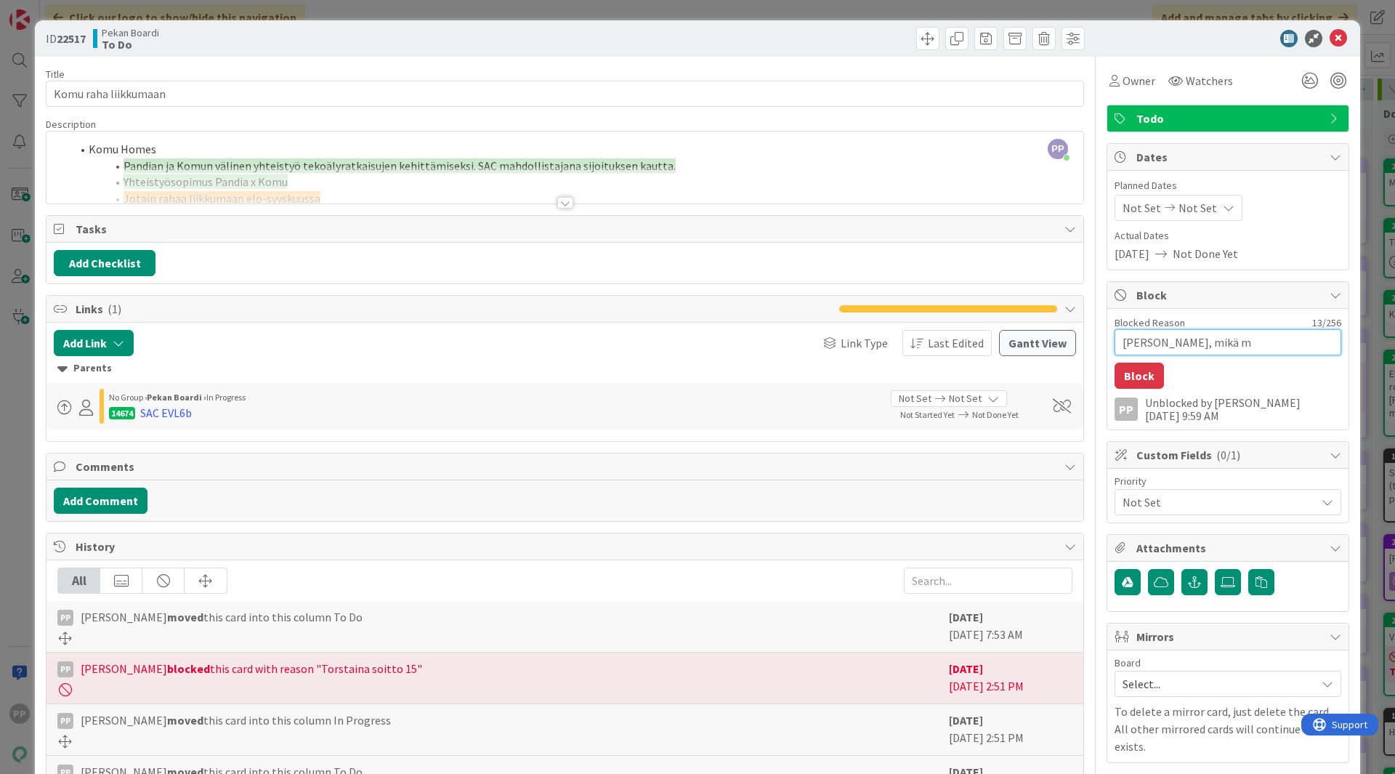
type textarea "Henri, mikä me"
type textarea "x"
type textarea "Henri, mikä mer"
type textarea "x"
type textarea "Henri, mikä merk"
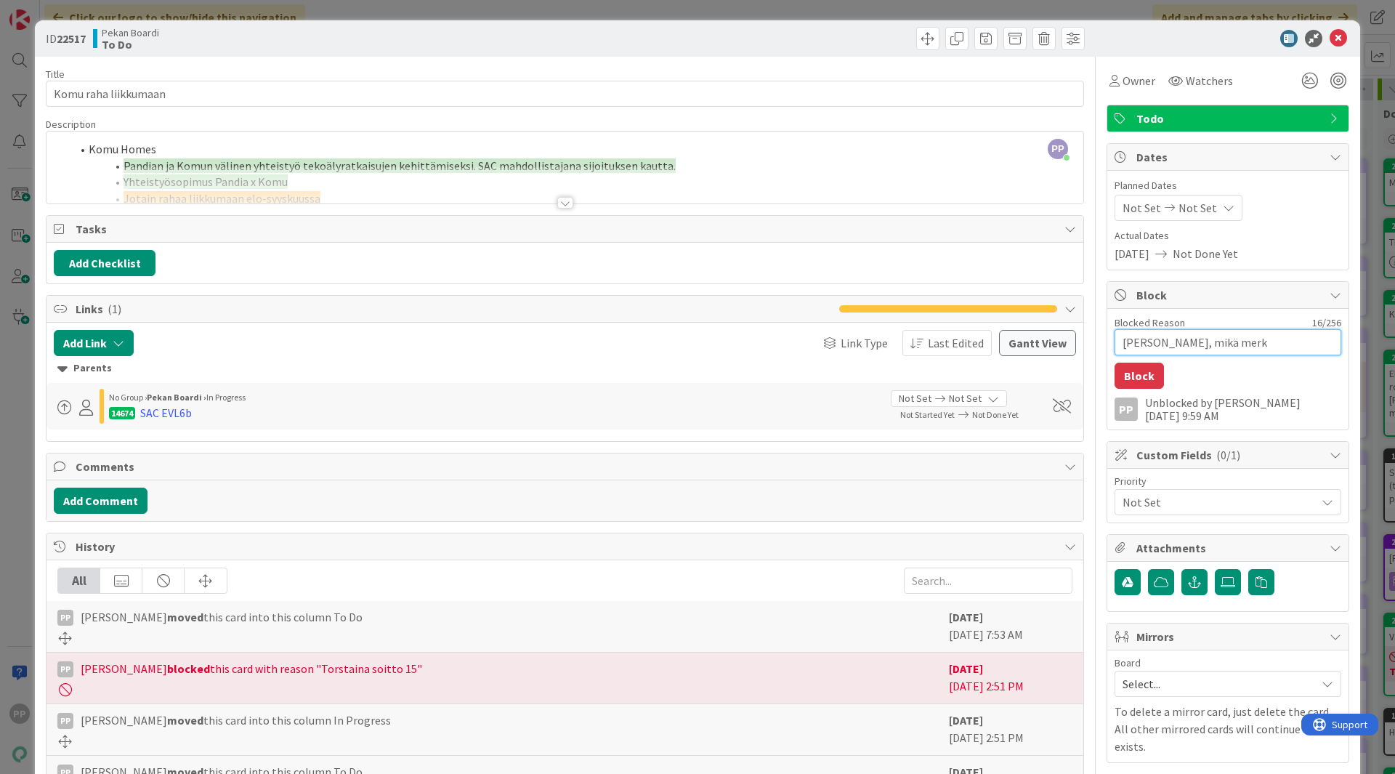
type textarea "x"
type textarea "Henri, mikä merki"
type textarea "x"
type textarea "Henri, mikä merkit"
type textarea "x"
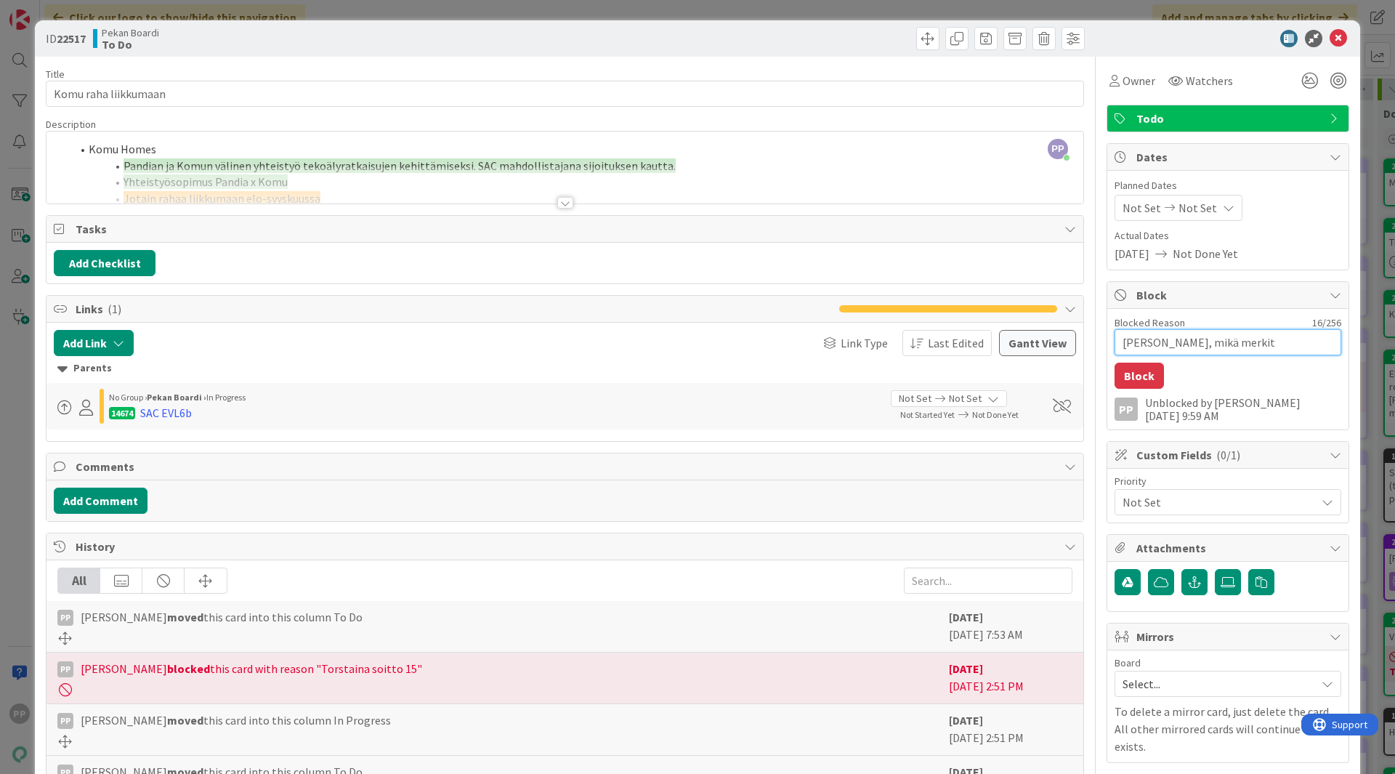
type textarea "Henri, mikä merkity"
type textarea "x"
type textarea "Henri, mikä merkitys"
type textarea "x"
type textarea "Henri, mikä merkitys,"
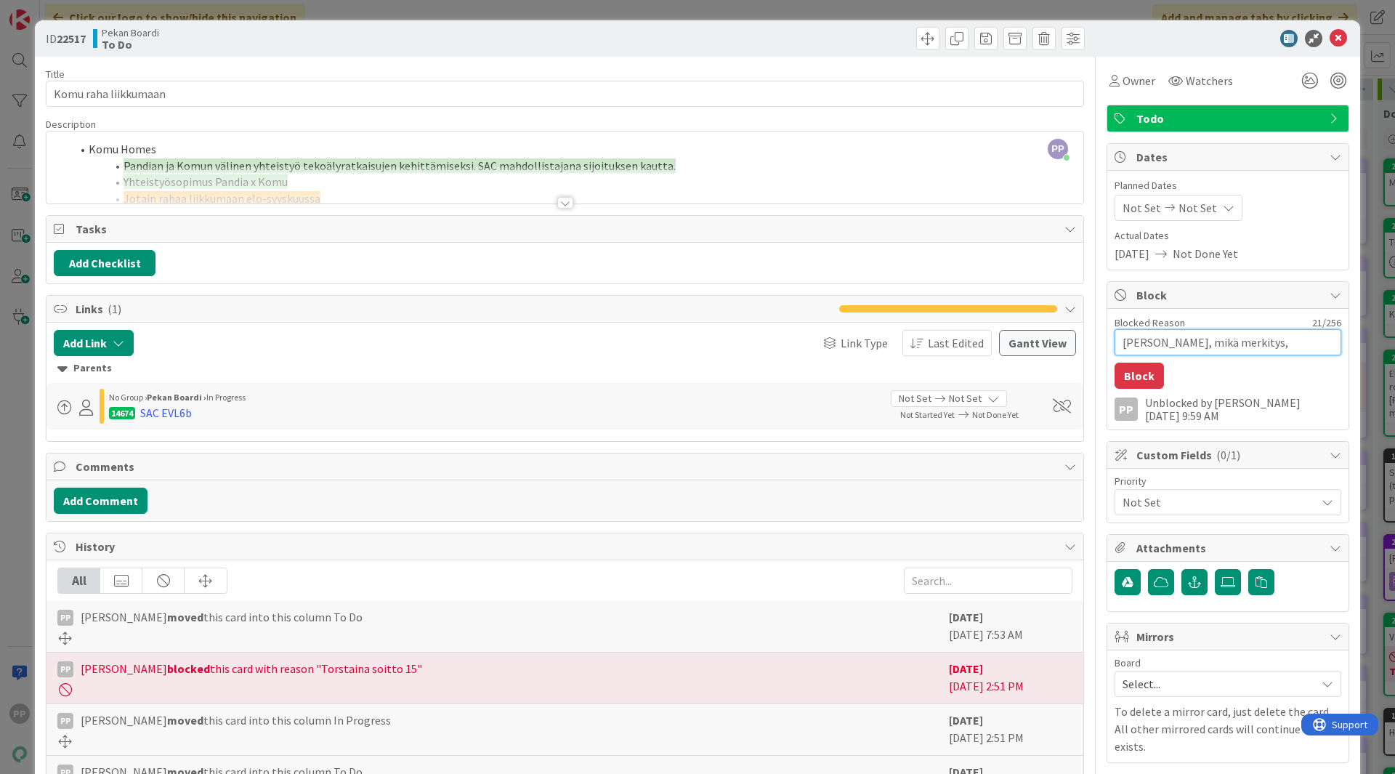
type textarea "x"
type textarea "Henri, mikä merkitys,"
type textarea "x"
type textarea "Henri, mikä merkitys, t"
type textarea "x"
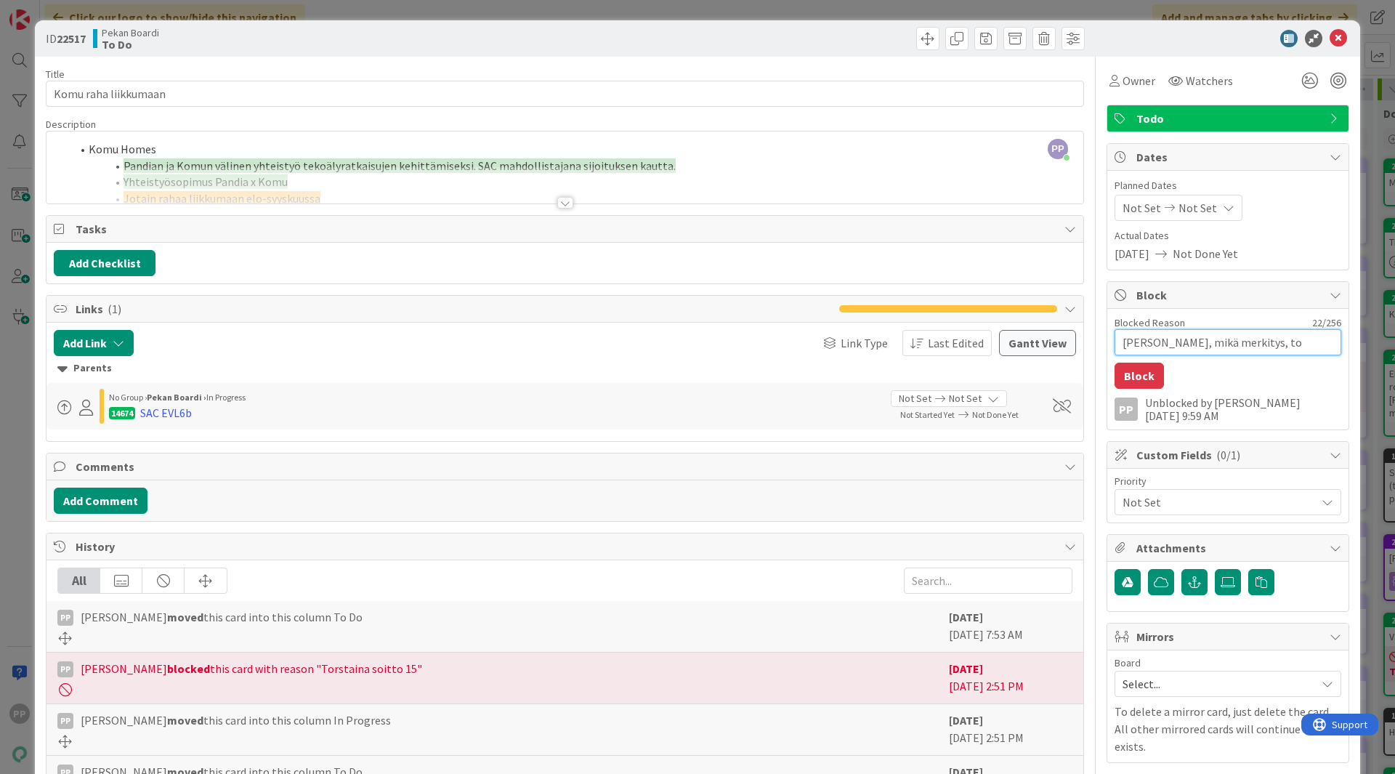
type textarea "Henri, mikä merkitys, ton"
type textarea "x"
type textarea "Henri, mikä merkitys, tonn"
type textarea "x"
type textarea "Henri, mikä merkitys, tonni"
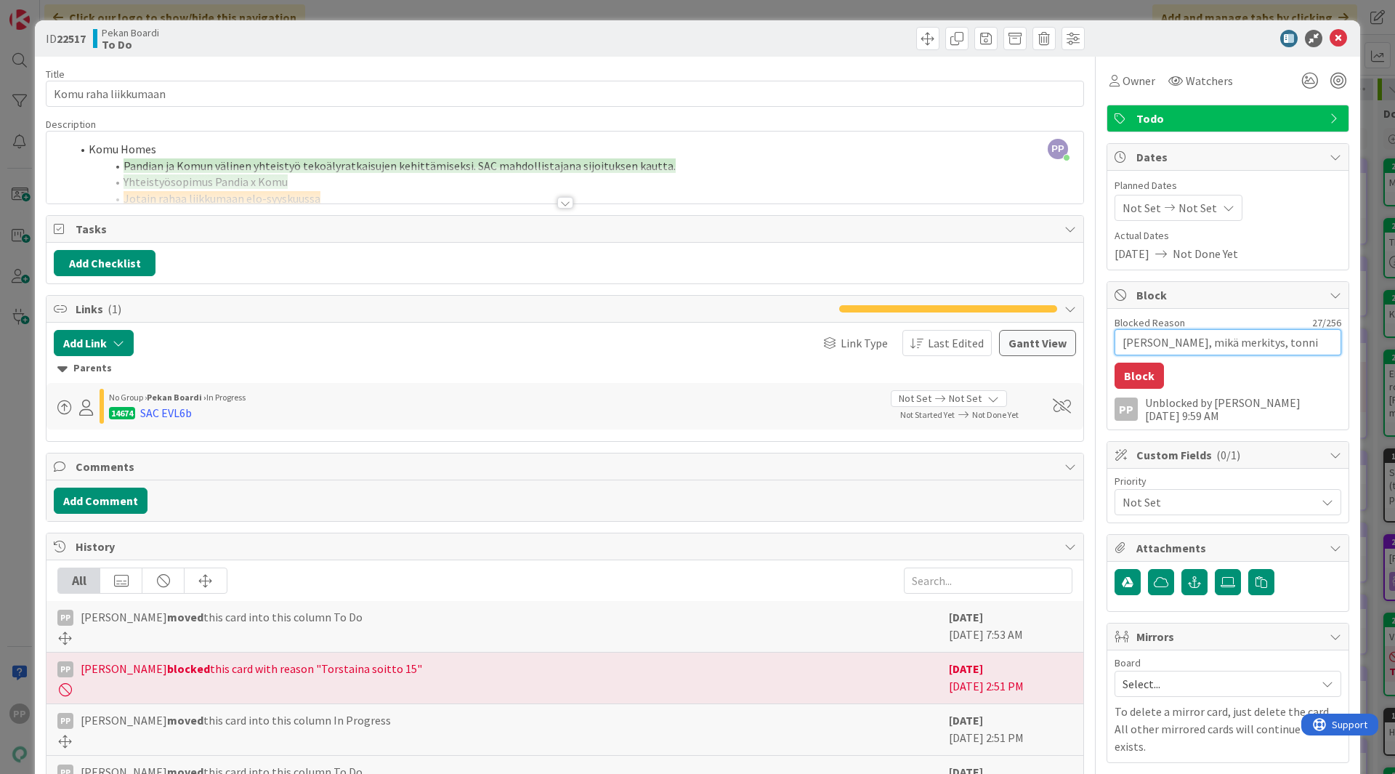
type textarea "x"
type textarea "Henri, mikä merkitys, tonni"
type textarea "x"
type textarea "Henri, mikä merkitys, tonni t"
type textarea "x"
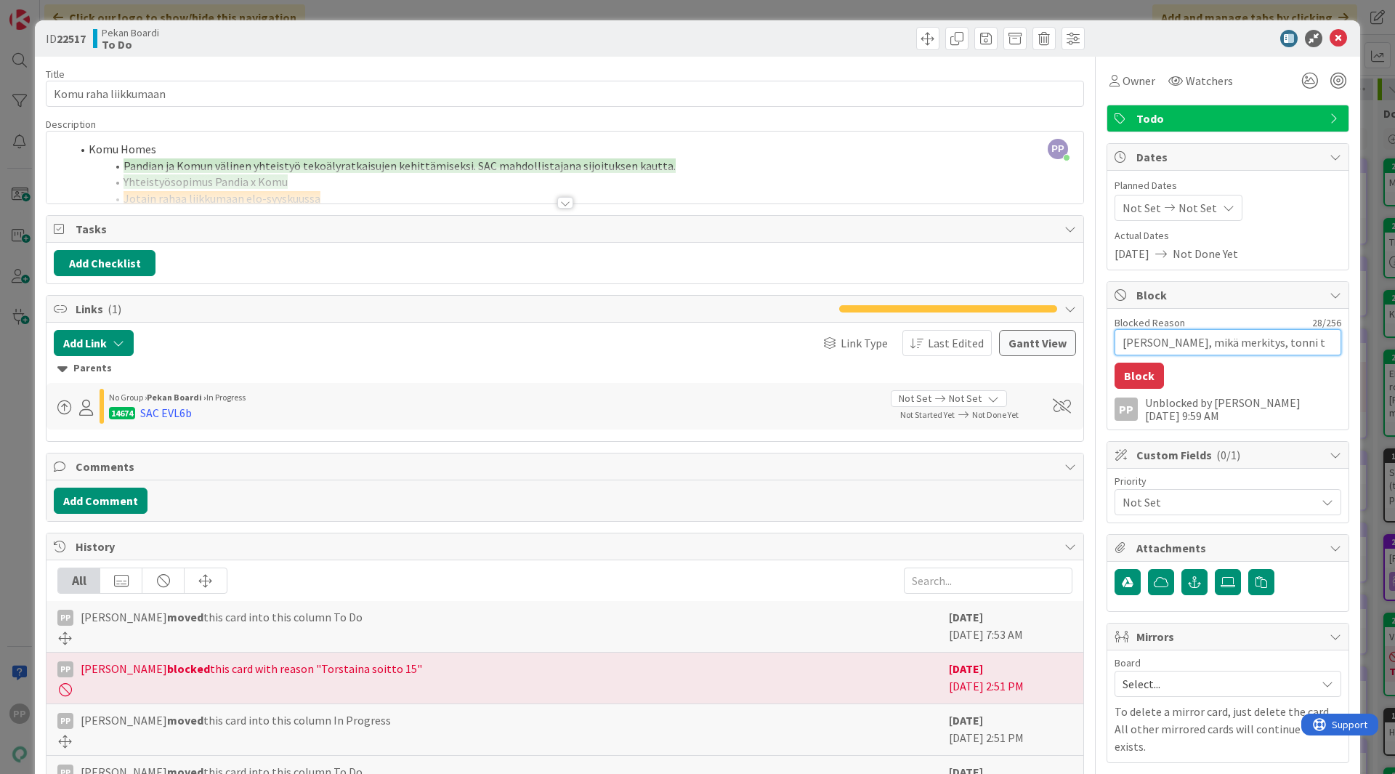
type textarea "Henri, mikä merkitys, tonni ta"
type textarea "x"
type textarea "Henri, mikä merkitys, tonni tai"
type textarea "x"
type textarea "Henri, mikä merkitys, tonni tai j"
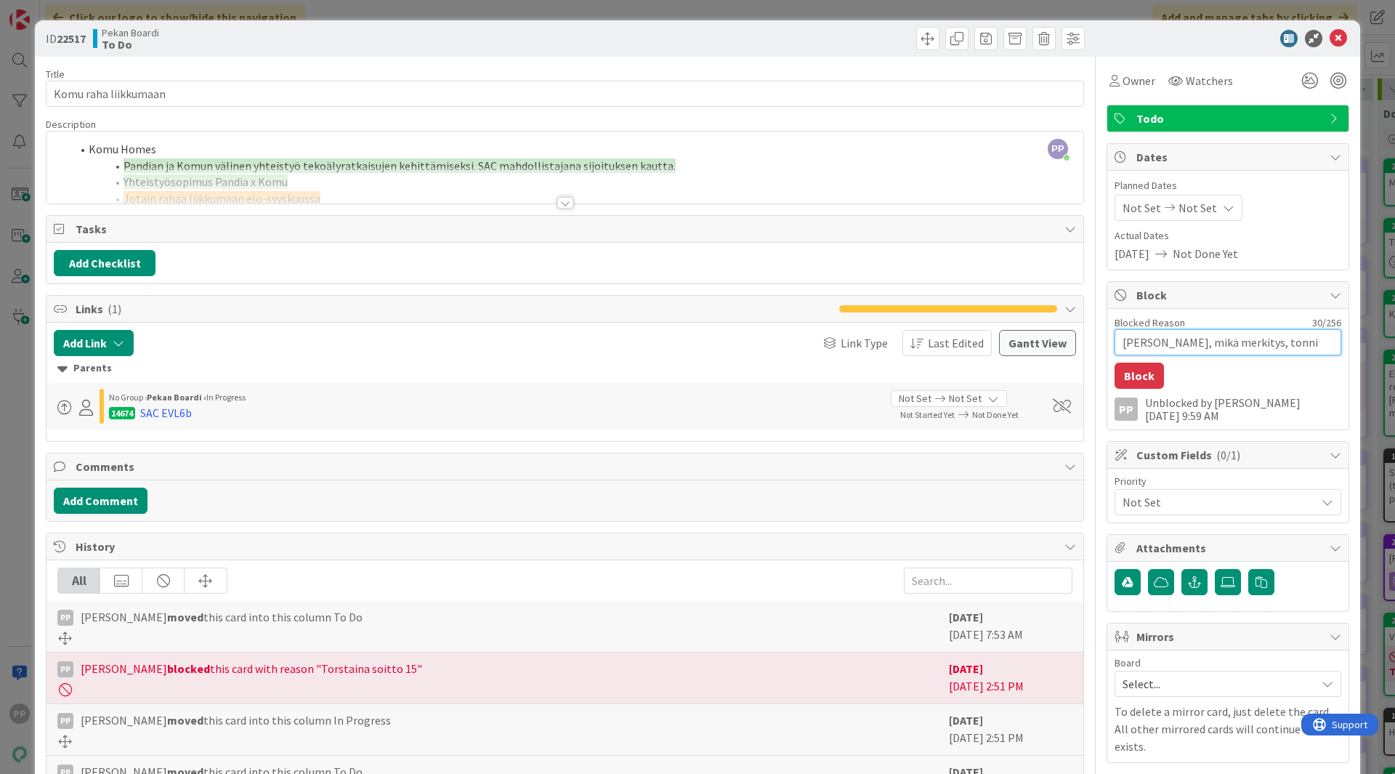
type textarea "x"
type textarea "Henri, mikä merkitys, tonni tai jo"
type textarea "x"
type textarea "Henri, mikä merkitys, tonni tai jot"
type textarea "x"
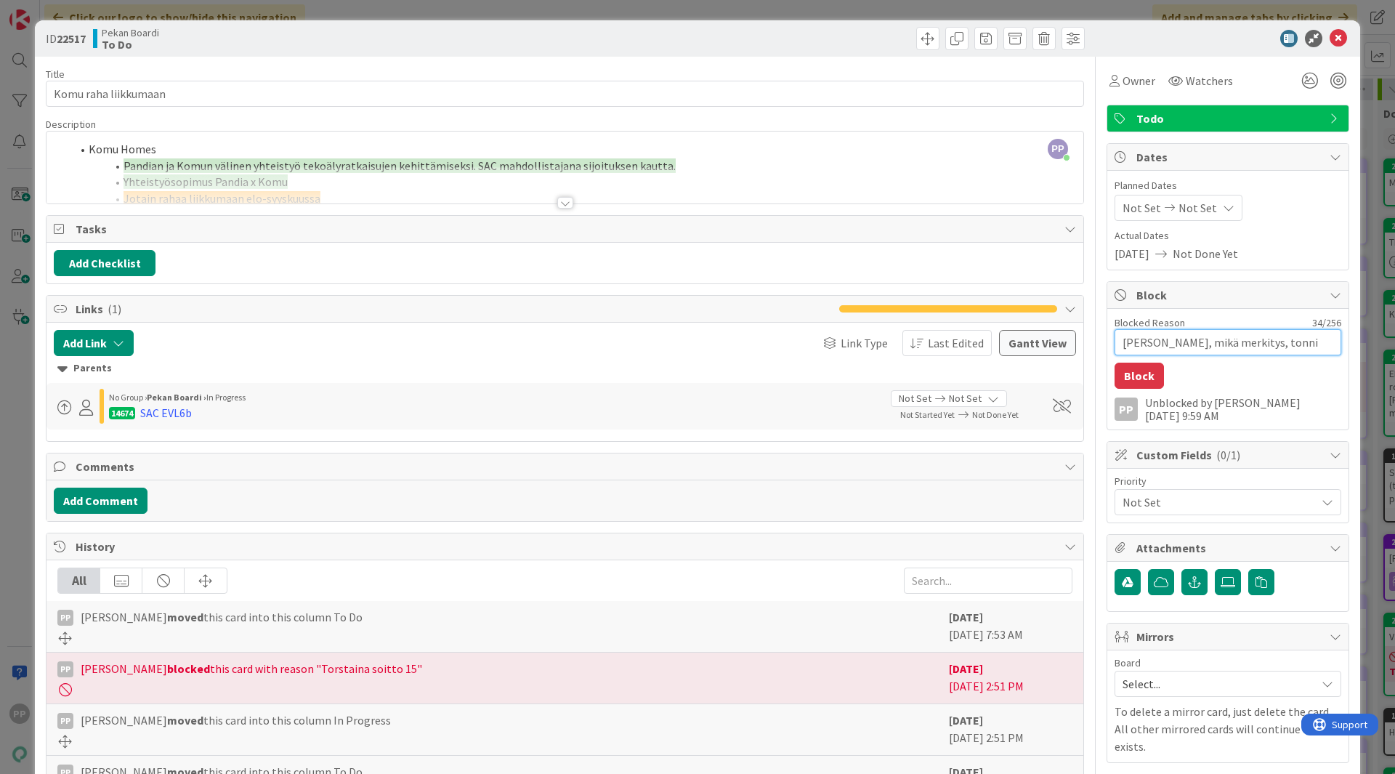
type textarea "Henri, mikä merkitys, tonni tai jotai"
type textarea "x"
type textarea "Henri, mikä merkitys, tonni tai jotain"
type textarea "x"
type textarea "Henri, mikä merkitys, tonni tai jotain?"
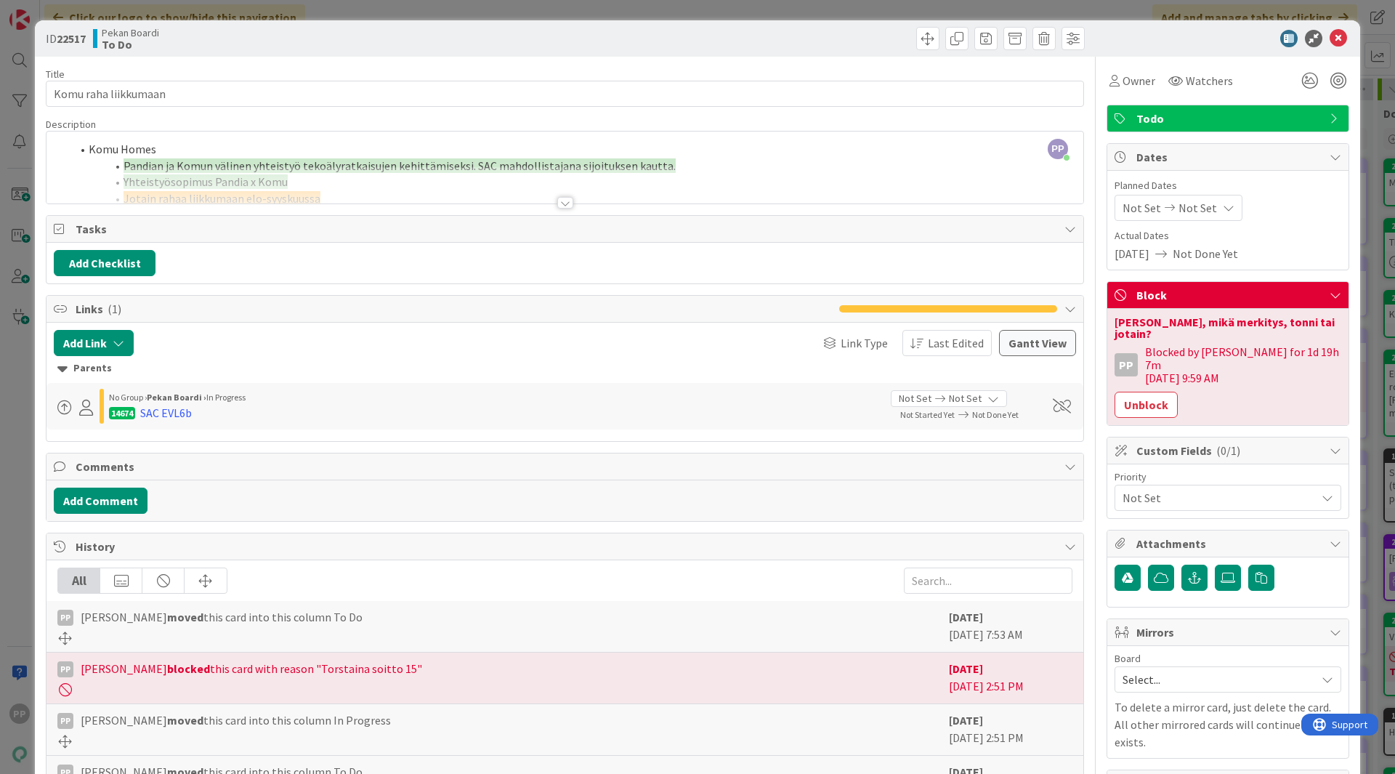
click at [1353, 371] on div "ID 22517 Pekan Boardi To Do Title 20 / 128 Komu raha liikkumaan Description PP …" at bounding box center [697, 387] width 1395 height 774
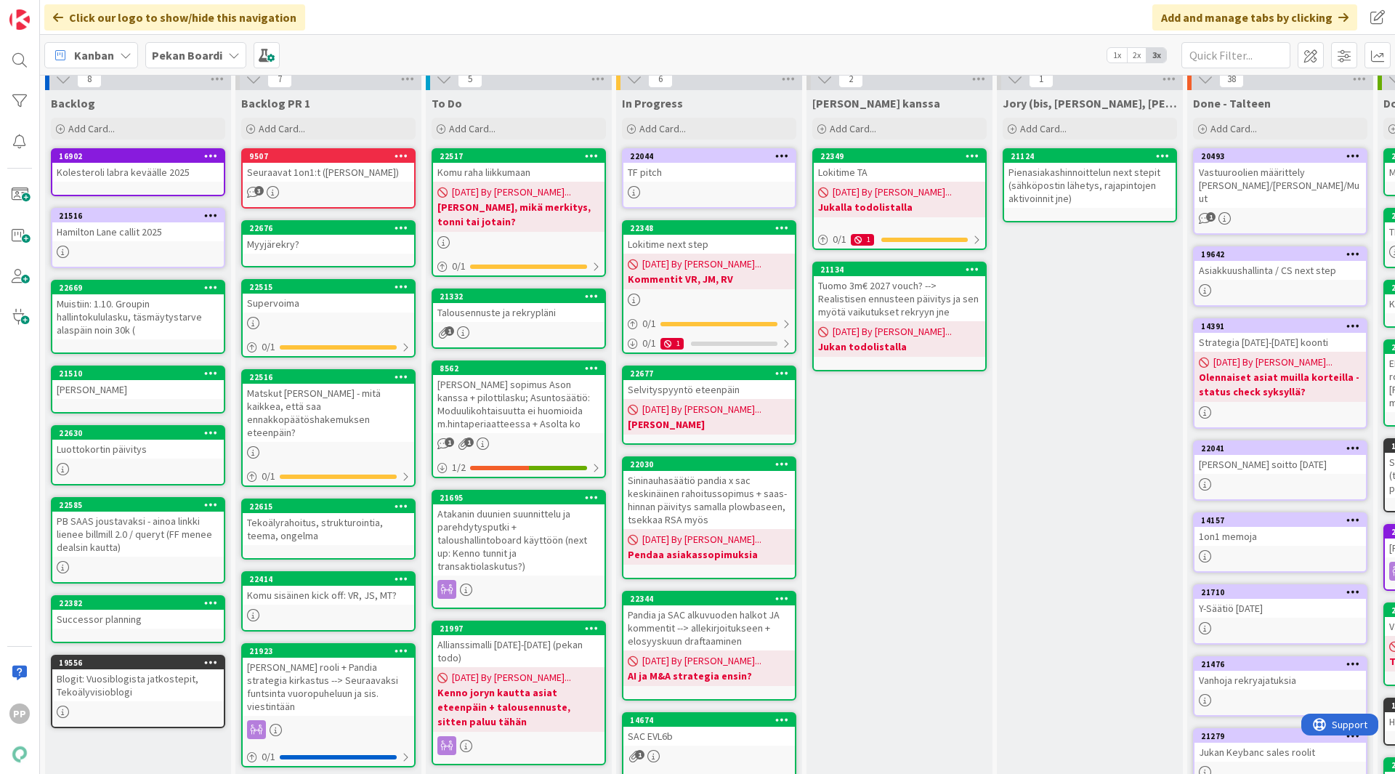
click at [535, 201] on b "Henri, mikä merkitys, tonni tai jotain?" at bounding box center [518, 214] width 163 height 29
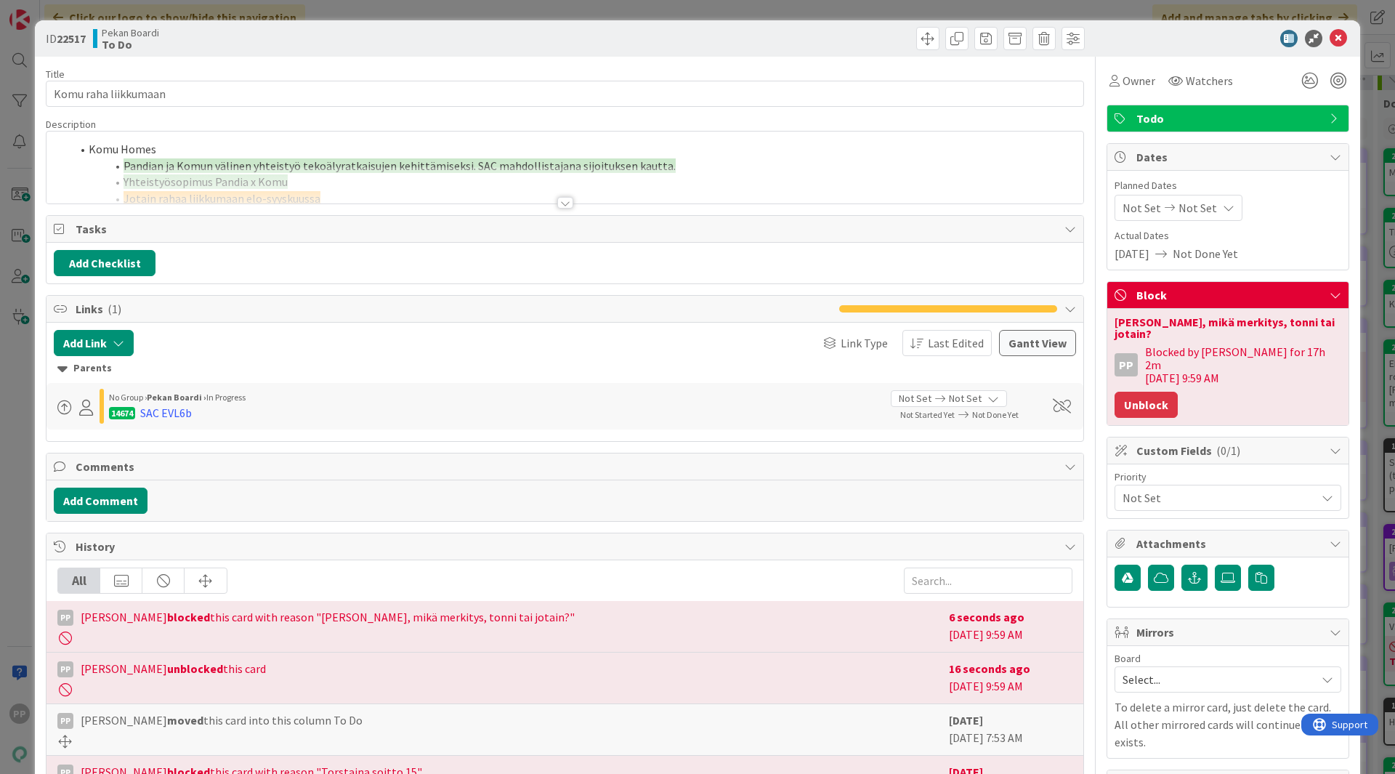
click at [1122, 392] on button "Unblock" at bounding box center [1145, 405] width 63 height 26
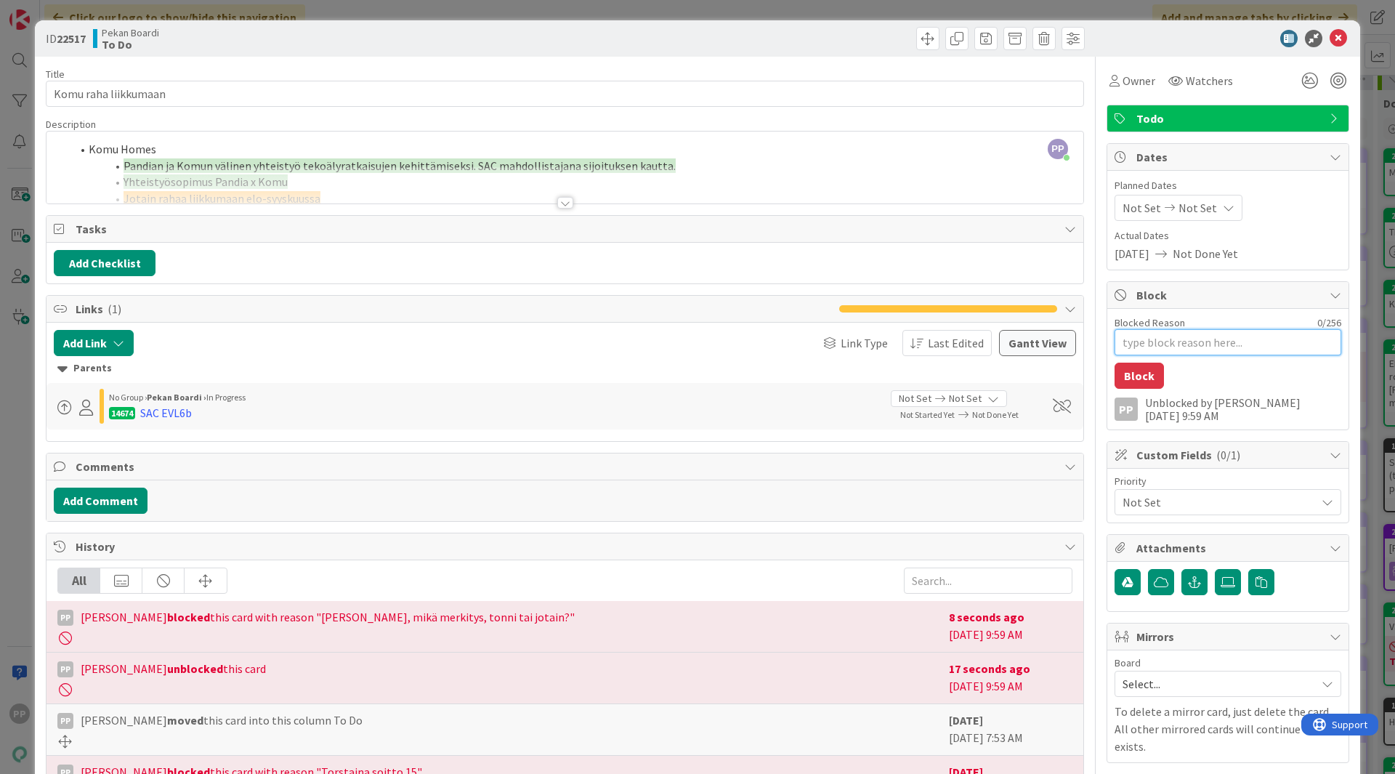
click at [1146, 344] on textarea "Blocked Reason" at bounding box center [1227, 342] width 227 height 26
type textarea "x"
type textarea "M"
type textarea "x"
type textarea "MI"
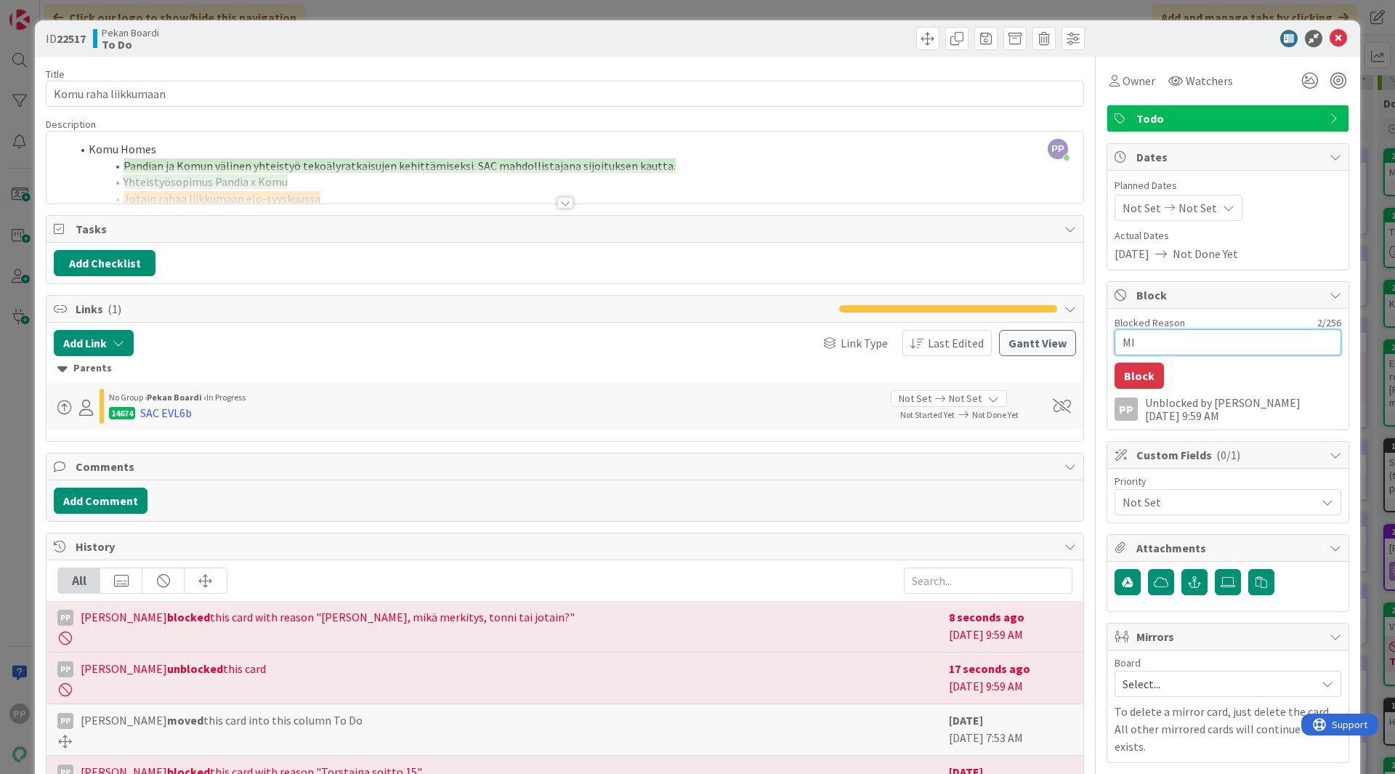
type textarea "x"
type textarea "MIk"
type textarea "x"
type textarea "MIkä"
type textarea "x"
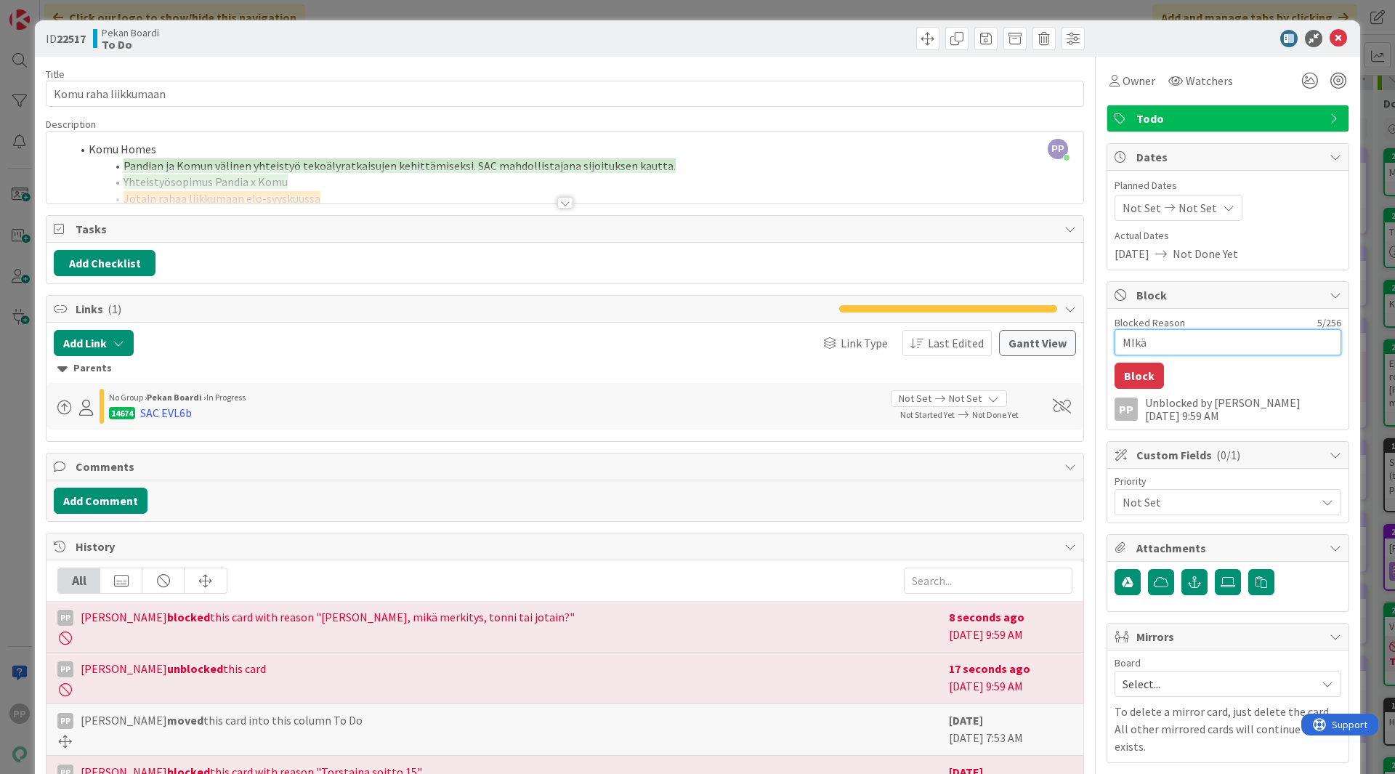
type textarea "MIkä m"
type textarea "x"
type textarea "MIkä me"
type textarea "x"
type textarea "MIkä mer"
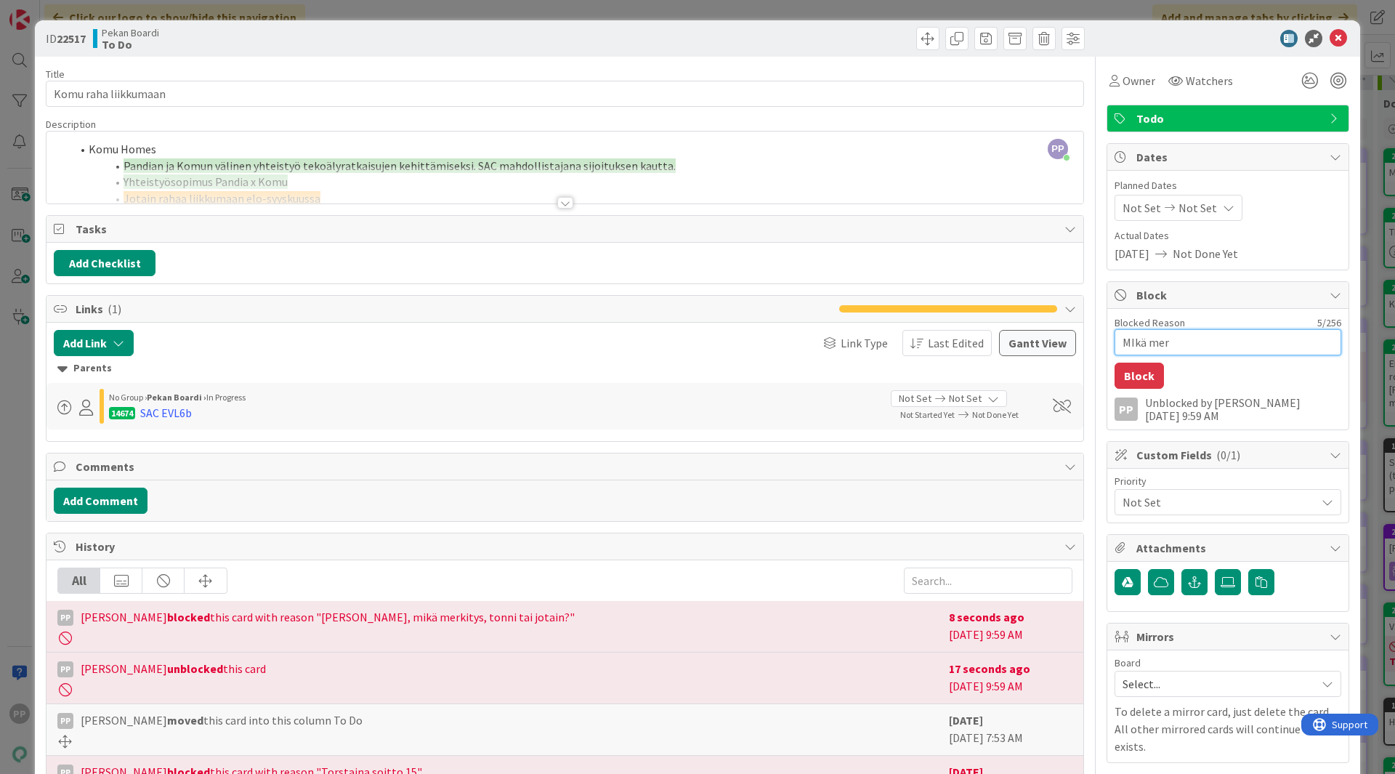
type textarea "x"
type textarea "MIkä merk"
type textarea "x"
type textarea "MIkä mer"
type textarea "x"
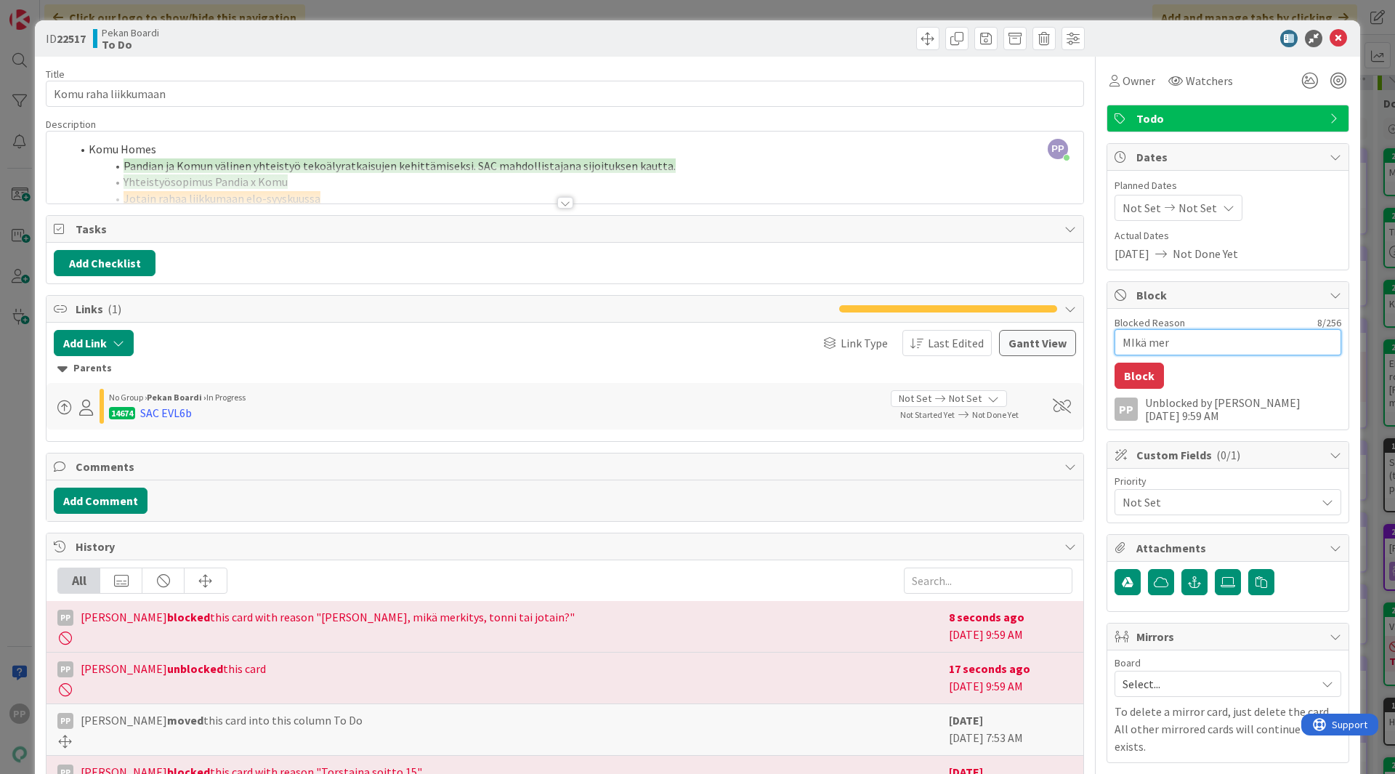
type textarea "MIkä me"
type textarea "x"
type textarea "MIkä m"
type textarea "x"
type textarea "MIkä"
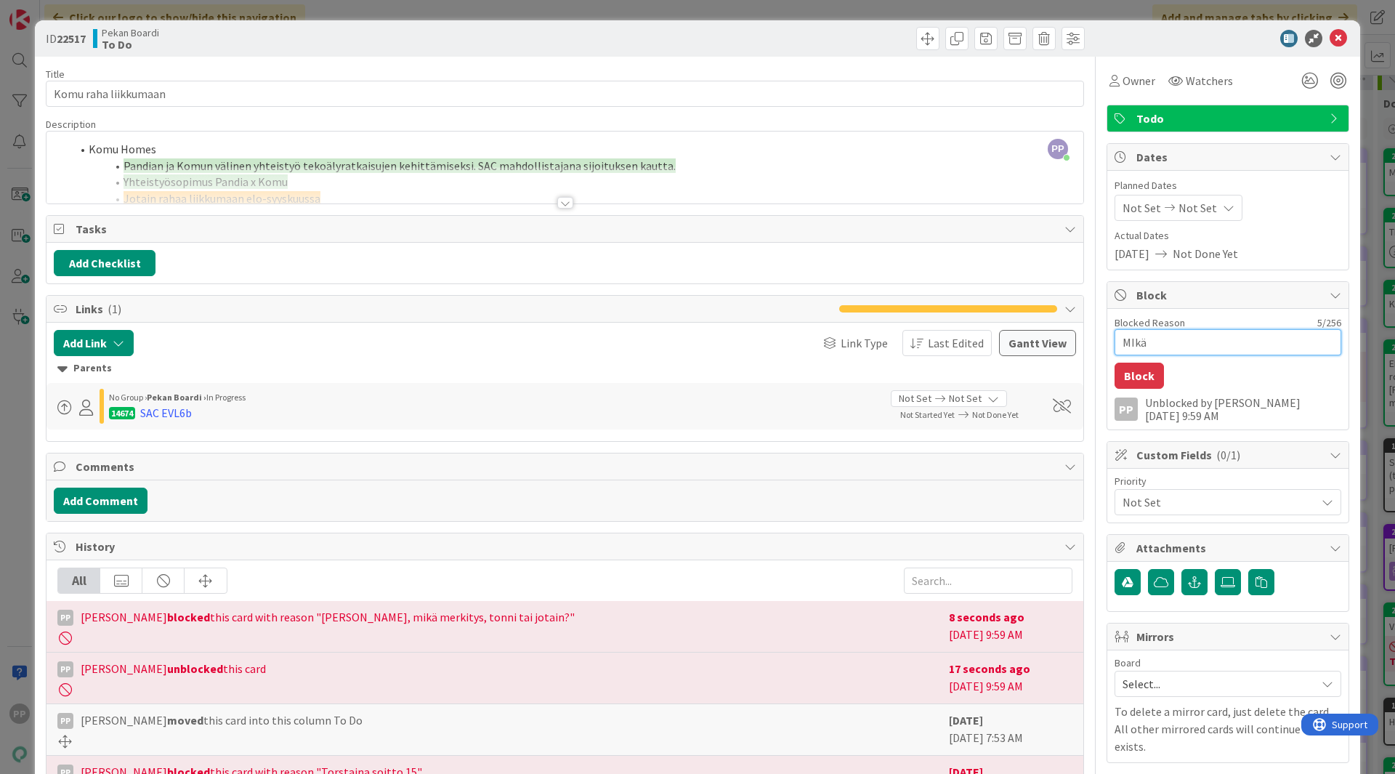
type textarea "x"
type textarea "MIkä"
type textarea "x"
type textarea "MIk"
type textarea "x"
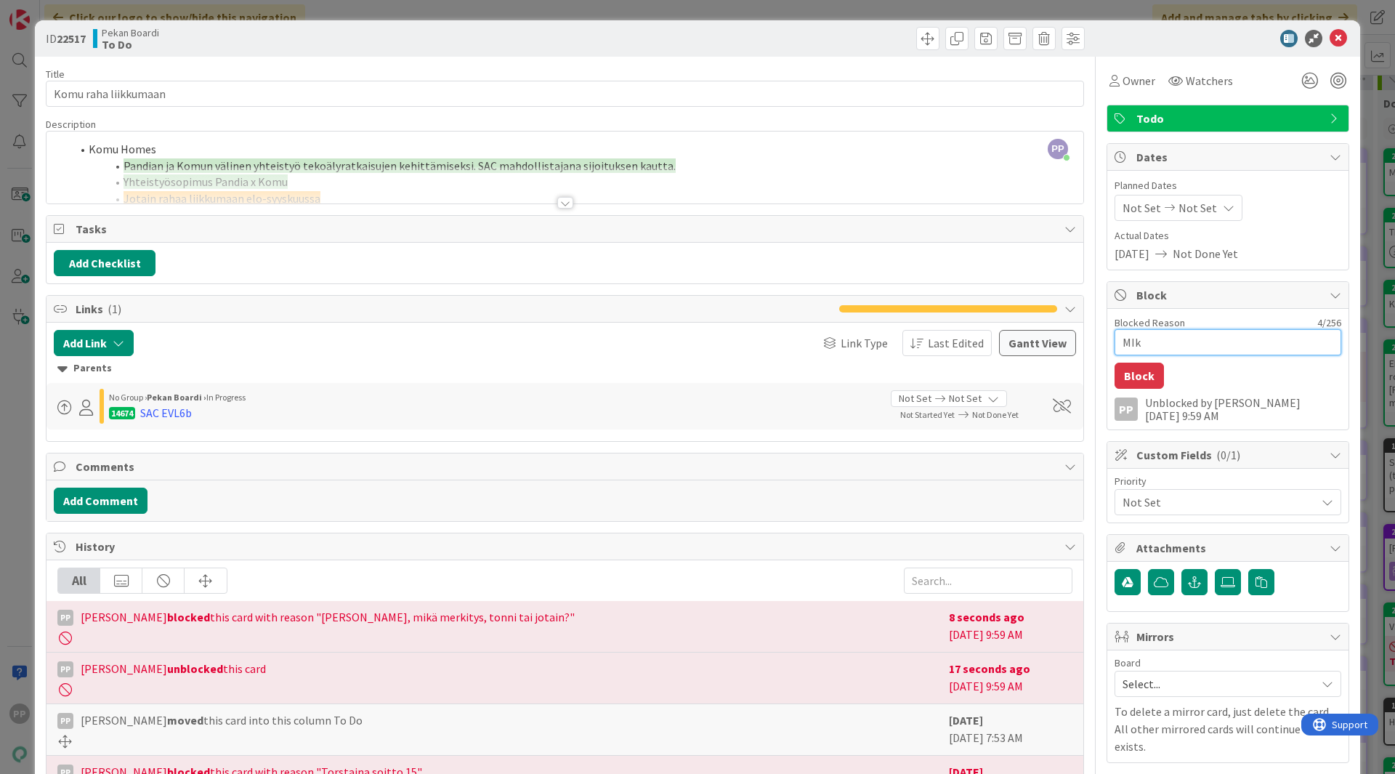
type textarea "MI"
type textarea "x"
type textarea "M"
type textarea "x"
type textarea "Mi"
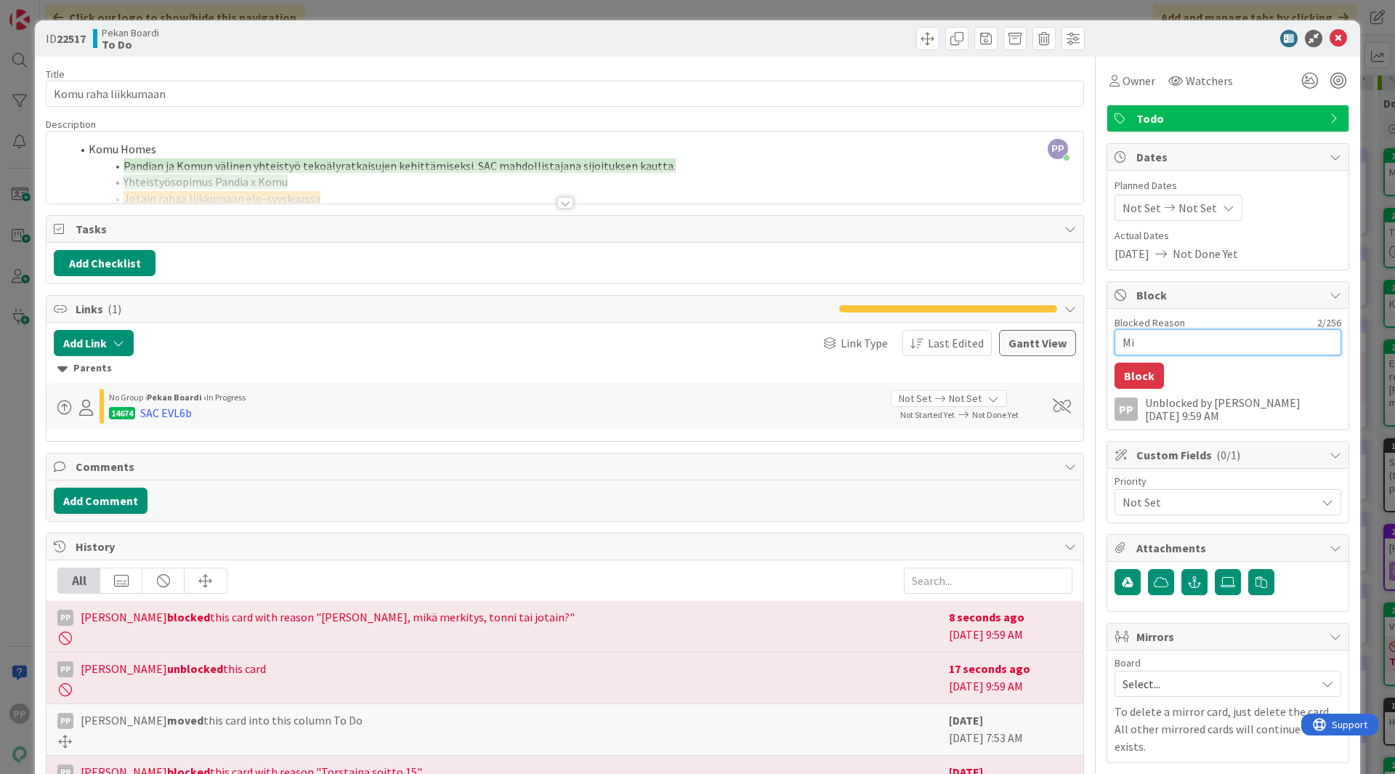
type textarea "x"
type textarea "Mik"
type textarea "x"
type textarea "Mikä"
type textarea "x"
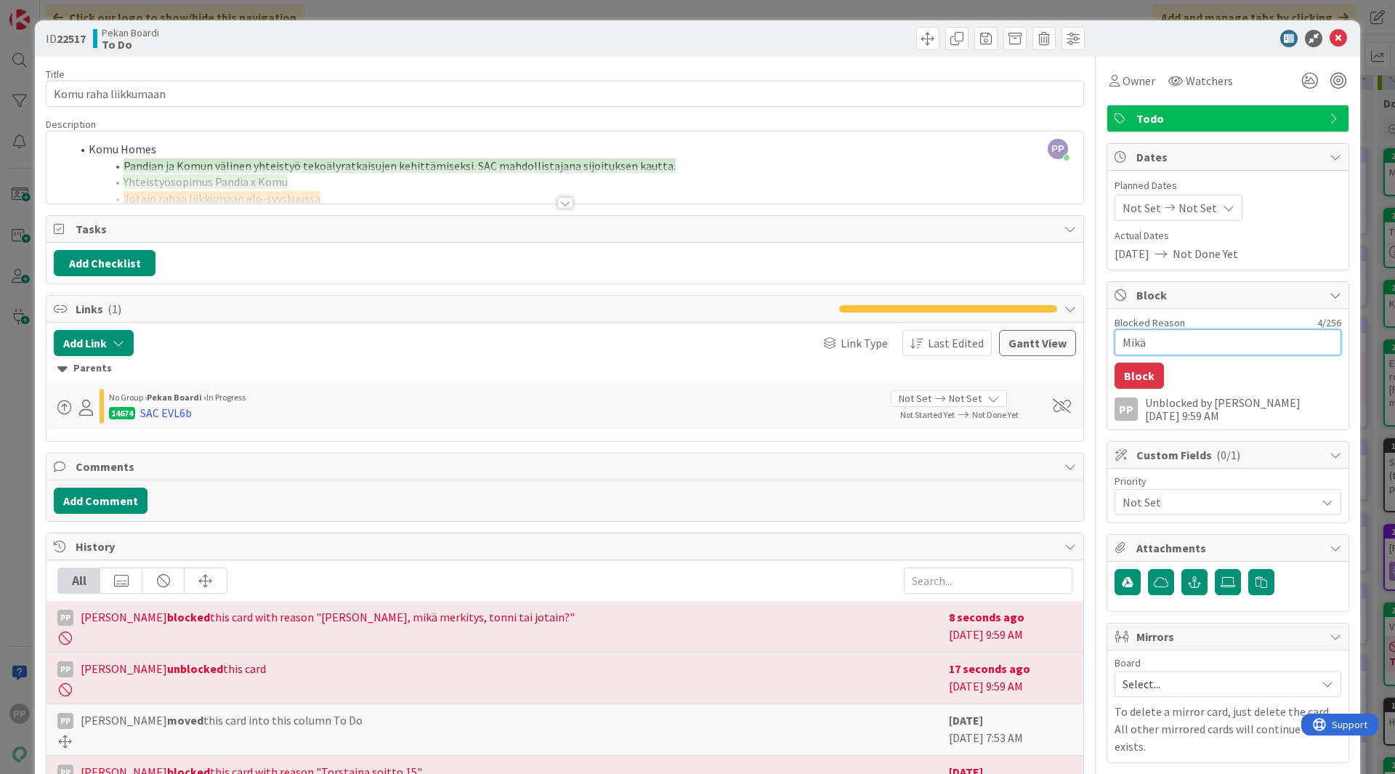
type textarea "Mikä m"
type textarea "x"
type textarea "Mikä me"
type textarea "x"
type textarea "Mikä mer"
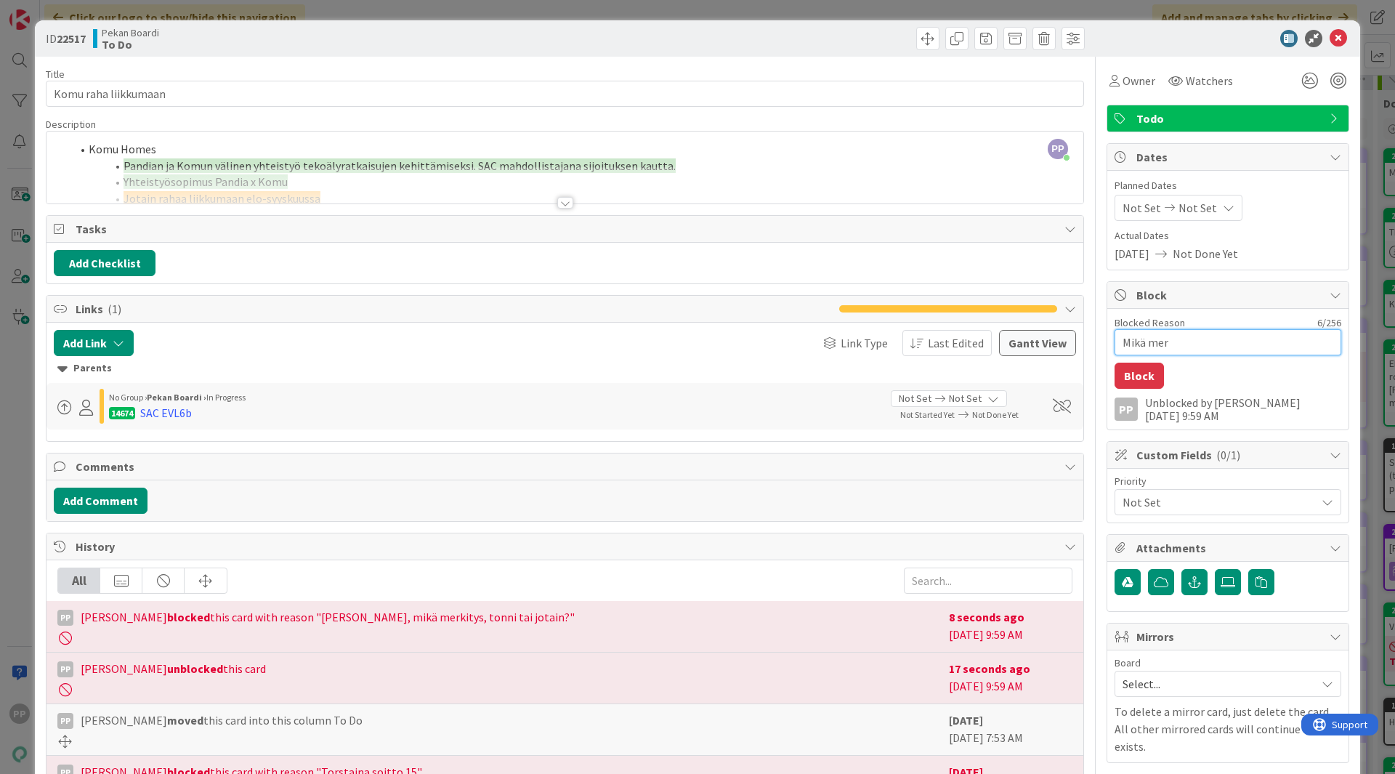
type textarea "x"
type textarea "Mikä merk"
type textarea "x"
type textarea "Mikä merki"
type textarea "x"
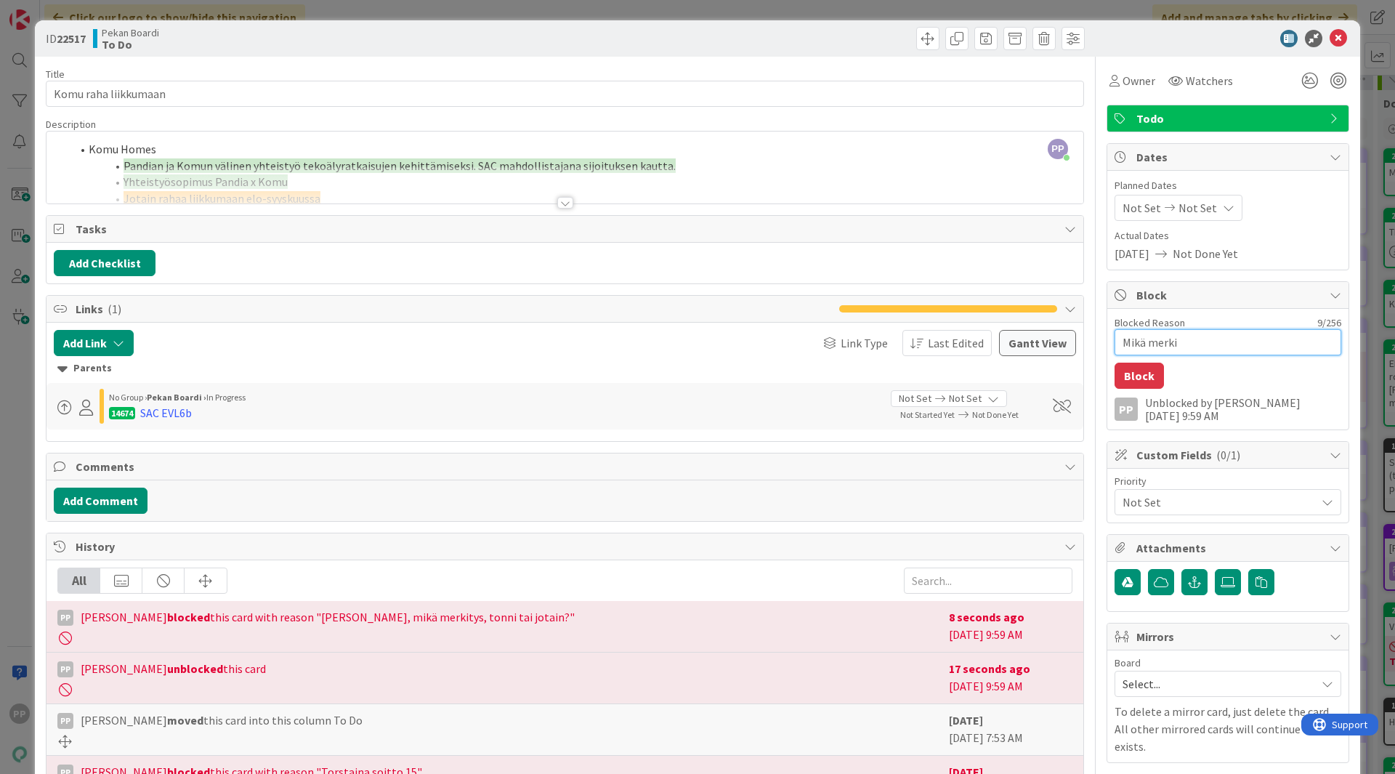
type textarea "Mikä merkit"
type textarea "x"
type textarea "Mikä merkity"
type textarea "x"
type textarea "Mikä merkitys"
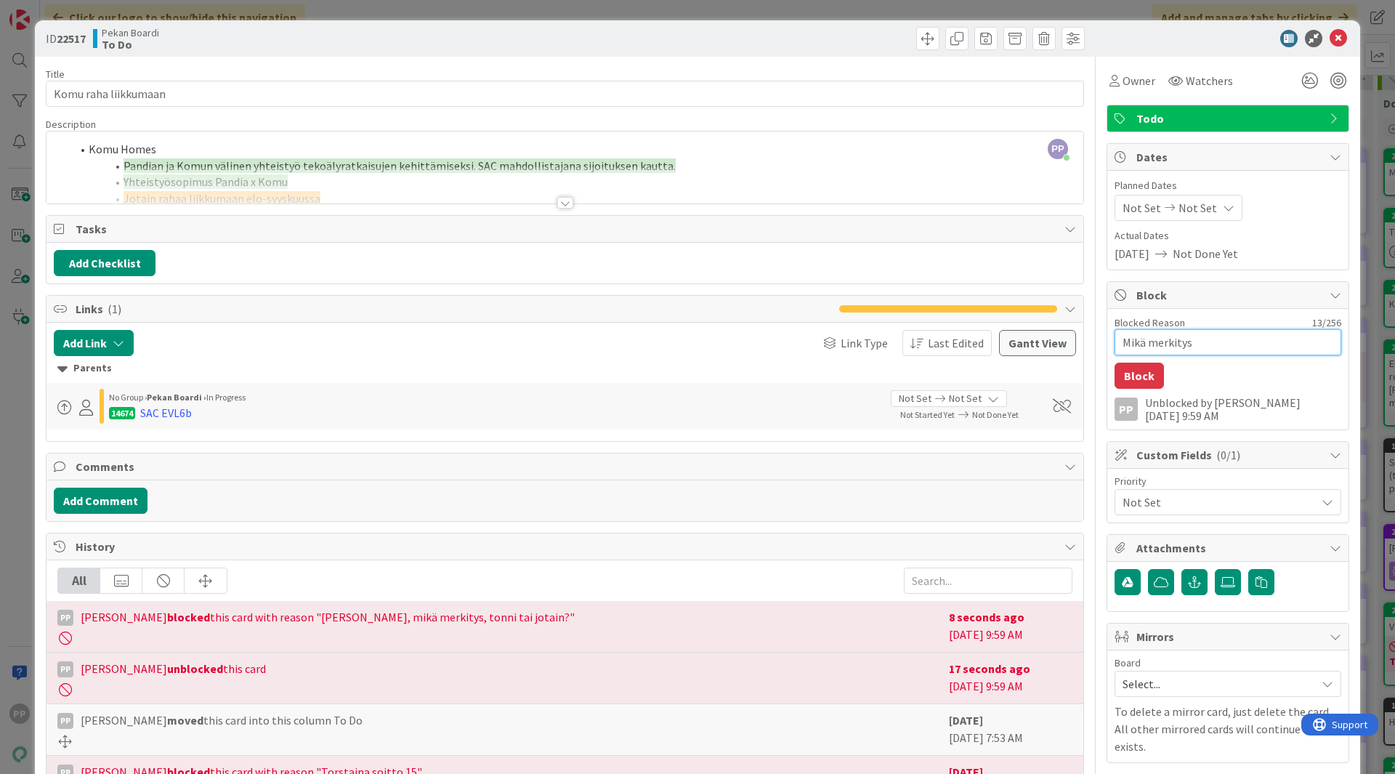
type textarea "x"
type textarea "Mikä merkitys,"
type textarea "x"
type textarea "Mikä merkitys,"
type textarea "x"
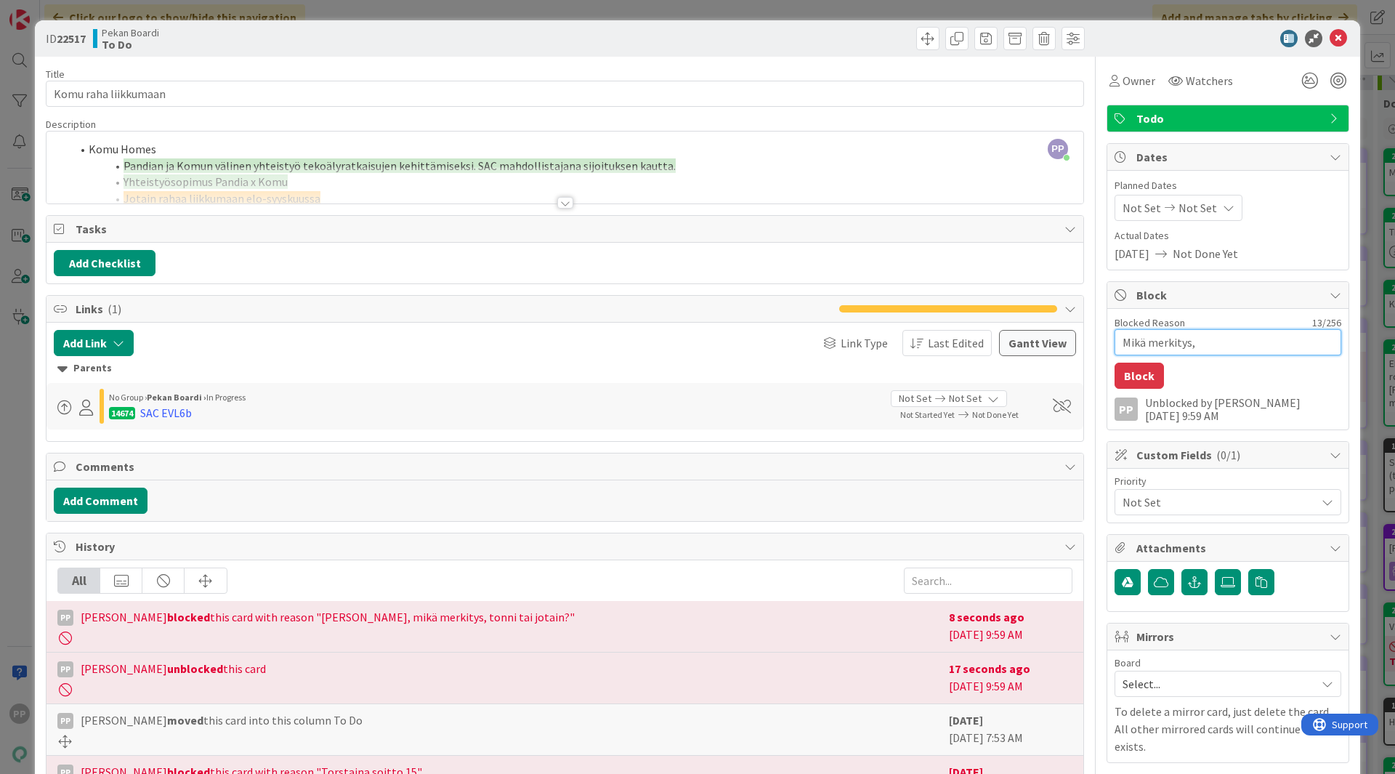
type textarea "Mikä merkitys, 1"
type textarea "x"
type textarea "Mikä merkitys, 100"
type textarea "x"
type textarea "Mikä merkitys, 1000"
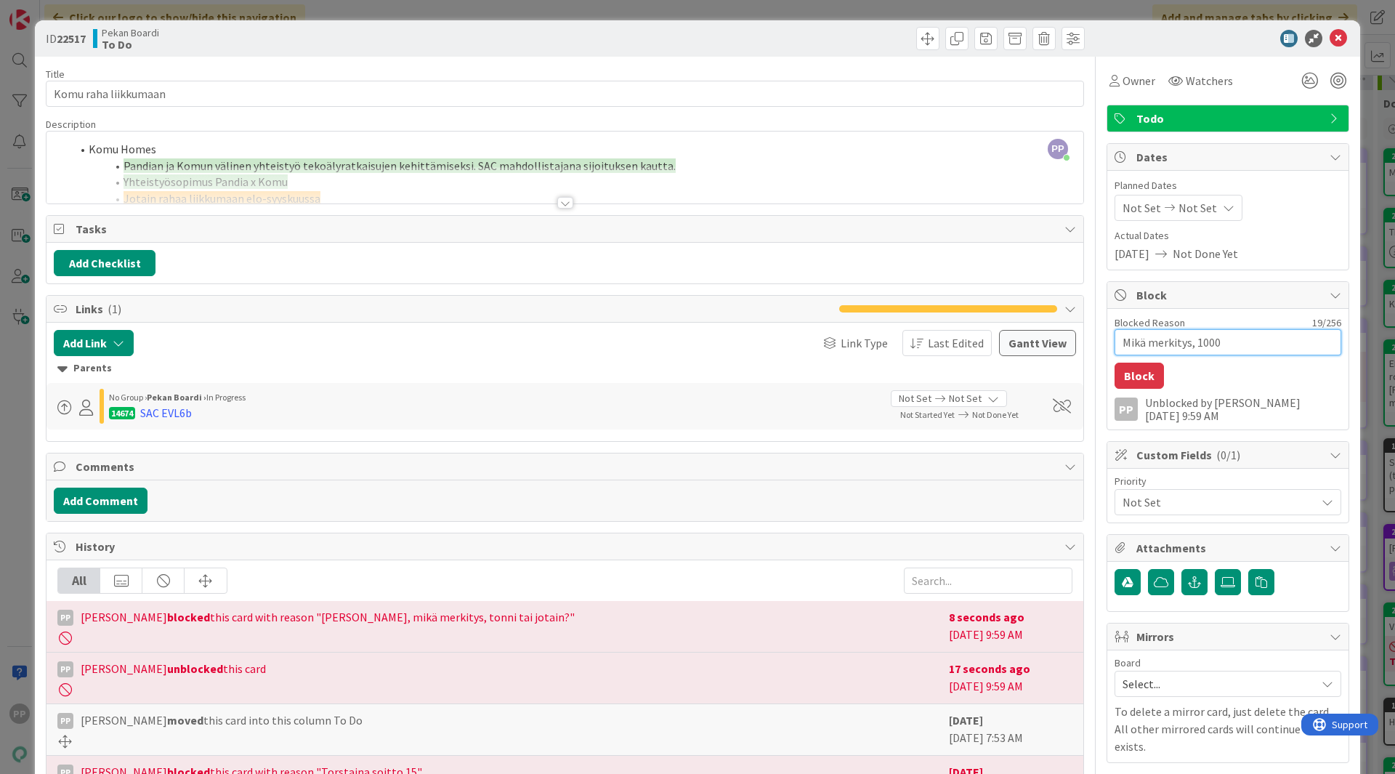
type textarea "x"
type textarea "Mikä merkitys, 10002"
type textarea "x"
type textarea "Mikä merkitys, 10002-"
type textarea "x"
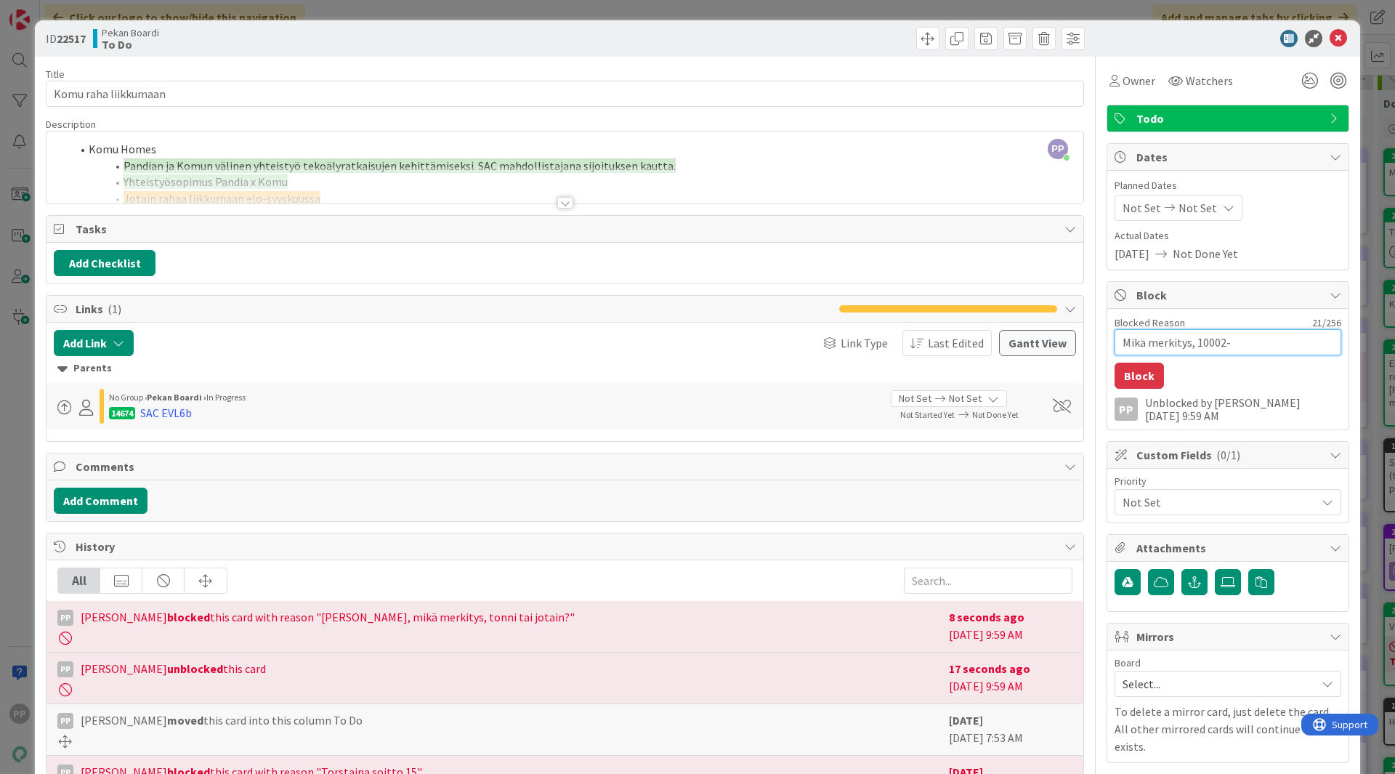
type textarea "Mikä merkitys, 10002"
type textarea "x"
type textarea "Mikä merkitys, 1000"
type textarea "x"
type textarea "Mikä merkitys, 1000-"
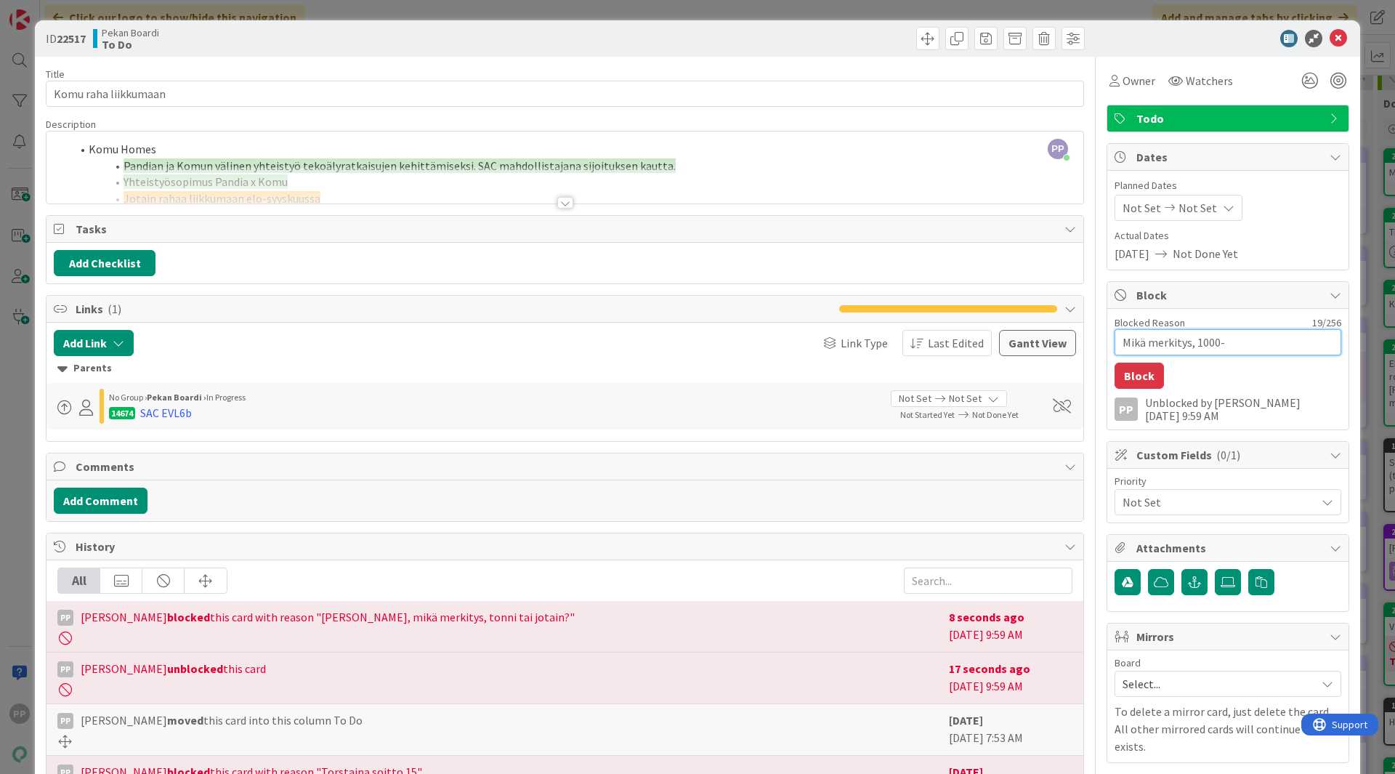
type textarea "x"
type textarea "Mikä merkitys, 1000-2"
type textarea "x"
type textarea "Mikä merkitys, 1000-20"
type textarea "x"
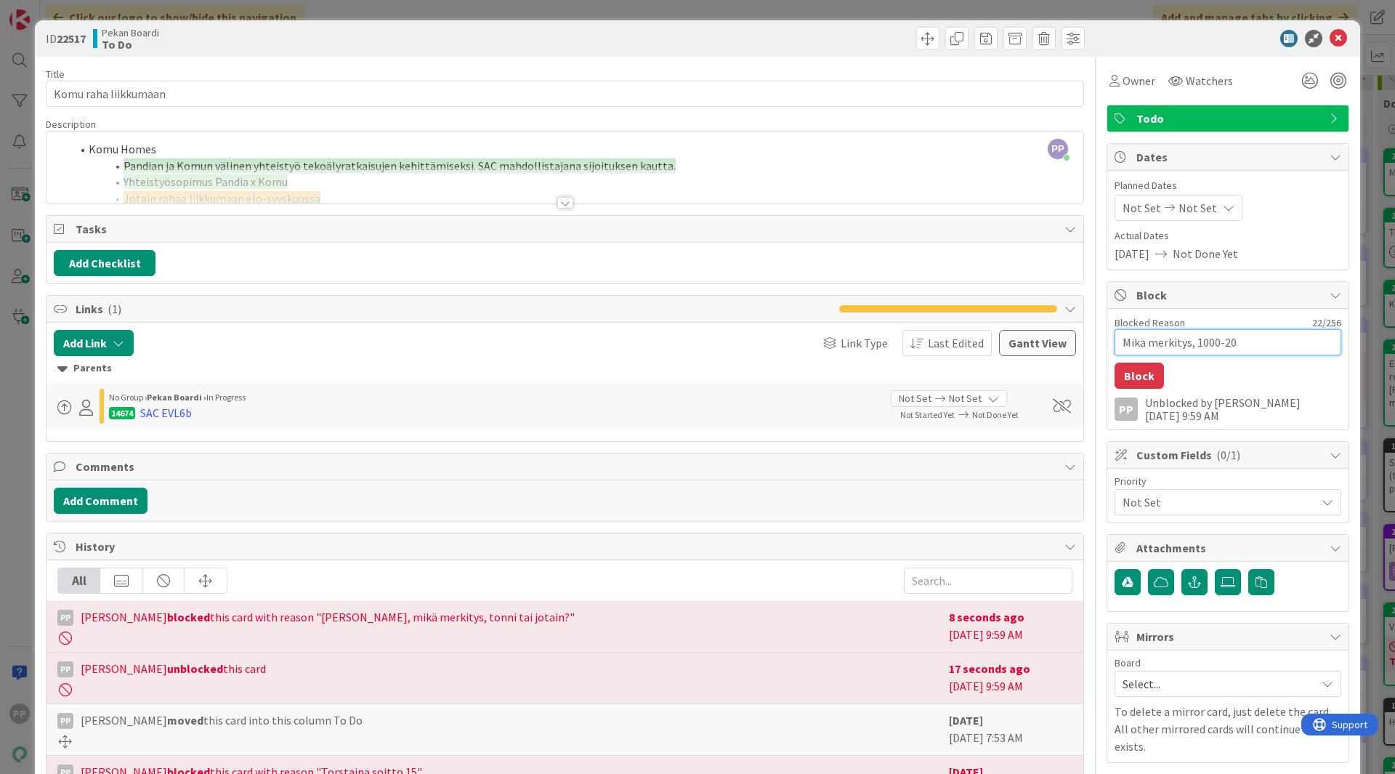
type textarea "Mikä merkitys, 1000-200"
type textarea "x"
type textarea "Mikä merkitys, 1000-2000"
type textarea "x"
type textarea "Mikä merkitys, 1000-20000"
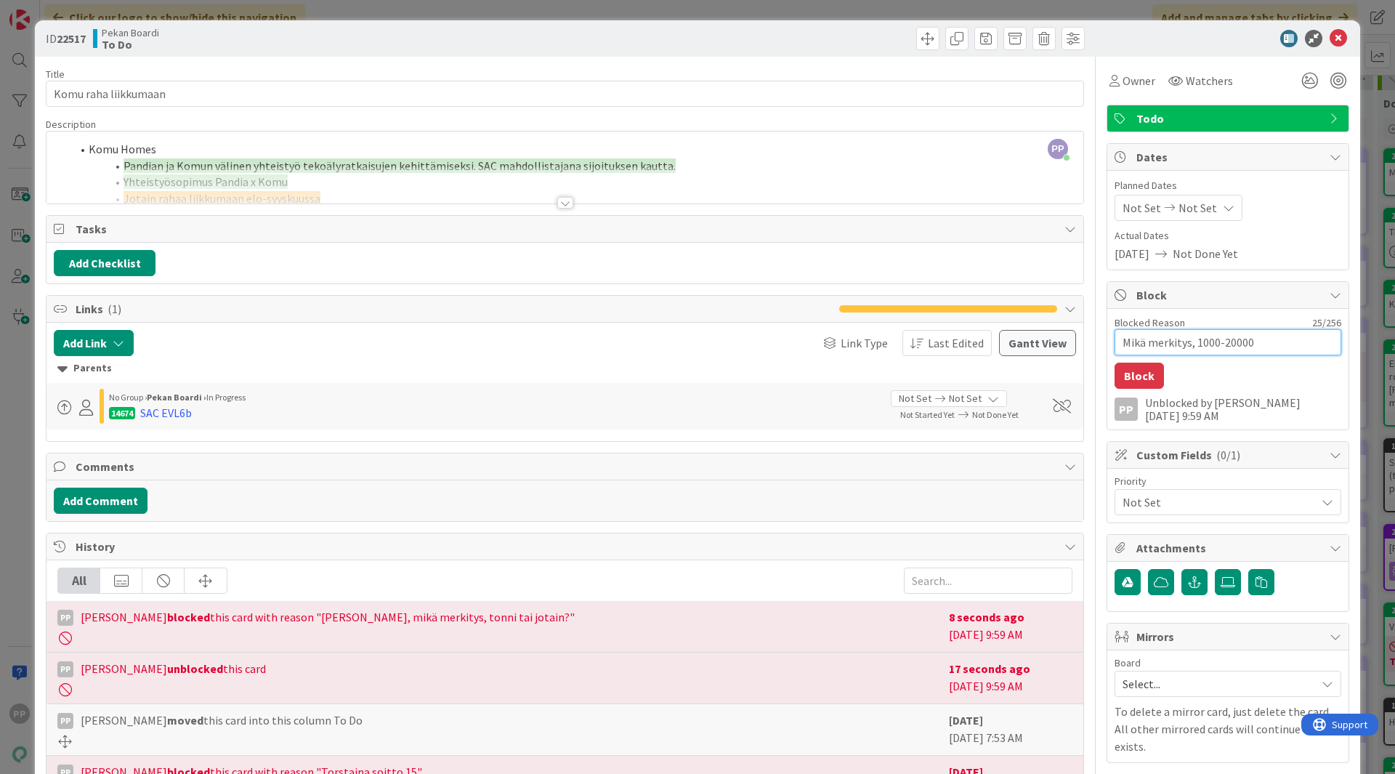
type textarea "x"
type textarea "Mikä merkitys, 1000-2000"
type textarea "x"
type textarea "Mikä merkitys, 1000-2000€"
type textarea "x"
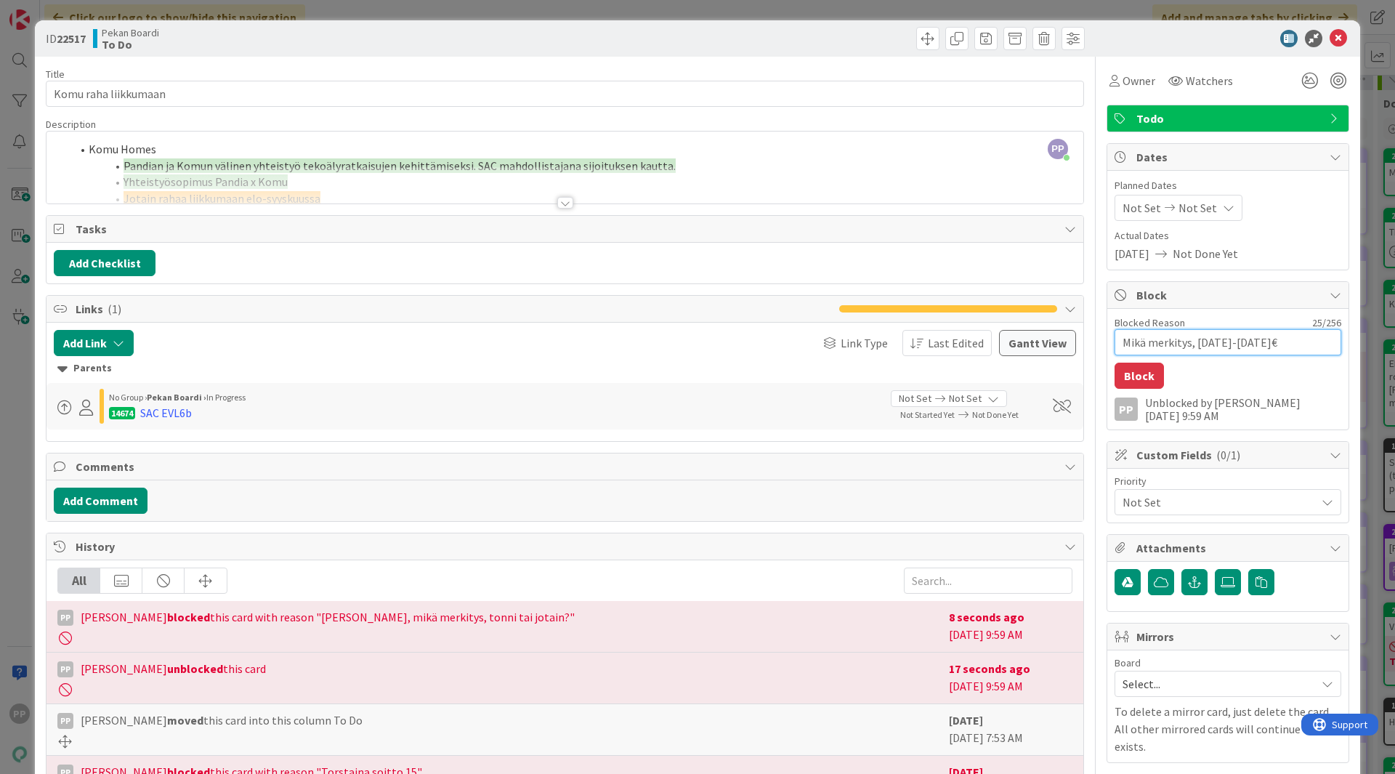
type textarea "Mikä merkitys, 1000-2000€"
type textarea "x"
type textarea "Mikä merkitys, 1000-2000€ s"
type textarea "x"
type textarea "Mikä merkitys, 1000-2000€ sy"
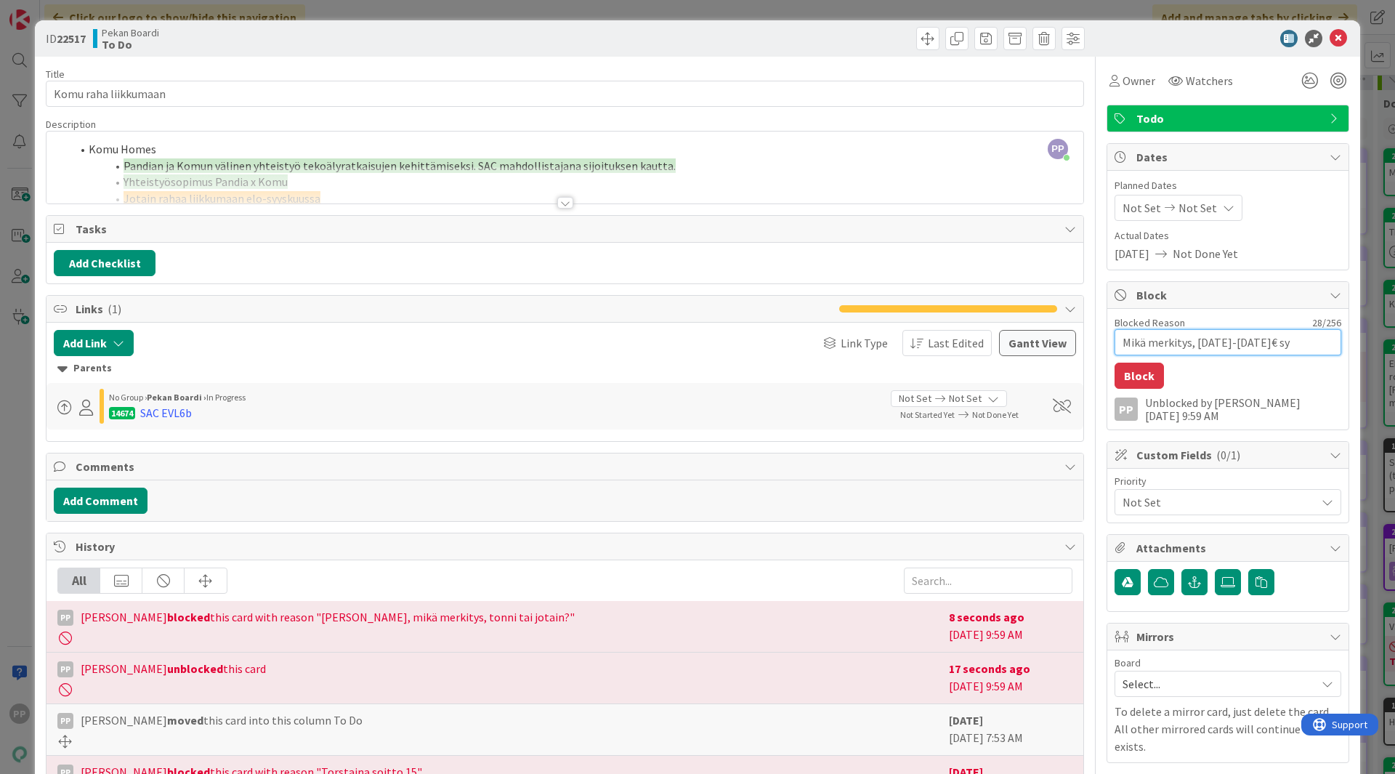
type textarea "x"
type textarea "Mikä merkitys, 1000-2000€ syy"
type textarea "x"
type textarea "Mikä merkitys, 1000-2000€ syys"
type textarea "x"
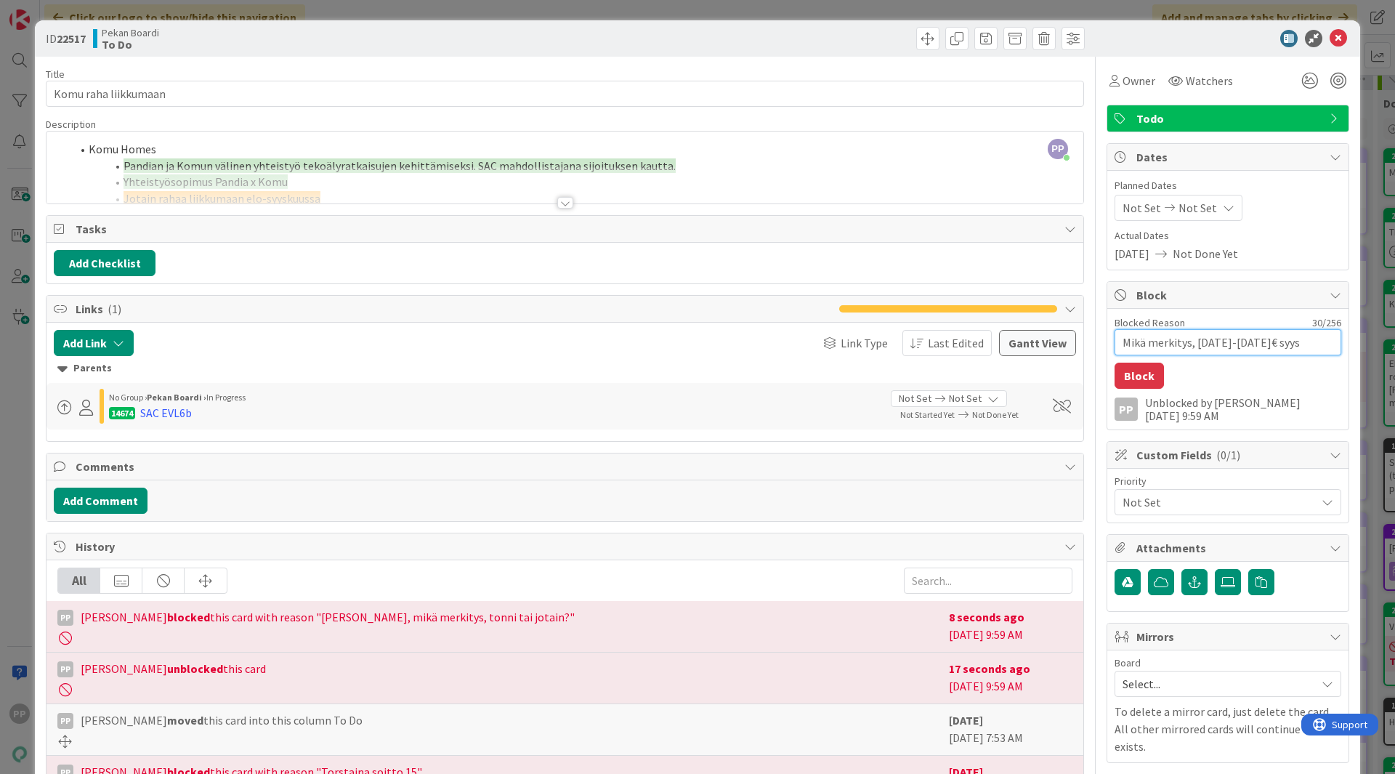
type textarea "Mikä merkitys, 1000-2000€ syysk"
type textarea "x"
type textarea "Mikä merkitys, 1000-2000€ syysku"
type textarea "x"
type textarea "Mikä merkitys, 1000-2000€ syyskuu"
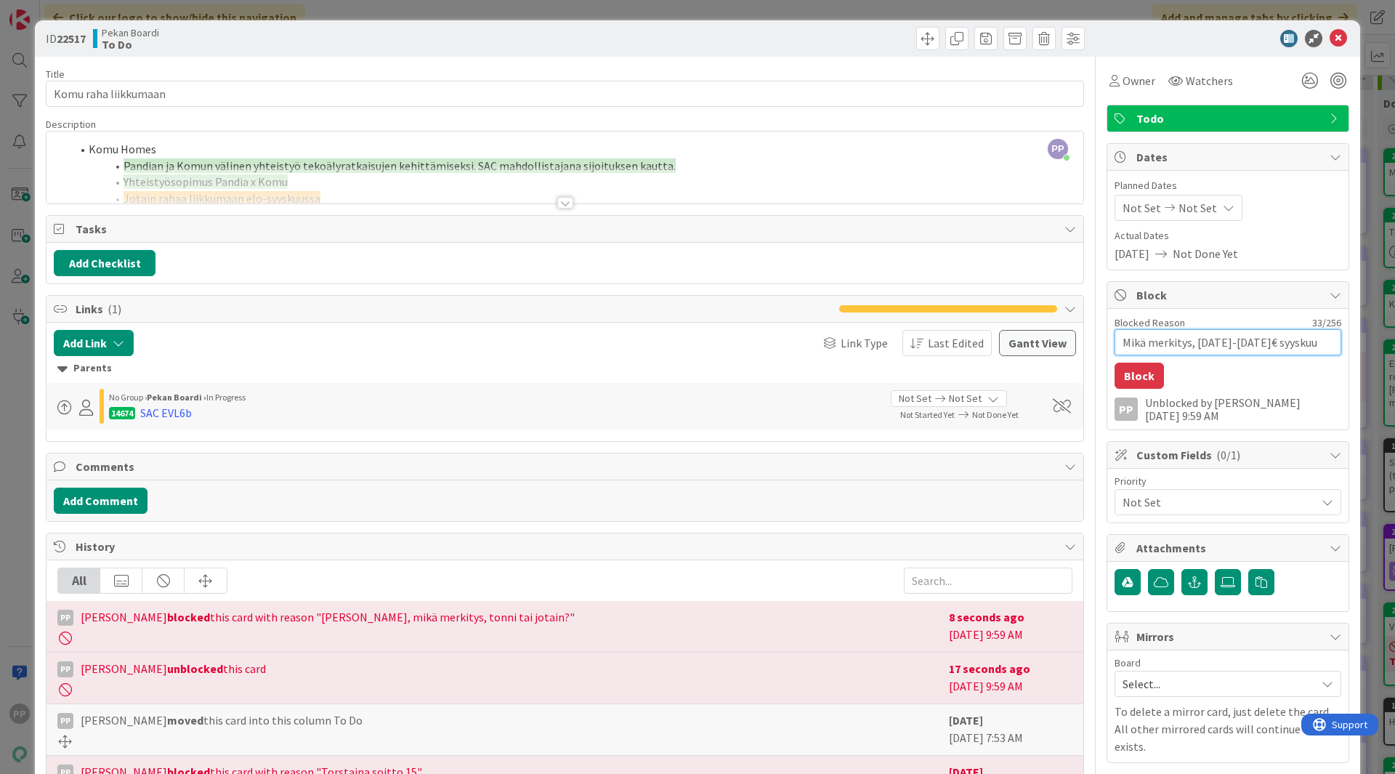
type textarea "x"
type textarea "Mikä merkitys, 1000-2000€ syyskuust"
type textarea "x"
type textarea "Mikä merkitys, 1000-2000€ syyskuusta"
type textarea "x"
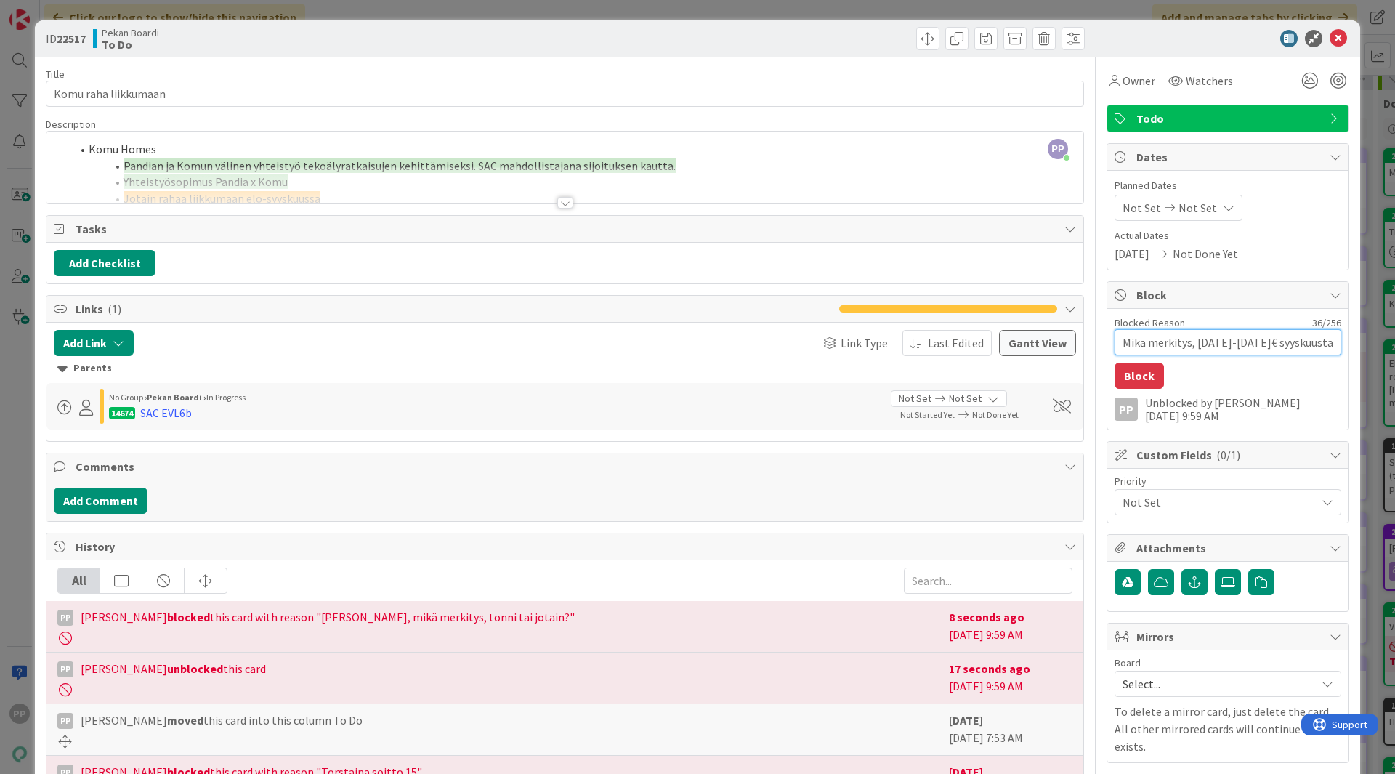
type textarea "Mikä merkitys, 1000-2000€ syyskuusta"
type textarea "x"
type textarea "Mikä merkitys, 1000-2000€ syyskuusta e"
type textarea "x"
type textarea "Mikä merkitys, 1000-2000€ syyskuusta et"
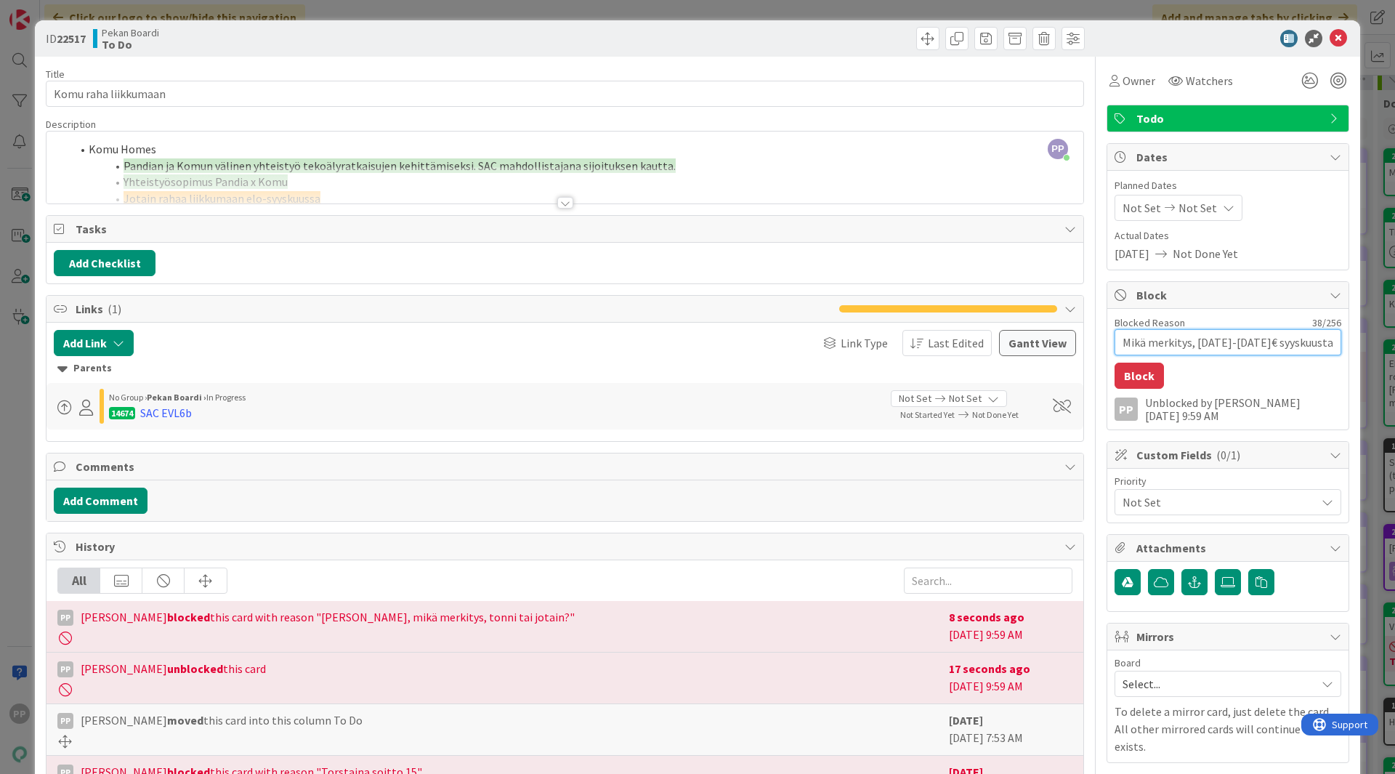
type textarea "x"
type textarea "Mikä merkitys, 1000-2000€ syyskuusta ete"
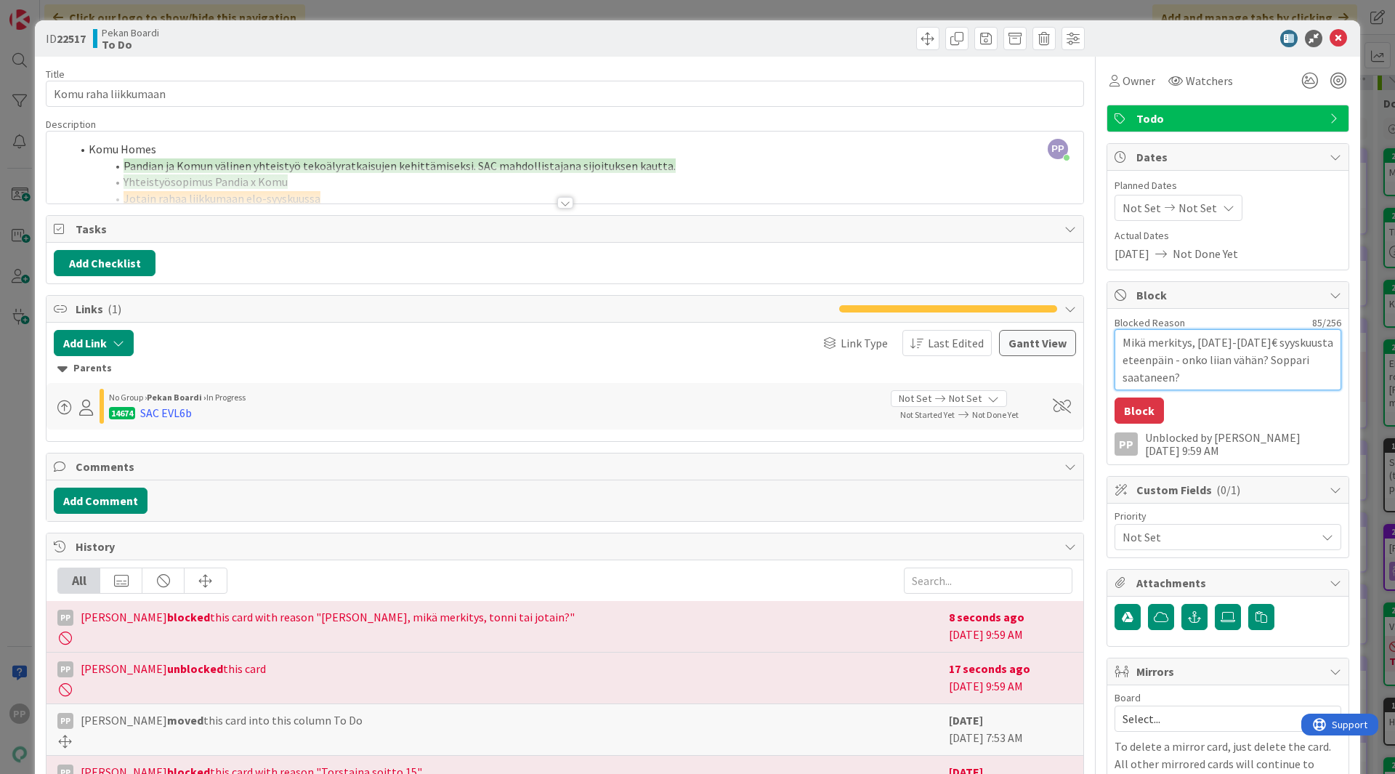
click at [1251, 361] on textarea "Mikä merkitys, 1000-2000€ syyskuusta eteenpäin - onko liian vähän? Soppari saat…" at bounding box center [1227, 359] width 227 height 61
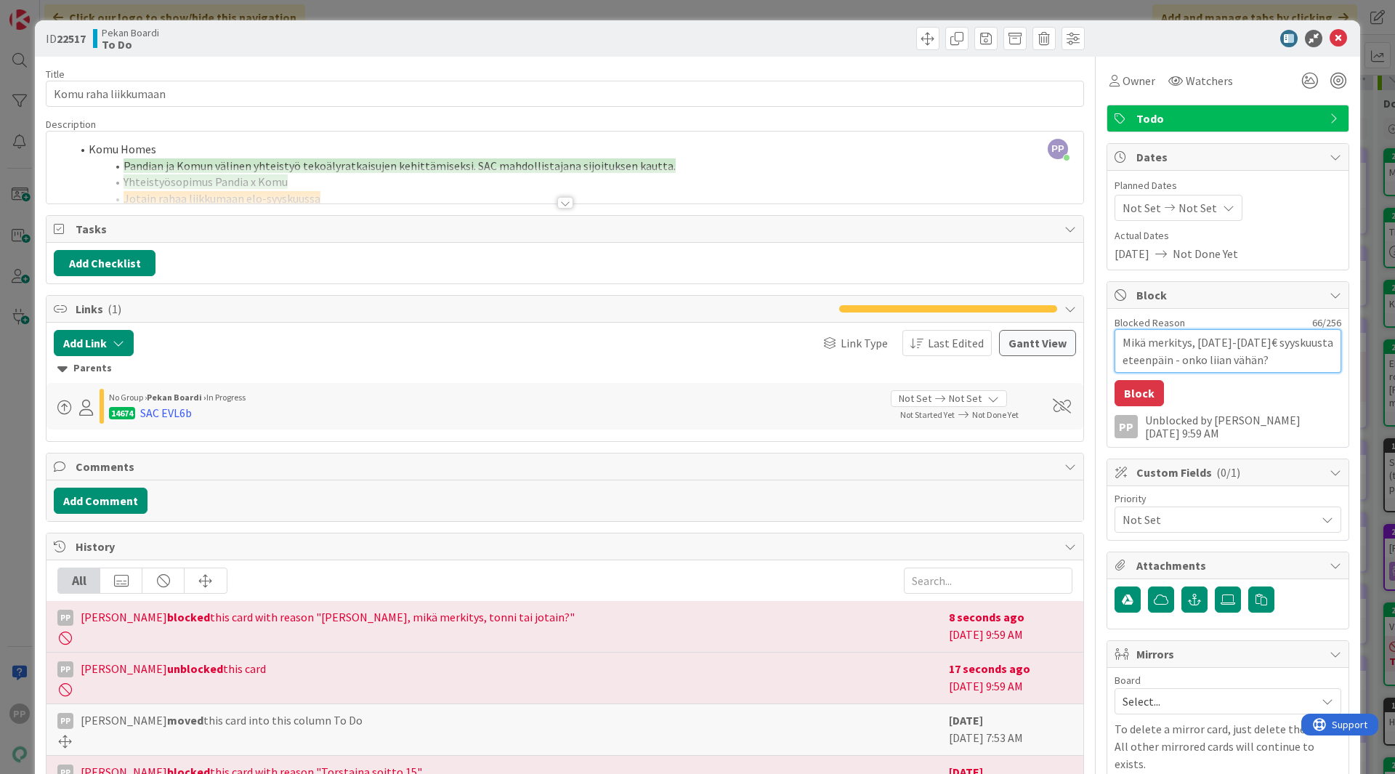
click at [1184, 344] on textarea "Mikä merkitys, 1000-2000€ syyskuusta eteenpäin - onko liian vähän?" at bounding box center [1227, 351] width 227 height 44
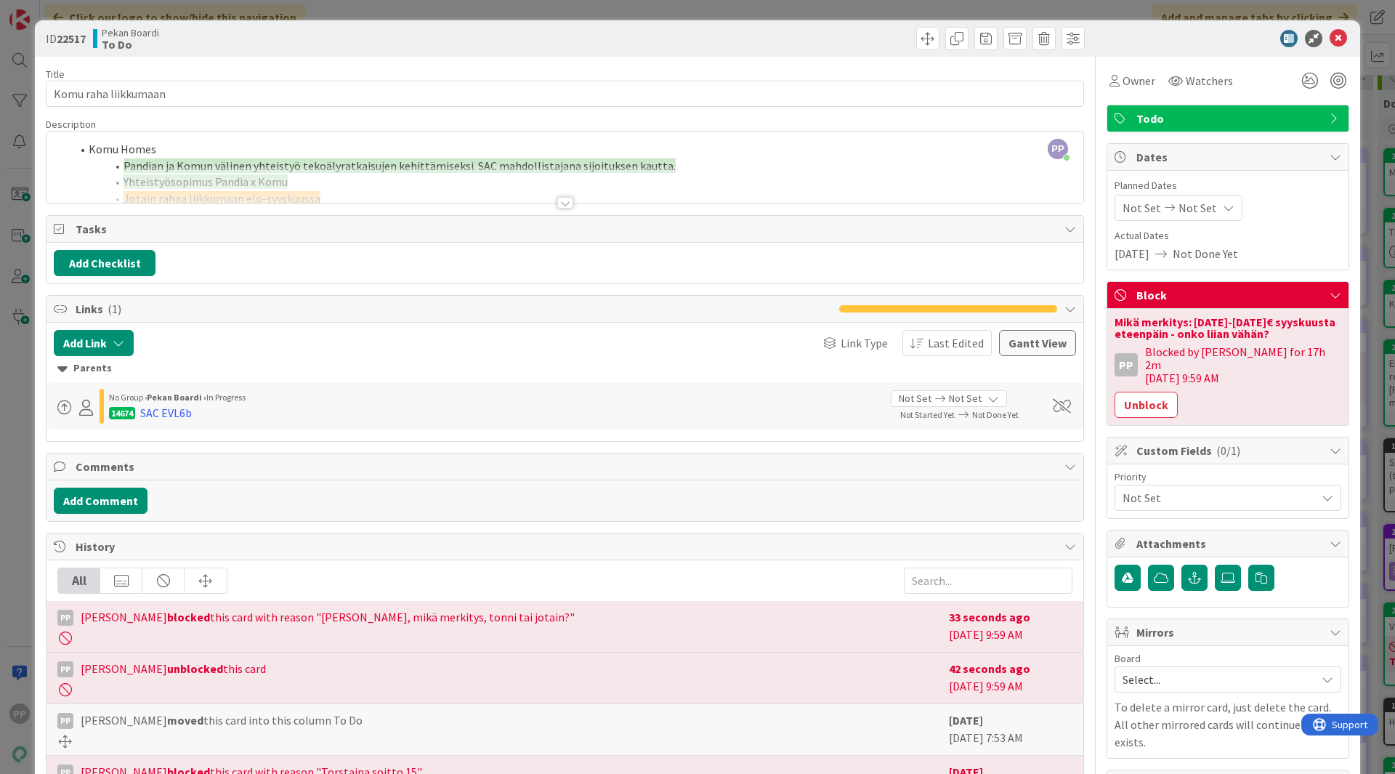
click at [1368, 238] on div "ID 22517 Pekan Boardi To Do Title 20 / 128 Komu raha liikkumaan Description PP …" at bounding box center [697, 387] width 1395 height 774
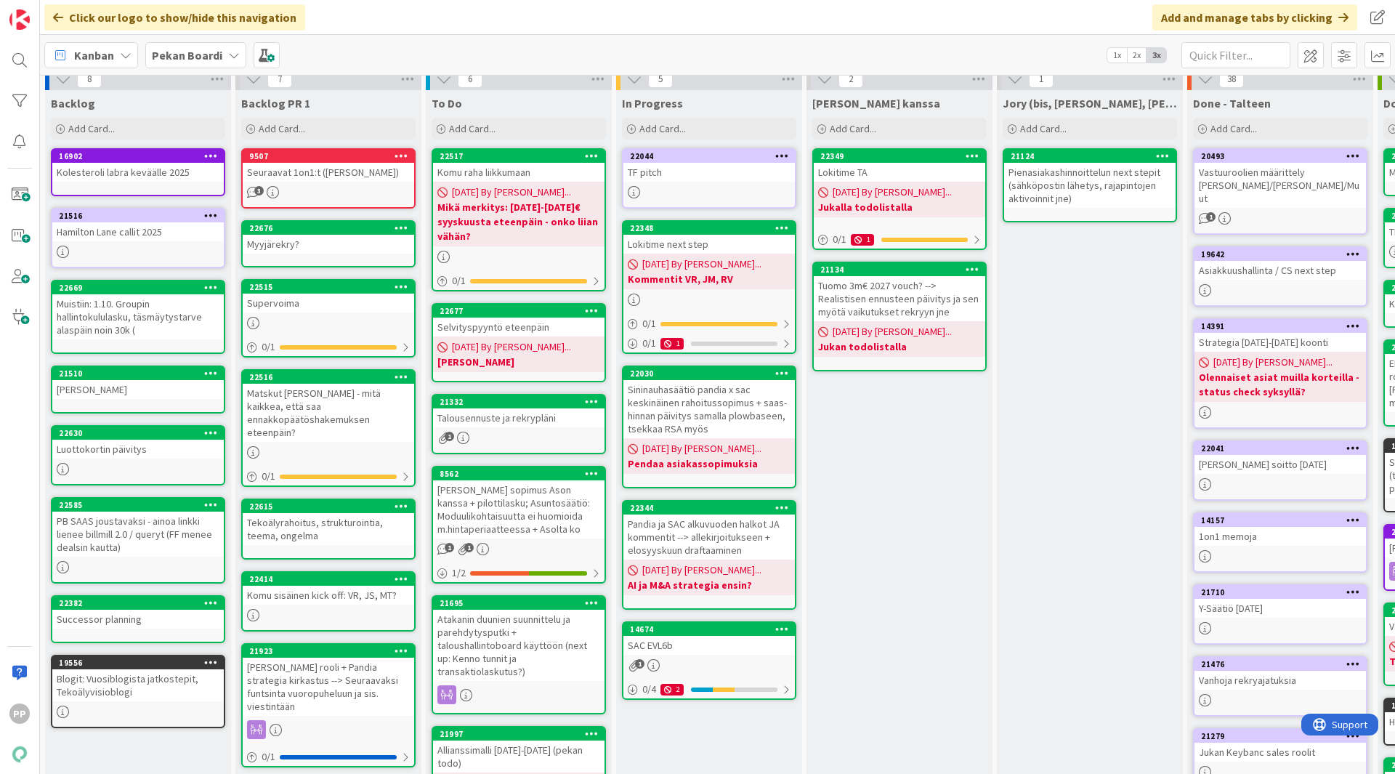
click at [562, 331] on div "Selvityspyyntö eteenpäin" at bounding box center [518, 326] width 171 height 19
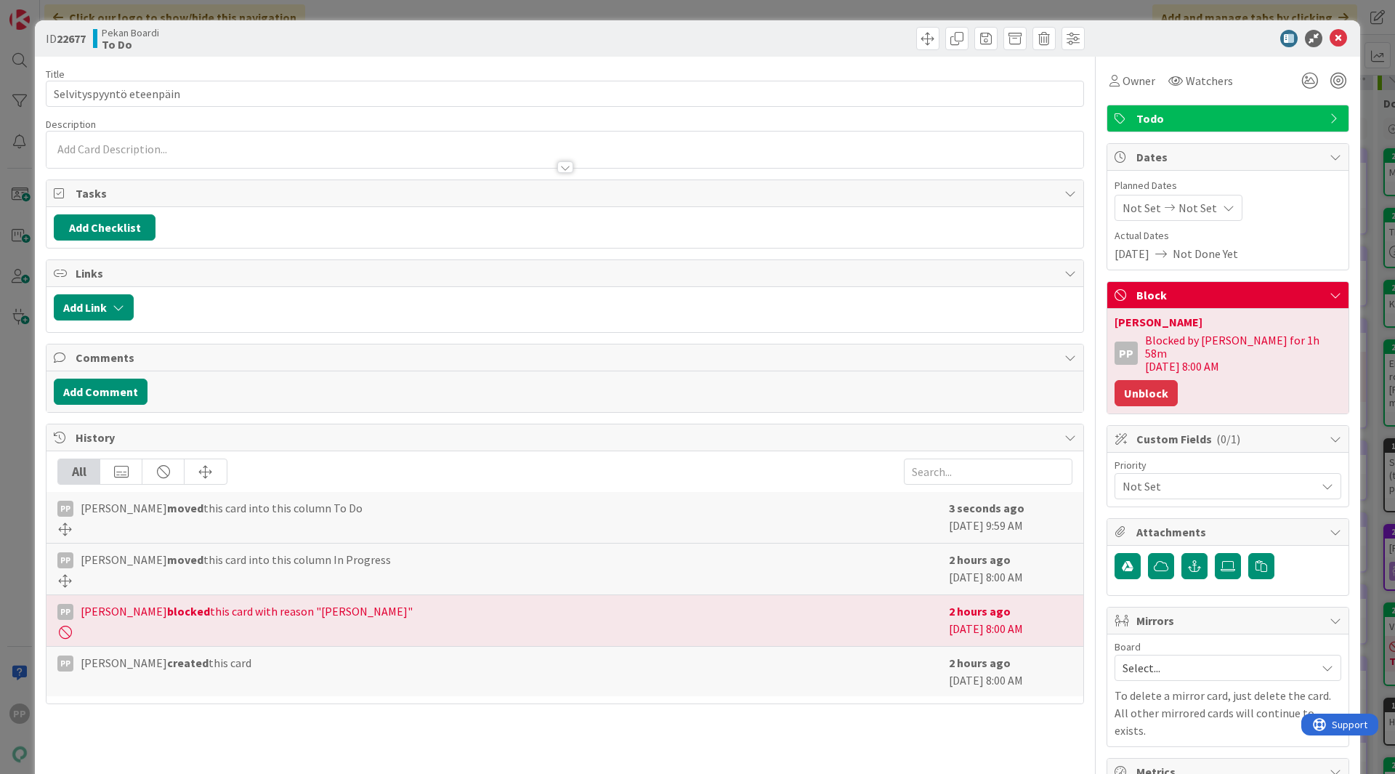
click at [1134, 380] on button "Unblock" at bounding box center [1145, 393] width 63 height 26
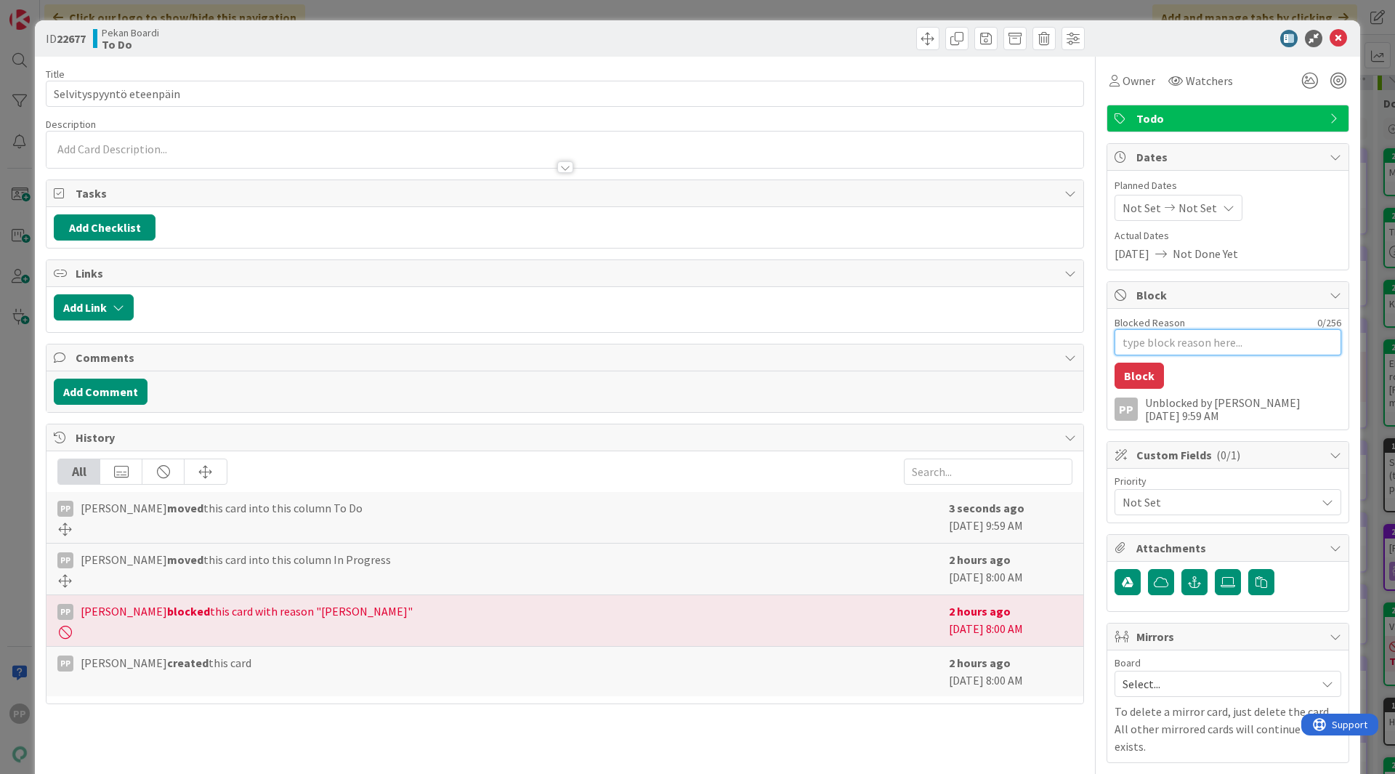
click at [1157, 341] on textarea "Blocked Reason" at bounding box center [1227, 342] width 227 height 26
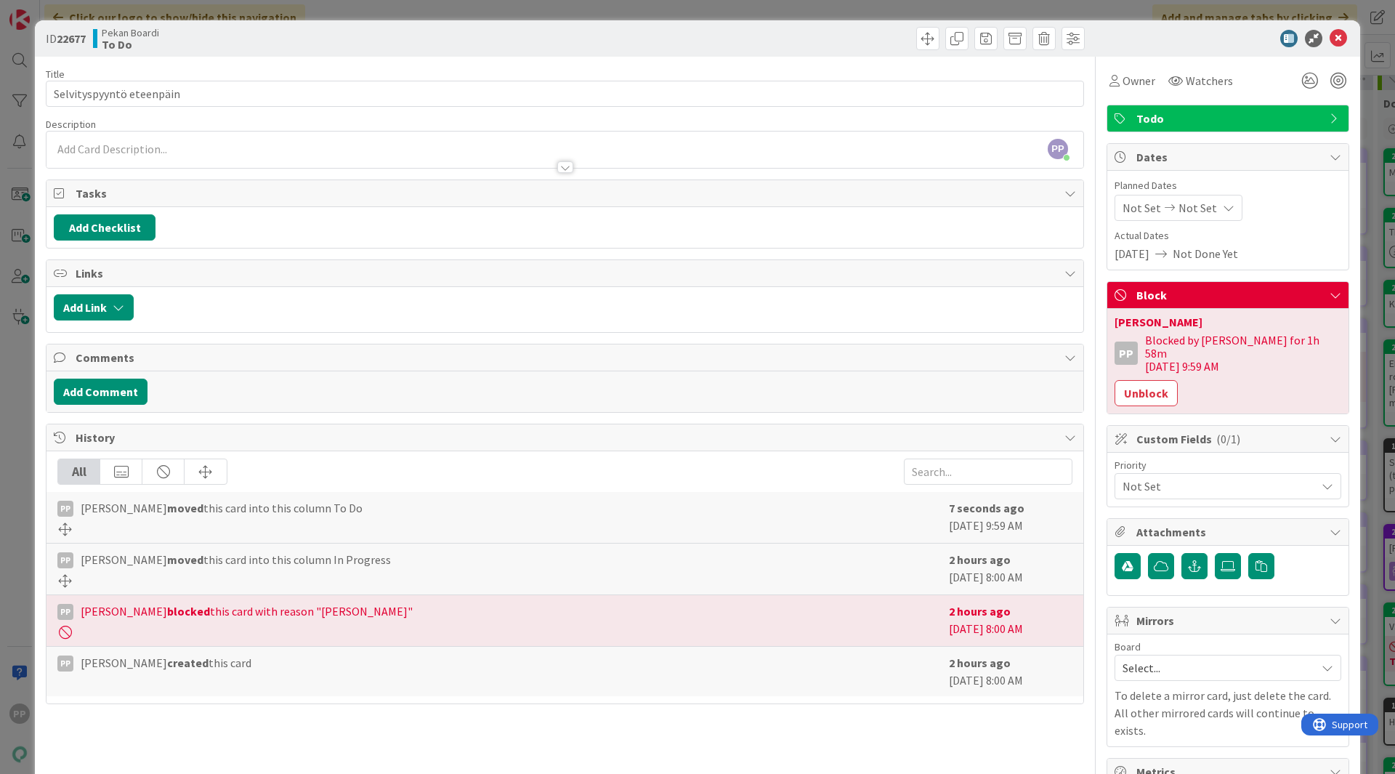
click at [1368, 273] on div "ID 22677 Pekan Boardi To Do Title 25 / 128 Selvityspyyntö eteenpäin Description…" at bounding box center [697, 387] width 1395 height 774
